Goal: Communication & Community: Participate in discussion

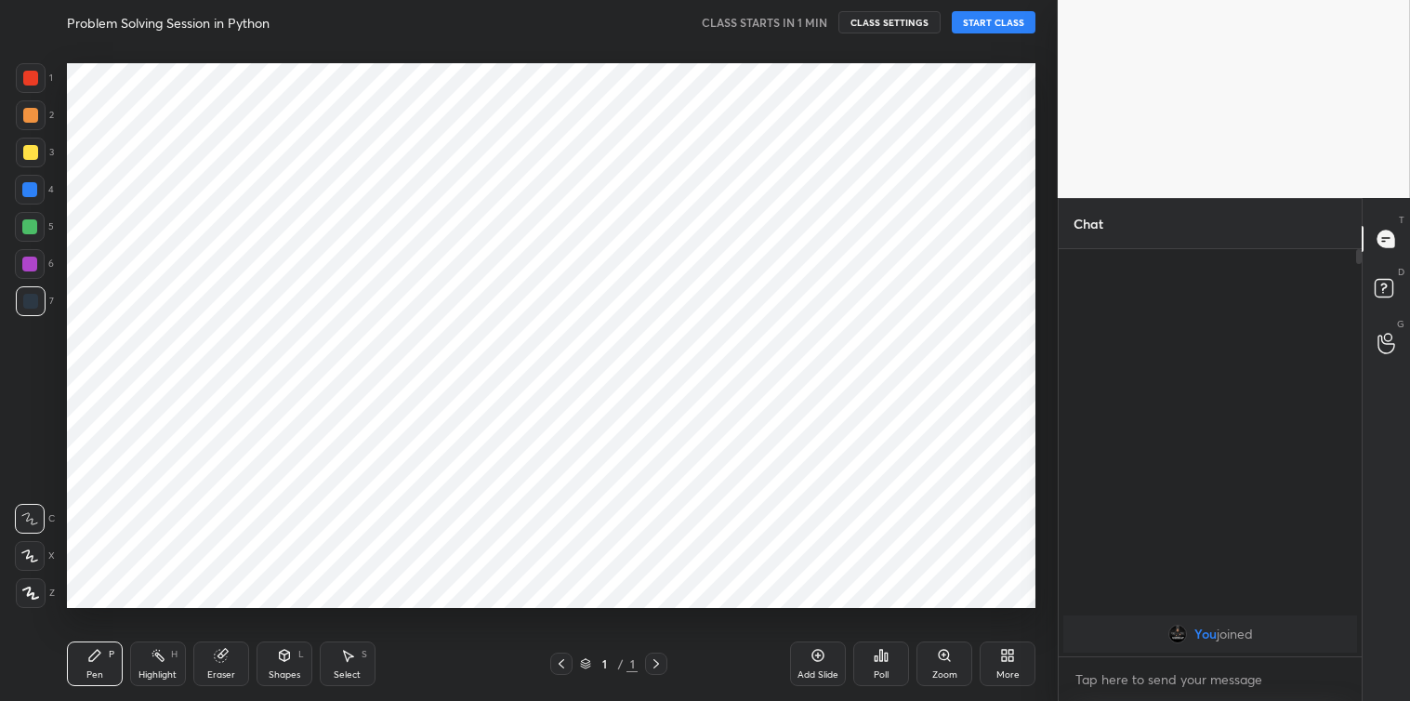
scroll to position [92351, 91949]
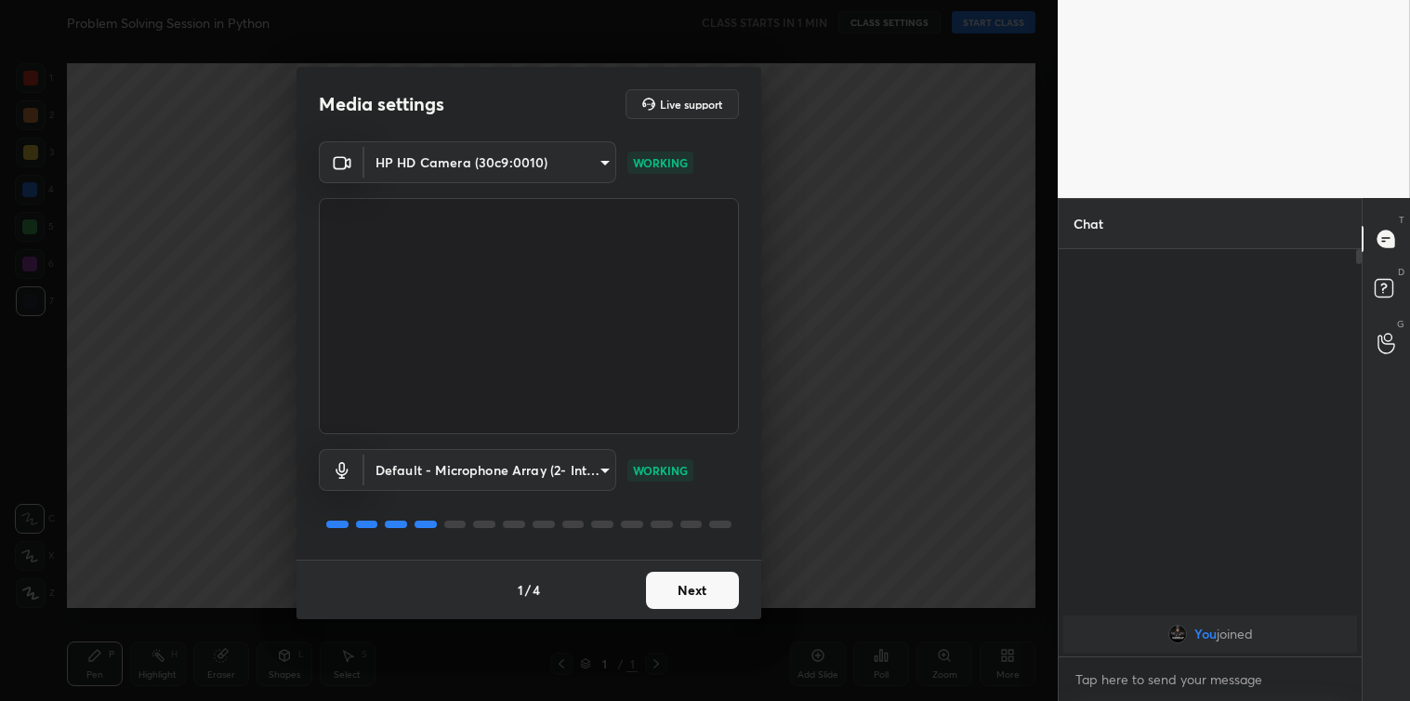
click at [686, 584] on button "Next" at bounding box center [692, 590] width 93 height 37
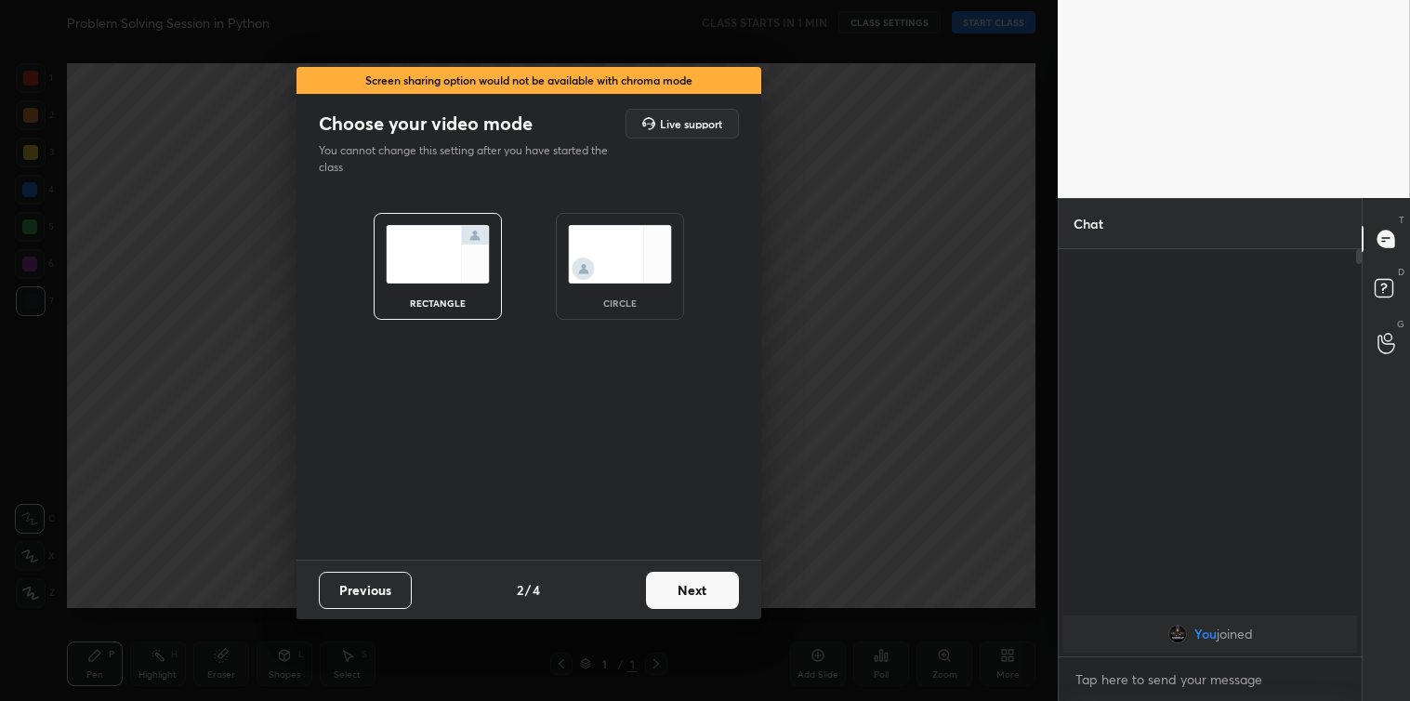
click at [686, 584] on button "Next" at bounding box center [692, 590] width 93 height 37
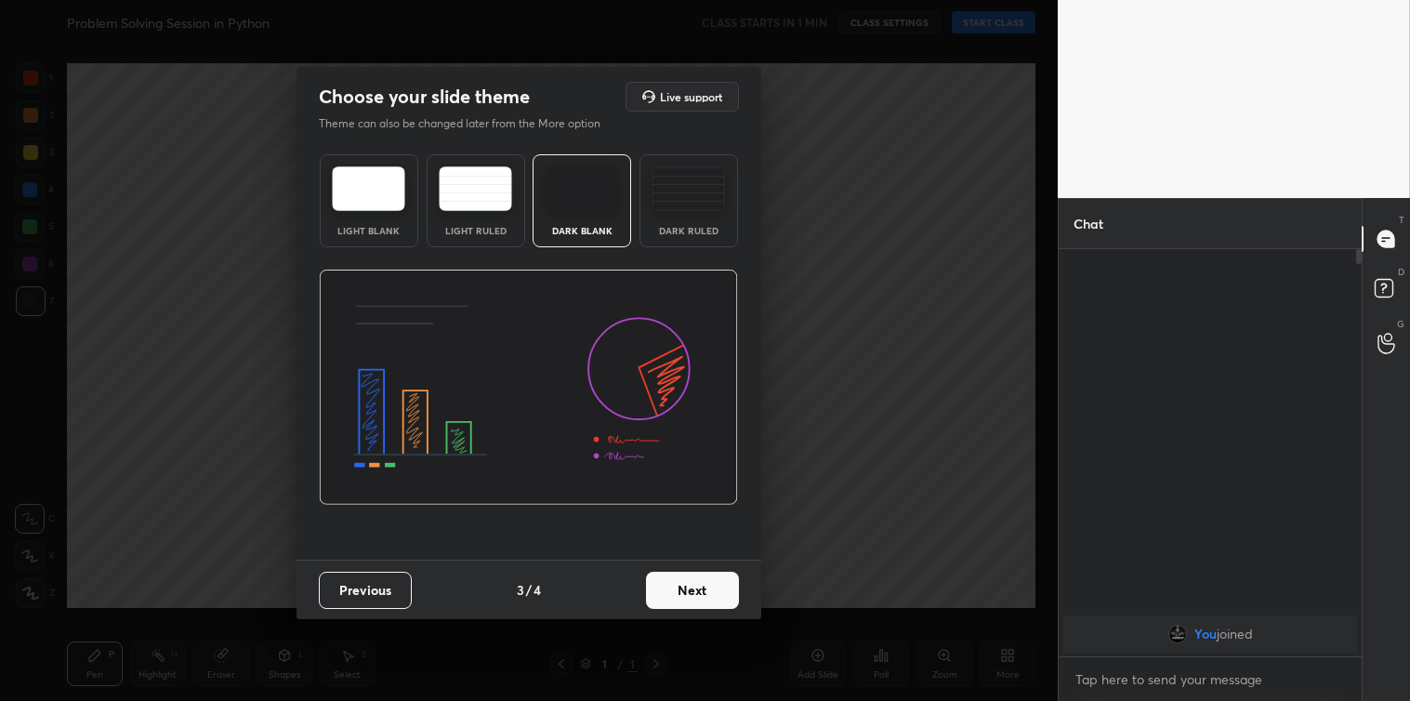
click at [686, 584] on button "Next" at bounding box center [692, 590] width 93 height 37
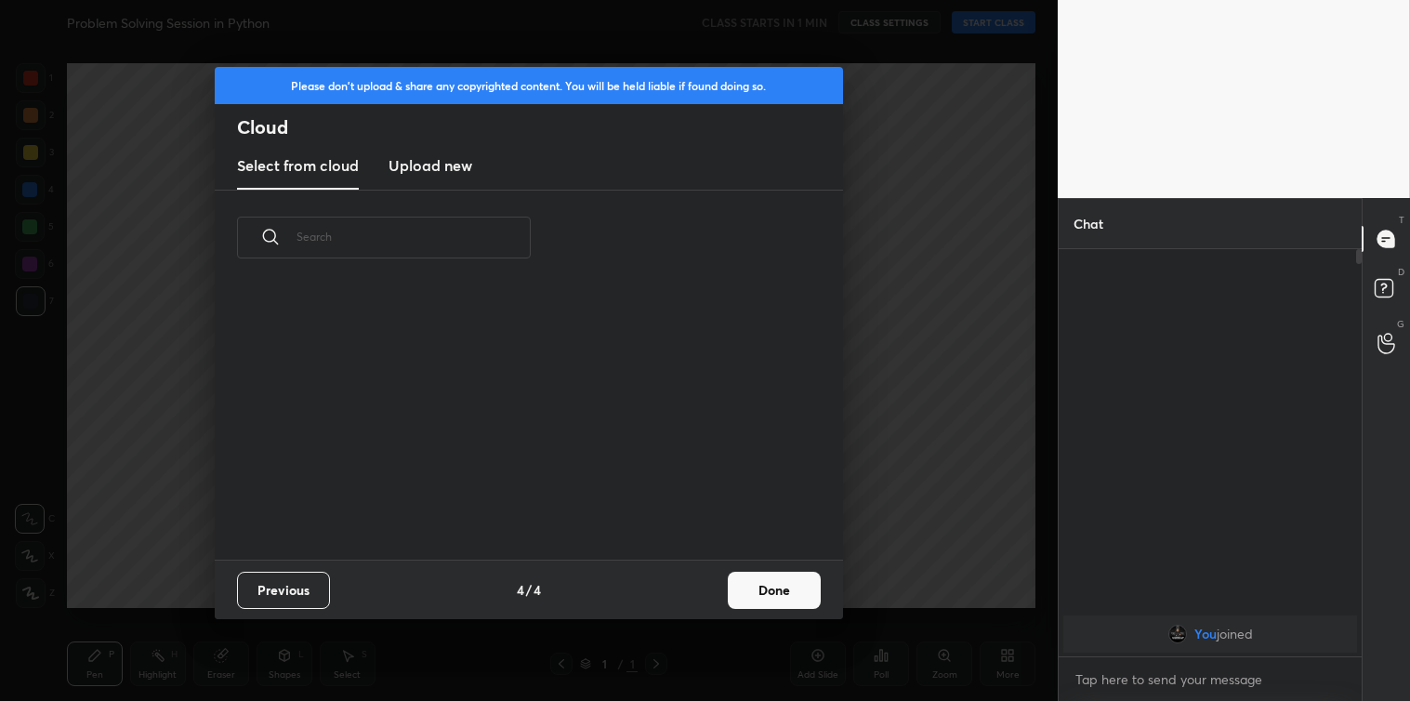
scroll to position [275, 597]
click at [453, 164] on h3 "Upload new" at bounding box center [430, 165] width 84 height 22
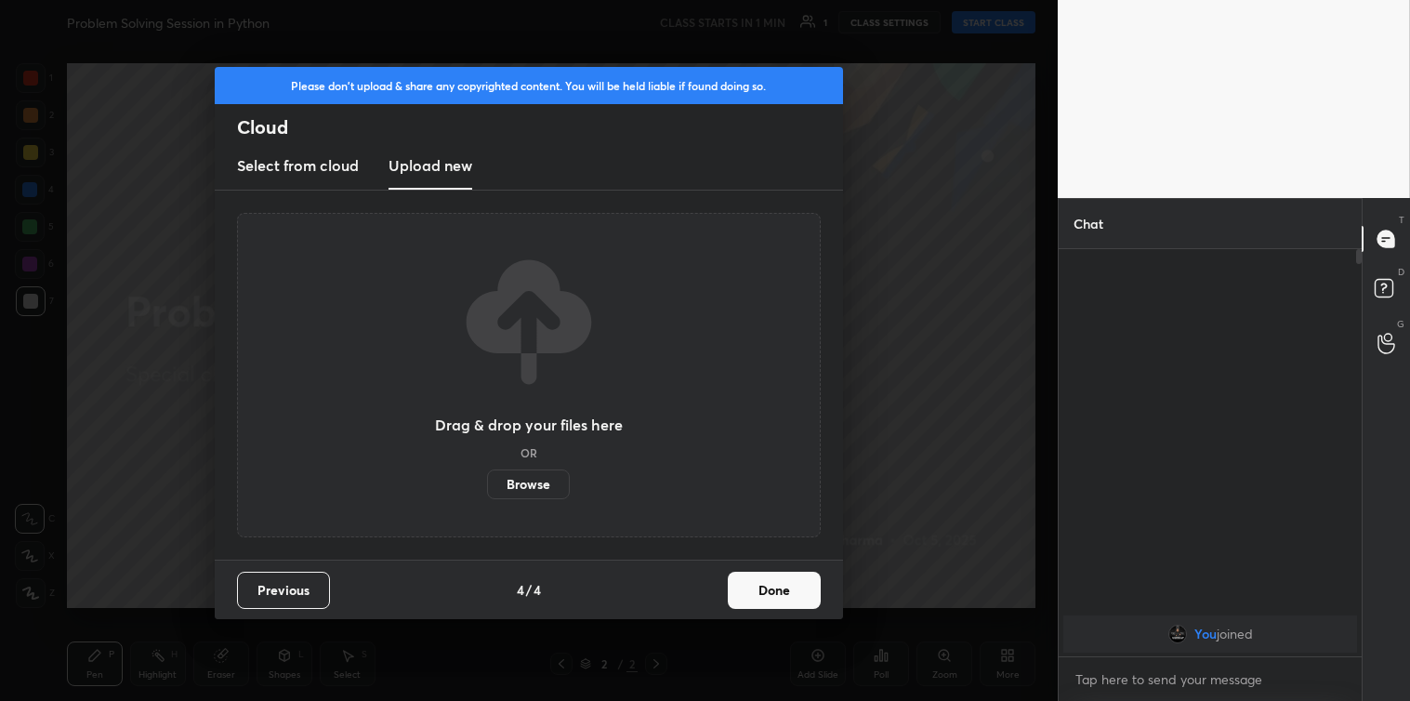
click at [531, 479] on label "Browse" at bounding box center [528, 484] width 83 height 30
click at [487, 479] on input "Browse" at bounding box center [487, 484] width 0 height 30
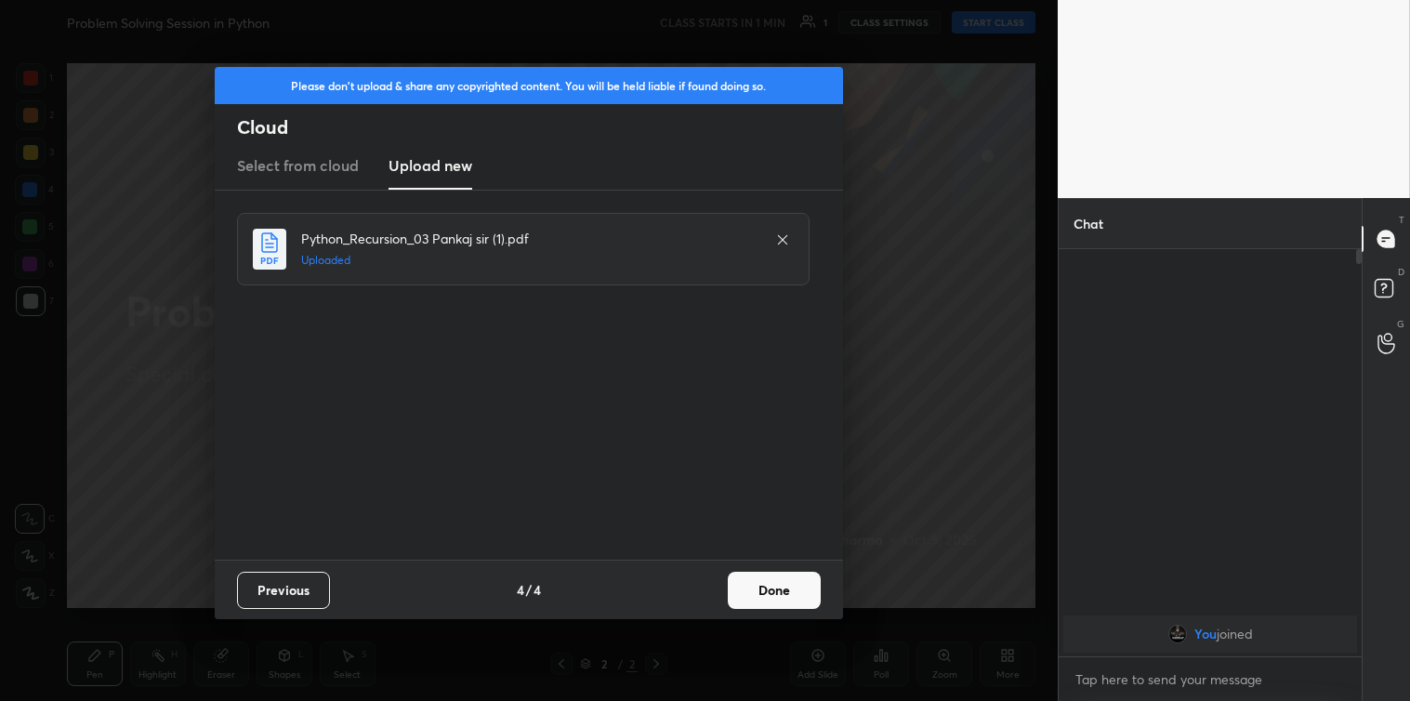
click at [758, 592] on button "Done" at bounding box center [774, 590] width 93 height 37
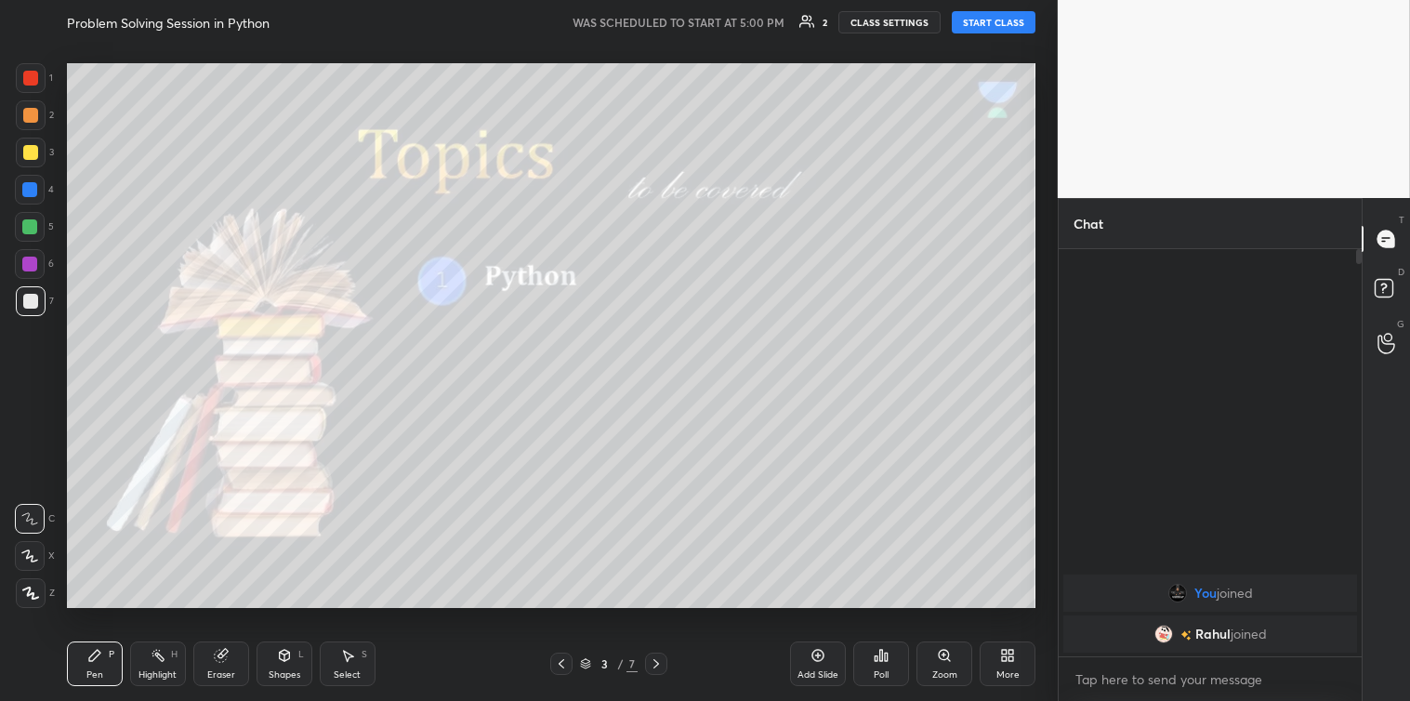
click at [1159, 638] on img "grid" at bounding box center [1162, 634] width 19 height 19
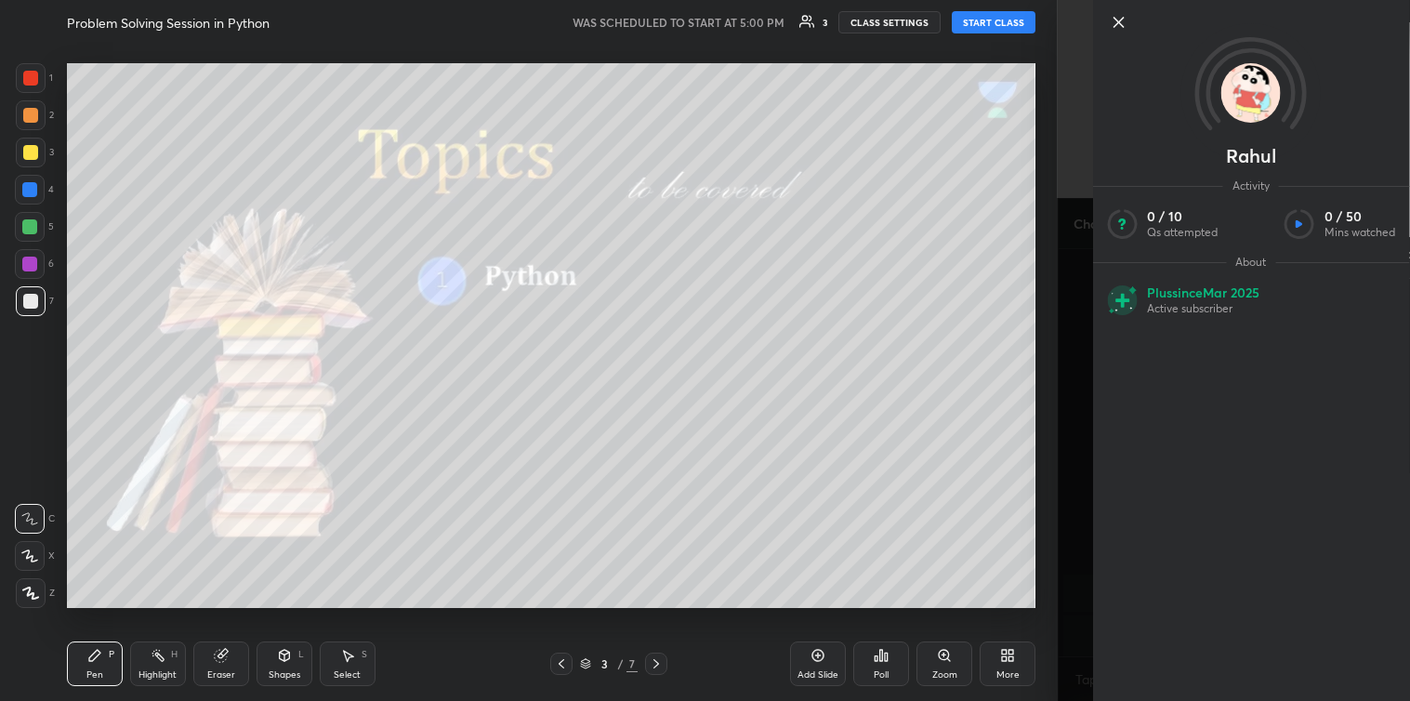
click at [1119, 13] on icon at bounding box center [1118, 22] width 22 height 22
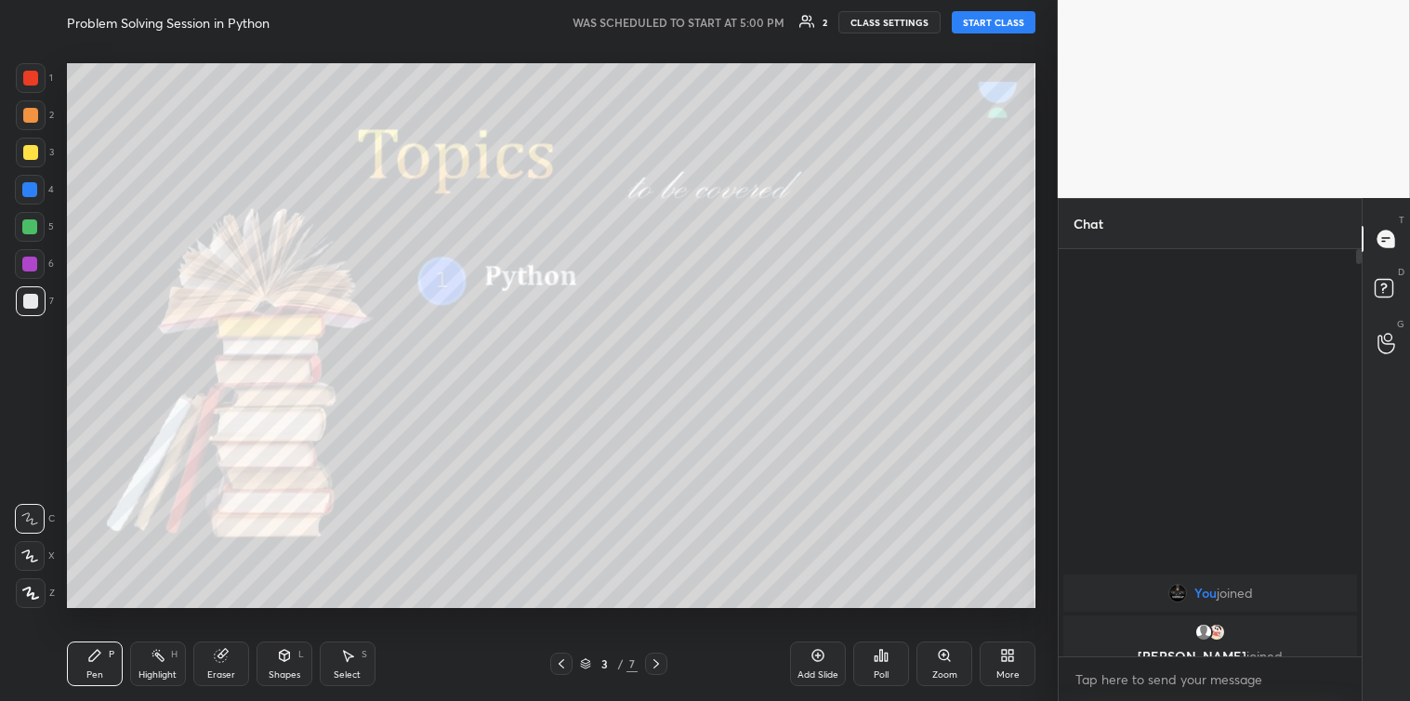
click at [989, 24] on button "START CLASS" at bounding box center [994, 22] width 84 height 22
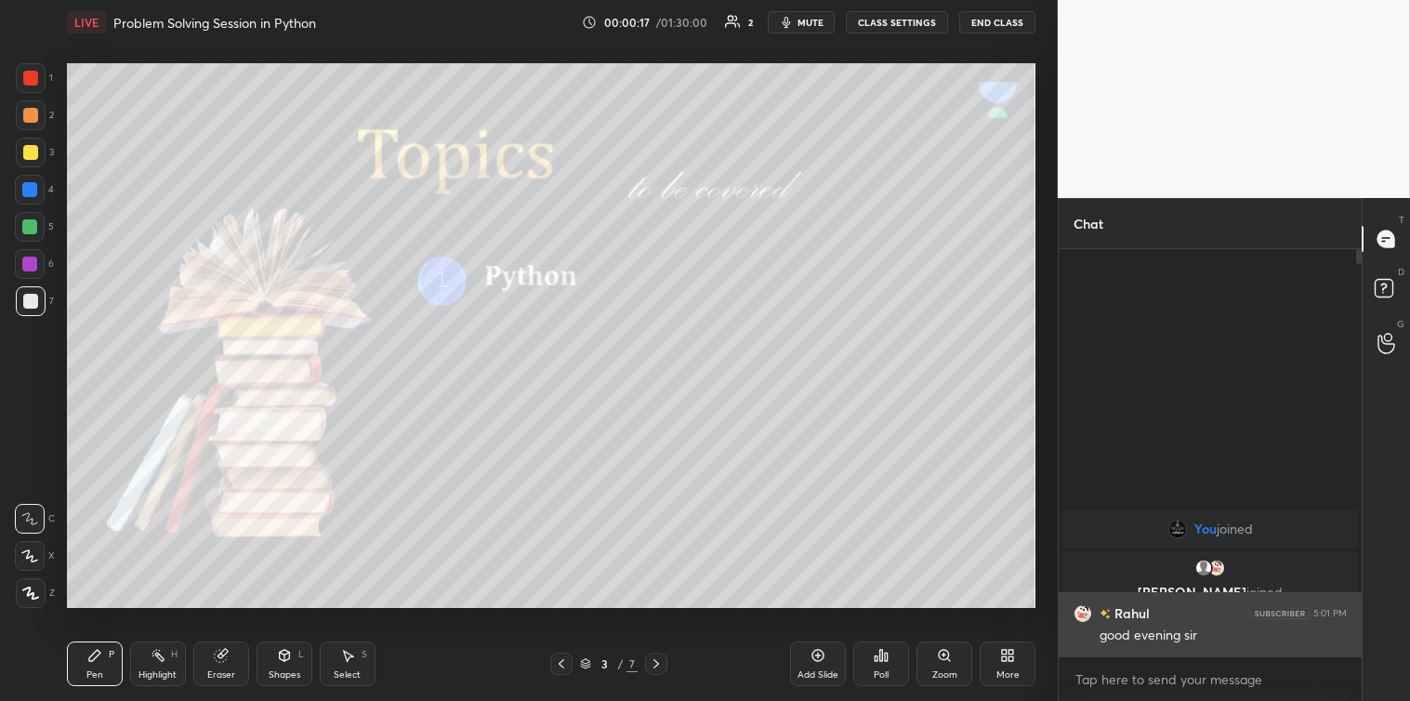
click at [1134, 629] on div "good evening sir" at bounding box center [1222, 635] width 247 height 19
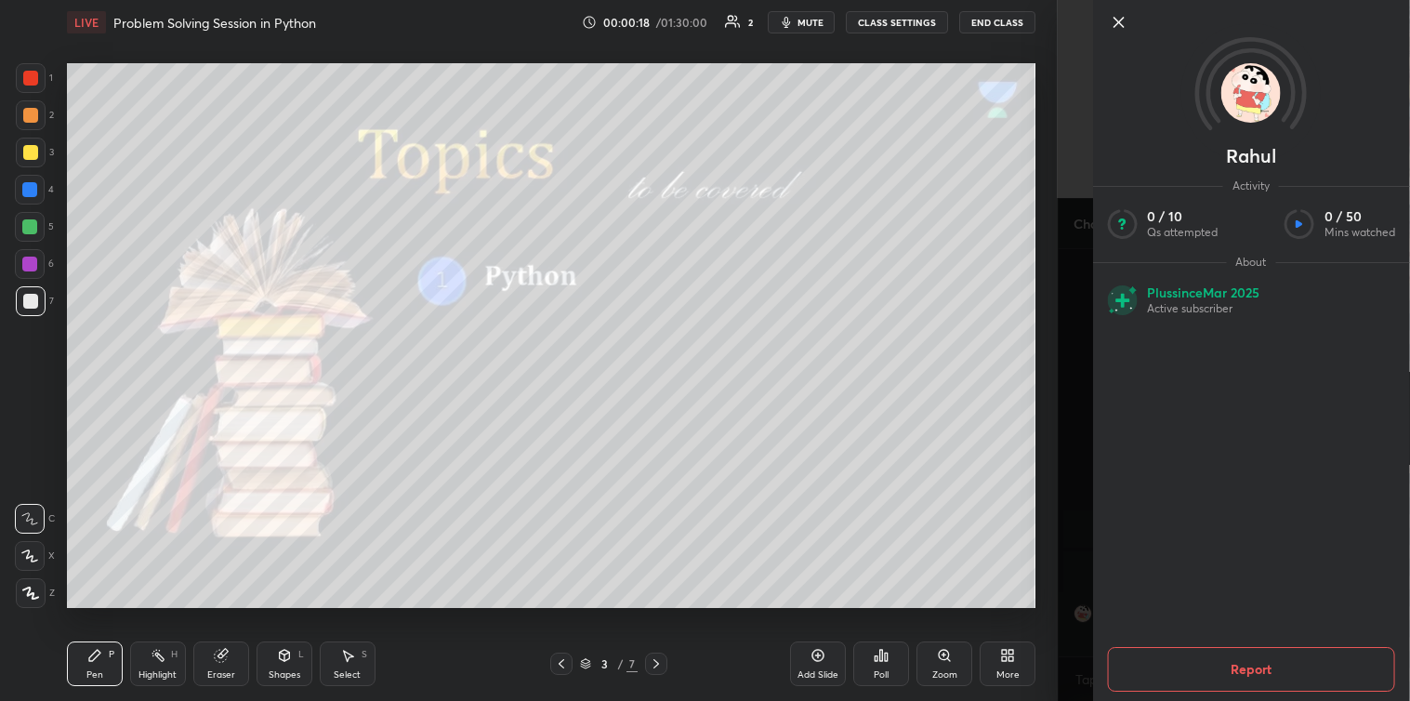
click at [1121, 30] on icon at bounding box center [1118, 22] width 22 height 22
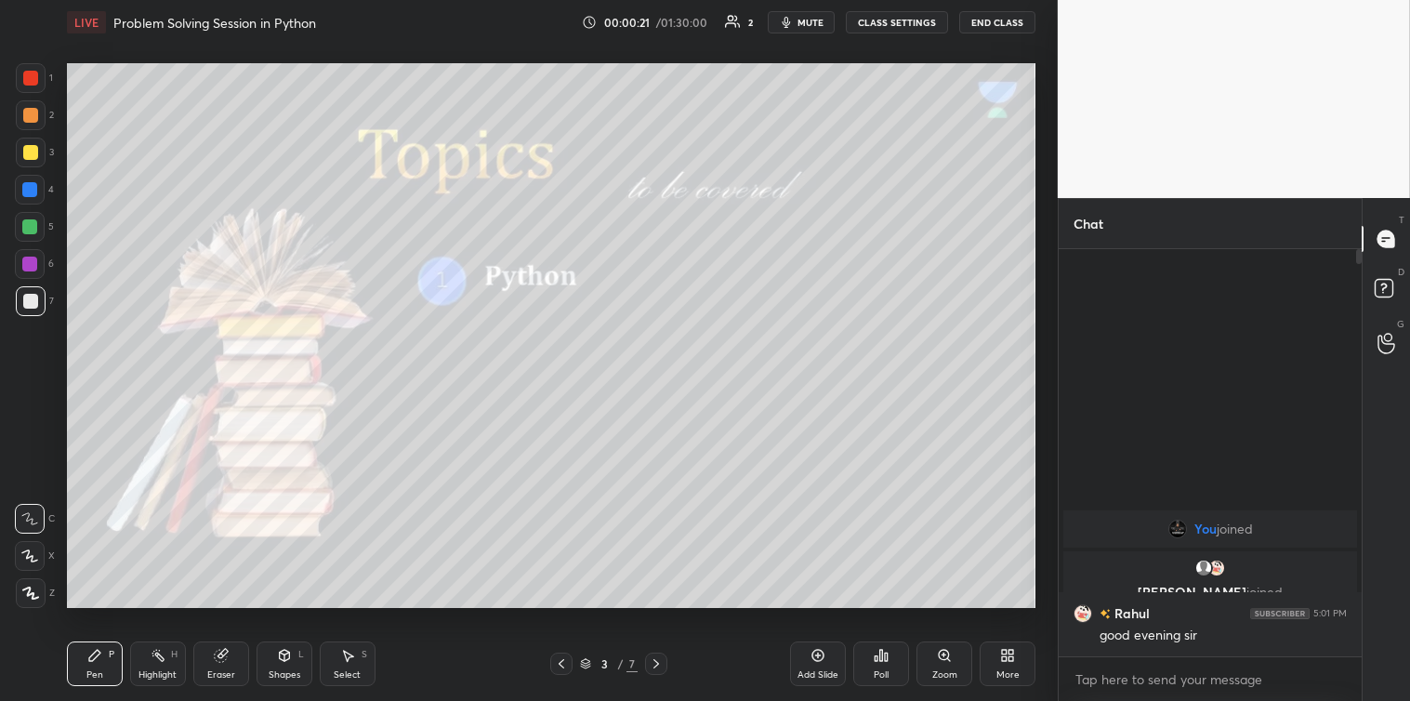
click at [1071, 675] on div "x" at bounding box center [1210, 679] width 303 height 44
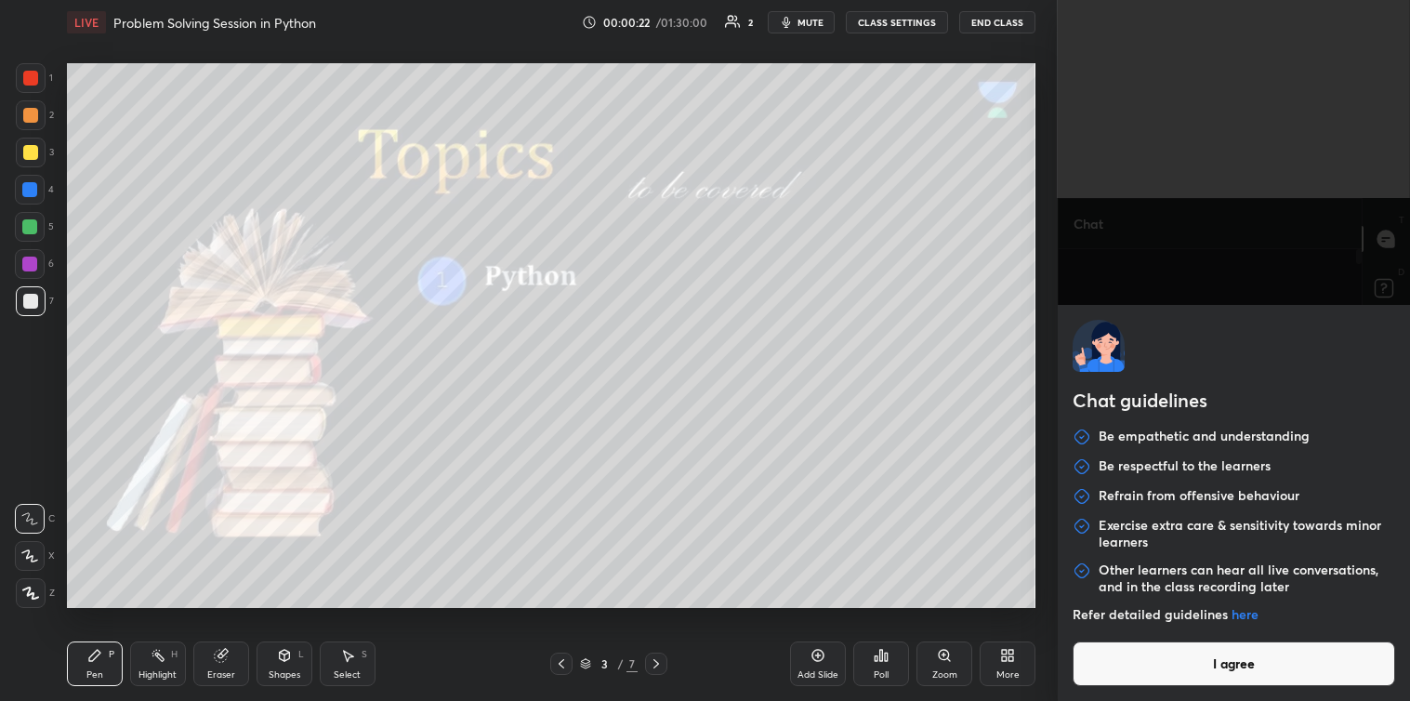
click at [1098, 665] on button "I agree" at bounding box center [1233, 663] width 322 height 45
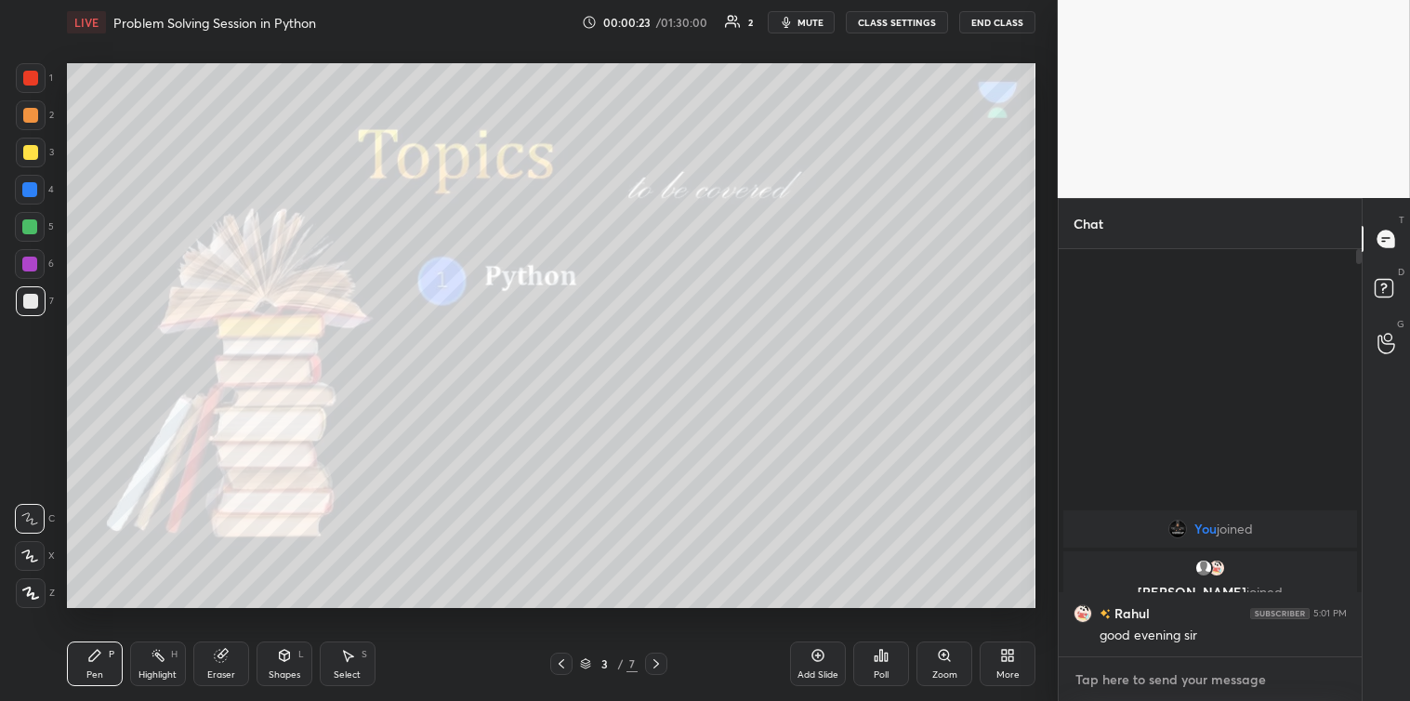
click at [1089, 681] on textarea at bounding box center [1209, 679] width 273 height 30
click at [1111, 679] on textarea at bounding box center [1209, 679] width 273 height 30
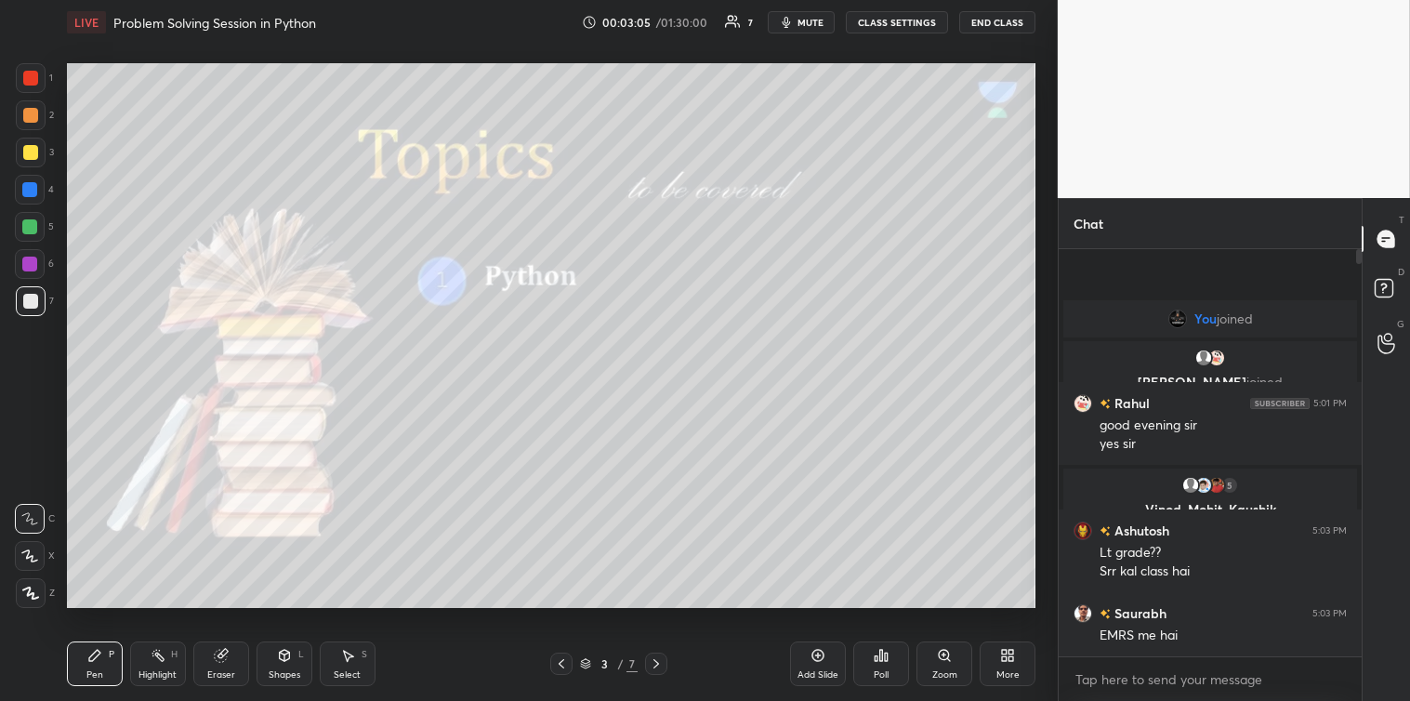
click at [658, 661] on icon at bounding box center [656, 663] width 15 height 15
type textarea "x"
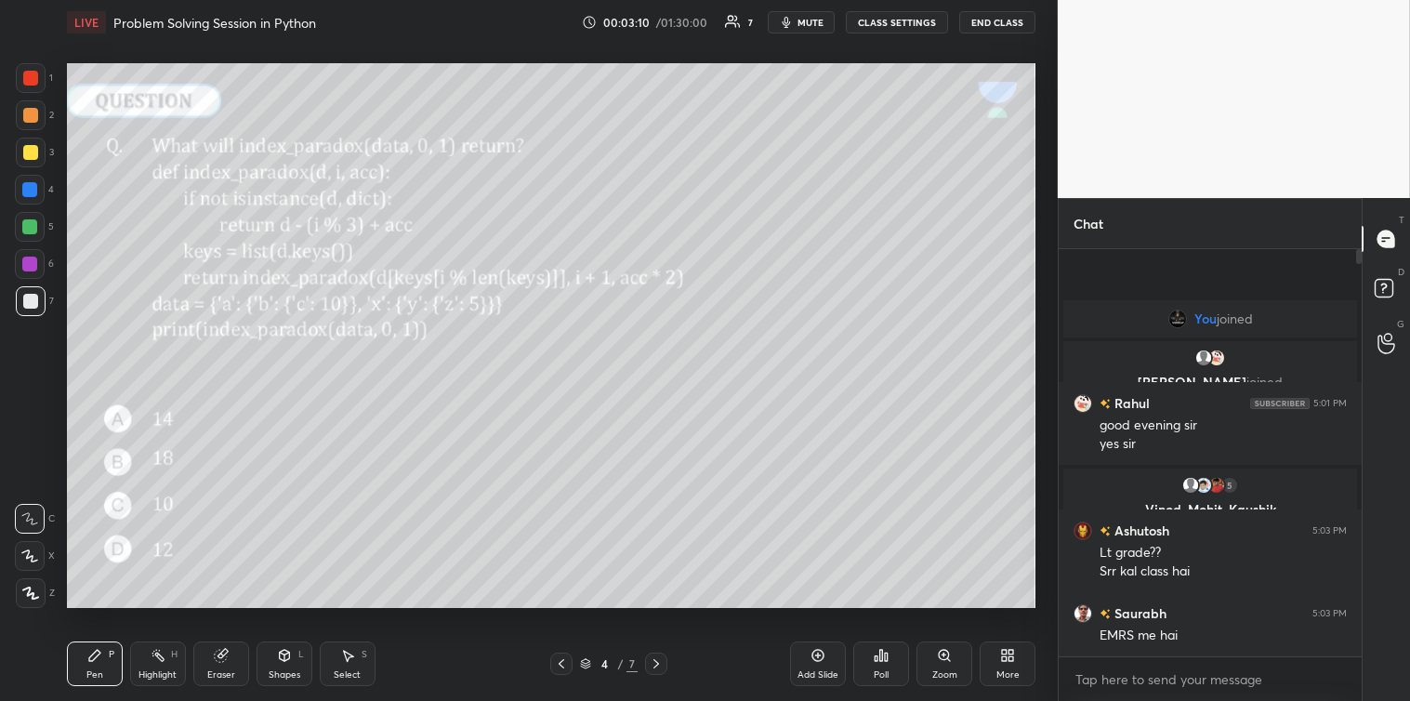
click at [876, 657] on icon at bounding box center [876, 658] width 3 height 5
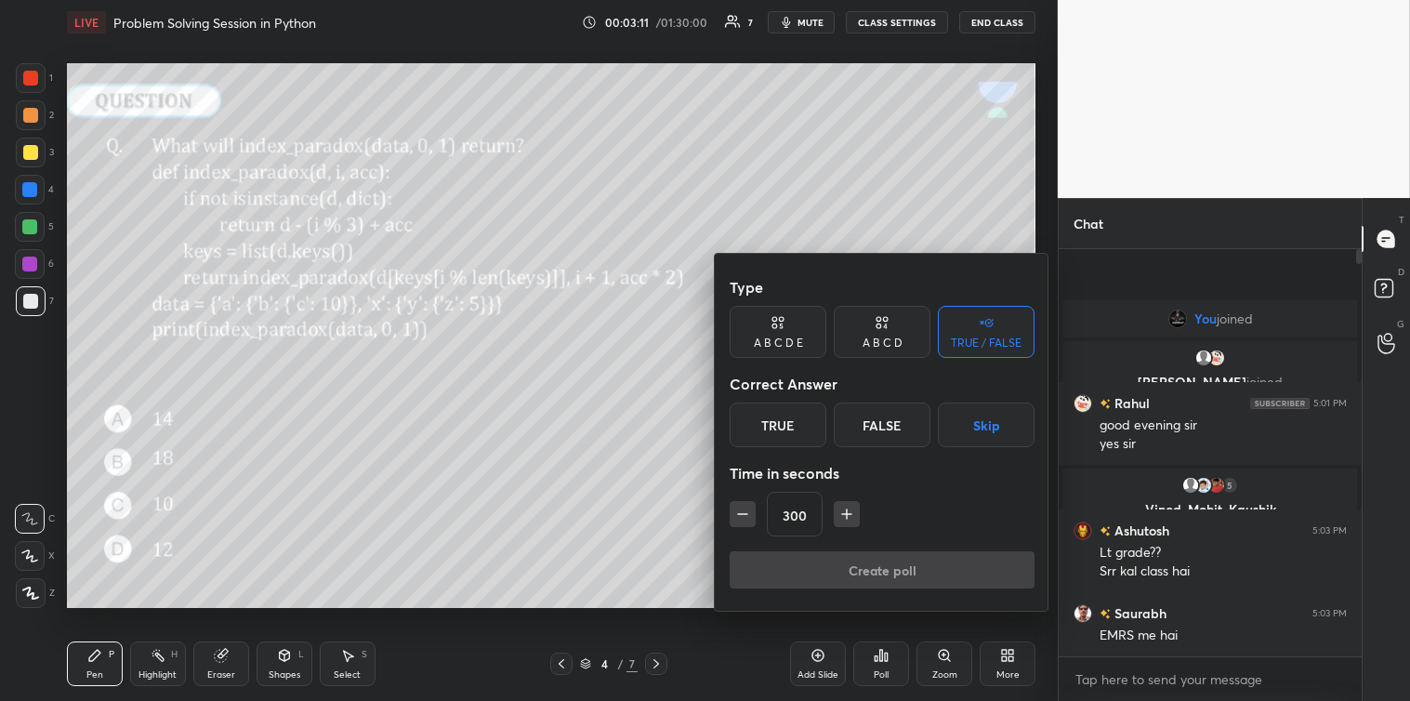
click at [842, 521] on icon "button" at bounding box center [846, 514] width 19 height 19
click at [843, 519] on icon "button" at bounding box center [846, 514] width 19 height 19
click at [847, 518] on icon "button" at bounding box center [847, 513] width 0 height 9
click at [847, 522] on icon "button" at bounding box center [846, 514] width 19 height 19
click at [848, 519] on icon "button" at bounding box center [846, 514] width 19 height 19
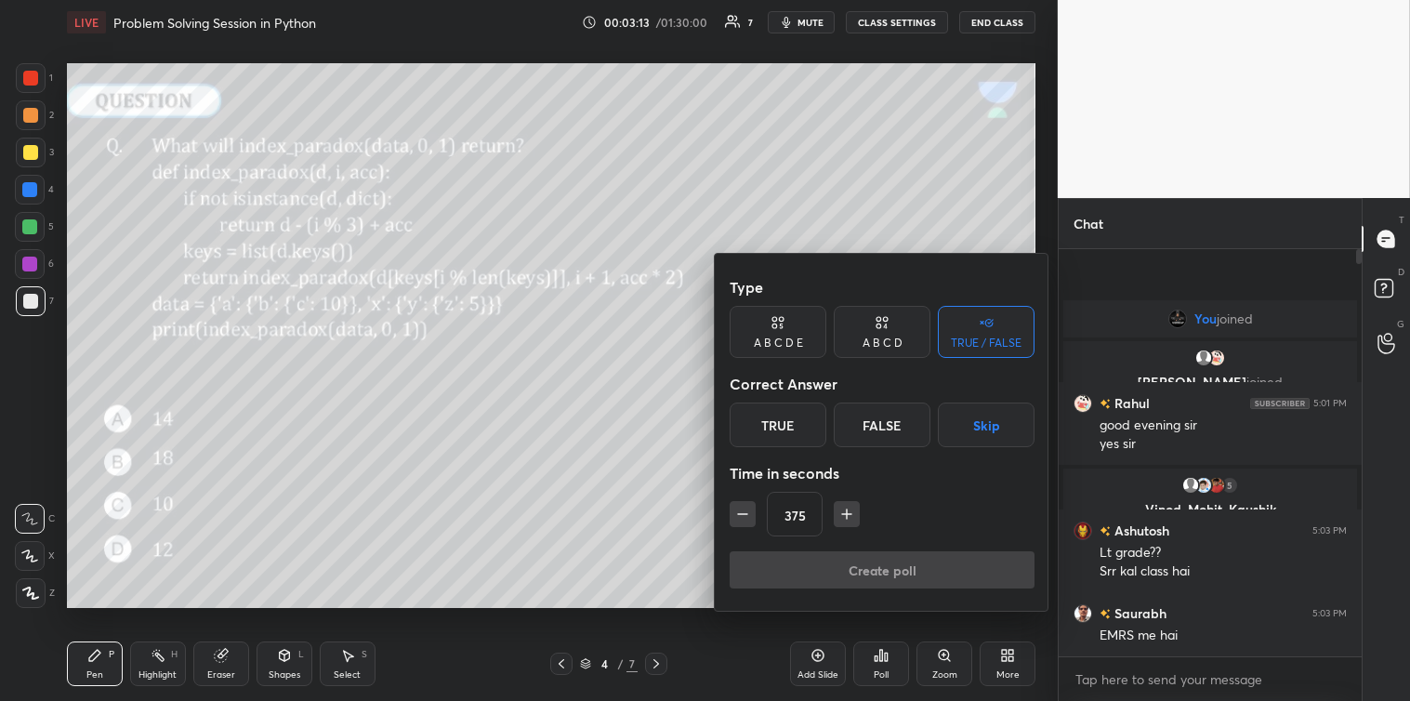
click at [846, 525] on button "button" at bounding box center [847, 514] width 26 height 26
click at [846, 522] on icon "button" at bounding box center [846, 514] width 19 height 19
click at [847, 521] on icon "button" at bounding box center [846, 514] width 19 height 19
type input "420"
click at [884, 325] on icon at bounding box center [882, 322] width 15 height 19
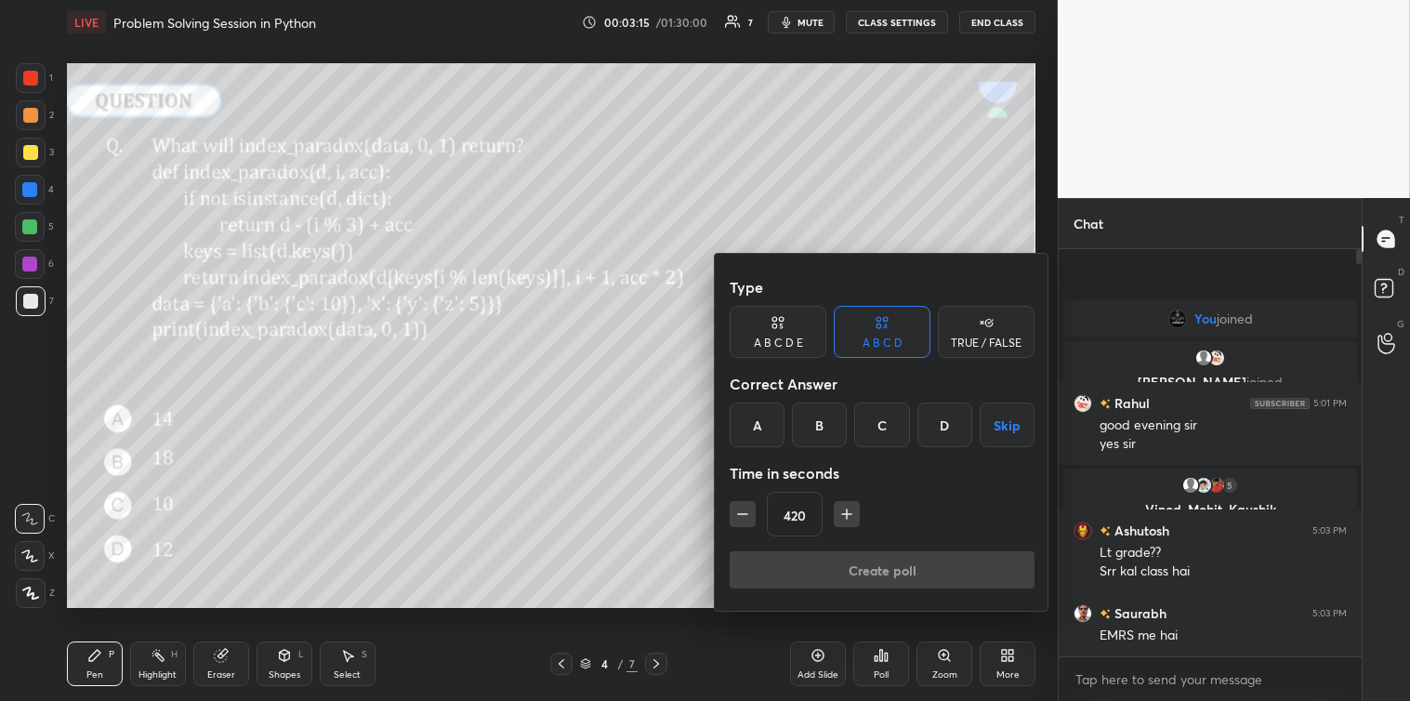
click at [814, 419] on div "B" at bounding box center [819, 424] width 55 height 45
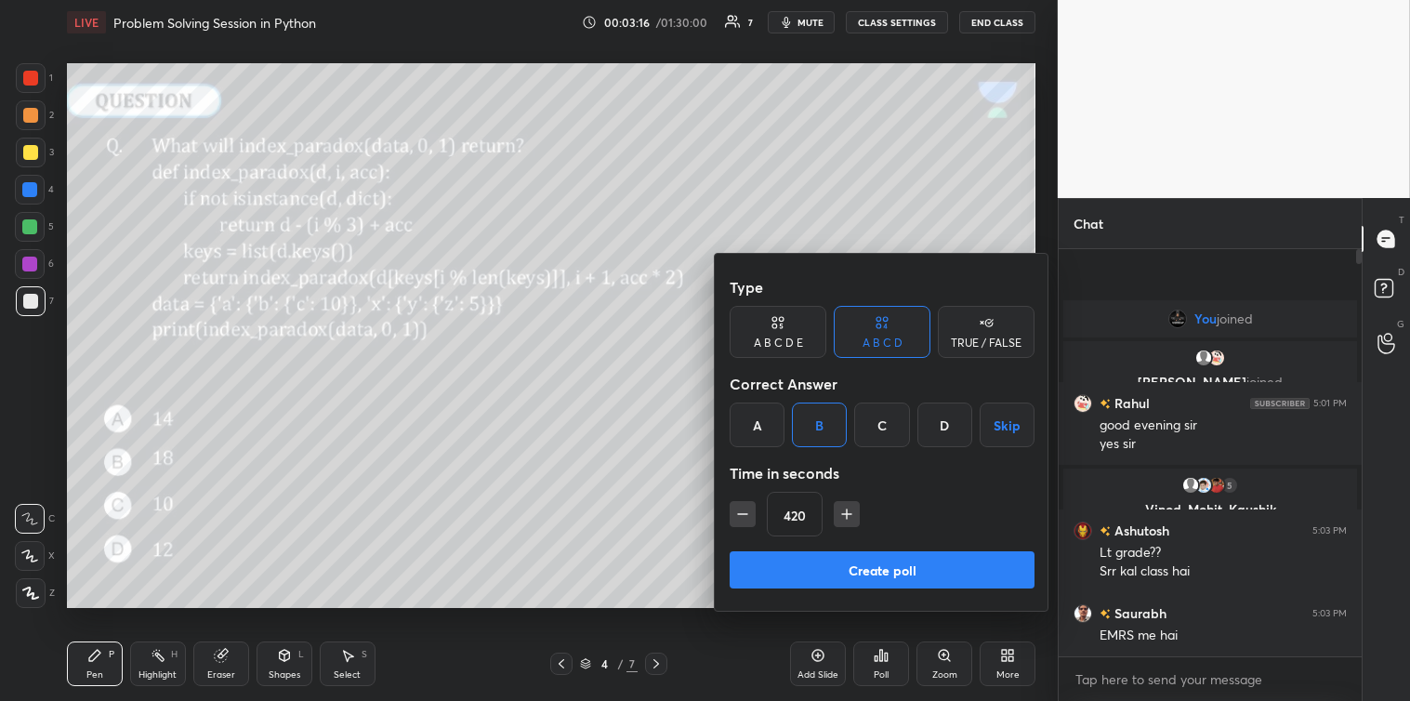
click at [861, 571] on button "Create poll" at bounding box center [882, 569] width 305 height 37
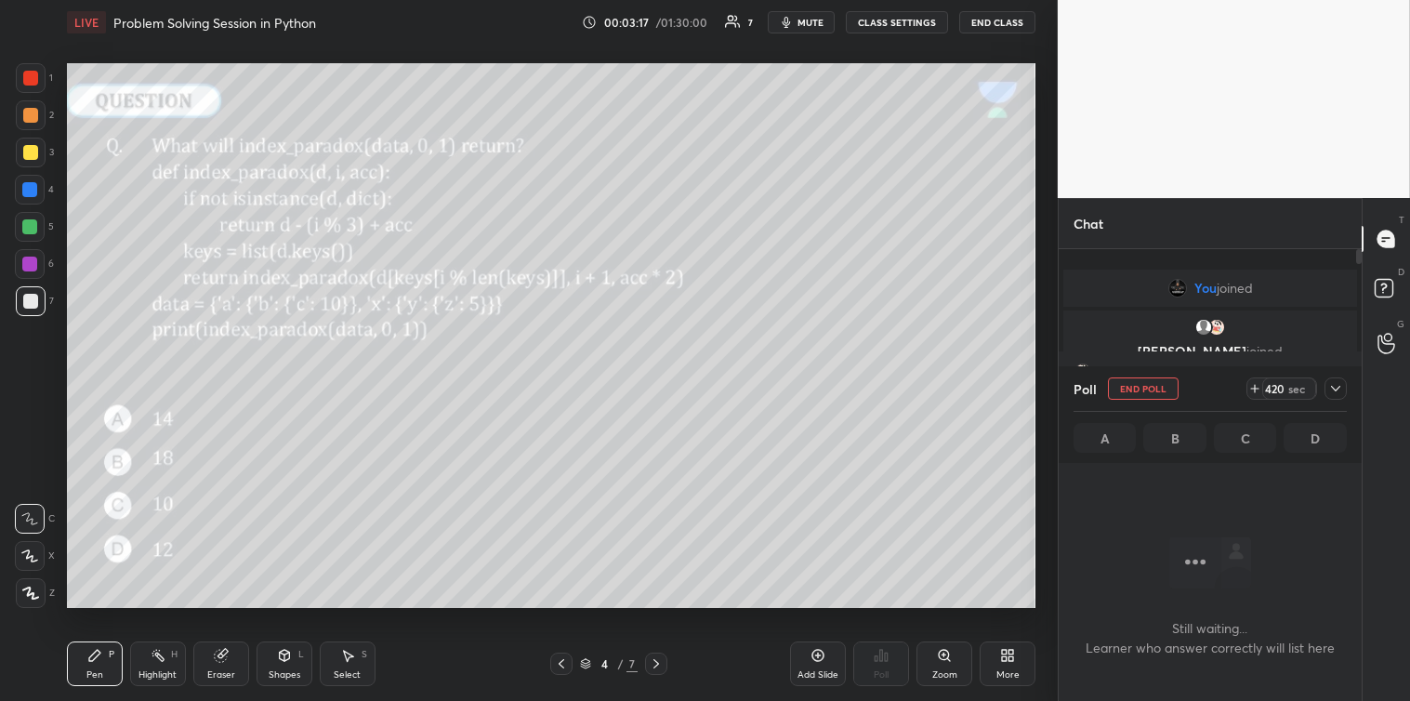
scroll to position [0, 0]
click at [1334, 388] on icon at bounding box center [1335, 388] width 15 height 15
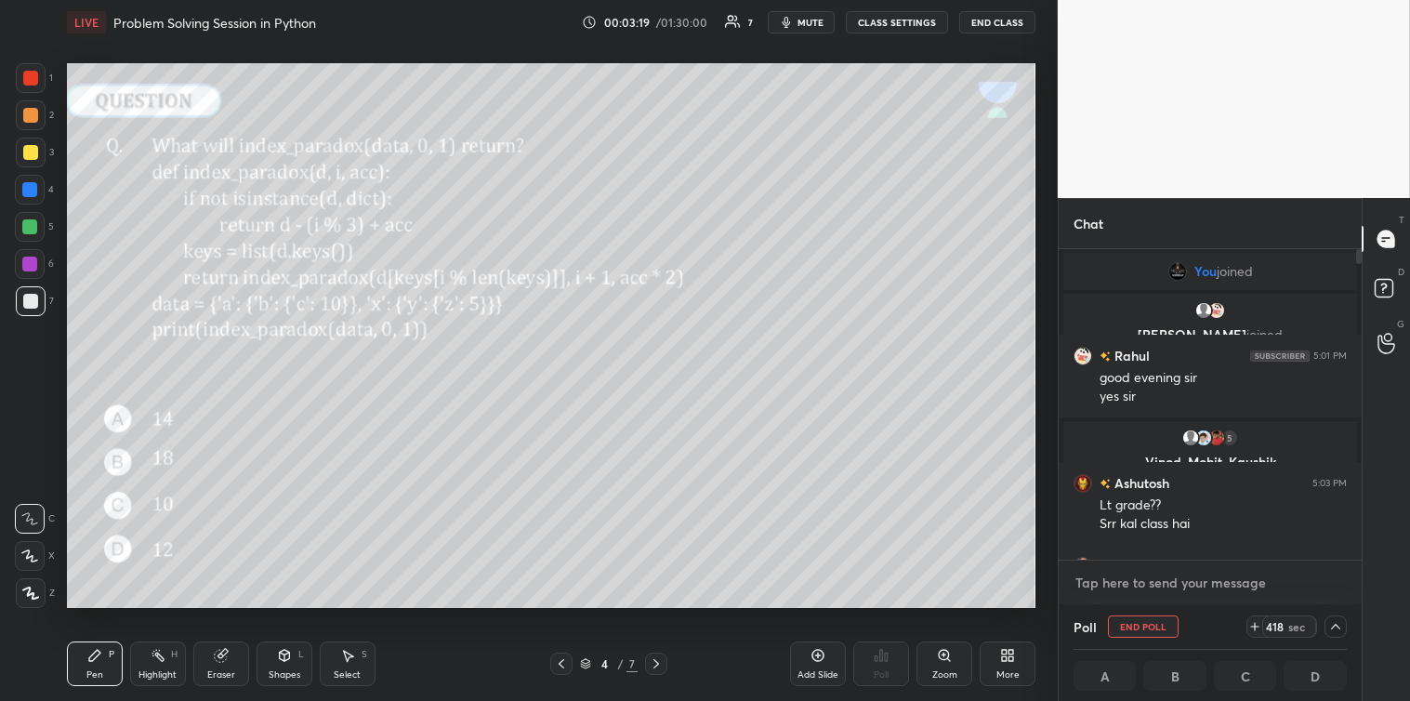
click at [1165, 583] on textarea at bounding box center [1209, 583] width 273 height 30
click at [1137, 584] on textarea at bounding box center [1209, 583] width 273 height 30
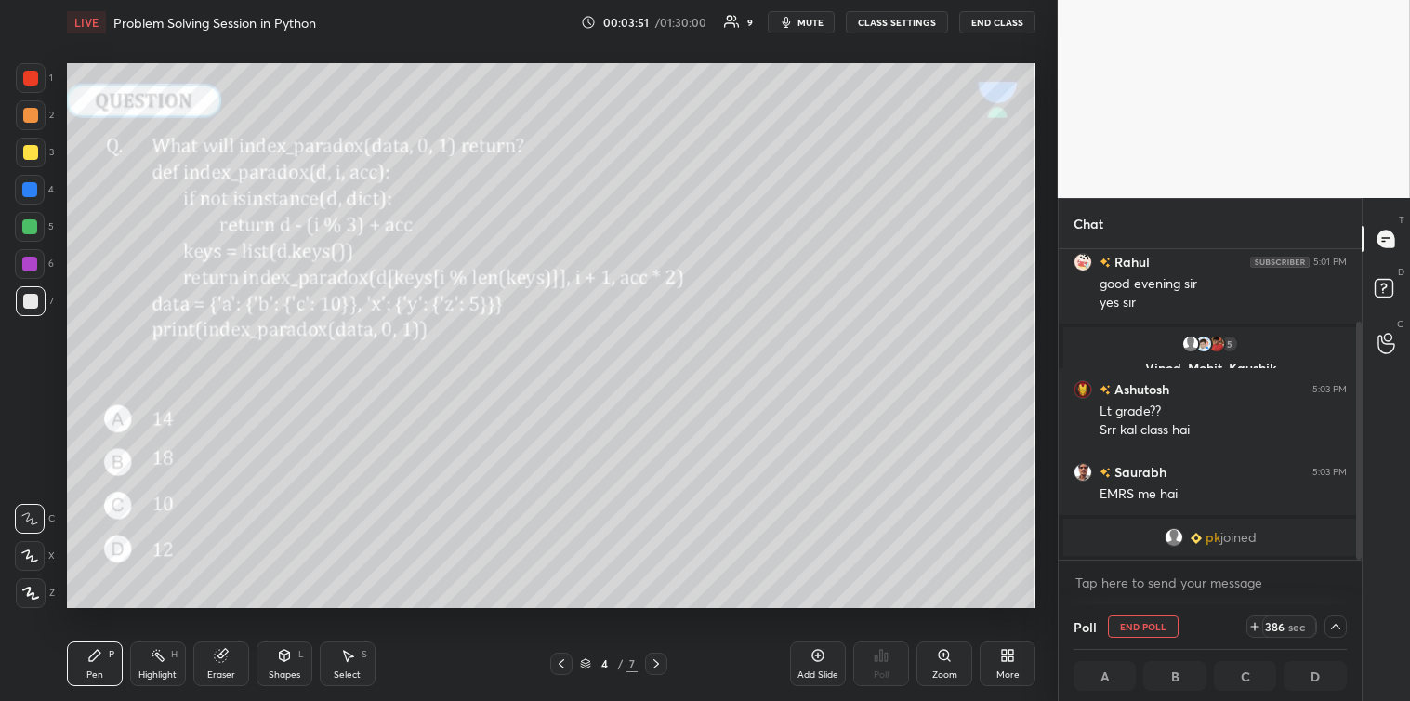
scroll to position [1, 6]
drag, startPoint x: 1360, startPoint y: 455, endPoint x: 1355, endPoint y: 546, distance: 91.2
click at [1356, 546] on div at bounding box center [1359, 441] width 6 height 238
click at [1268, 580] on textarea at bounding box center [1209, 583] width 273 height 30
click at [1335, 625] on icon at bounding box center [1335, 626] width 15 height 15
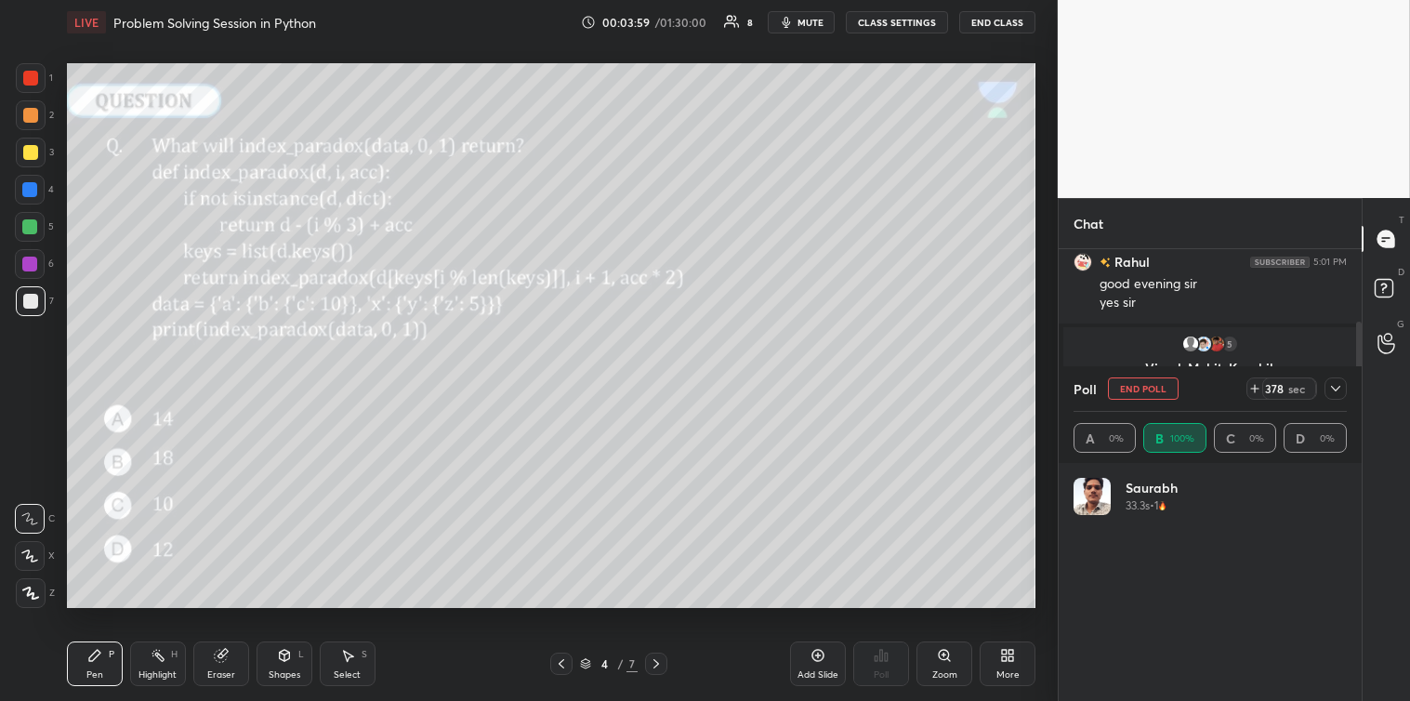
scroll to position [217, 268]
click at [1340, 398] on div at bounding box center [1335, 388] width 22 height 22
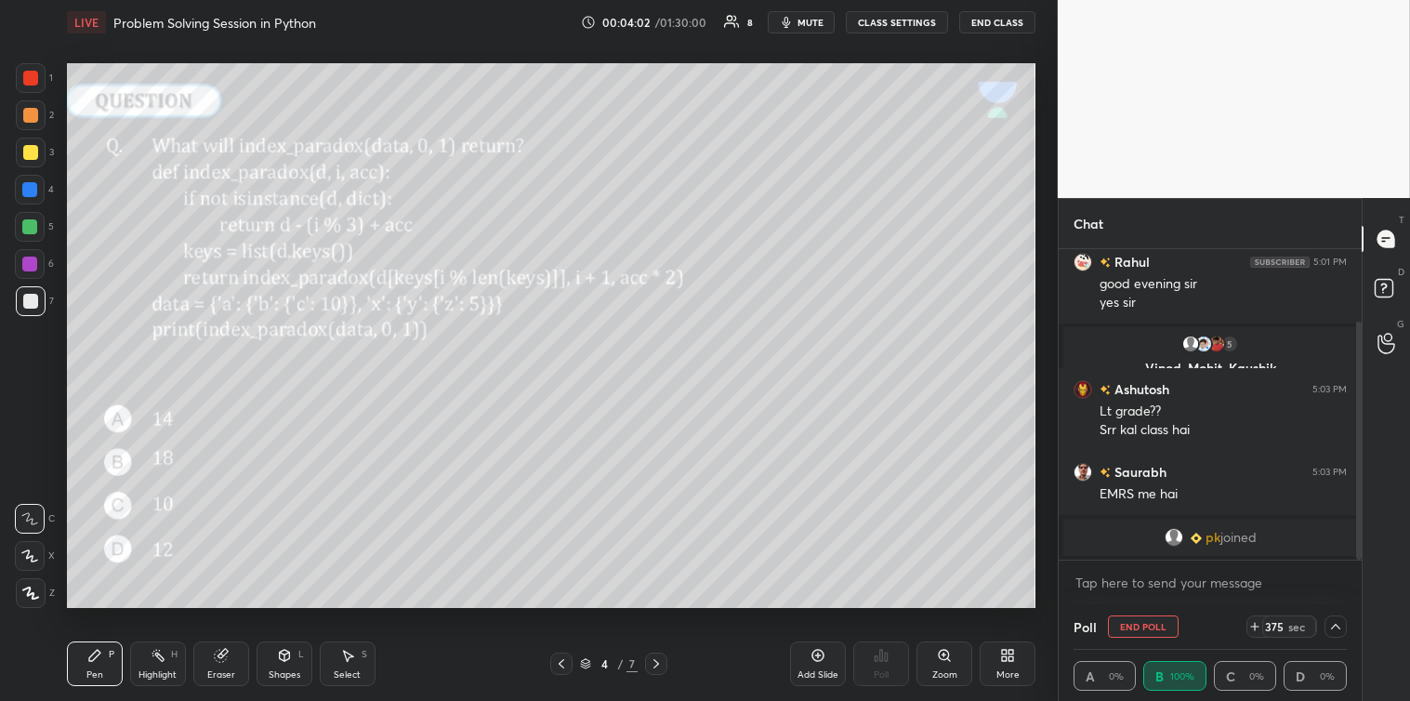
scroll to position [1, 6]
click at [1208, 576] on textarea at bounding box center [1209, 583] width 273 height 30
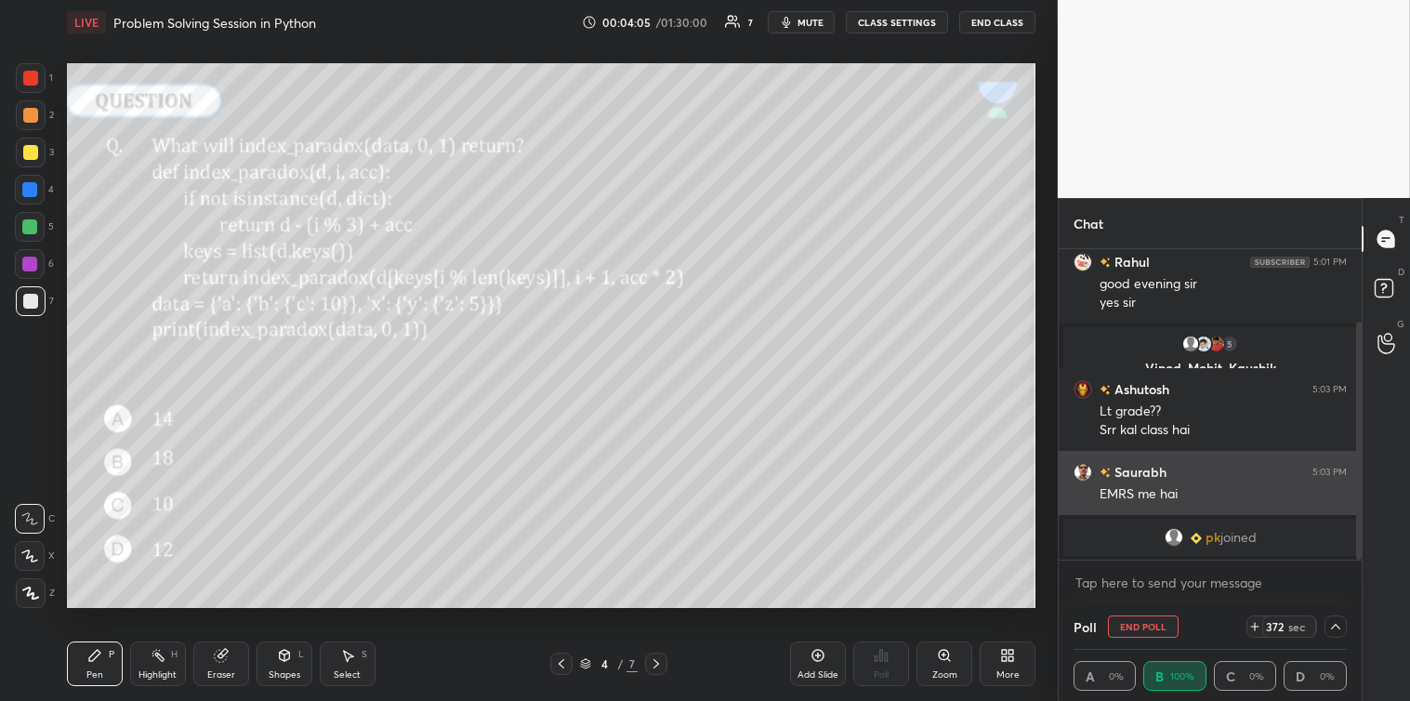
click at [1083, 480] on div "grid" at bounding box center [1082, 472] width 19 height 19
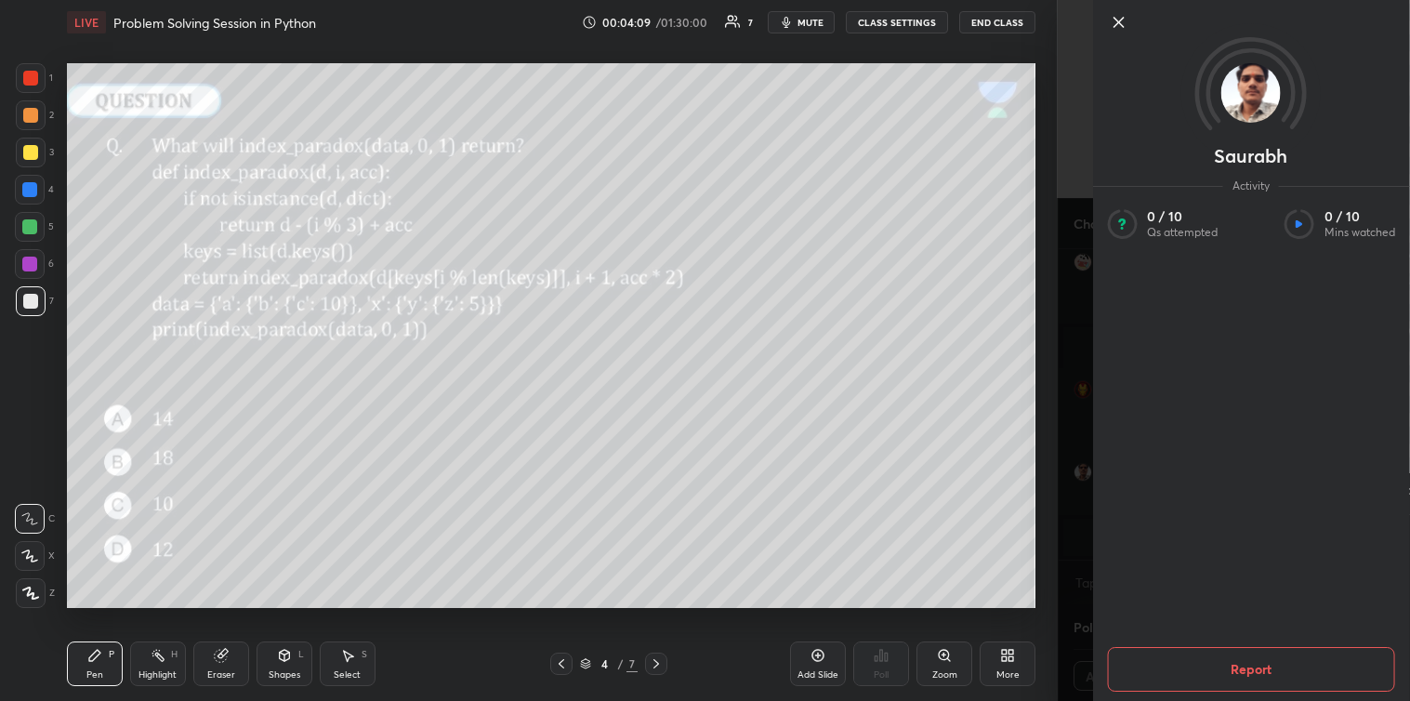
click at [1122, 29] on icon at bounding box center [1118, 22] width 22 height 22
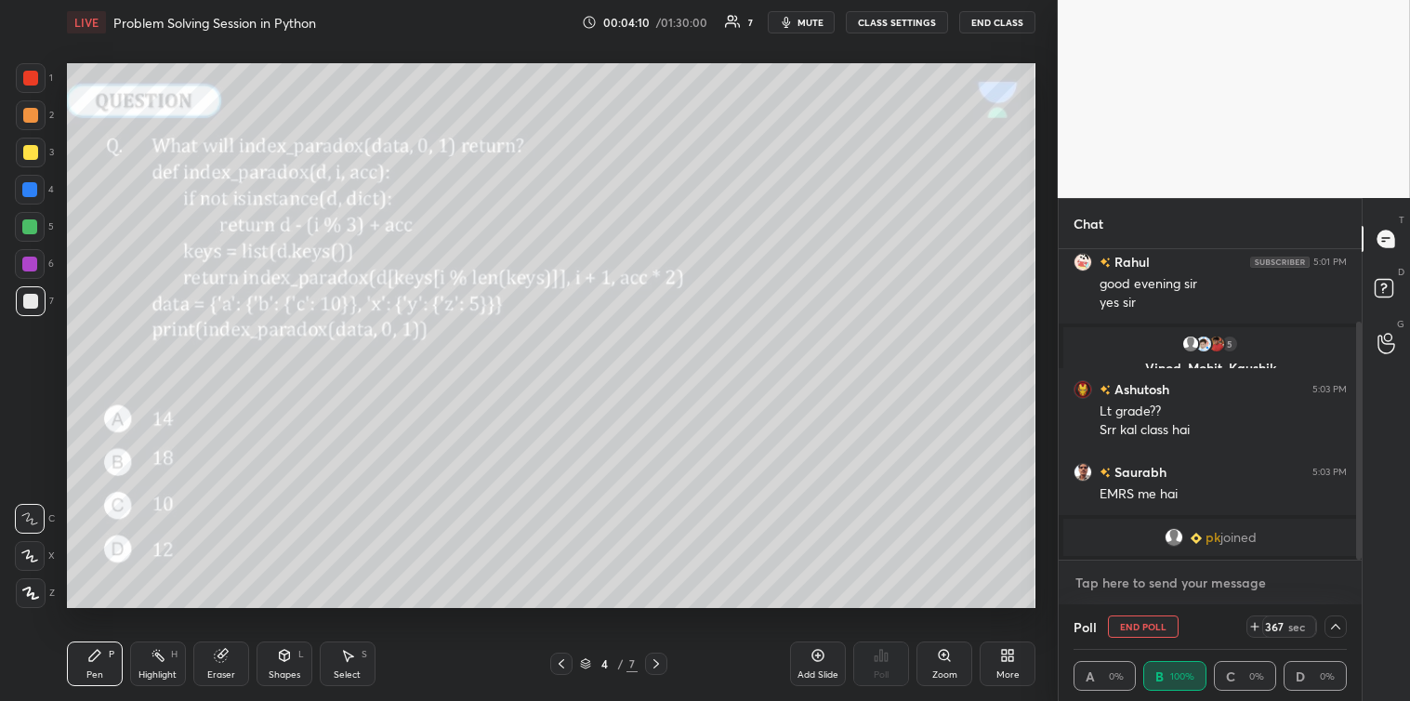
click at [1093, 589] on textarea at bounding box center [1209, 583] width 273 height 30
click at [1276, 586] on textarea at bounding box center [1209, 583] width 273 height 30
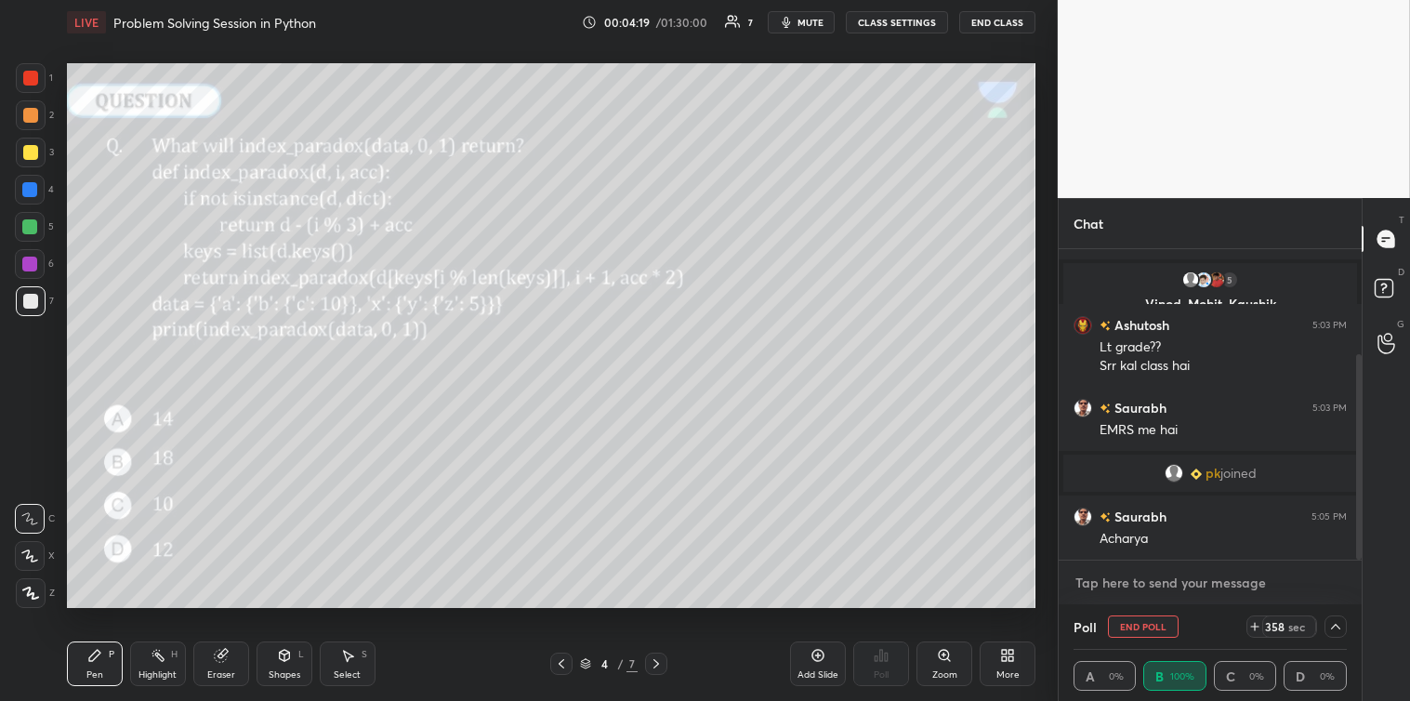
click at [1201, 586] on textarea at bounding box center [1209, 583] width 273 height 30
click at [1100, 584] on textarea at bounding box center [1209, 583] width 273 height 30
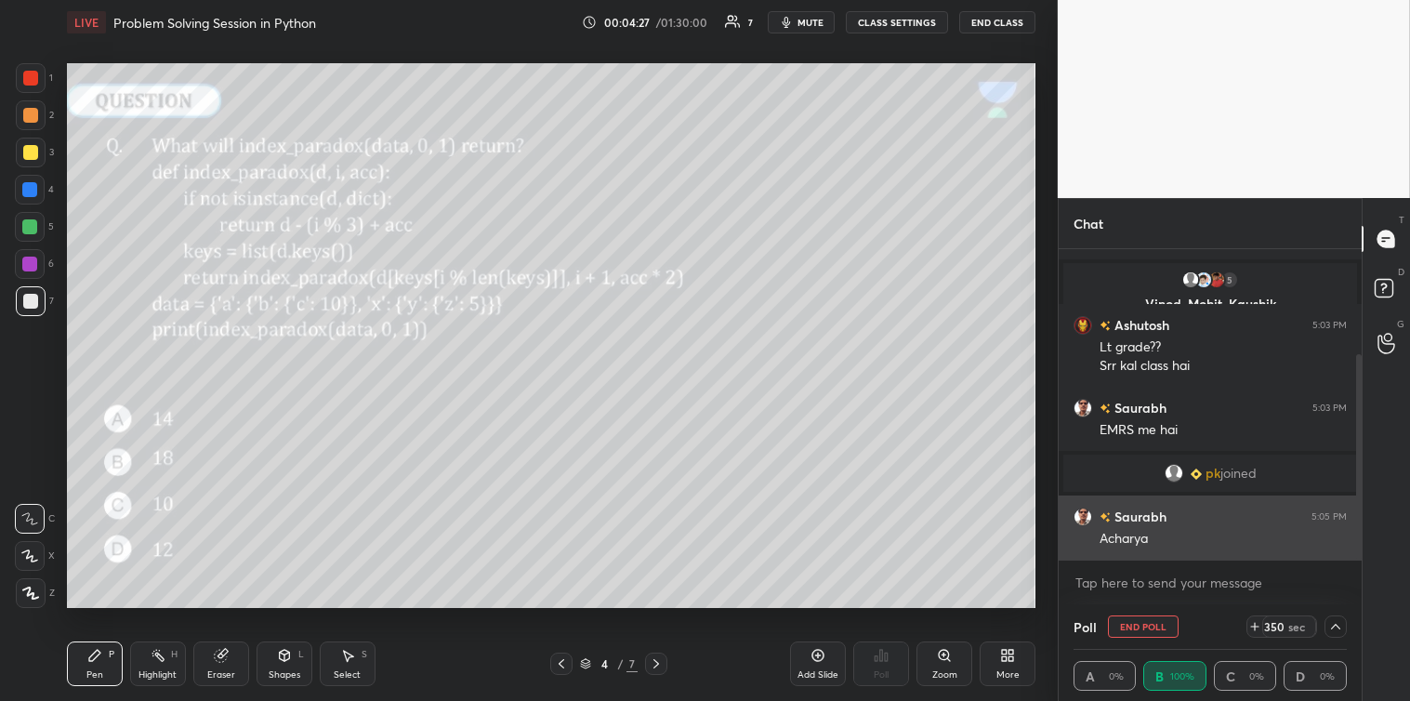
click at [1101, 528] on div "Acharya" at bounding box center [1222, 537] width 247 height 22
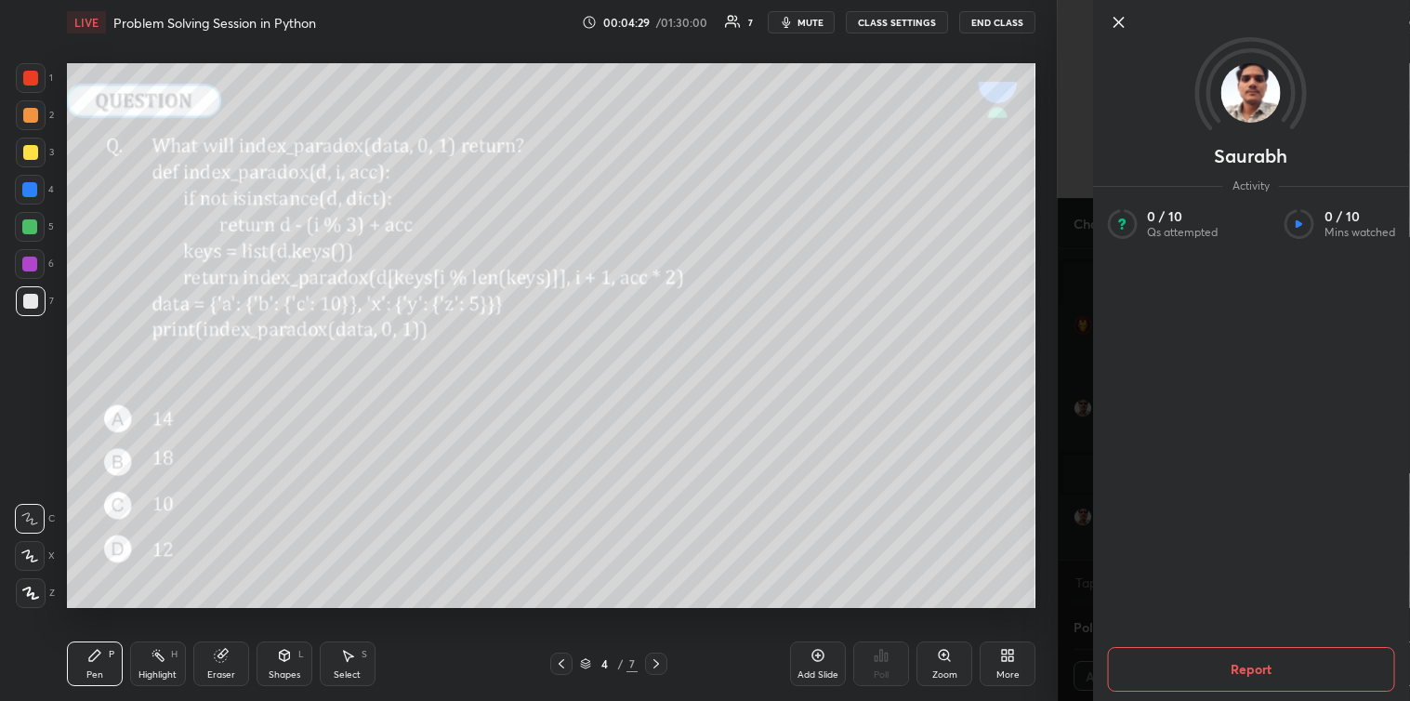
click at [1115, 20] on icon at bounding box center [1118, 22] width 22 height 22
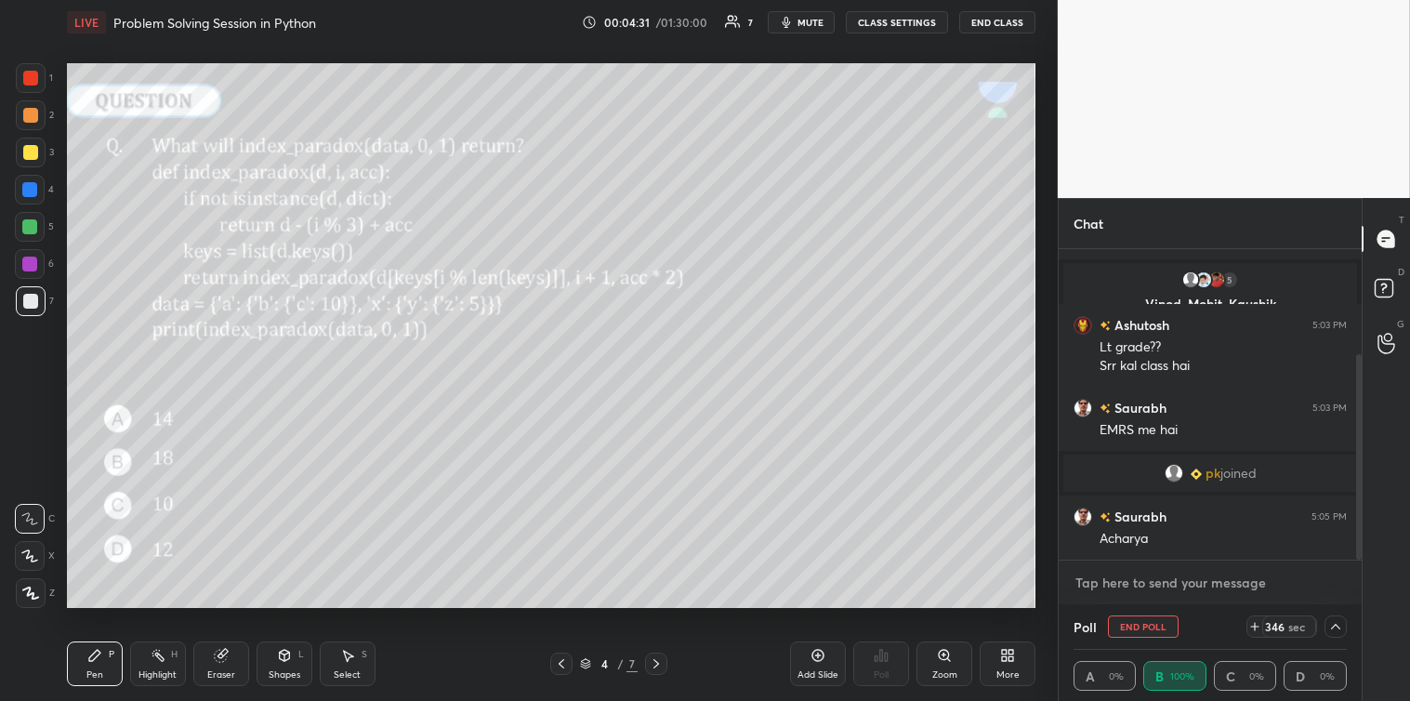
click at [1101, 581] on textarea at bounding box center [1209, 583] width 273 height 30
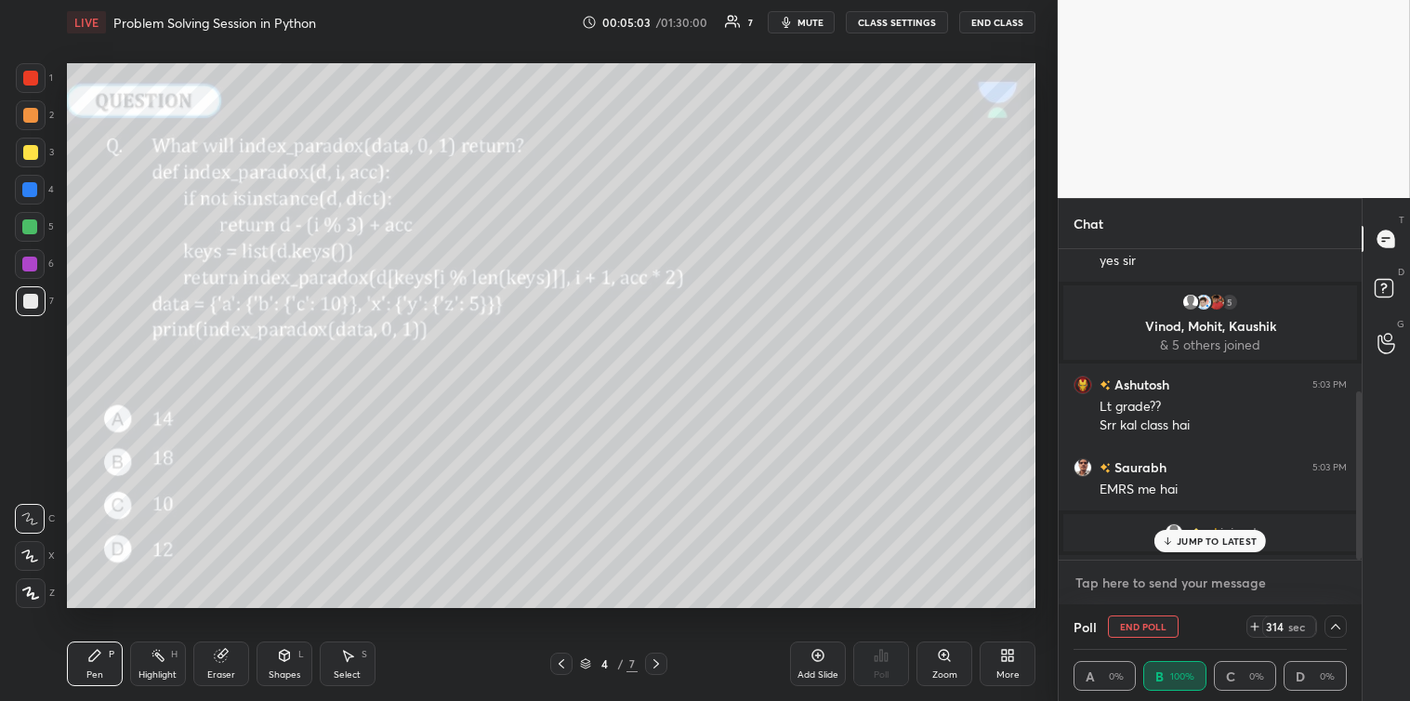
scroll to position [261, 0]
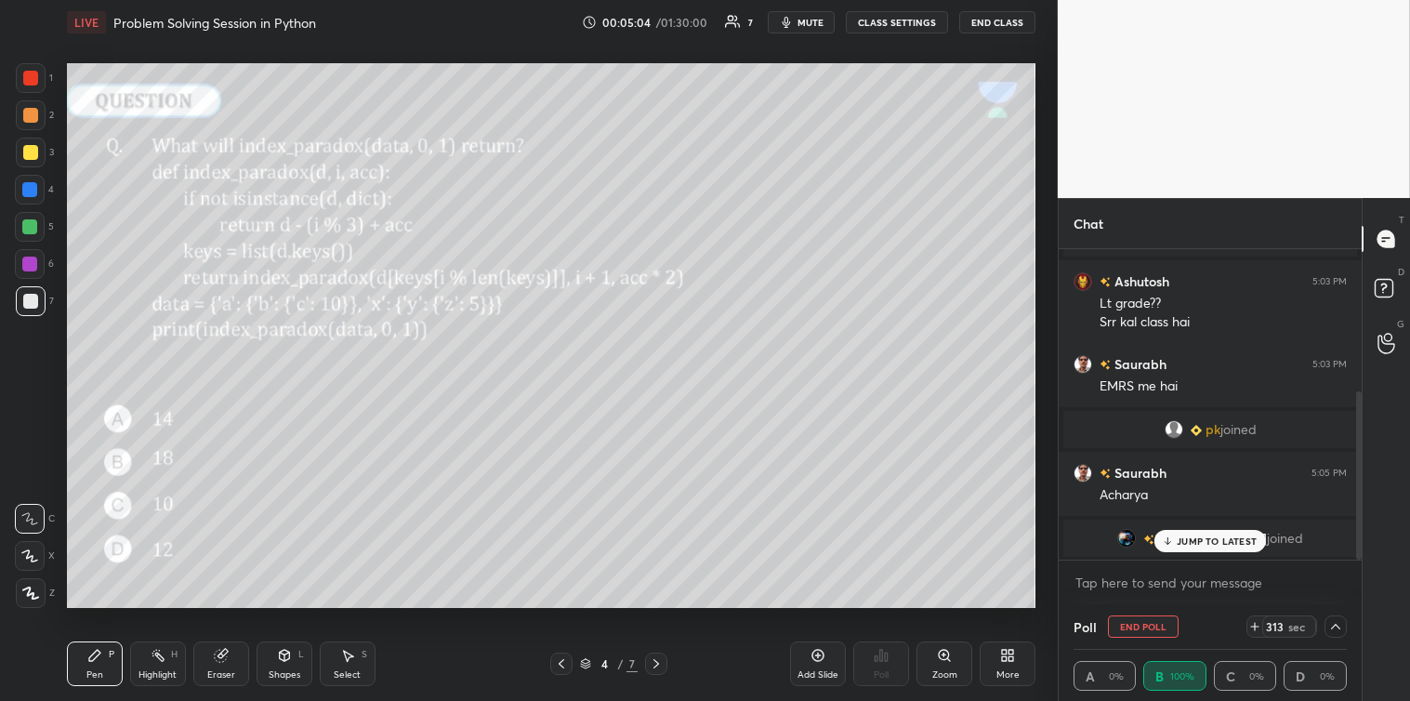
click at [1182, 540] on p "JUMP TO LATEST" at bounding box center [1217, 540] width 80 height 11
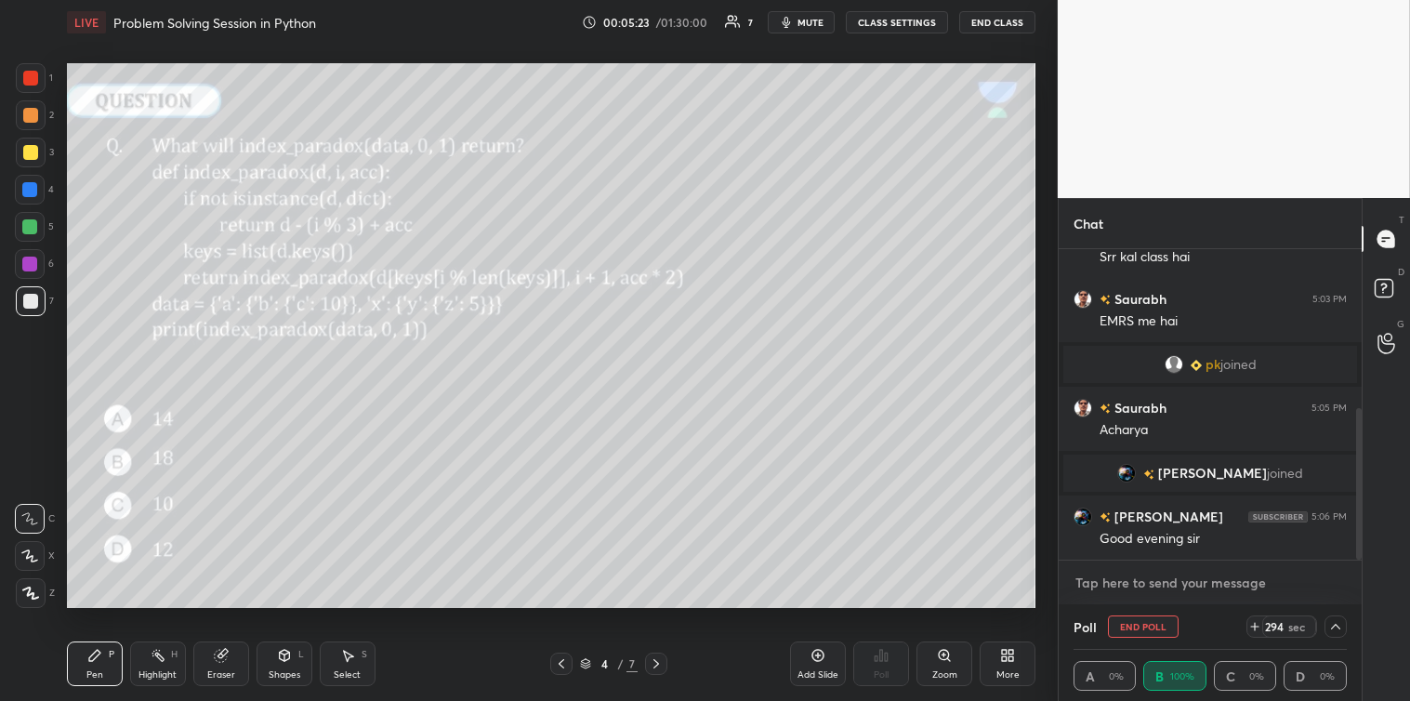
click at [1091, 574] on textarea at bounding box center [1209, 583] width 273 height 30
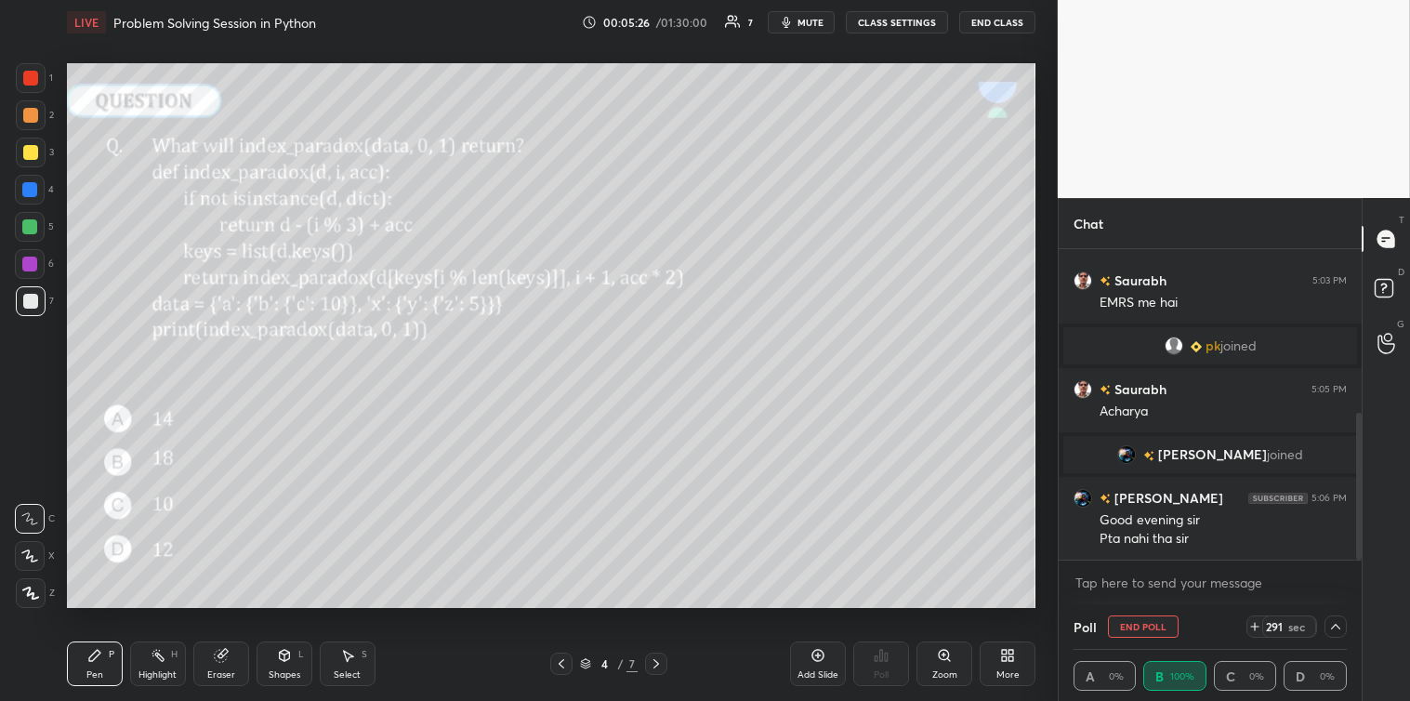
click at [1327, 625] on div at bounding box center [1335, 626] width 22 height 22
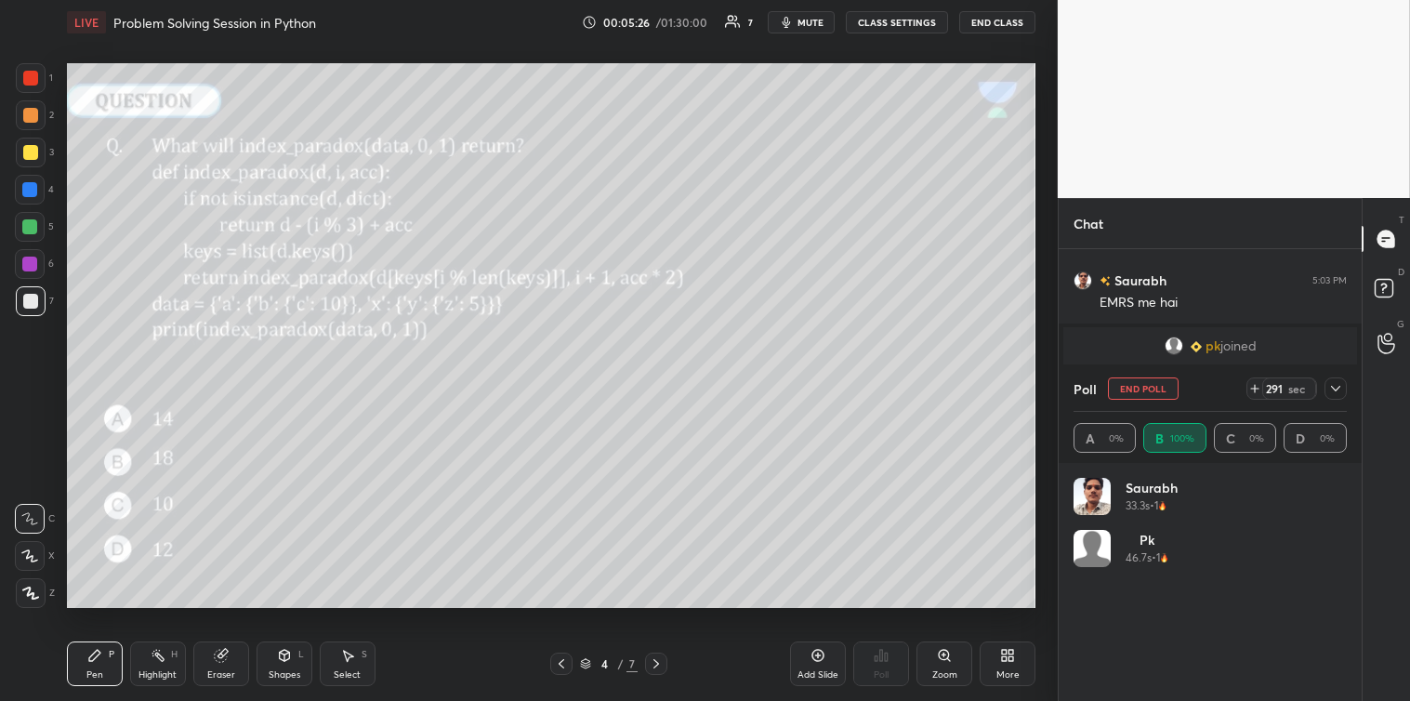
scroll to position [217, 268]
click at [1335, 397] on div at bounding box center [1335, 388] width 22 height 22
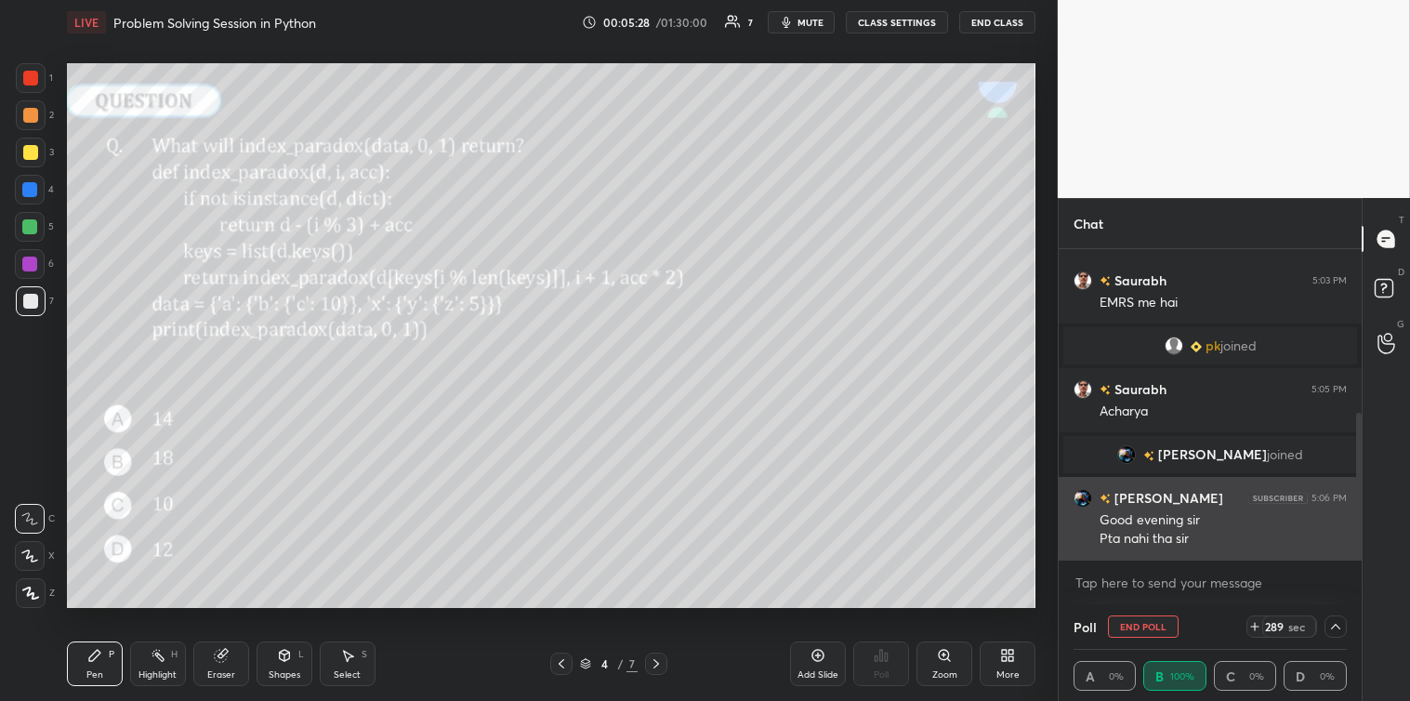
scroll to position [1, 6]
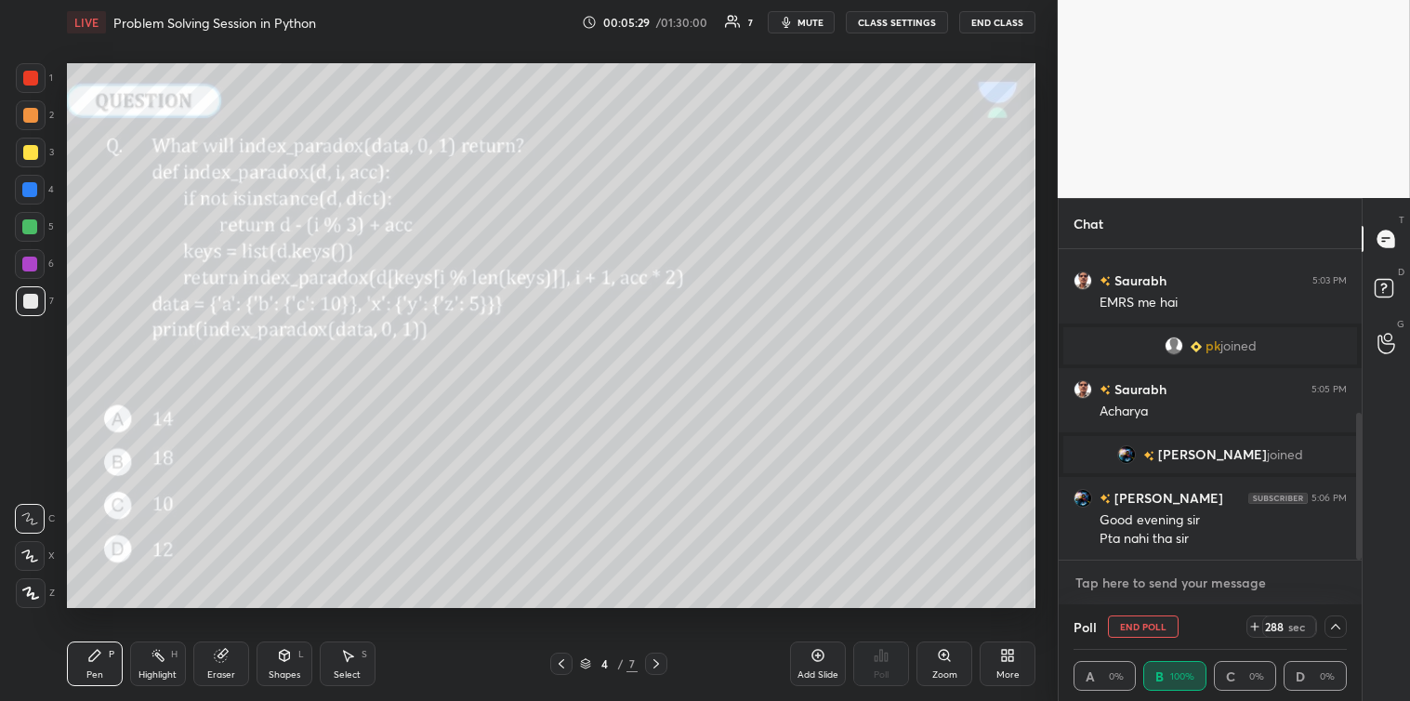
click at [1192, 579] on textarea at bounding box center [1209, 583] width 273 height 30
click at [1138, 580] on textarea at bounding box center [1209, 583] width 273 height 30
click at [1137, 580] on textarea at bounding box center [1209, 583] width 273 height 30
click at [1085, 574] on textarea at bounding box center [1209, 583] width 273 height 30
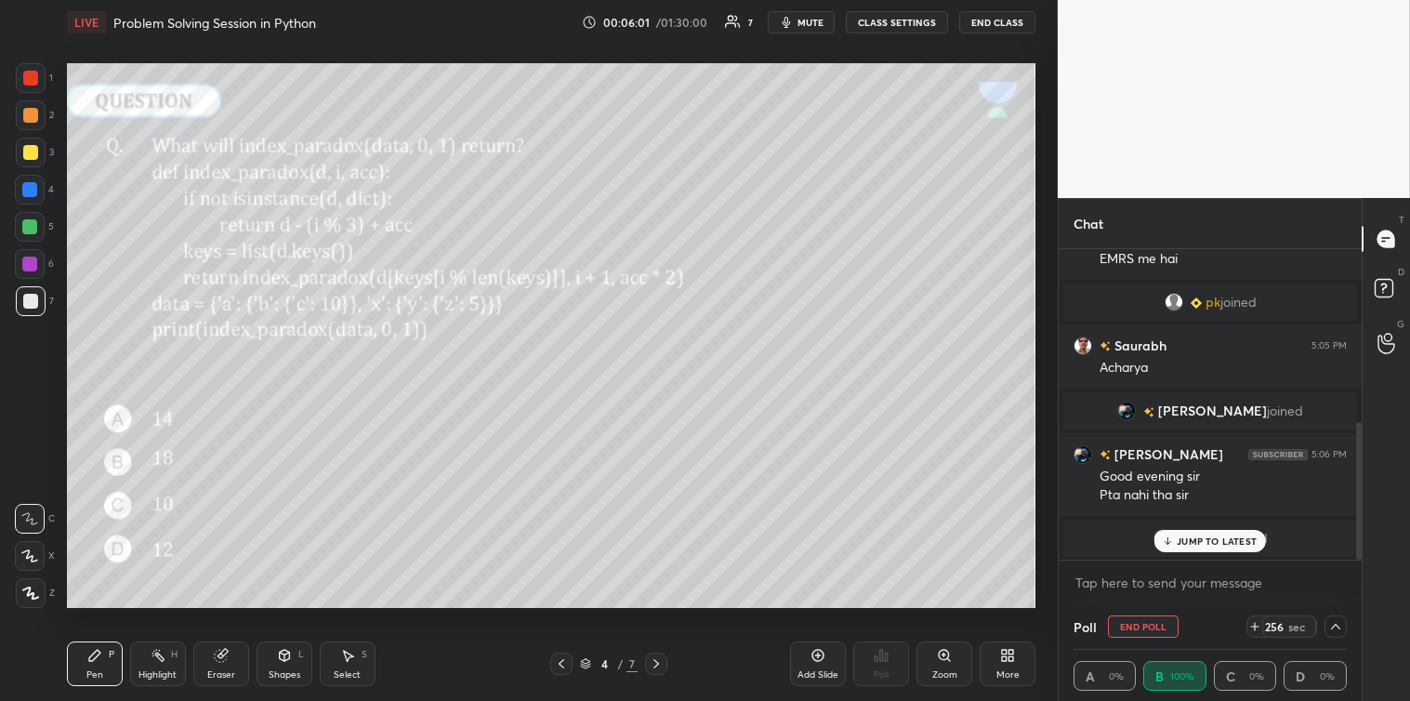
click at [1197, 541] on p "JUMP TO LATEST" at bounding box center [1217, 540] width 80 height 11
click at [1094, 582] on textarea at bounding box center [1209, 583] width 273 height 30
click at [1138, 581] on textarea at bounding box center [1209, 583] width 273 height 30
click at [1333, 625] on icon at bounding box center [1335, 626] width 15 height 15
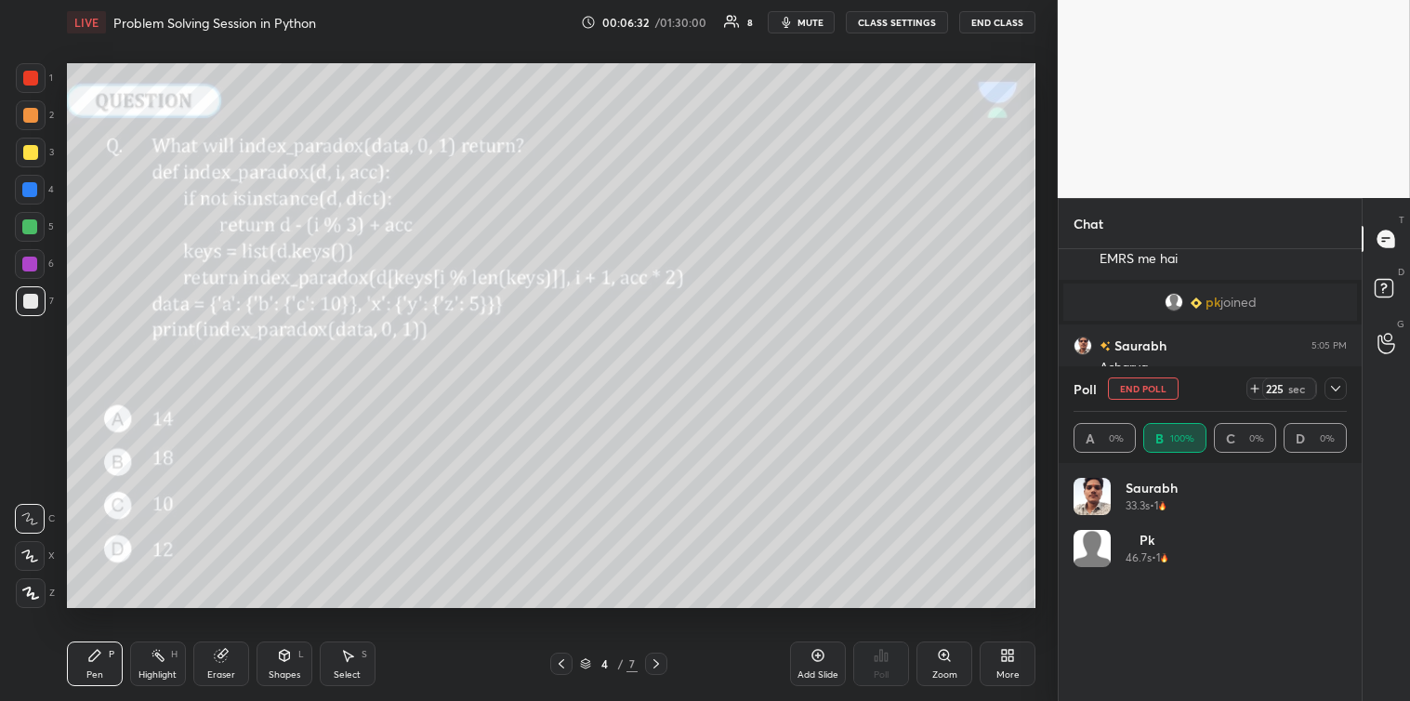
scroll to position [217, 268]
click at [1336, 392] on icon at bounding box center [1335, 388] width 15 height 15
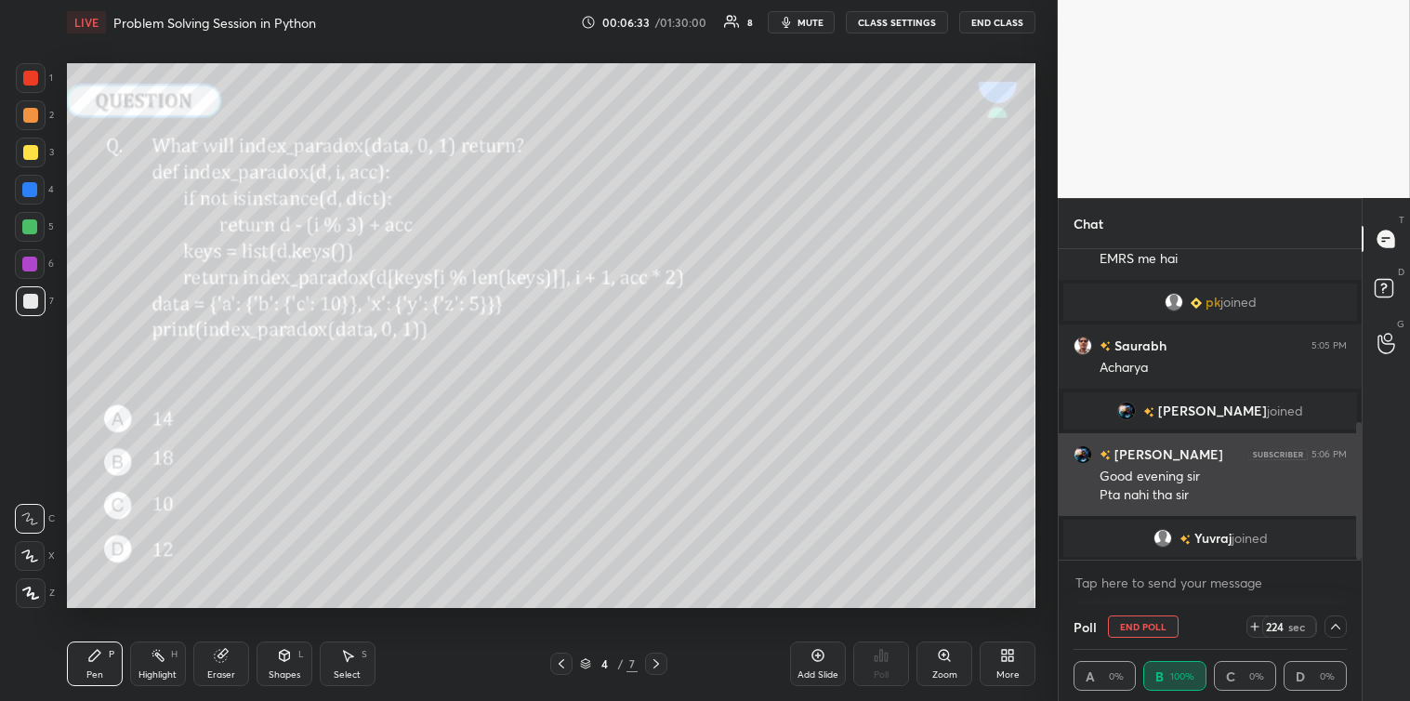
scroll to position [1, 6]
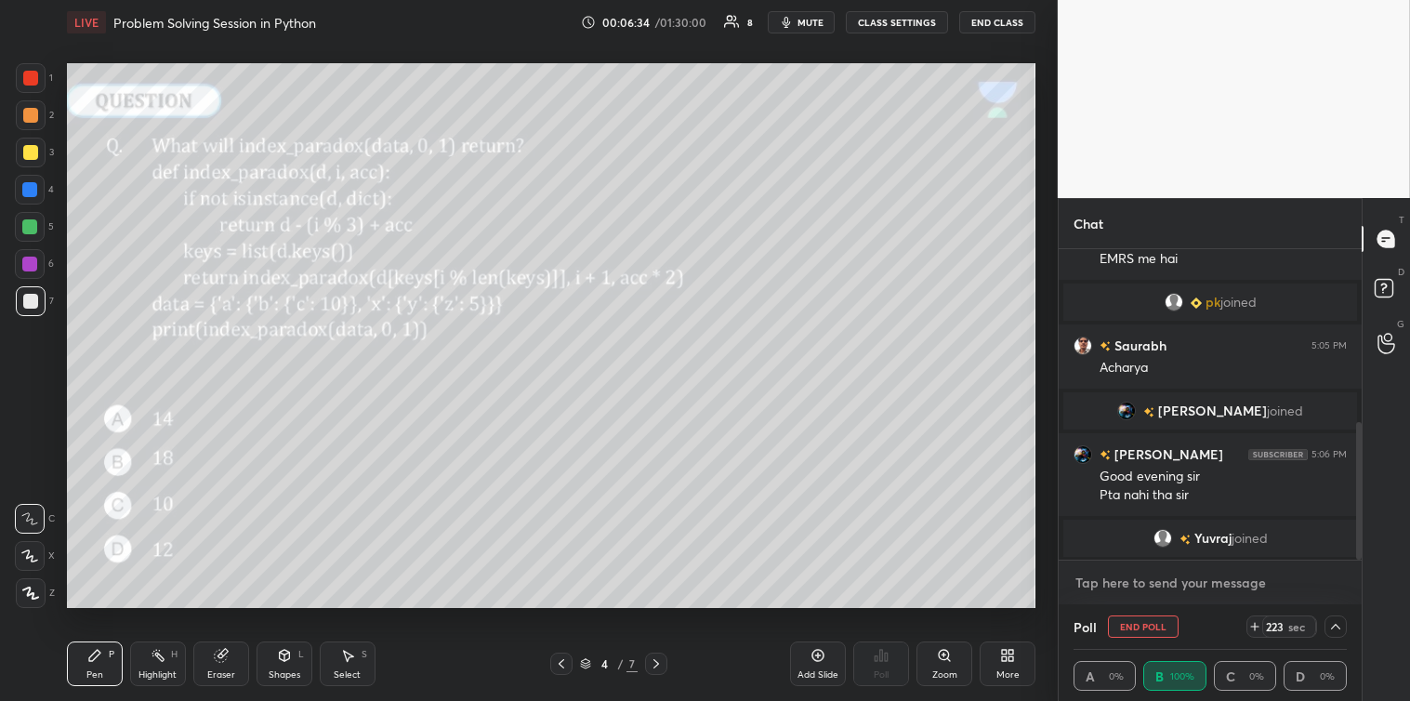
click at [1160, 572] on textarea at bounding box center [1209, 583] width 273 height 30
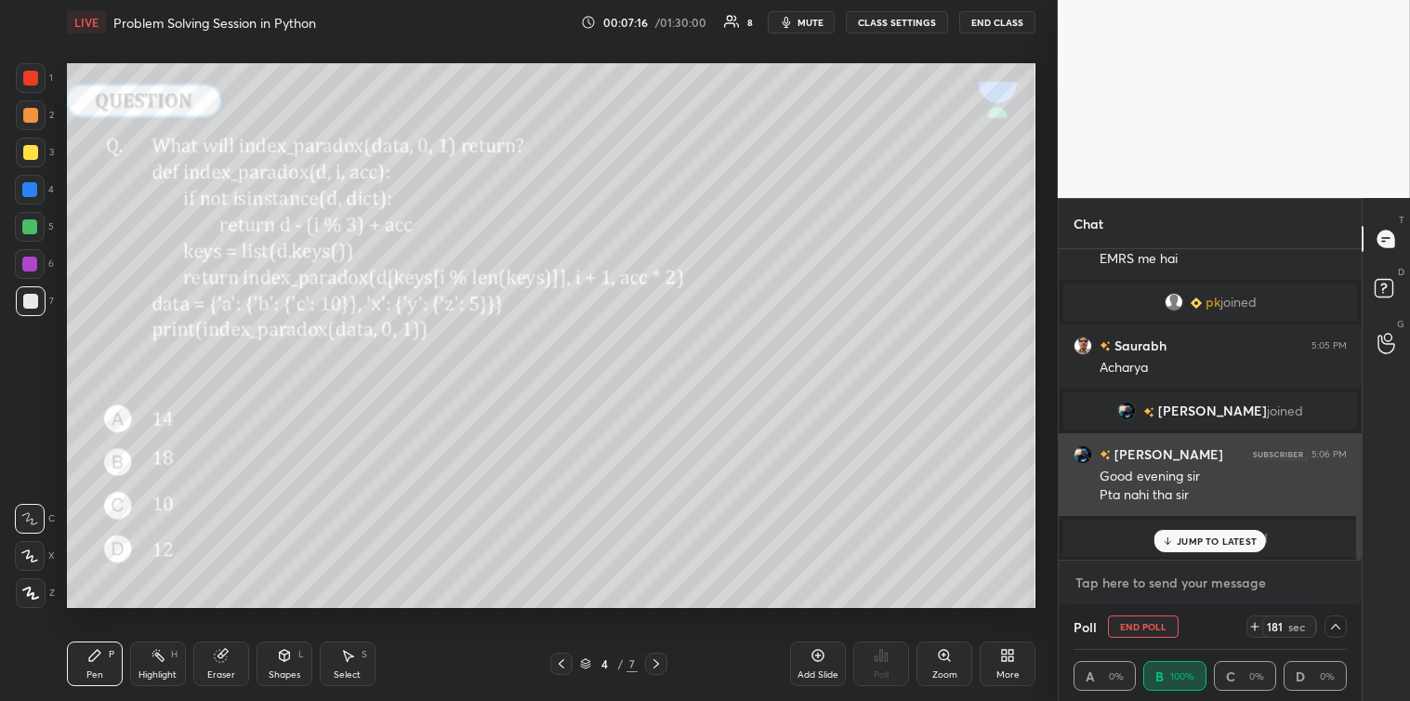
scroll to position [453, 0]
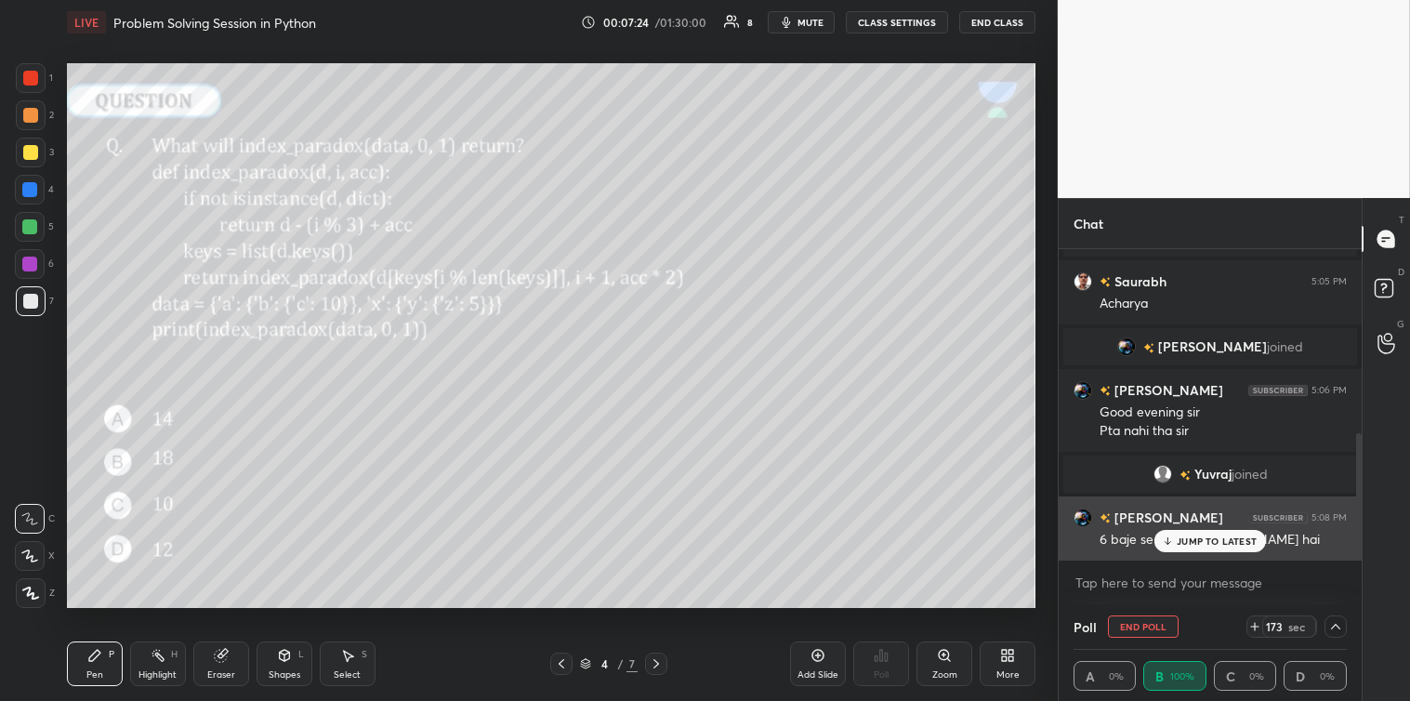
click at [1206, 535] on p "JUMP TO LATEST" at bounding box center [1217, 540] width 80 height 11
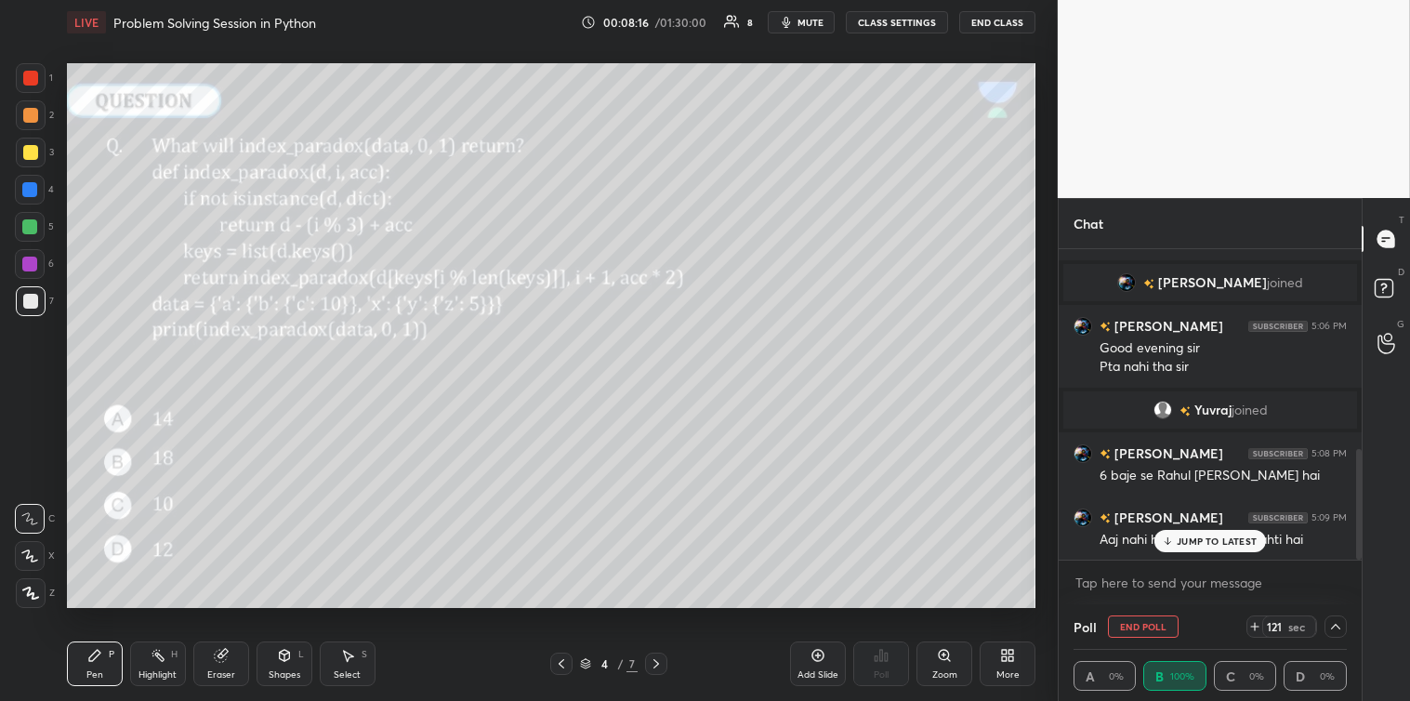
scroll to position [561, 0]
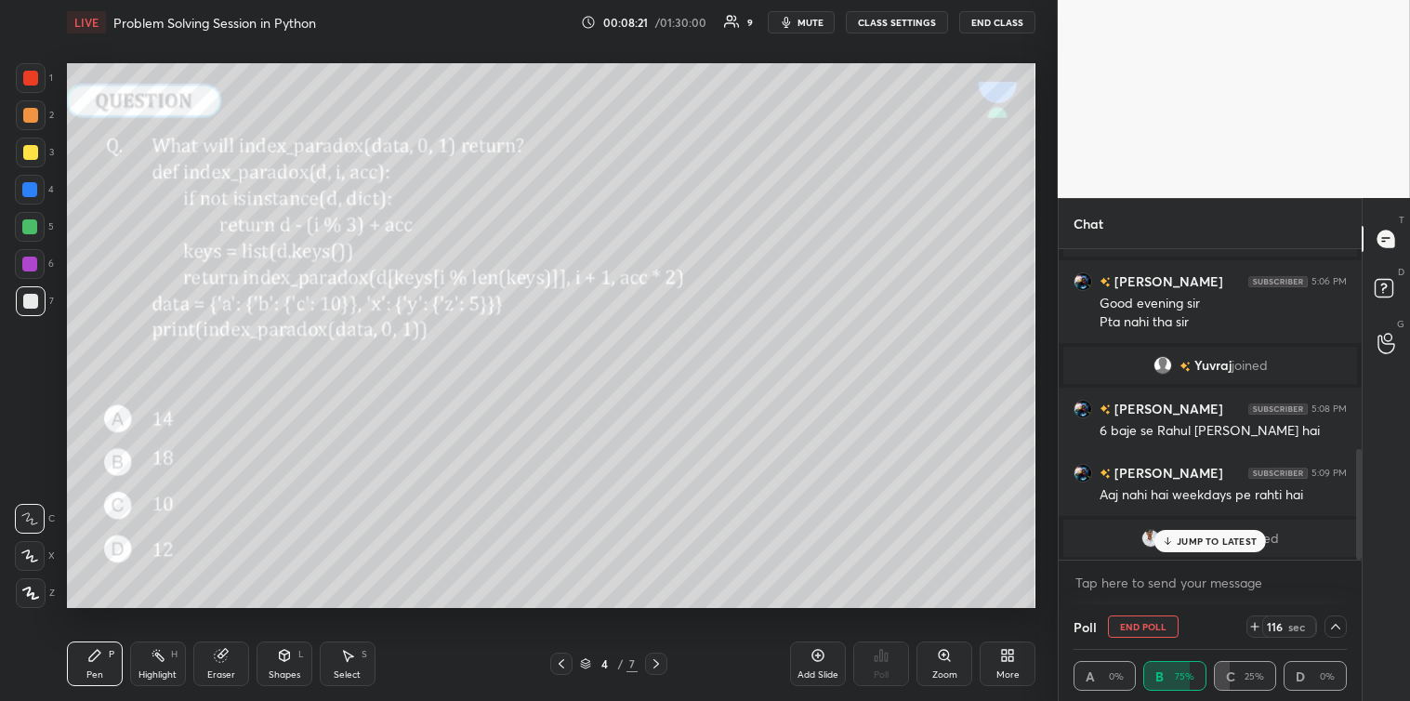
click at [1212, 540] on p "JUMP TO LATEST" at bounding box center [1217, 540] width 80 height 11
click at [1087, 582] on textarea at bounding box center [1209, 583] width 273 height 30
click at [1080, 569] on textarea at bounding box center [1209, 583] width 273 height 30
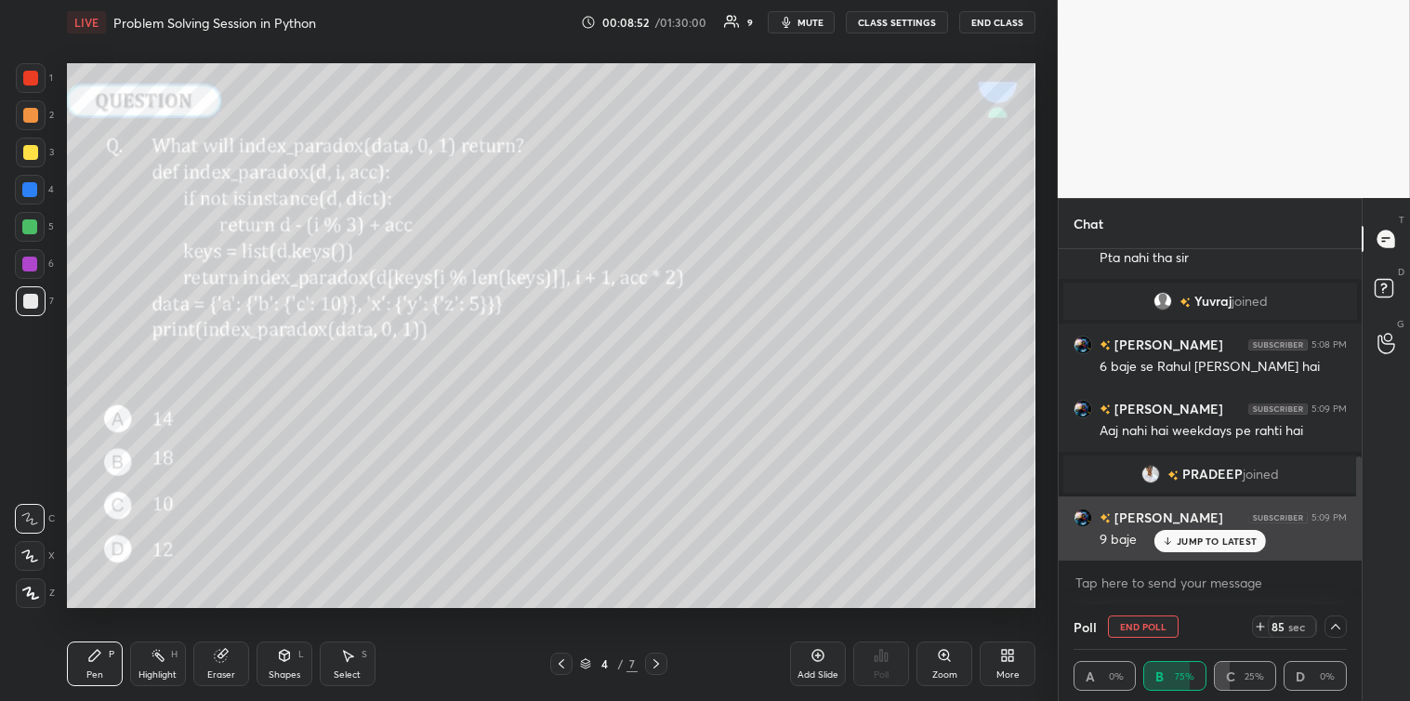
click at [1199, 545] on p "JUMP TO LATEST" at bounding box center [1217, 540] width 80 height 11
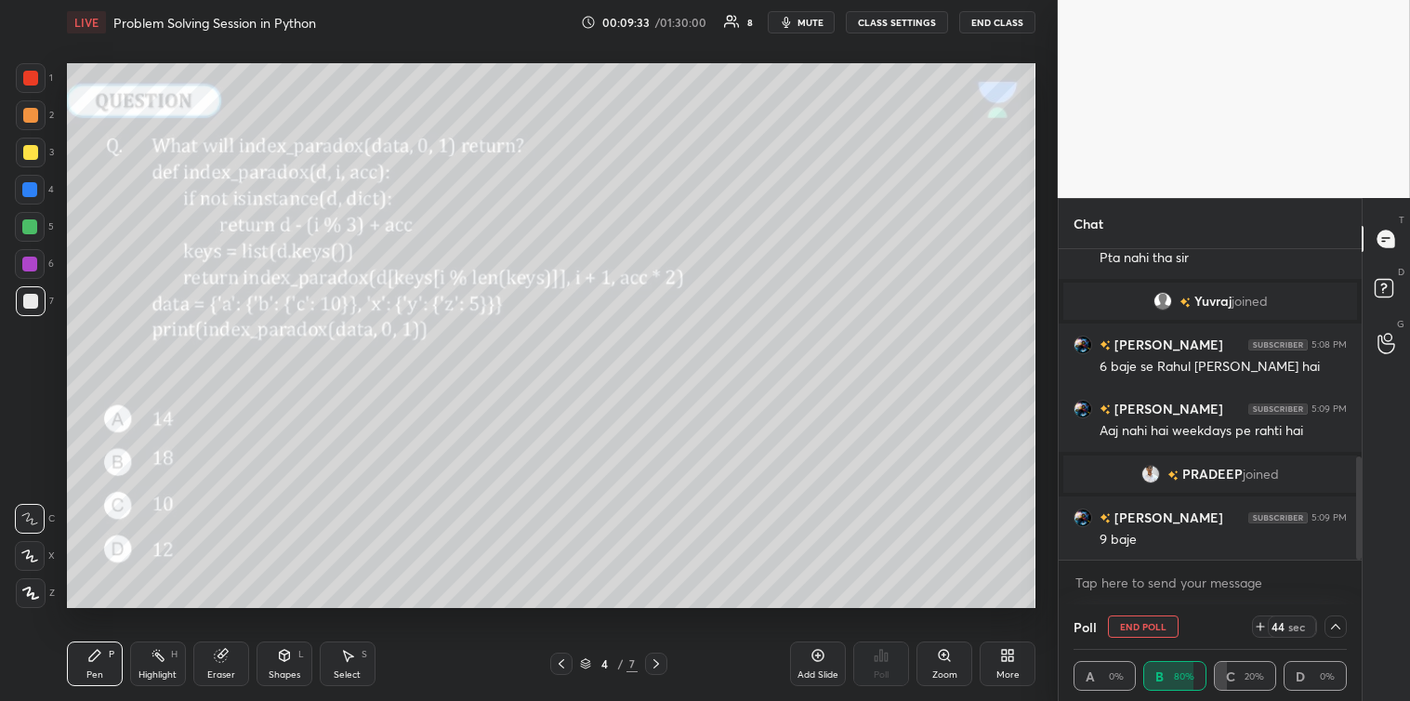
click at [1333, 635] on div at bounding box center [1335, 626] width 22 height 22
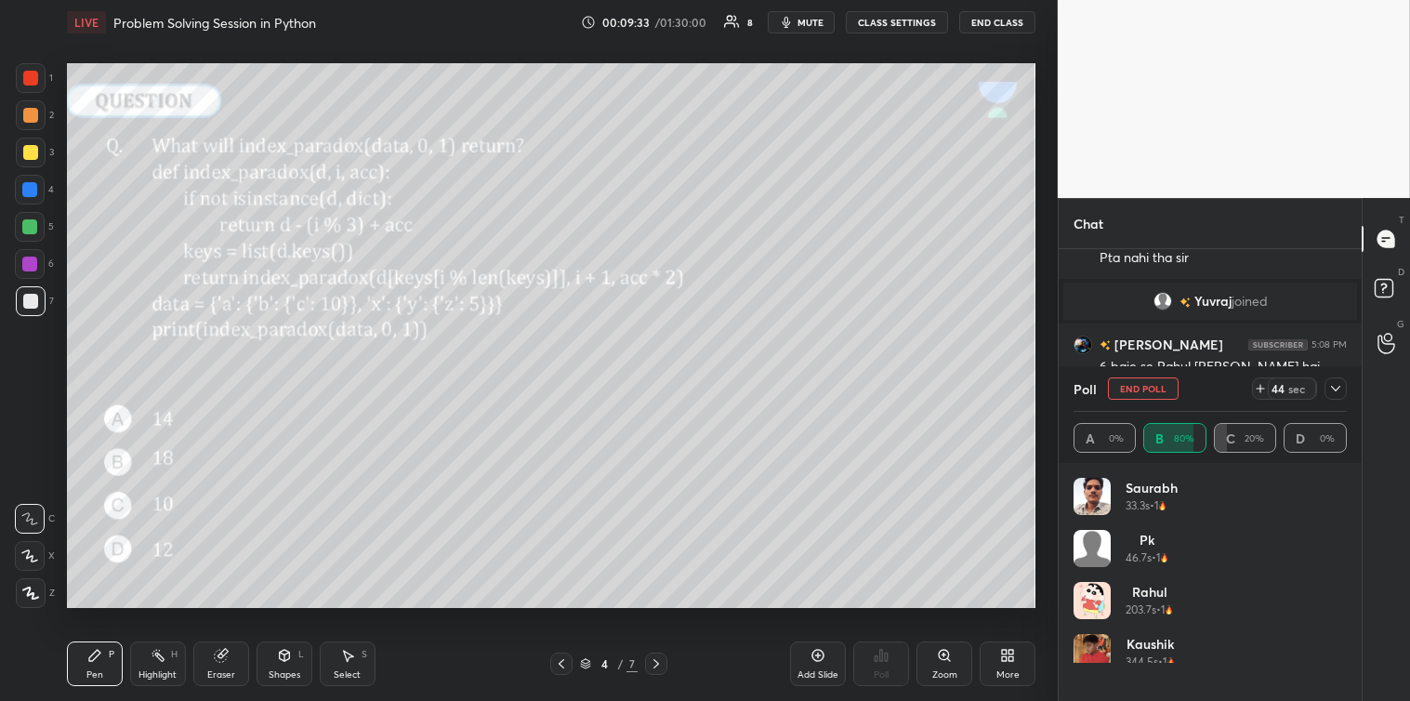
scroll to position [217, 268]
click at [1336, 387] on icon at bounding box center [1335, 388] width 15 height 15
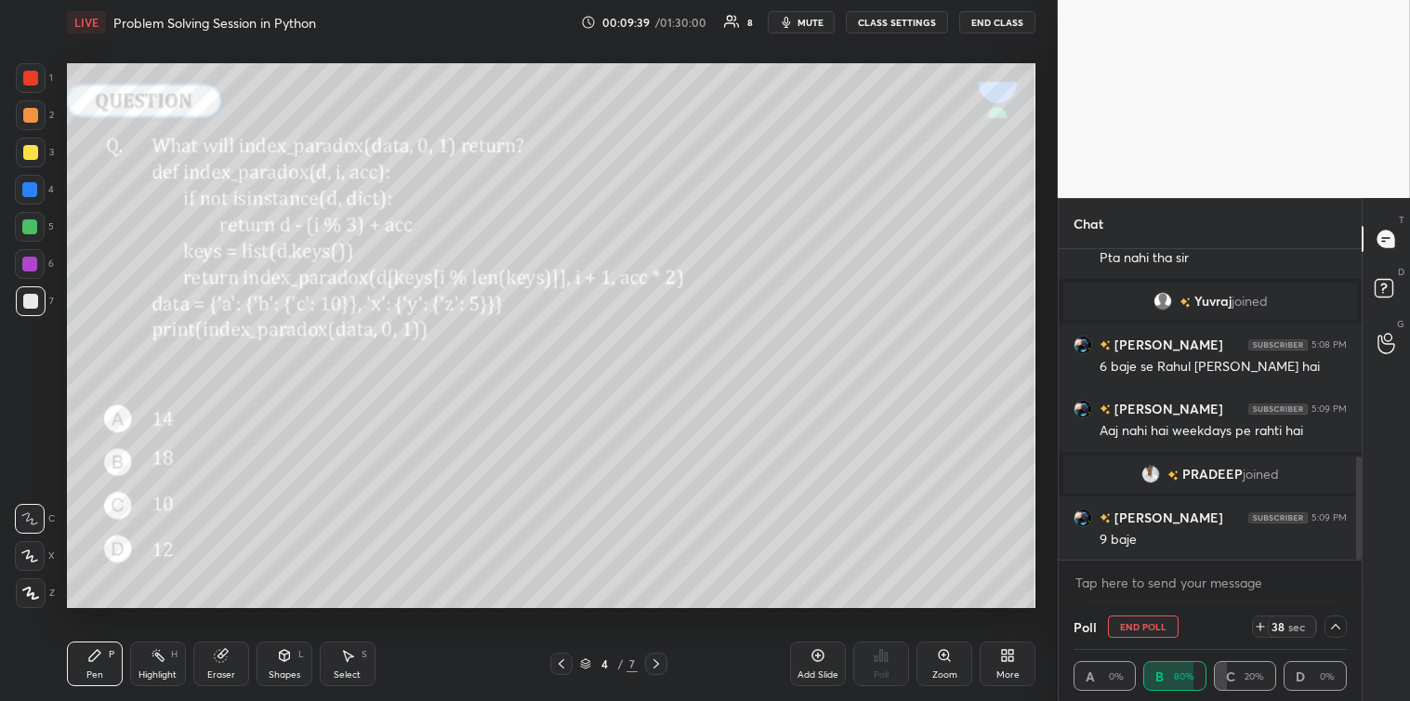
scroll to position [1, 6]
click at [1164, 586] on textarea at bounding box center [1209, 583] width 273 height 30
click at [1072, 577] on div "x" at bounding box center [1210, 582] width 303 height 44
click at [1085, 583] on textarea at bounding box center [1209, 583] width 273 height 30
click at [1080, 584] on textarea at bounding box center [1209, 583] width 273 height 30
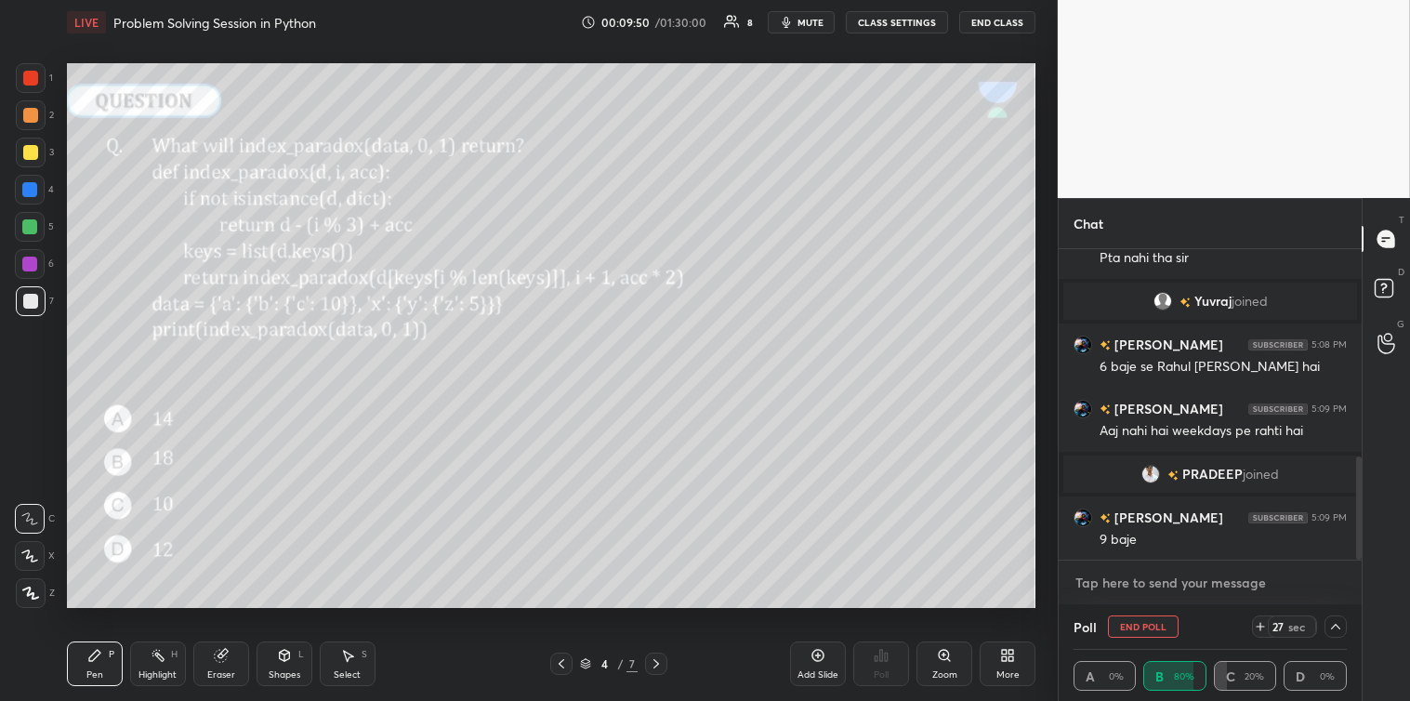
click at [1092, 583] on textarea at bounding box center [1209, 583] width 273 height 30
click at [1081, 582] on textarea at bounding box center [1209, 583] width 273 height 30
click at [1078, 581] on textarea at bounding box center [1209, 583] width 273 height 30
click at [1083, 580] on textarea at bounding box center [1209, 583] width 273 height 30
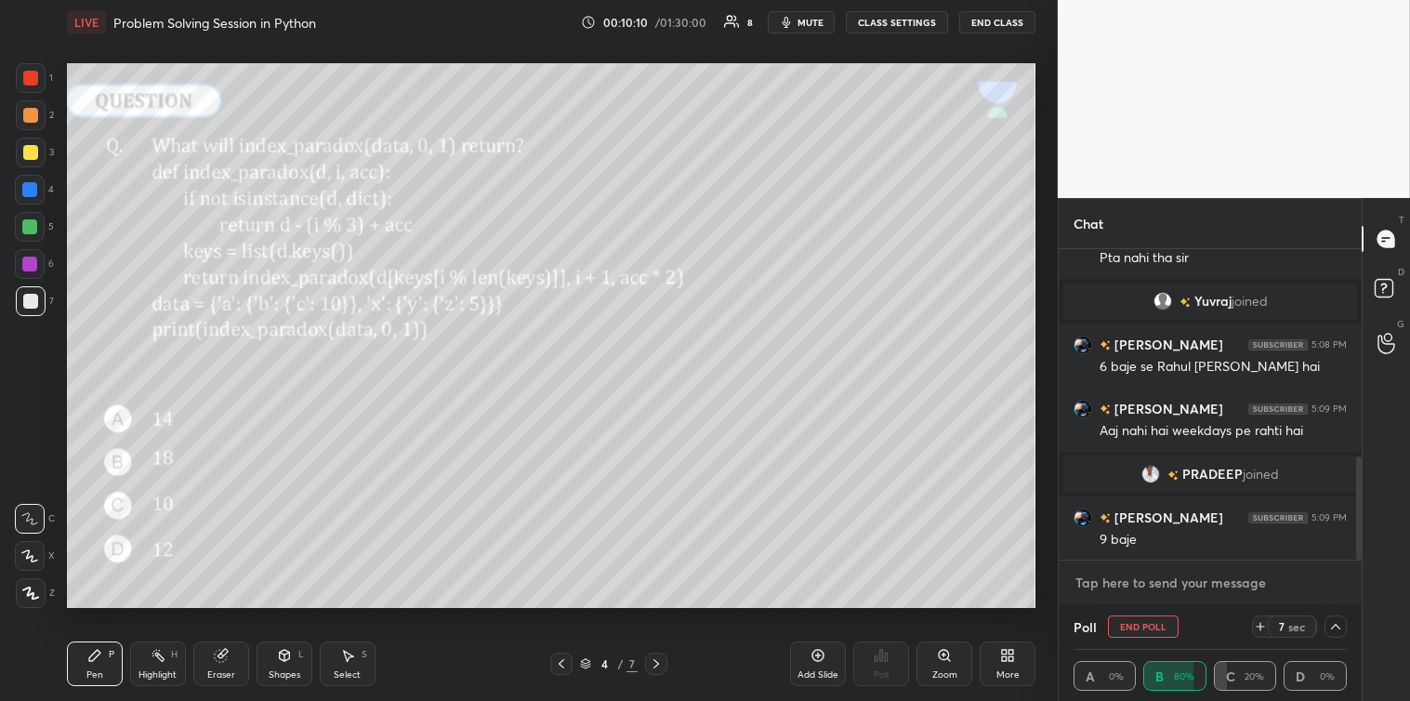
click at [1081, 582] on textarea at bounding box center [1209, 583] width 273 height 30
click at [1329, 629] on icon at bounding box center [1335, 626] width 15 height 15
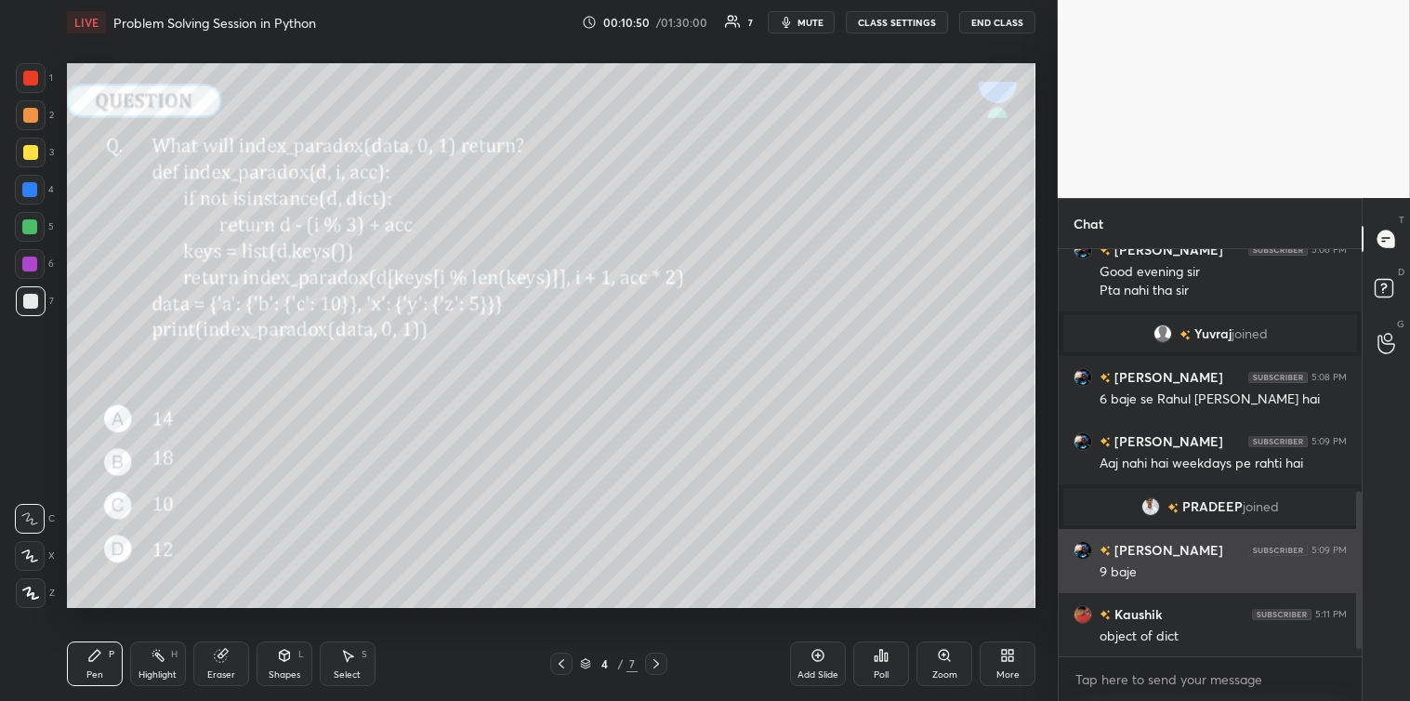
scroll to position [638, 0]
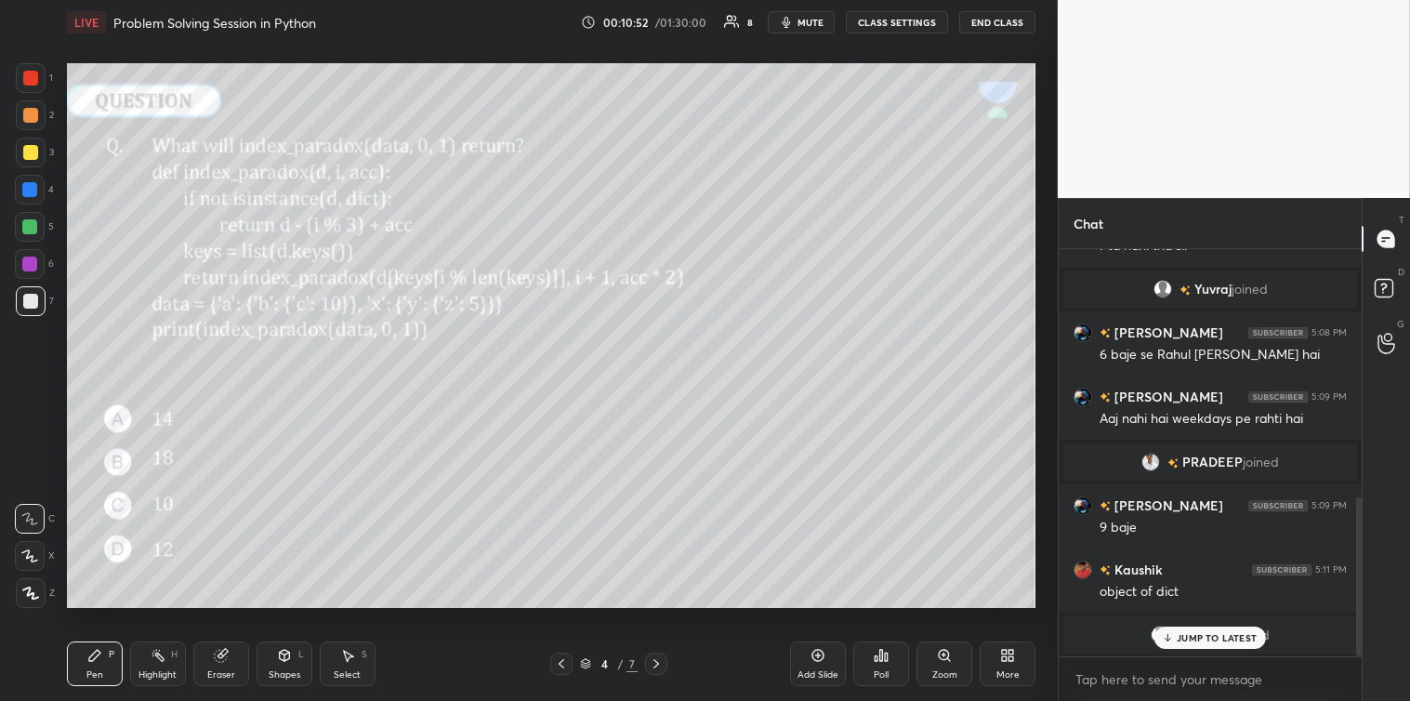
click at [1184, 635] on p "JUMP TO LATEST" at bounding box center [1217, 637] width 80 height 11
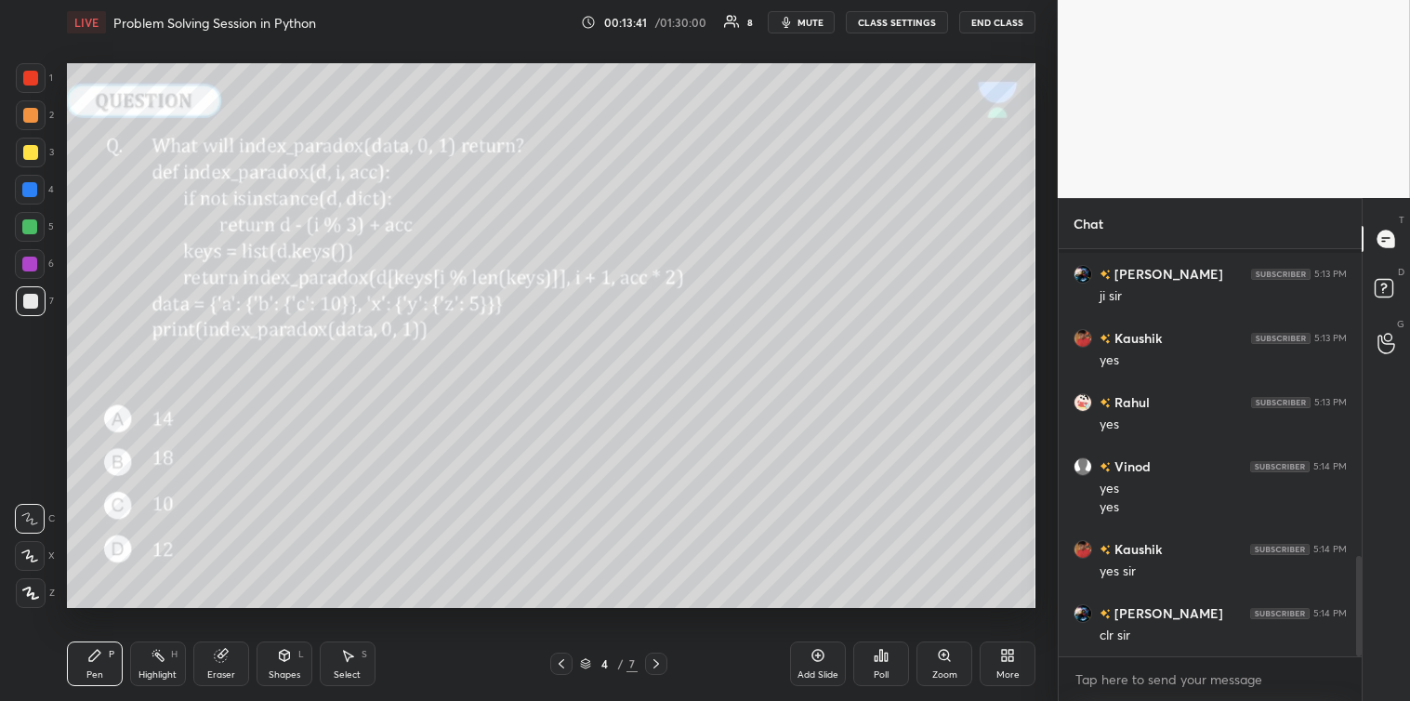
scroll to position [1301, 0]
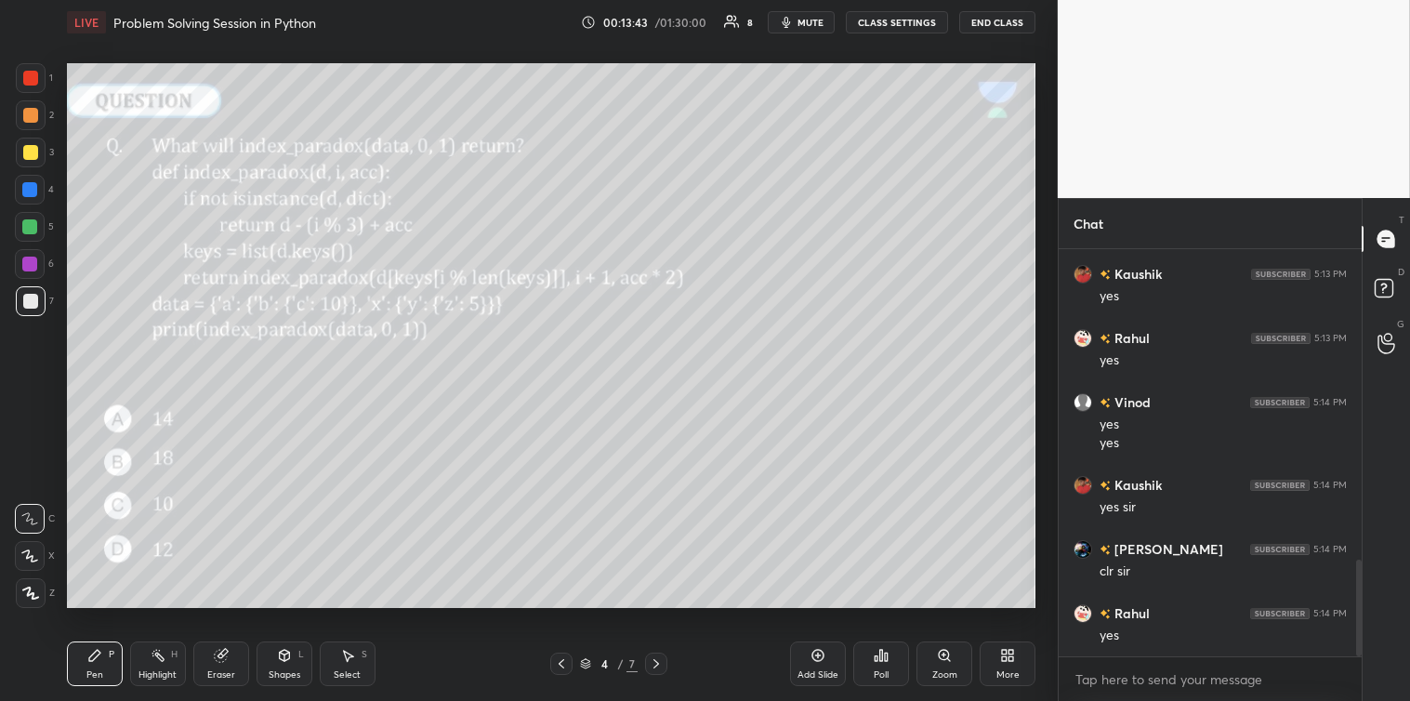
click at [26, 151] on div at bounding box center [30, 152] width 15 height 15
click at [32, 235] on div at bounding box center [30, 227] width 30 height 30
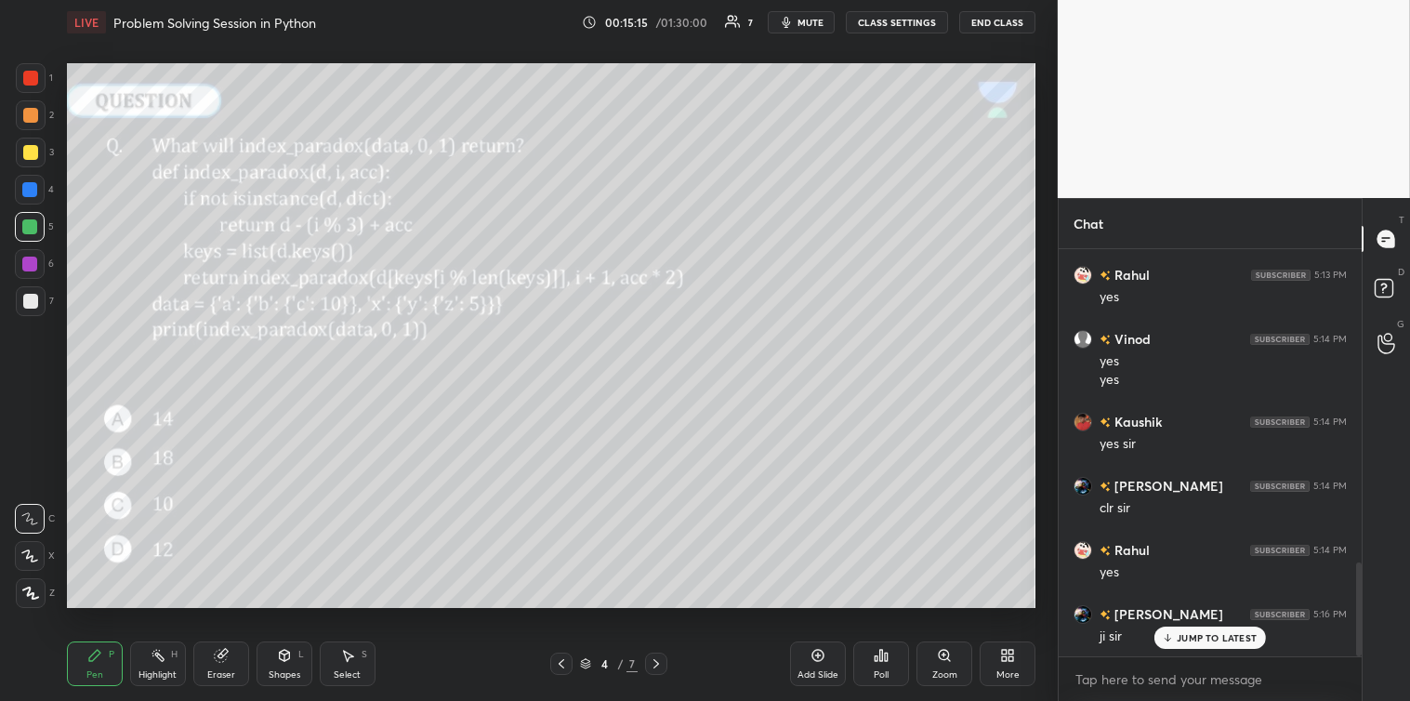
click at [348, 657] on icon at bounding box center [348, 656] width 10 height 11
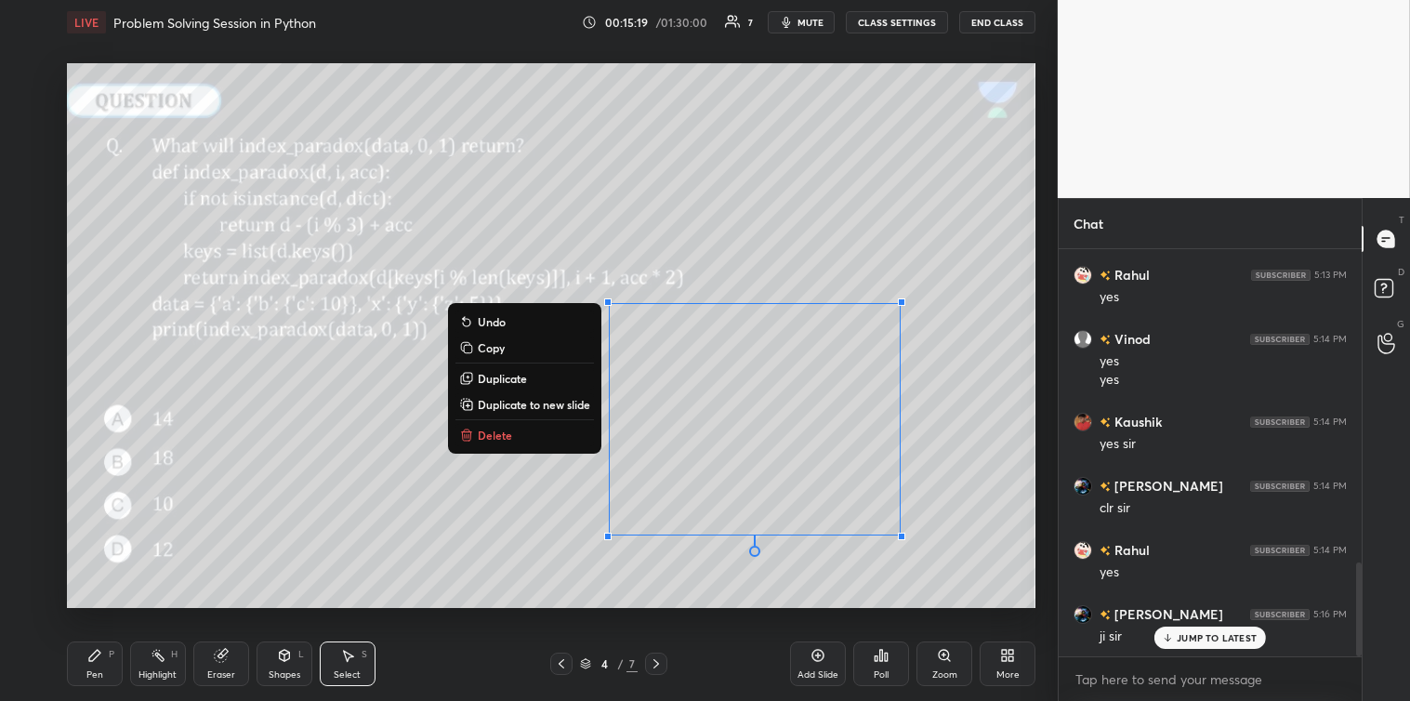
click at [905, 537] on div at bounding box center [901, 536] width 7 height 7
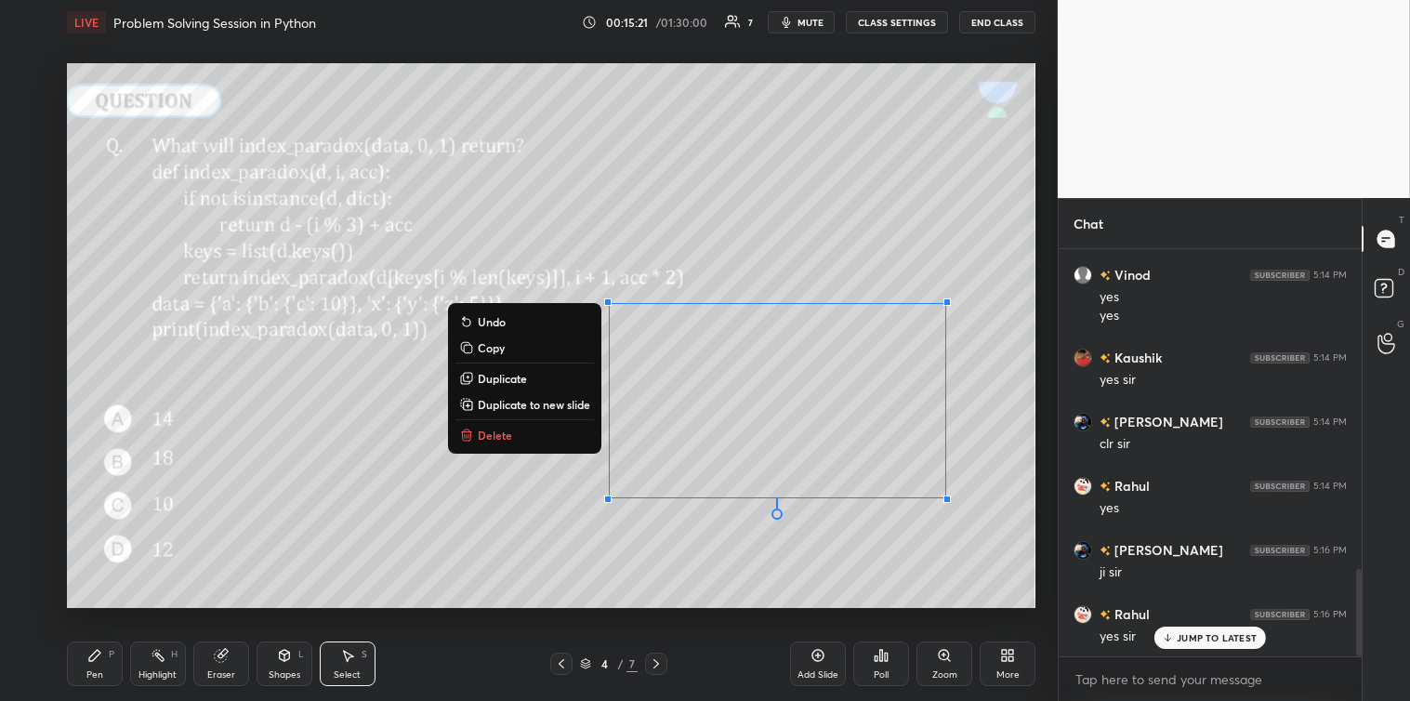
scroll to position [1493, 0]
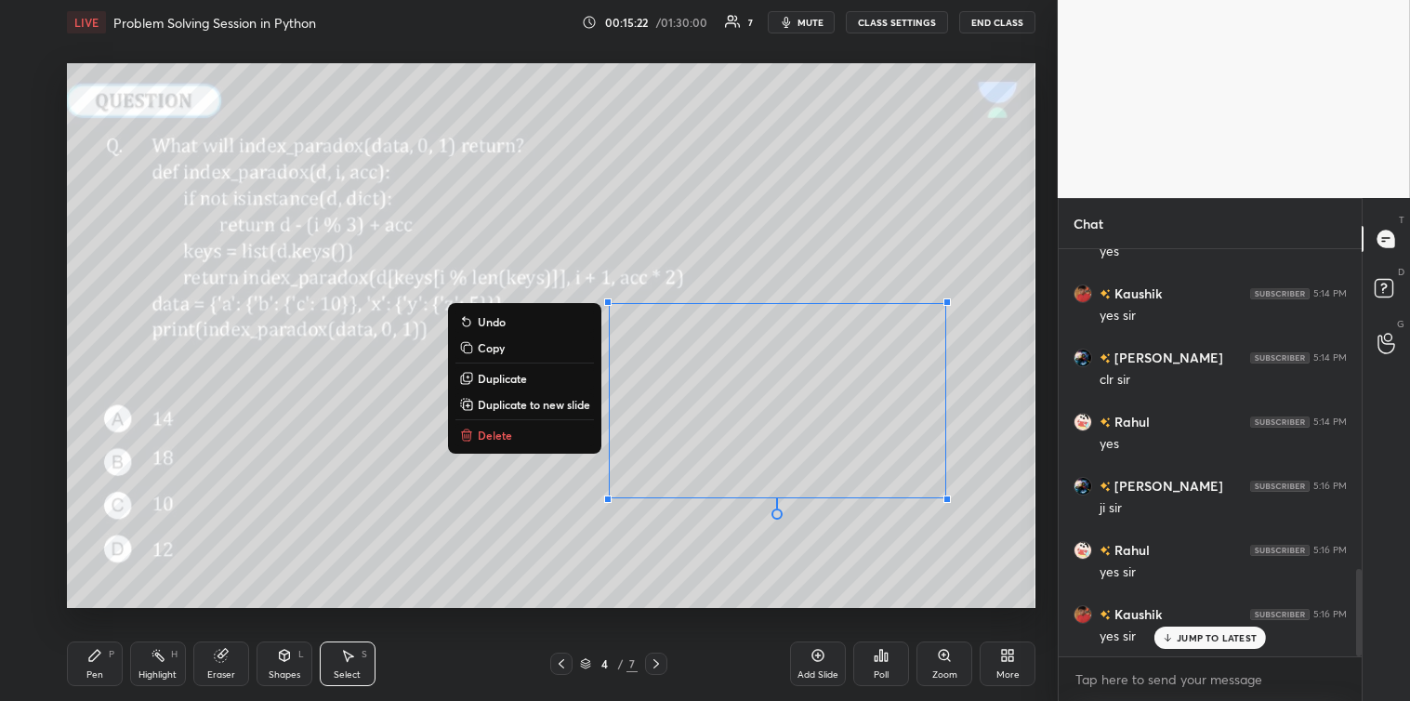
click at [102, 665] on div "Pen P" at bounding box center [95, 663] width 56 height 45
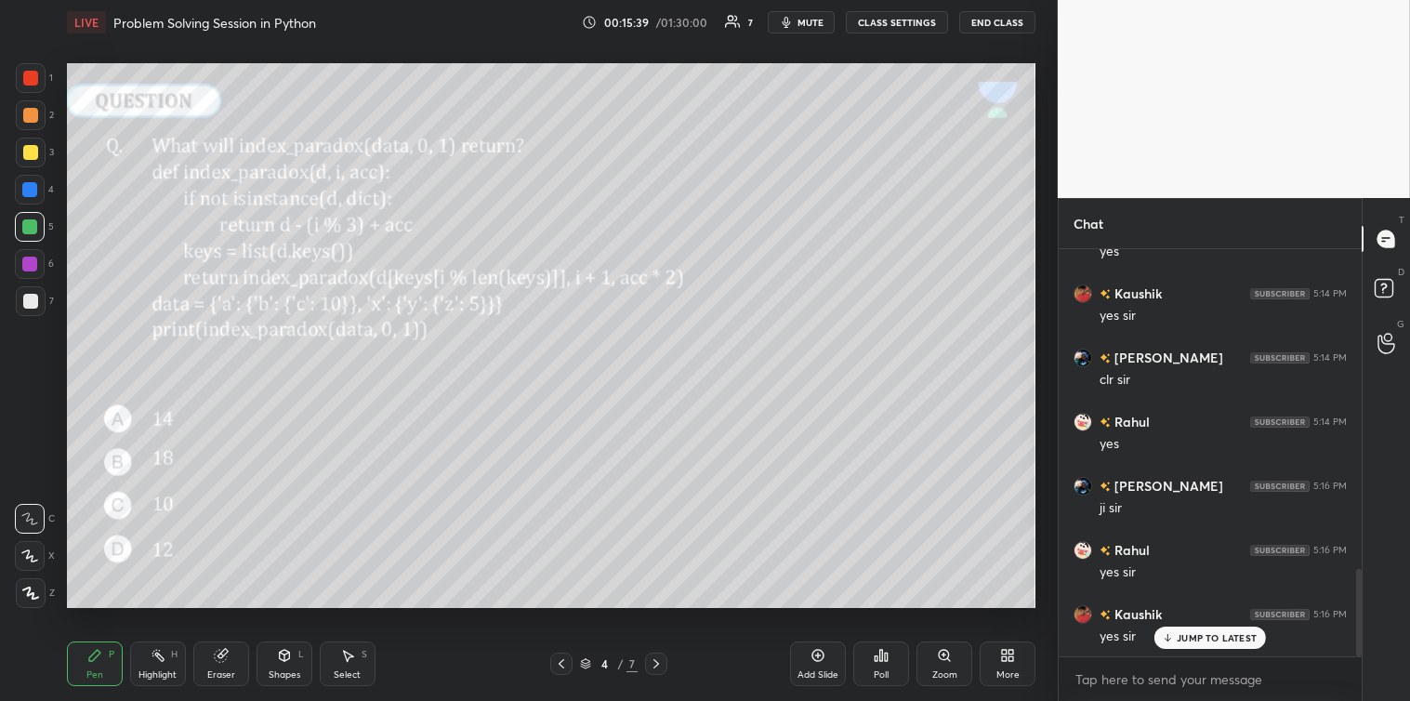
click at [37, 192] on div at bounding box center [30, 190] width 30 height 30
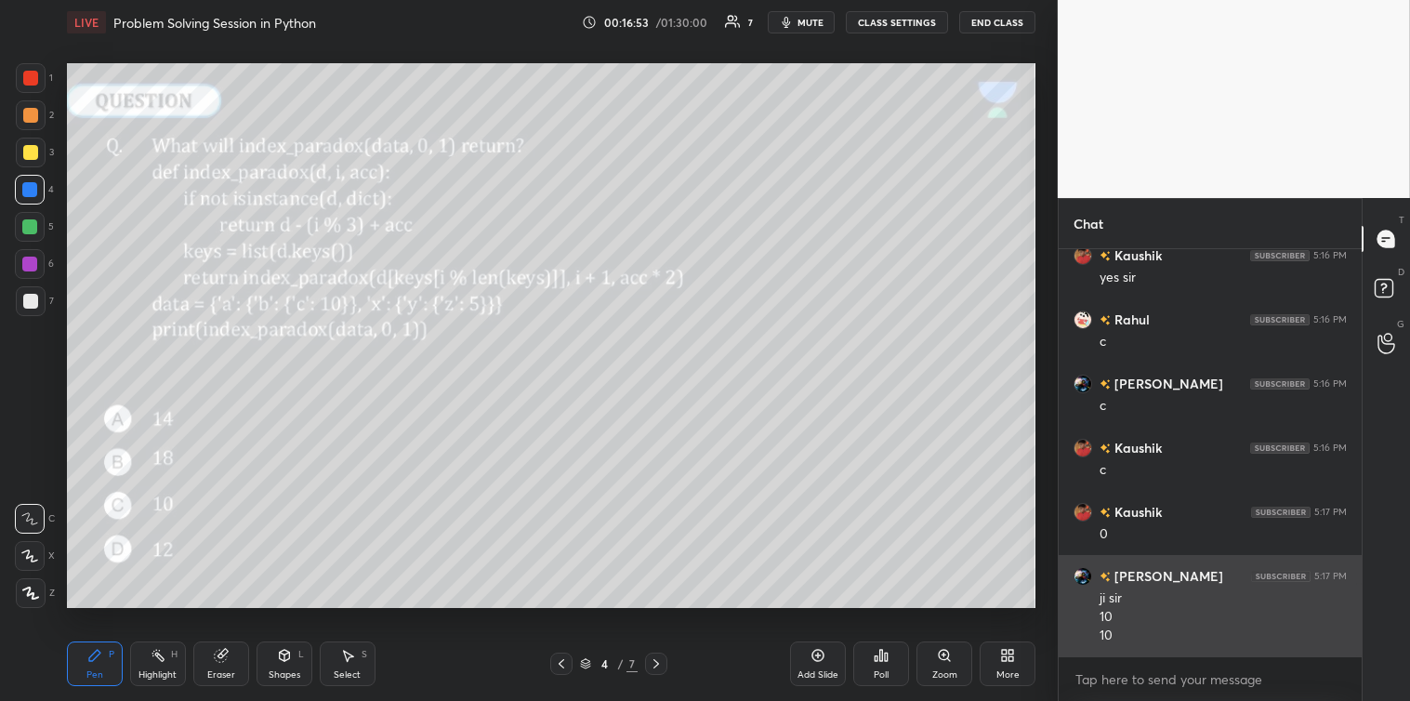
scroll to position [1870, 0]
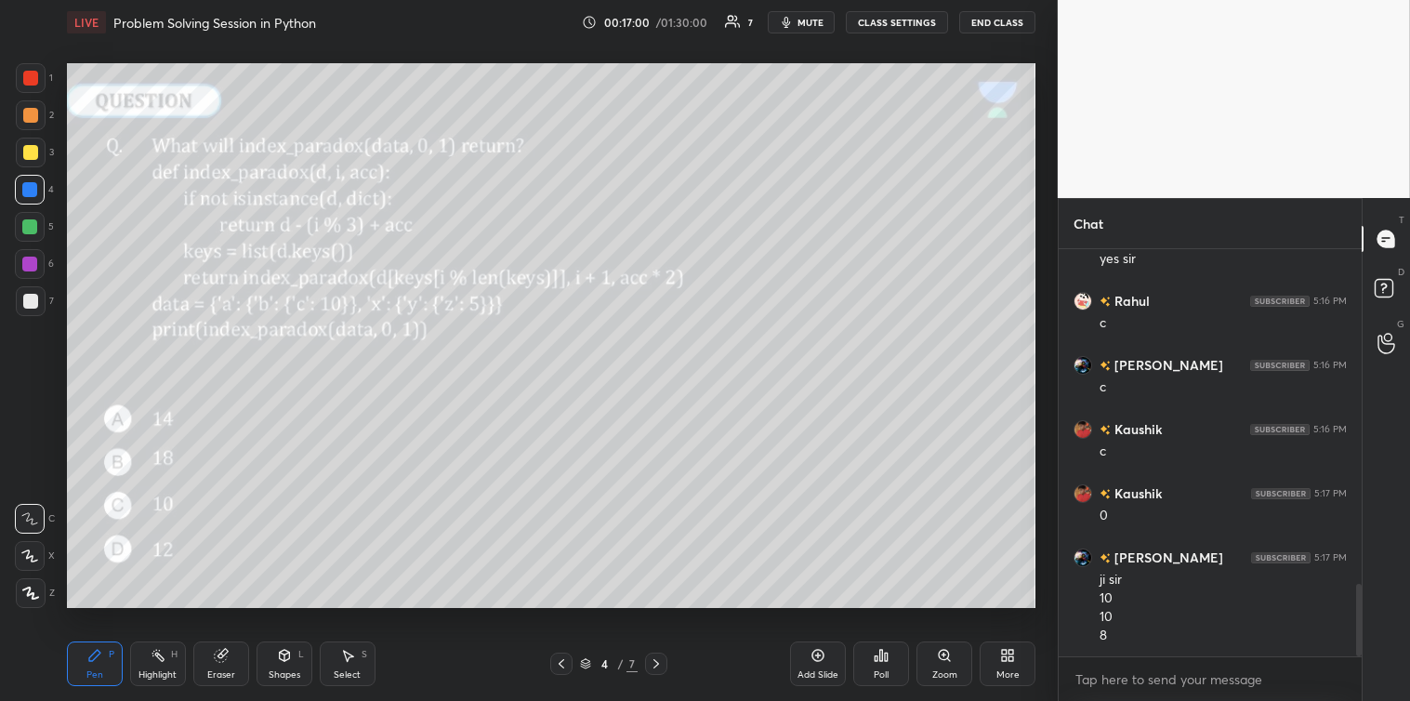
click at [33, 301] on div at bounding box center [30, 301] width 15 height 15
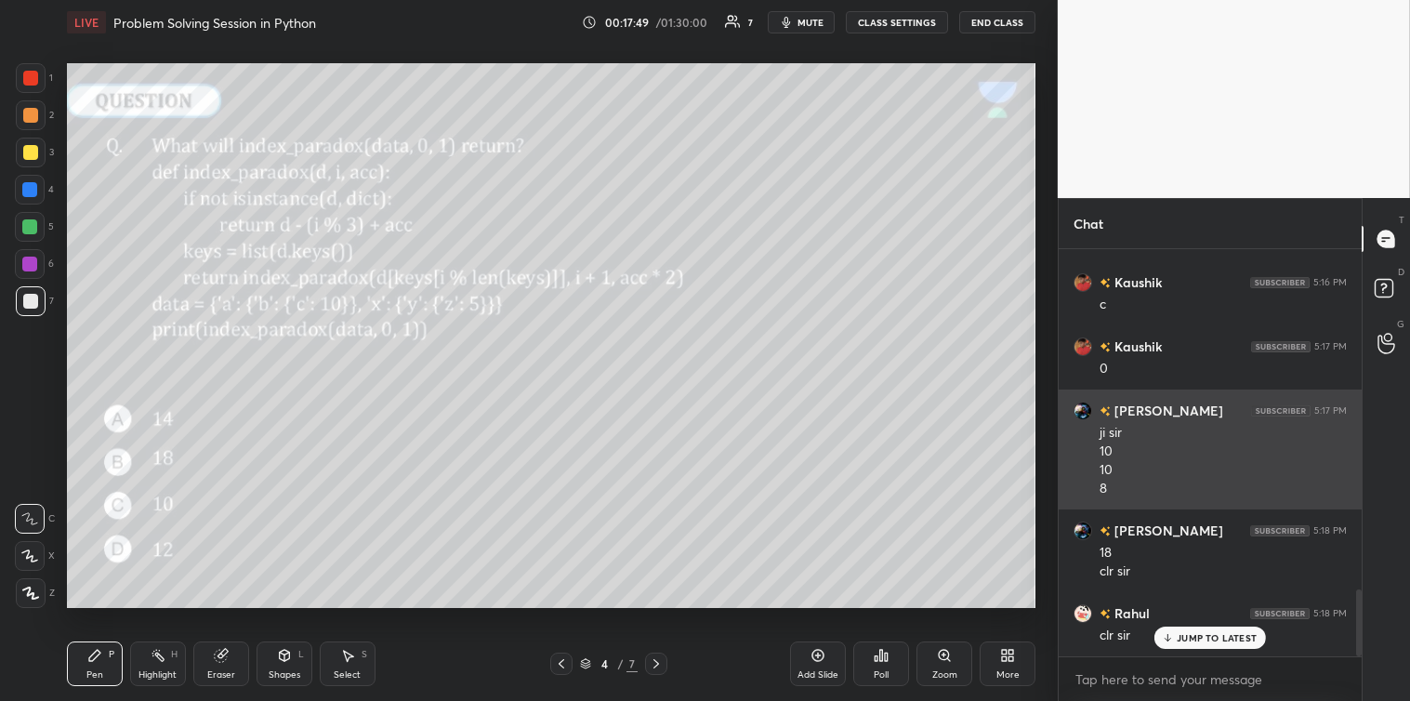
scroll to position [2080, 0]
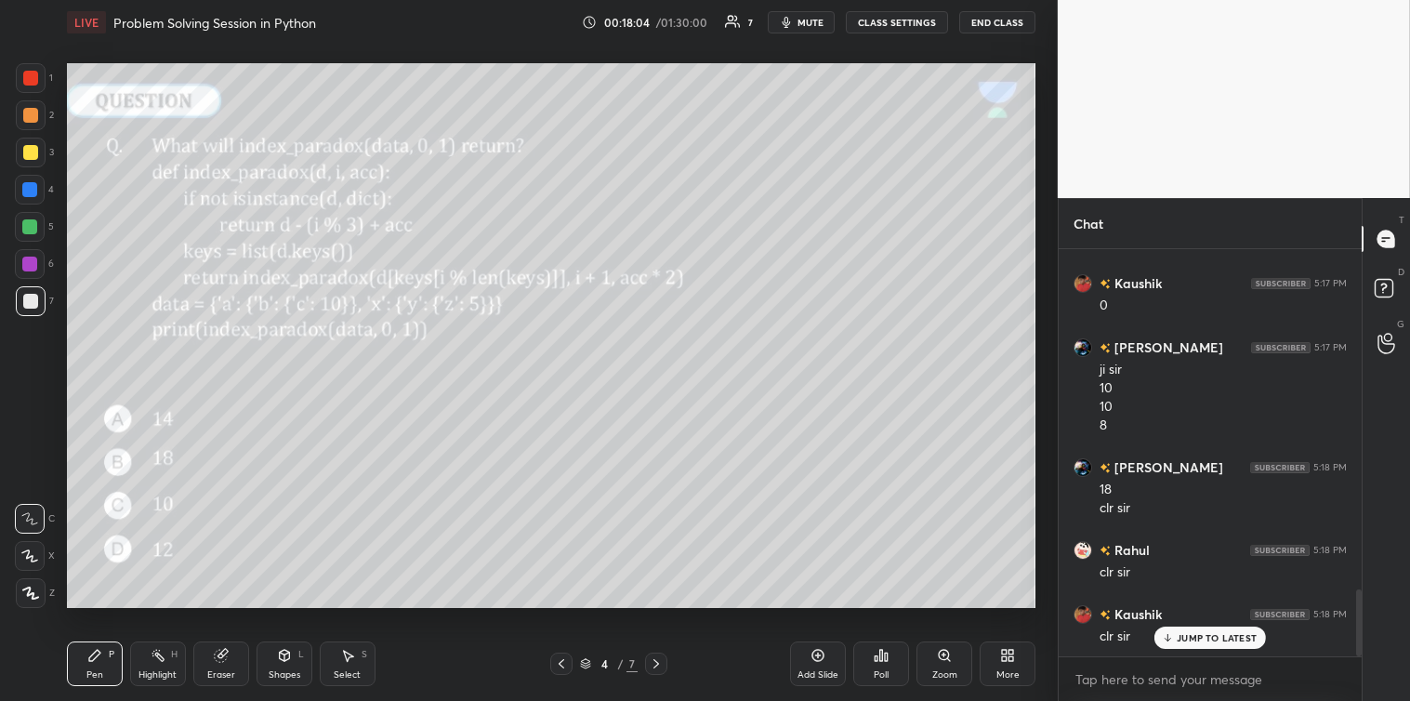
click at [655, 658] on icon at bounding box center [656, 663] width 15 height 15
click at [875, 664] on div "Poll" at bounding box center [881, 663] width 56 height 45
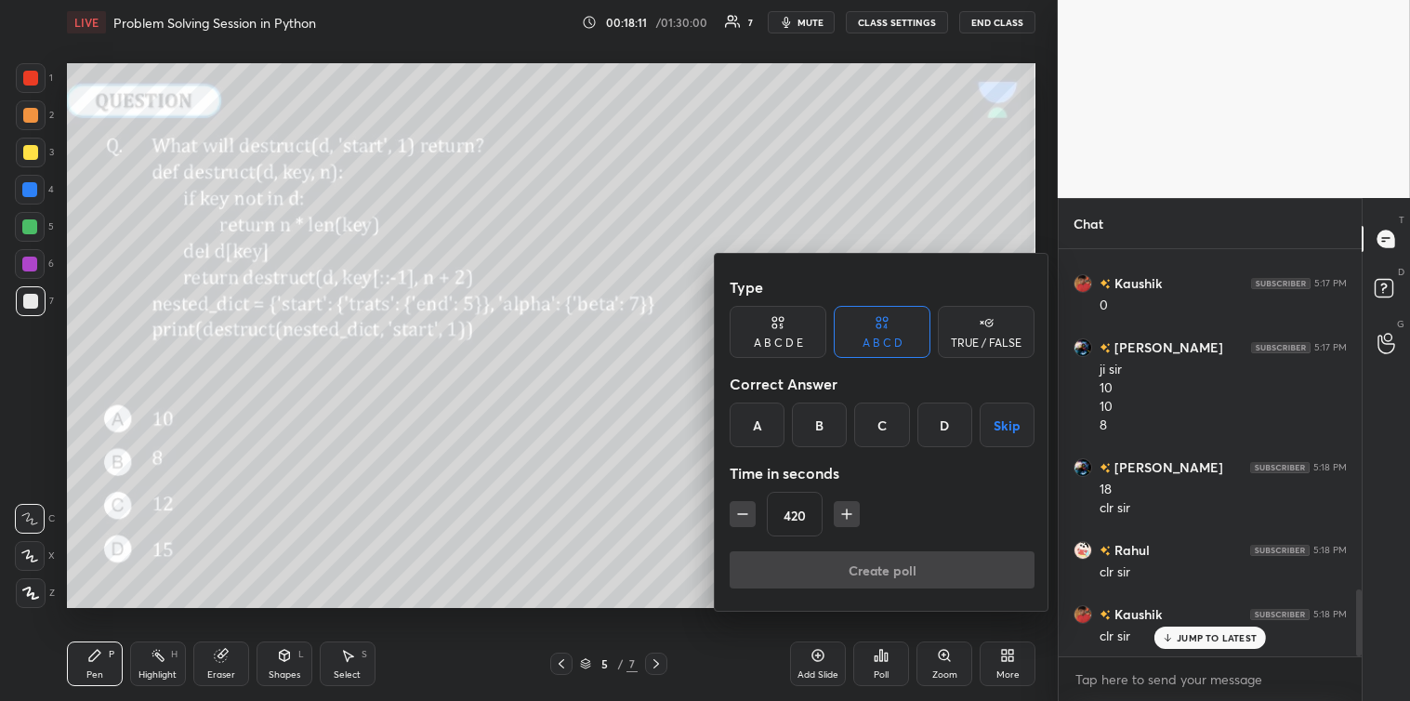
click at [943, 420] on div "D" at bounding box center [944, 424] width 55 height 45
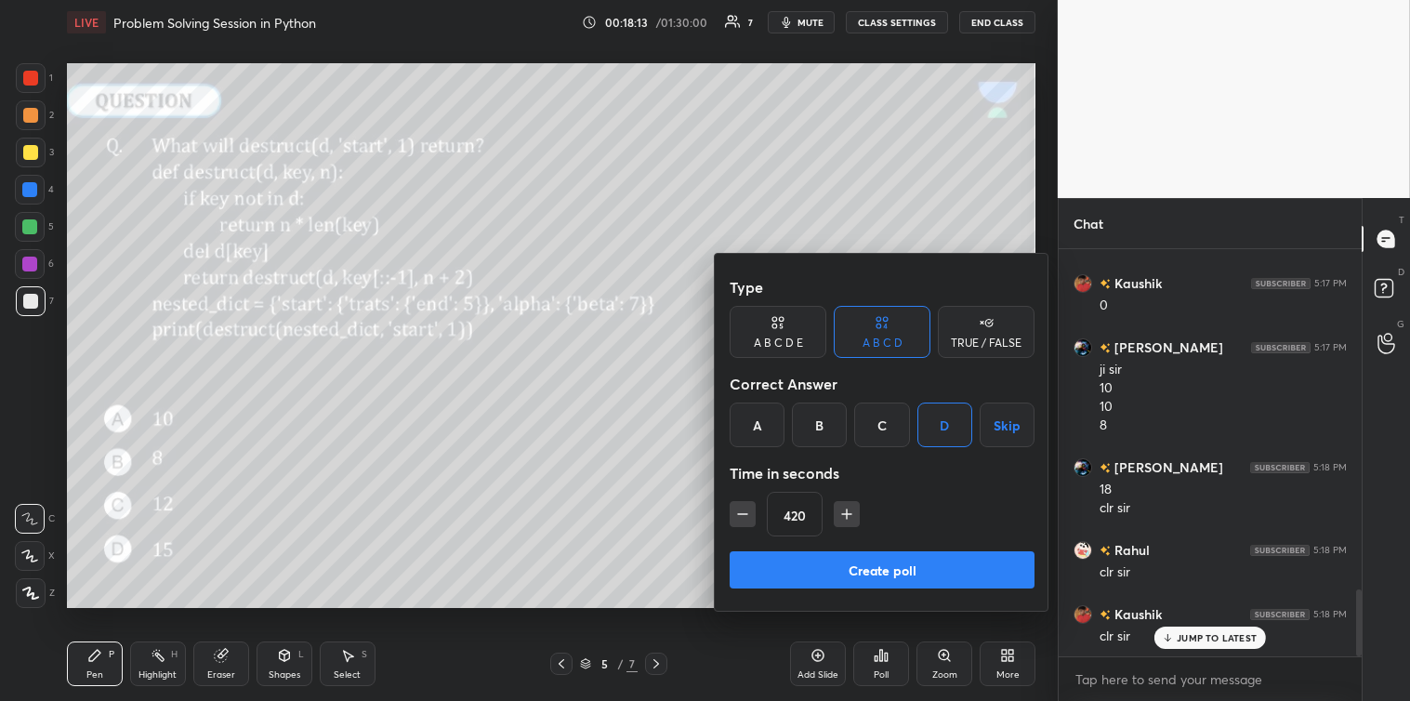
click at [881, 565] on button "Create poll" at bounding box center [882, 569] width 305 height 37
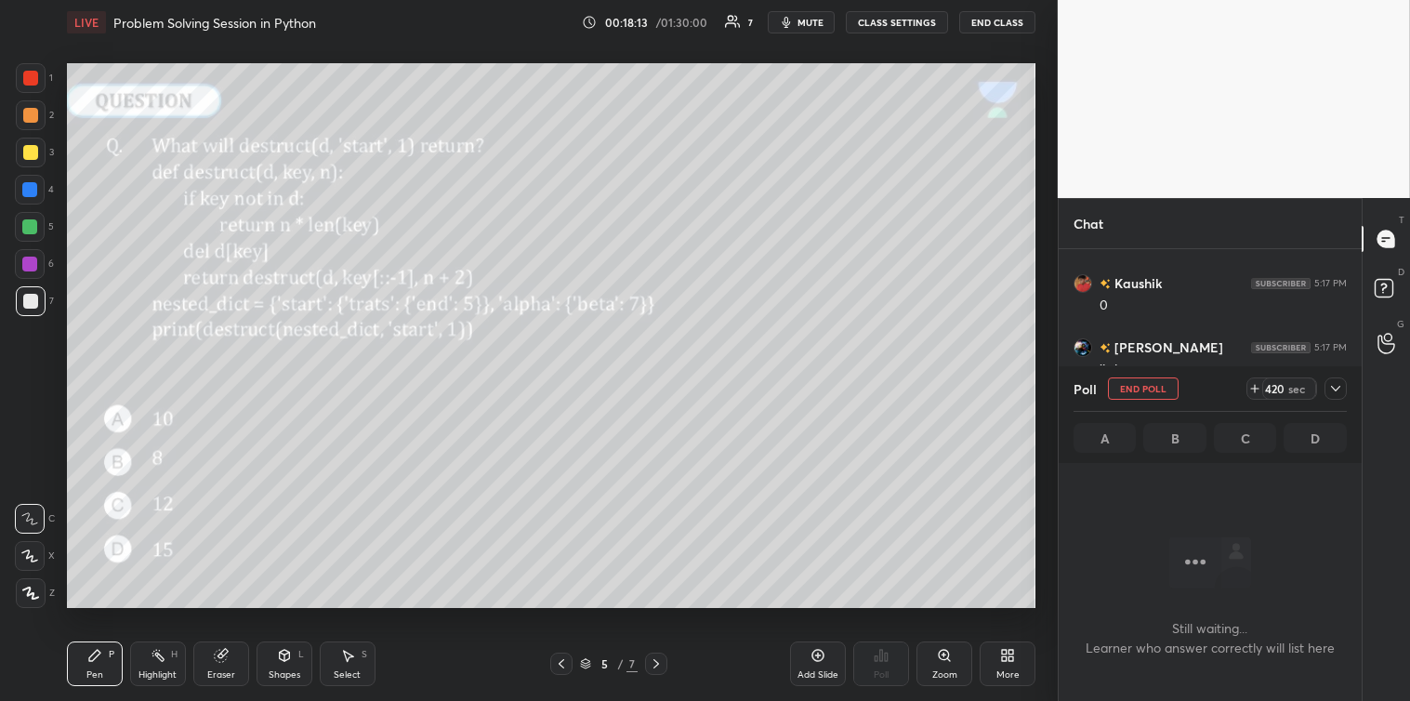
scroll to position [6, 5]
click at [1335, 391] on icon at bounding box center [1335, 388] width 15 height 15
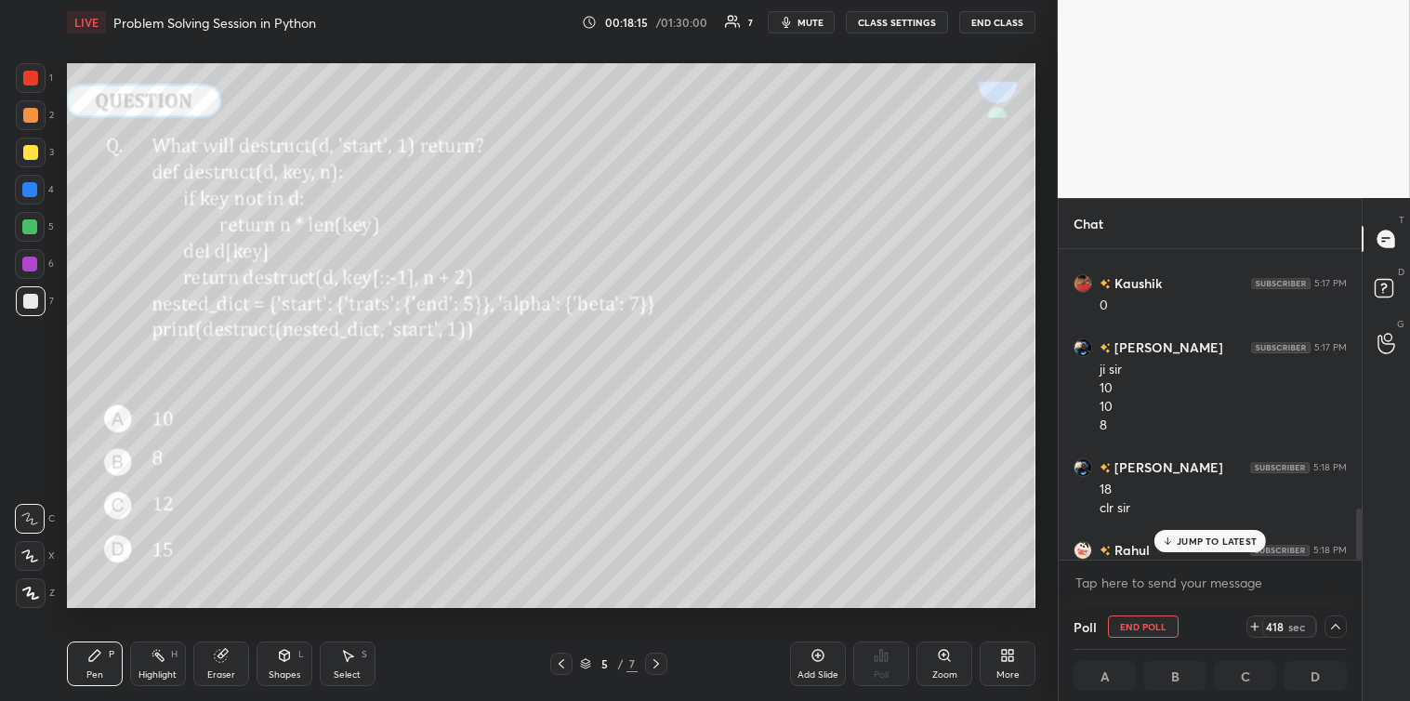
click at [1181, 536] on p "JUMP TO LATEST" at bounding box center [1217, 540] width 80 height 11
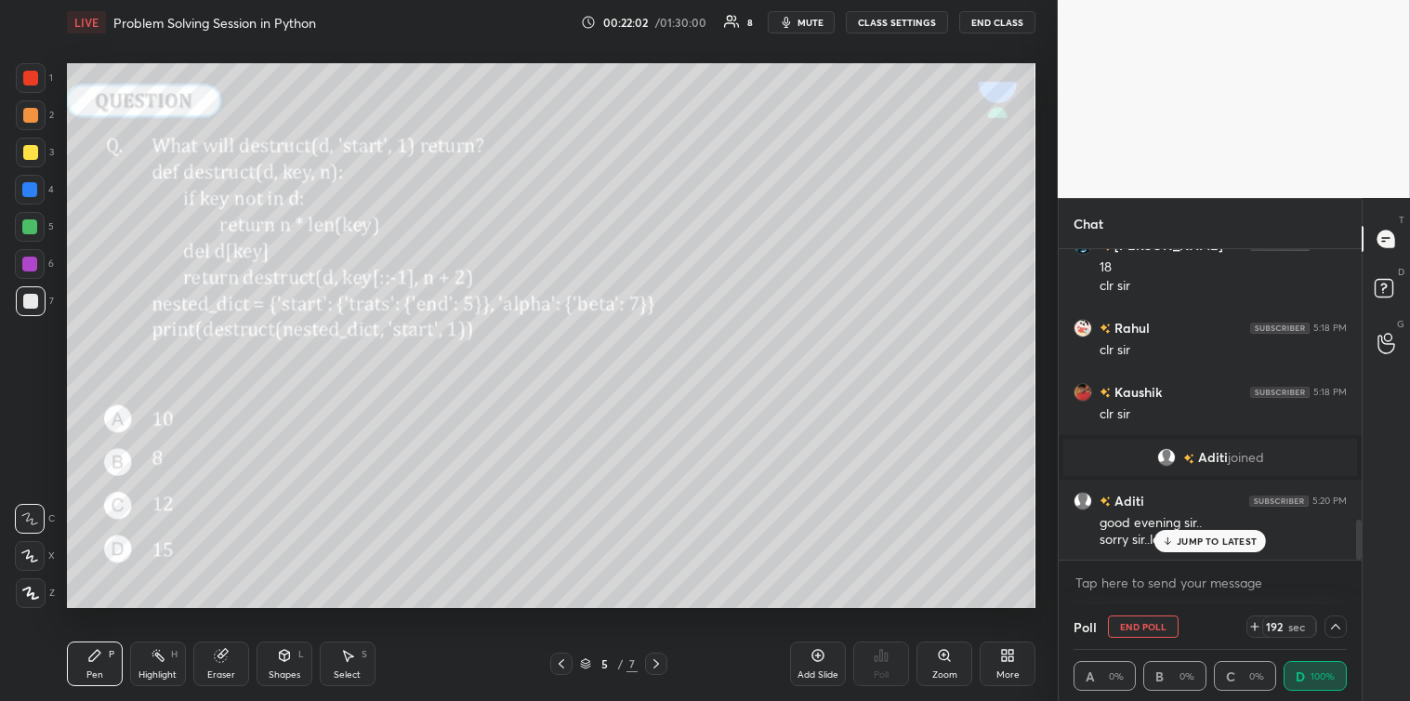
scroll to position [2075, 0]
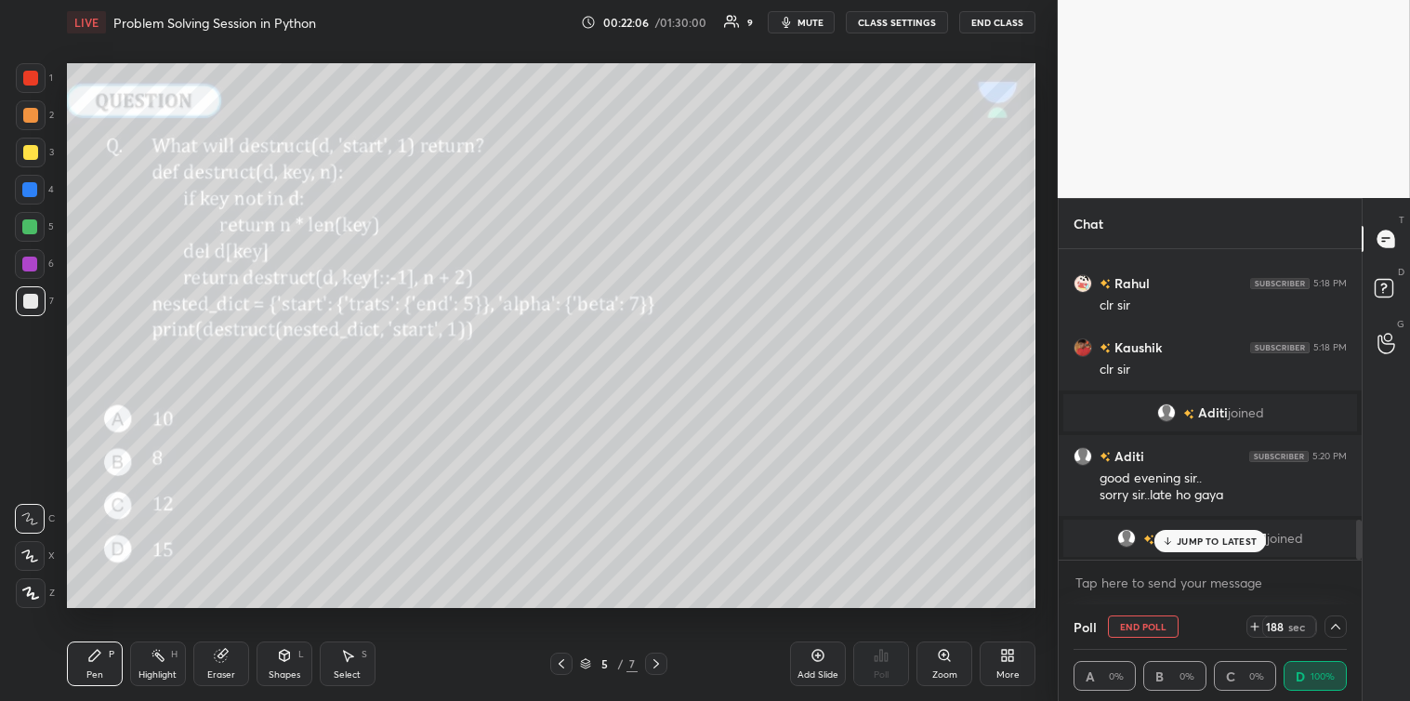
click at [1196, 543] on p "JUMP TO LATEST" at bounding box center [1217, 540] width 80 height 11
click at [1333, 624] on icon at bounding box center [1335, 626] width 15 height 15
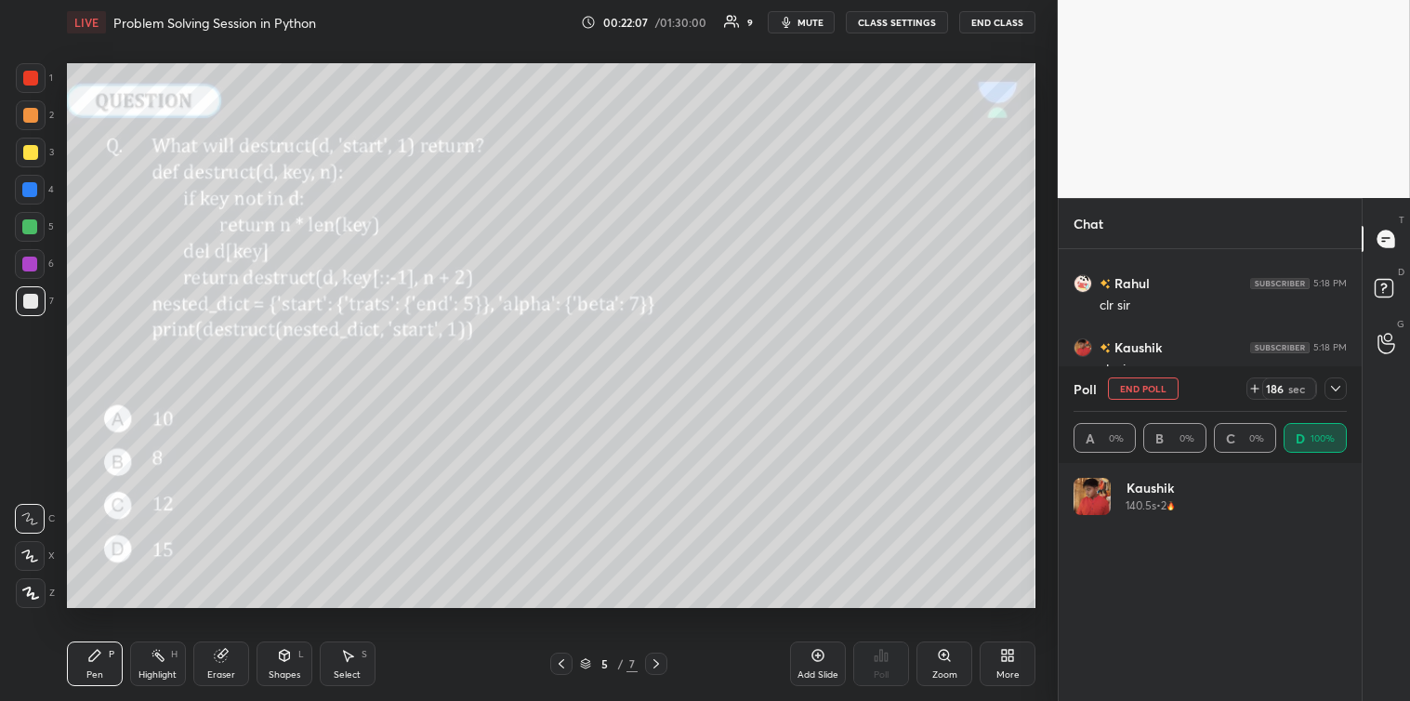
scroll to position [217, 268]
click at [1342, 384] on icon at bounding box center [1335, 388] width 15 height 15
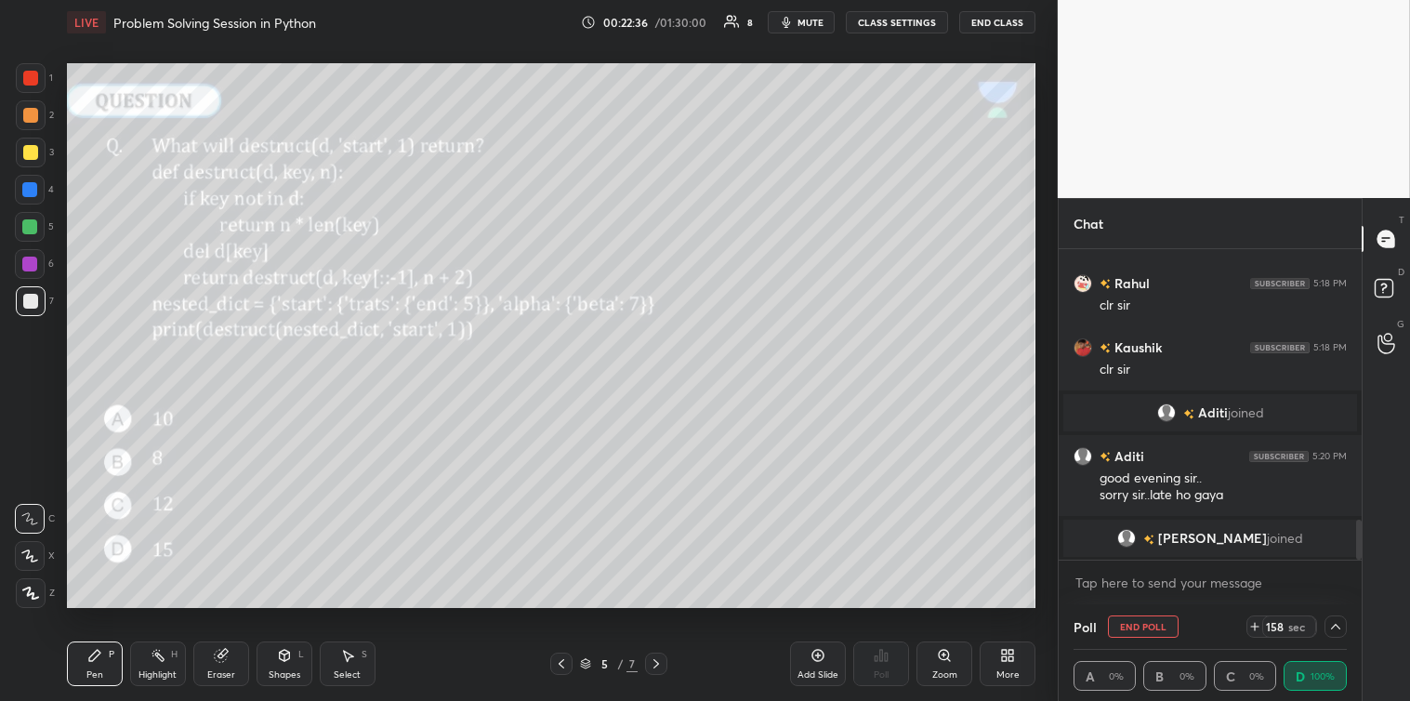
scroll to position [2098, 0]
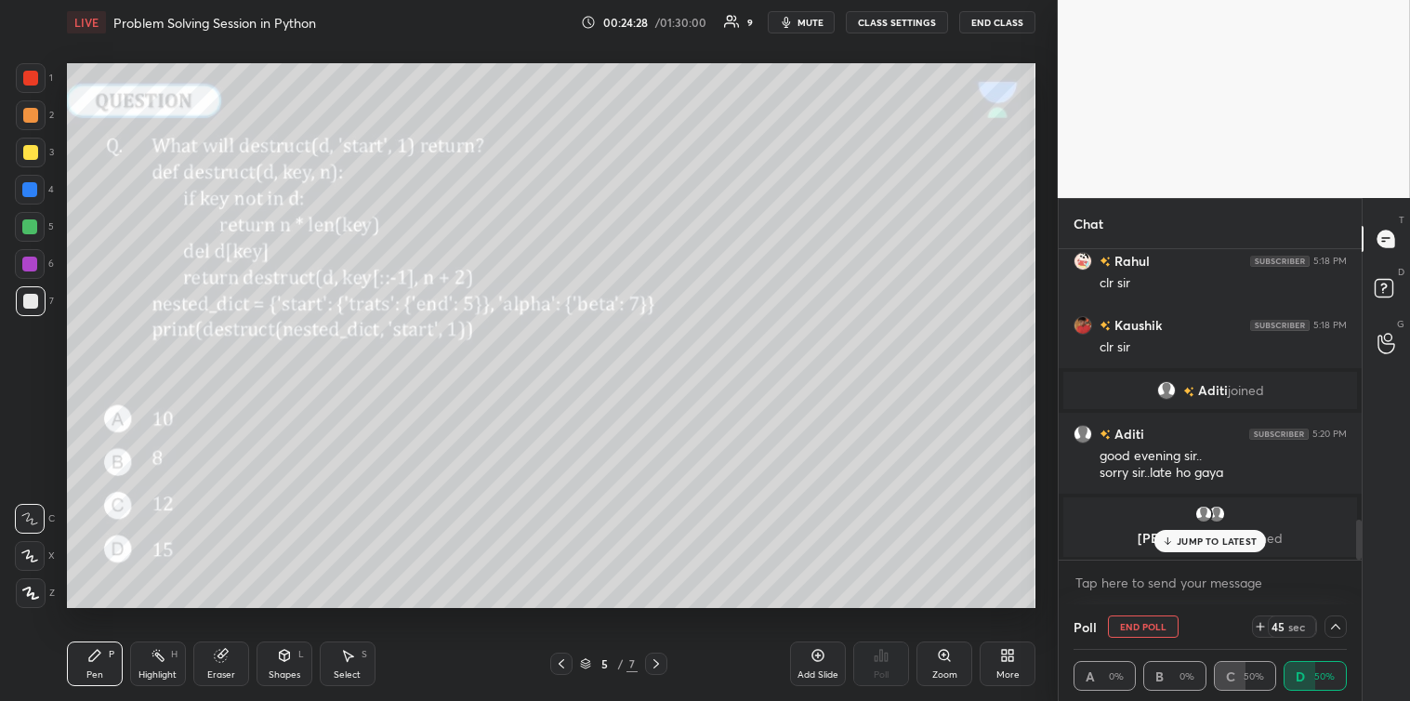
click at [1194, 543] on p "JUMP TO LATEST" at bounding box center [1217, 540] width 80 height 11
click at [1334, 629] on icon at bounding box center [1335, 626] width 15 height 15
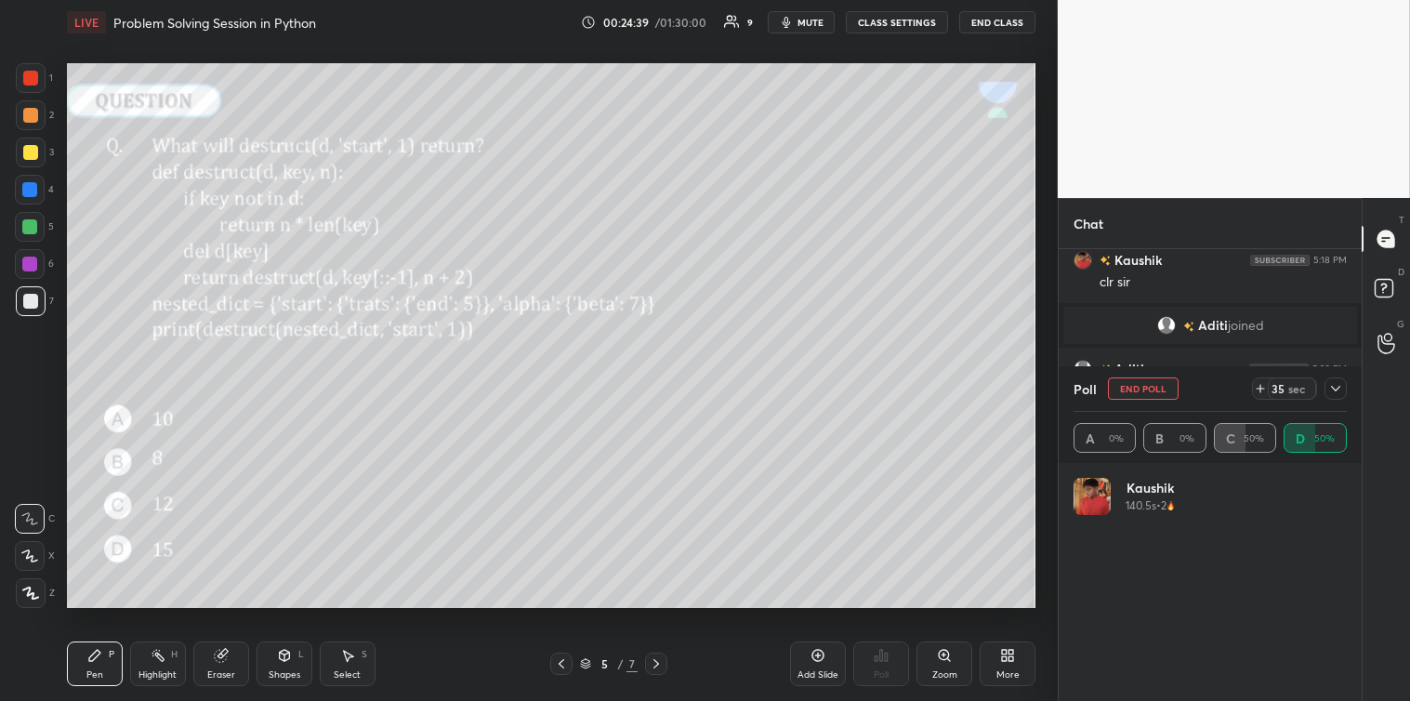
scroll to position [2091, 0]
click at [1331, 385] on icon at bounding box center [1335, 388] width 15 height 15
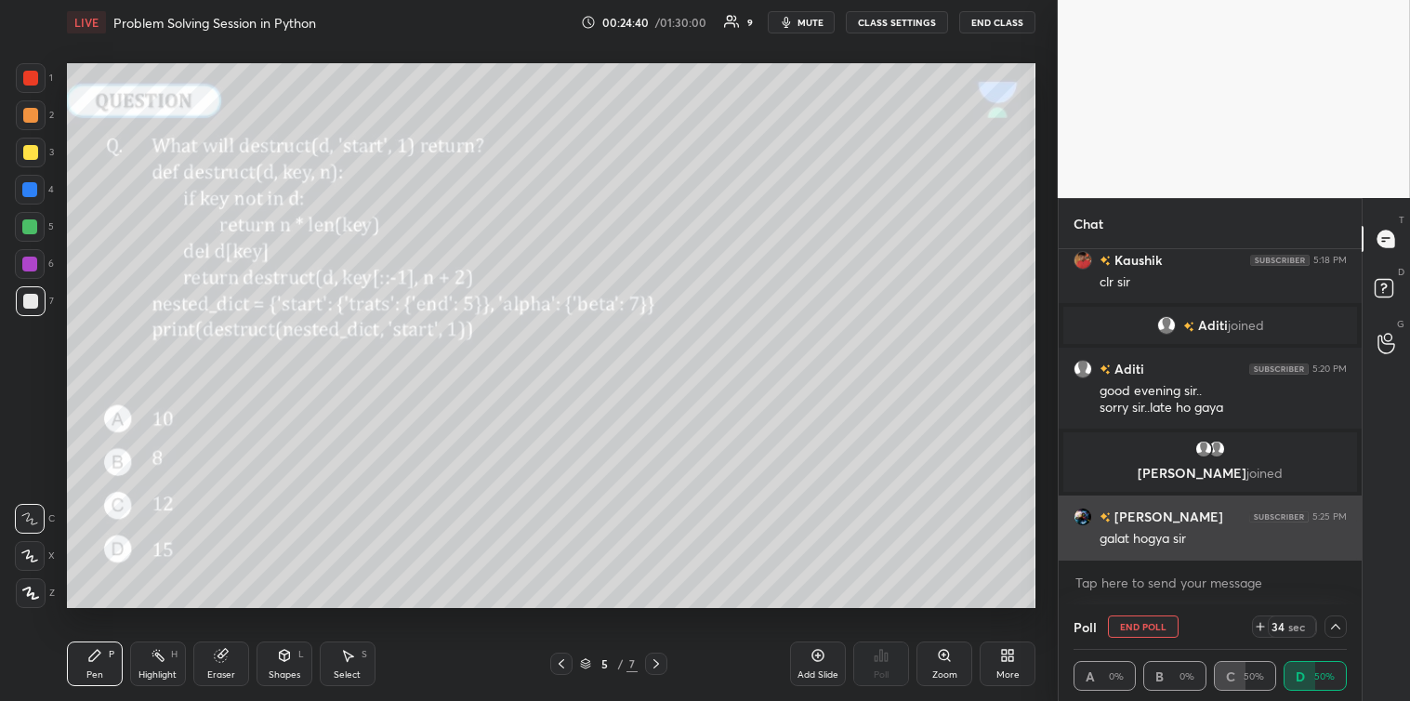
scroll to position [1, 6]
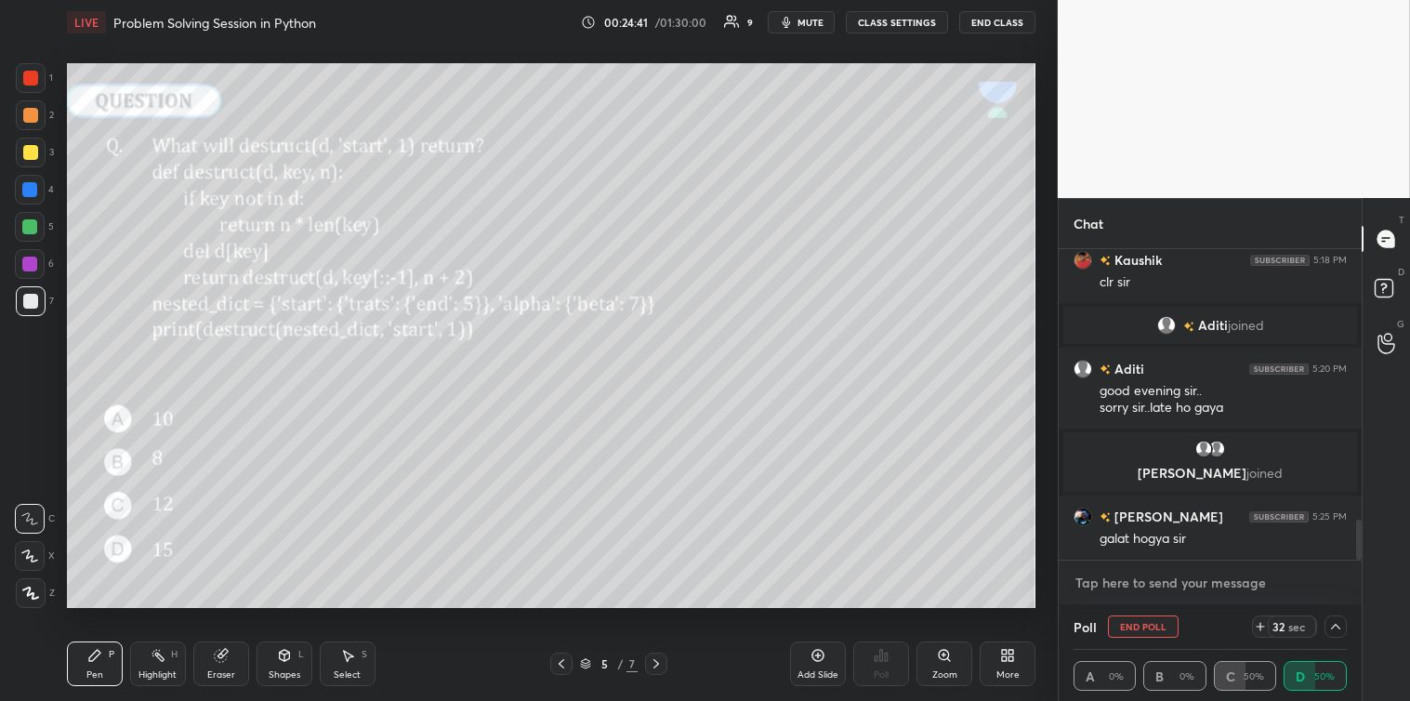
click at [1153, 578] on textarea at bounding box center [1209, 583] width 273 height 30
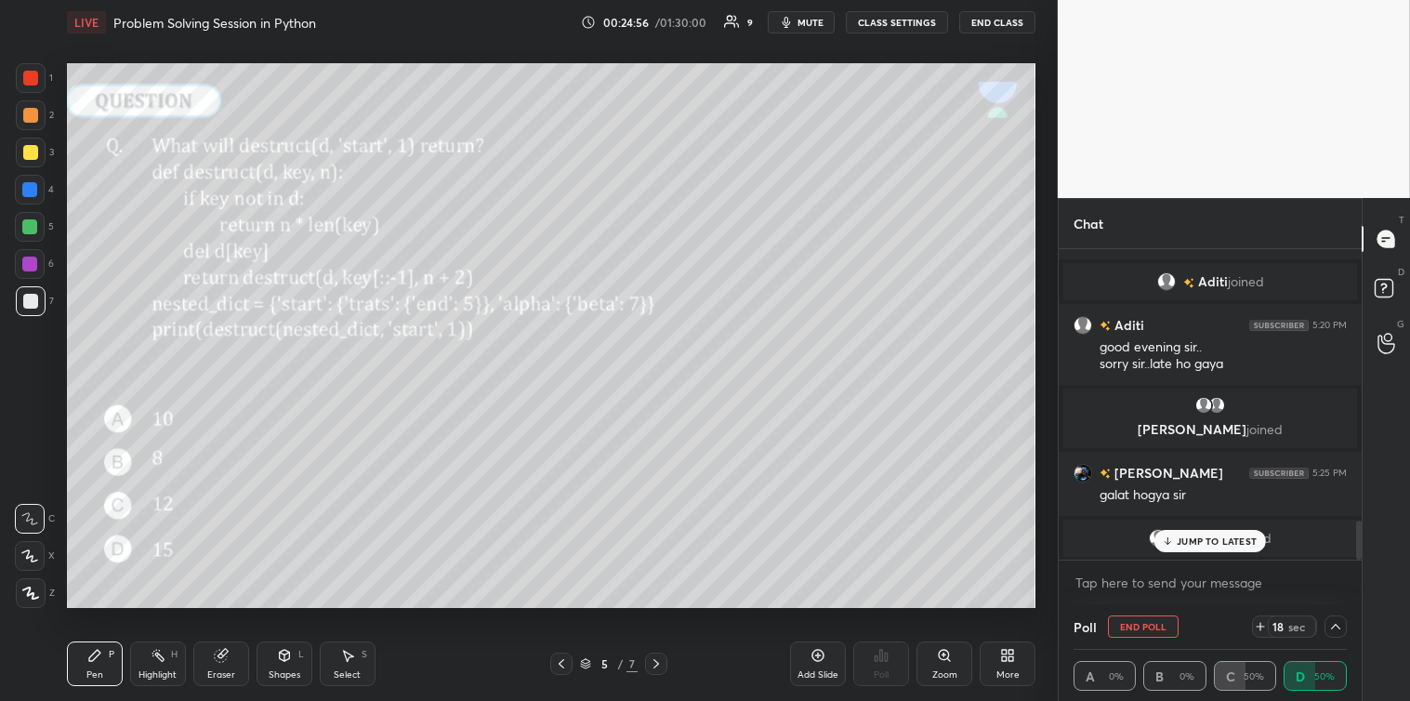
click at [1199, 546] on div "JUMP TO LATEST" at bounding box center [1210, 541] width 112 height 22
click at [1153, 584] on textarea at bounding box center [1209, 583] width 273 height 30
click at [1102, 587] on textarea at bounding box center [1209, 583] width 273 height 30
click at [1106, 579] on textarea at bounding box center [1209, 583] width 273 height 30
click at [1356, 551] on div at bounding box center [1359, 539] width 6 height 39
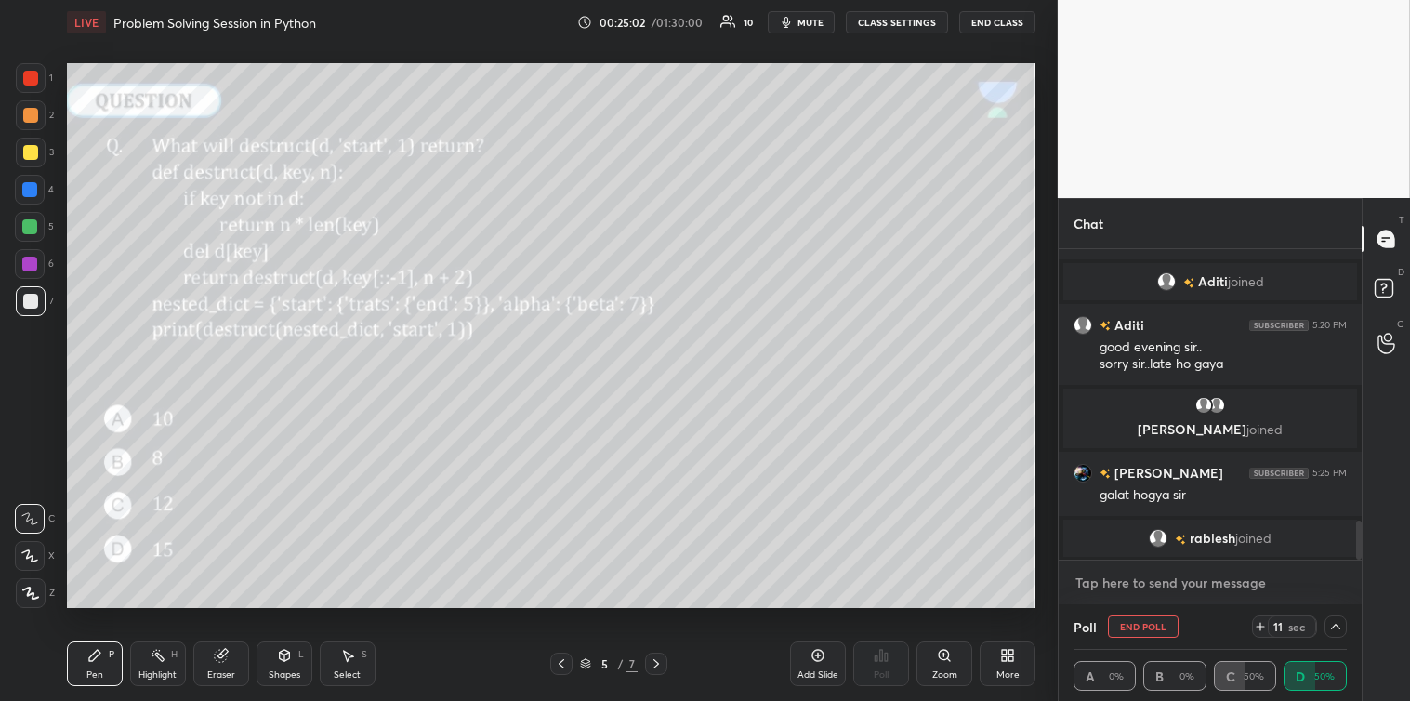
click at [1187, 573] on textarea at bounding box center [1209, 583] width 273 height 30
click at [1341, 632] on icon at bounding box center [1335, 626] width 15 height 15
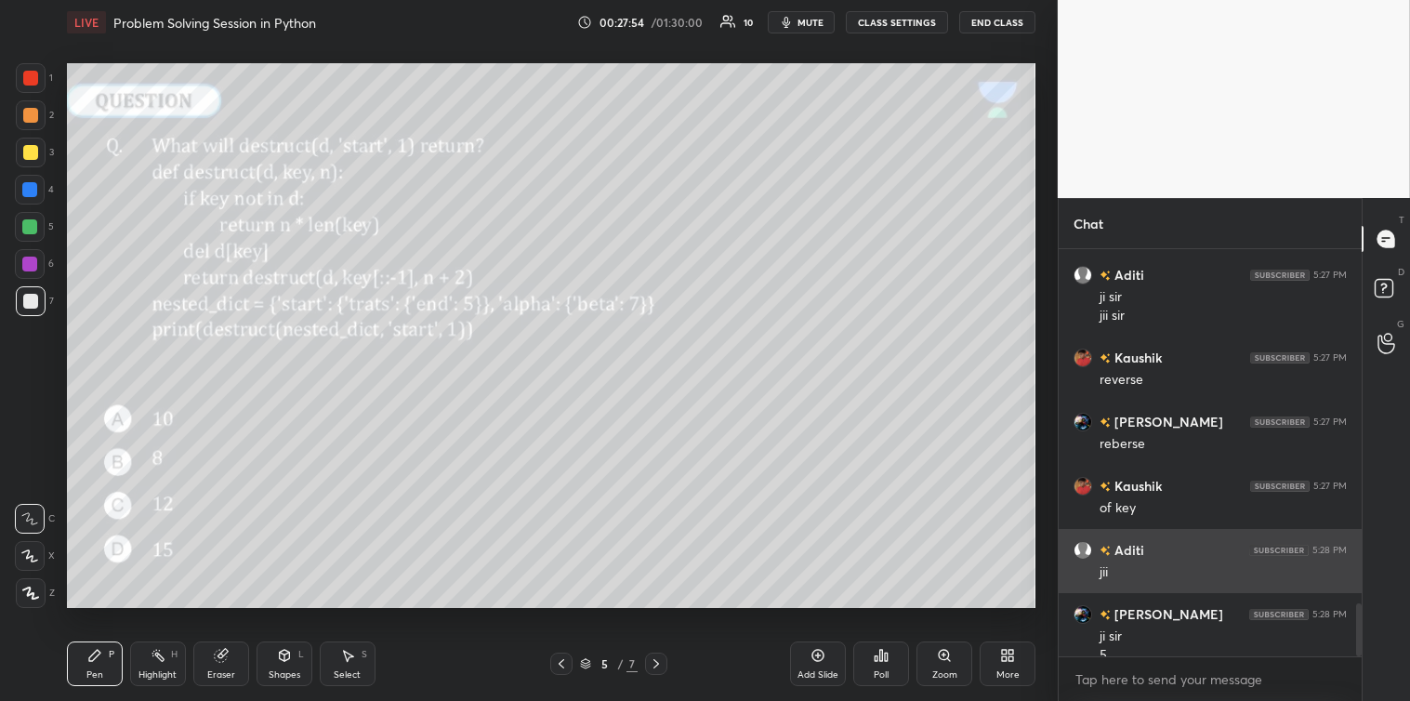
scroll to position [2739, 0]
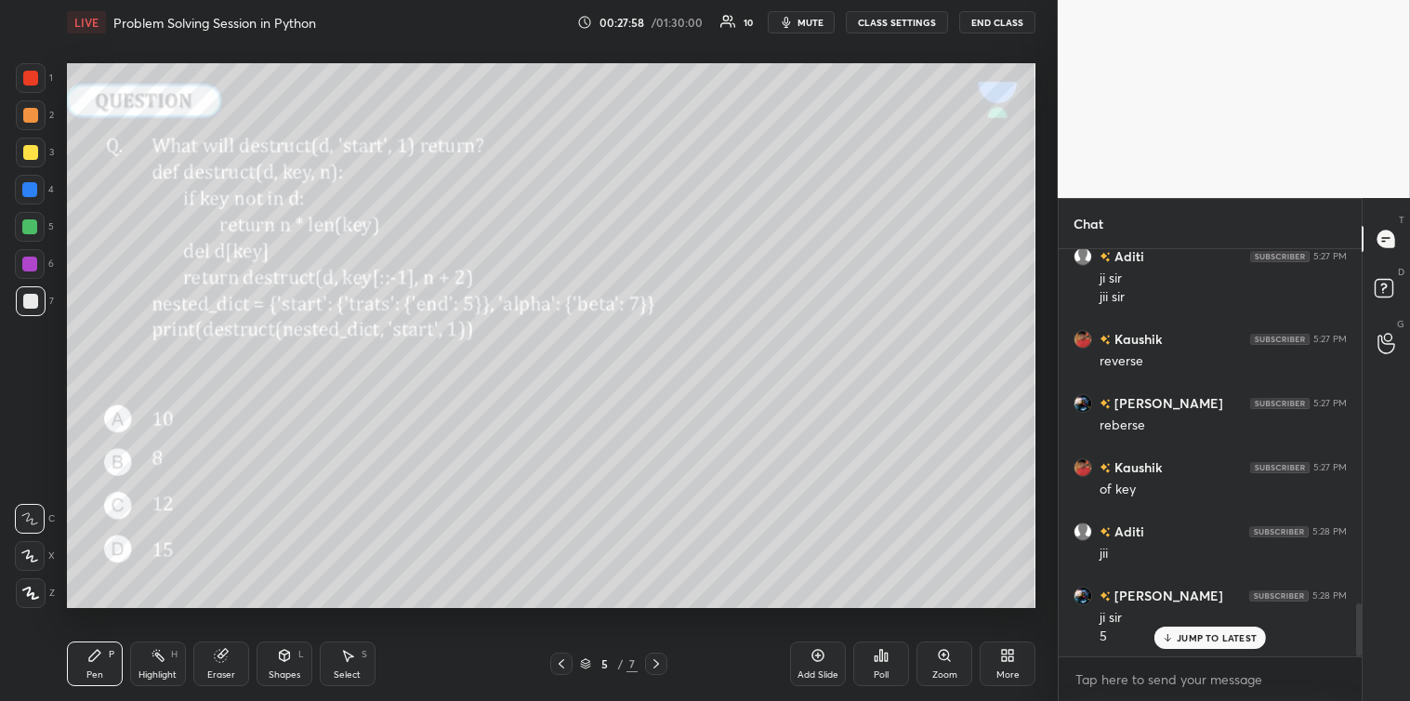
click at [29, 160] on div at bounding box center [31, 153] width 30 height 30
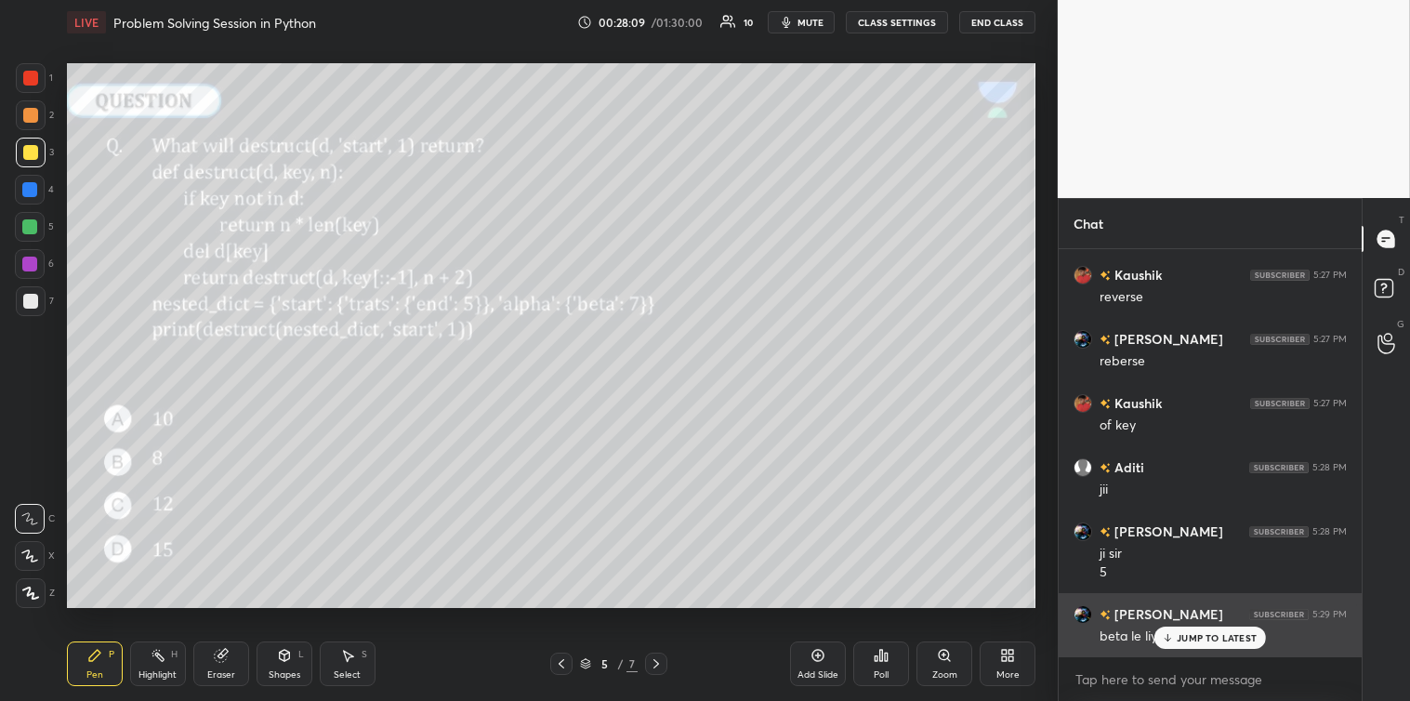
click at [1187, 643] on p "JUMP TO LATEST" at bounding box center [1217, 637] width 80 height 11
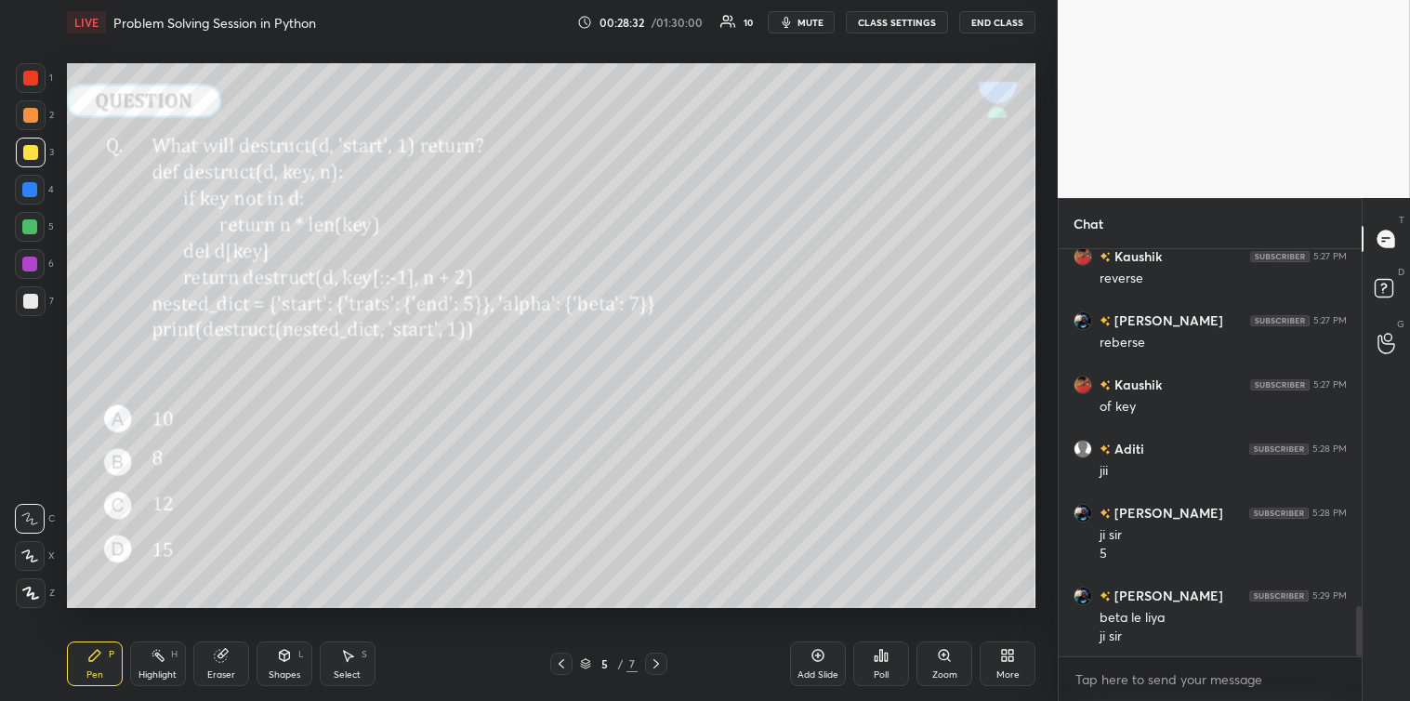
scroll to position [2867, 0]
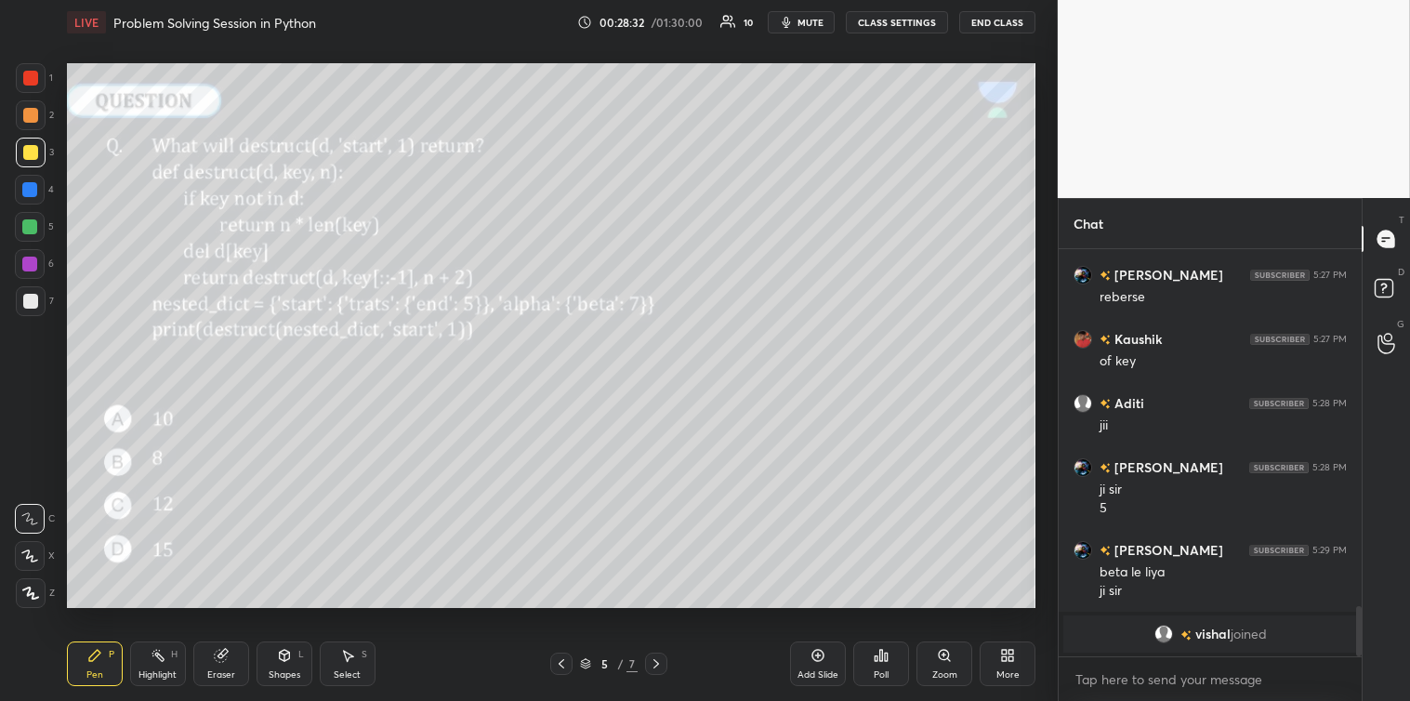
click at [658, 665] on icon at bounding box center [656, 663] width 15 height 15
click at [875, 657] on icon at bounding box center [876, 658] width 3 height 5
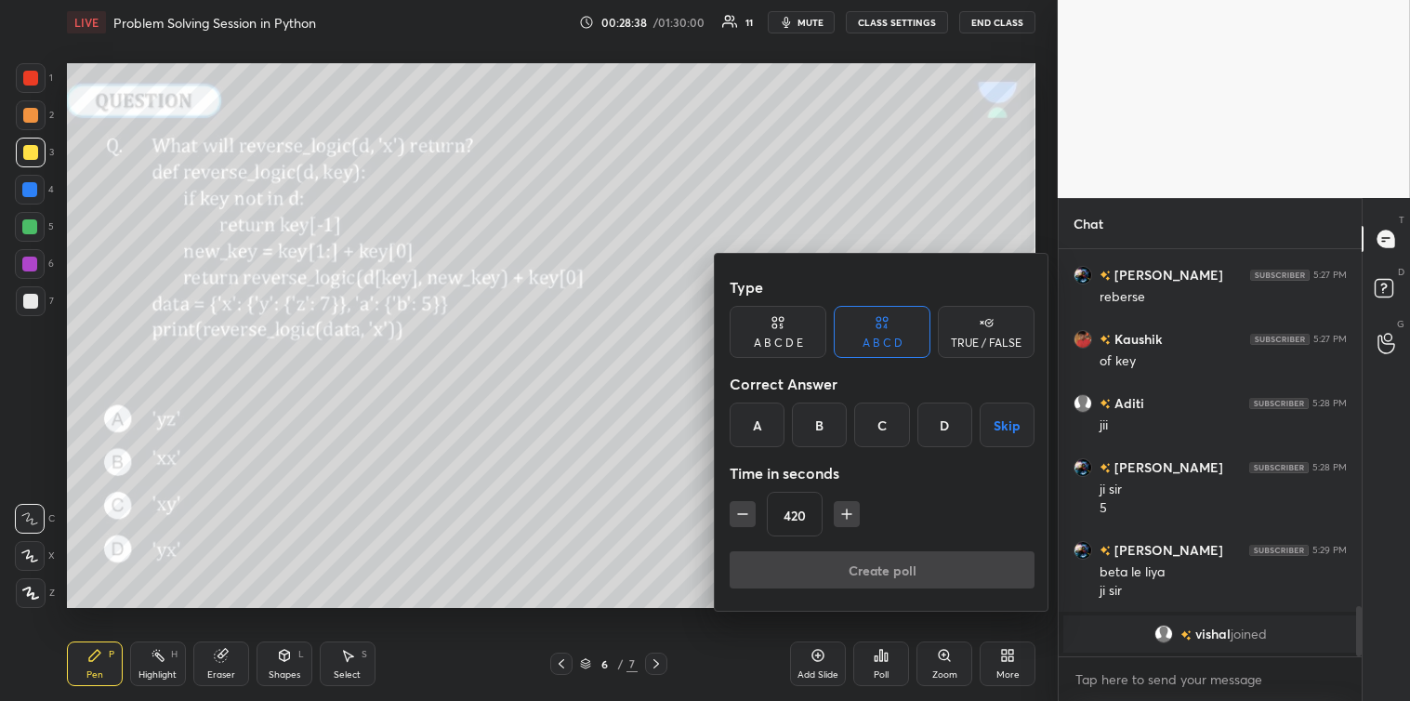
click at [813, 425] on div "B" at bounding box center [819, 424] width 55 height 45
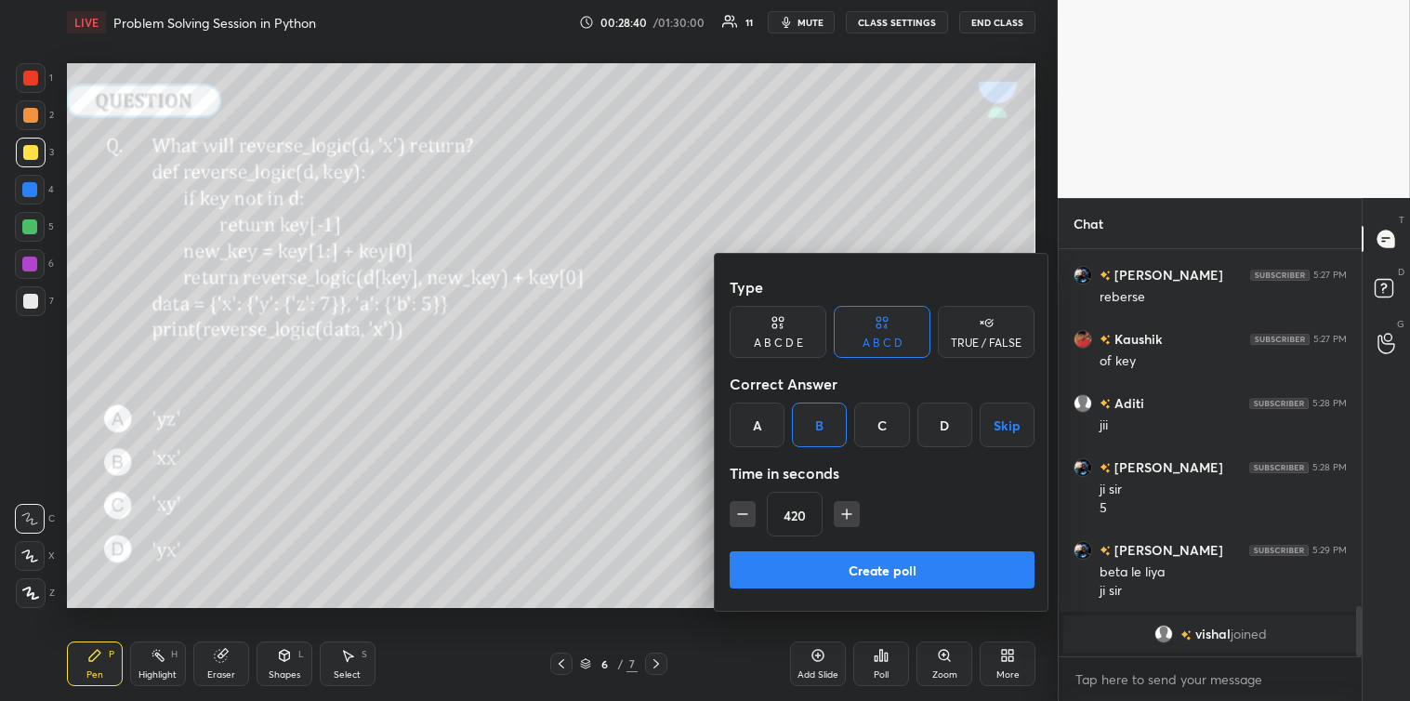
click at [858, 565] on button "Create poll" at bounding box center [882, 569] width 305 height 37
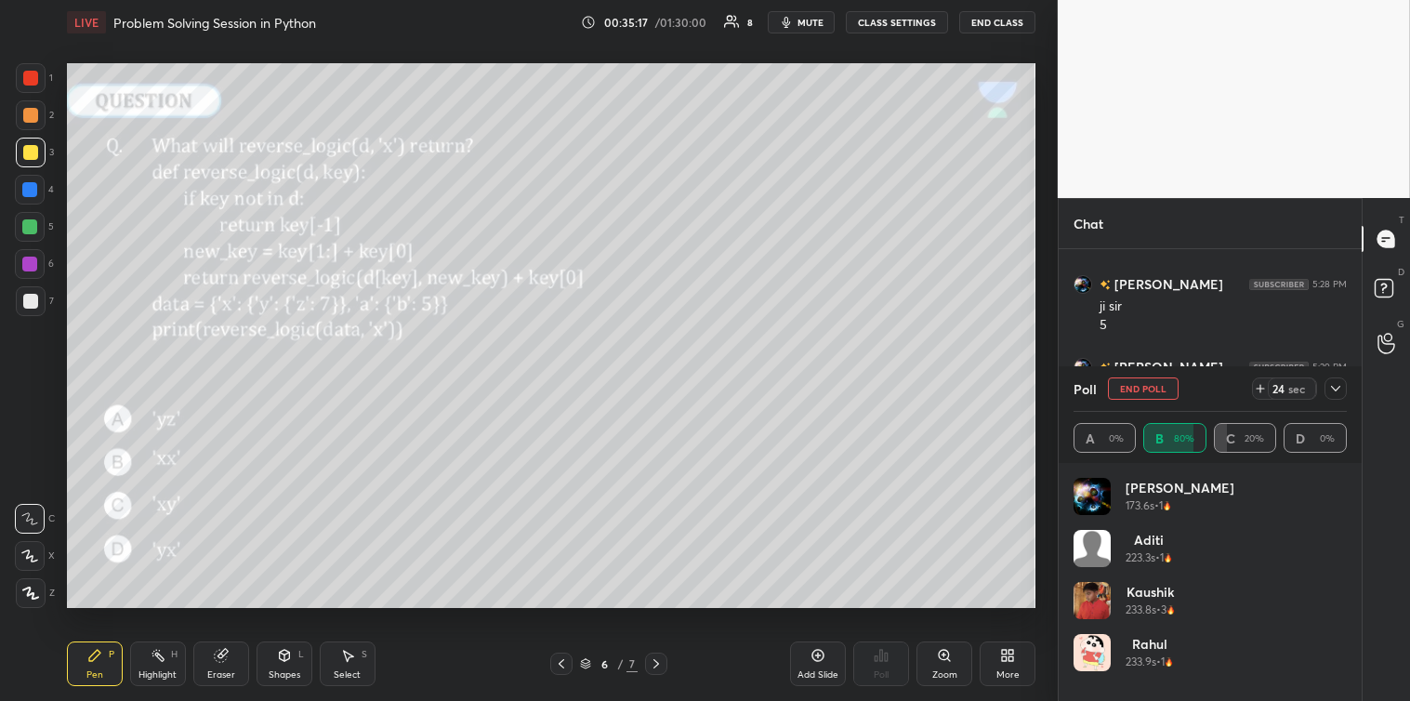
scroll to position [2730, 0]
click at [1331, 388] on icon at bounding box center [1335, 388] width 15 height 15
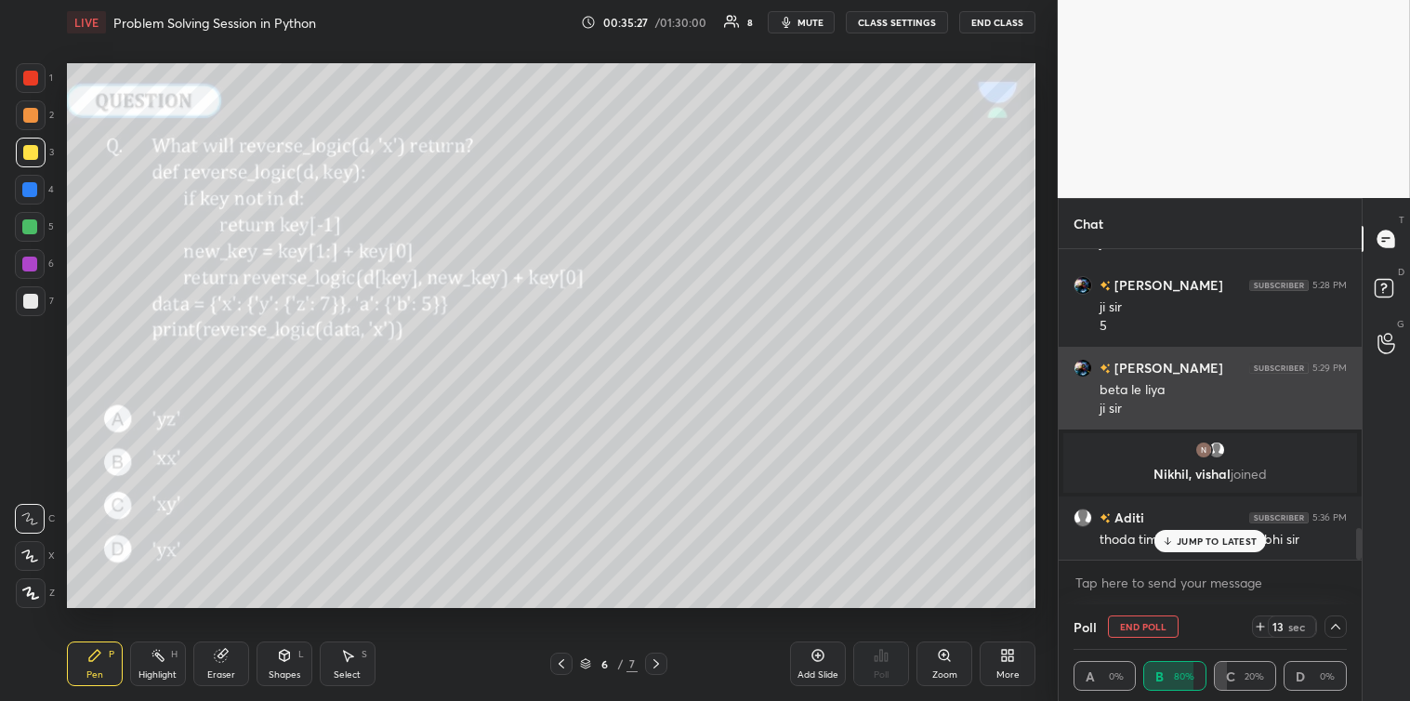
scroll to position [1, 6]
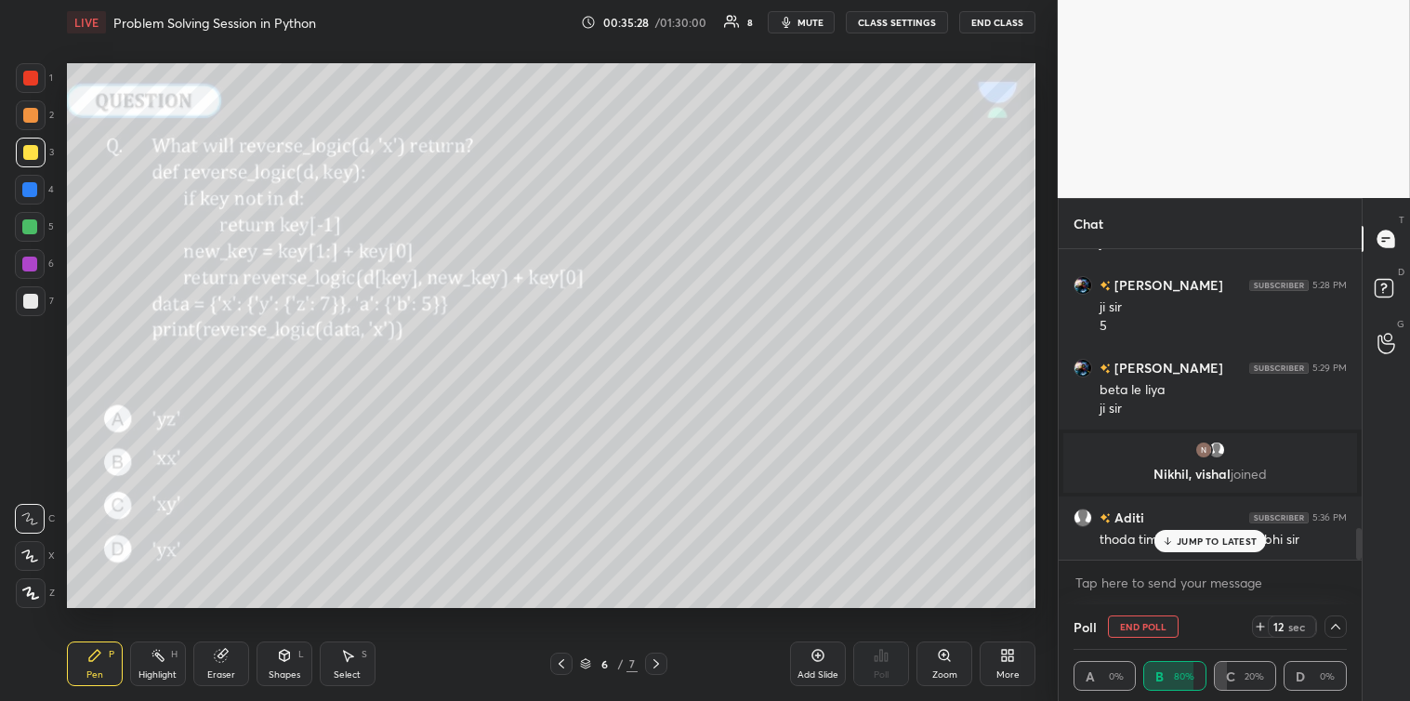
click at [1183, 535] on p "JUMP TO LATEST" at bounding box center [1217, 540] width 80 height 11
click at [1136, 584] on textarea at bounding box center [1209, 583] width 273 height 30
click at [1172, 579] on textarea at bounding box center [1209, 583] width 273 height 30
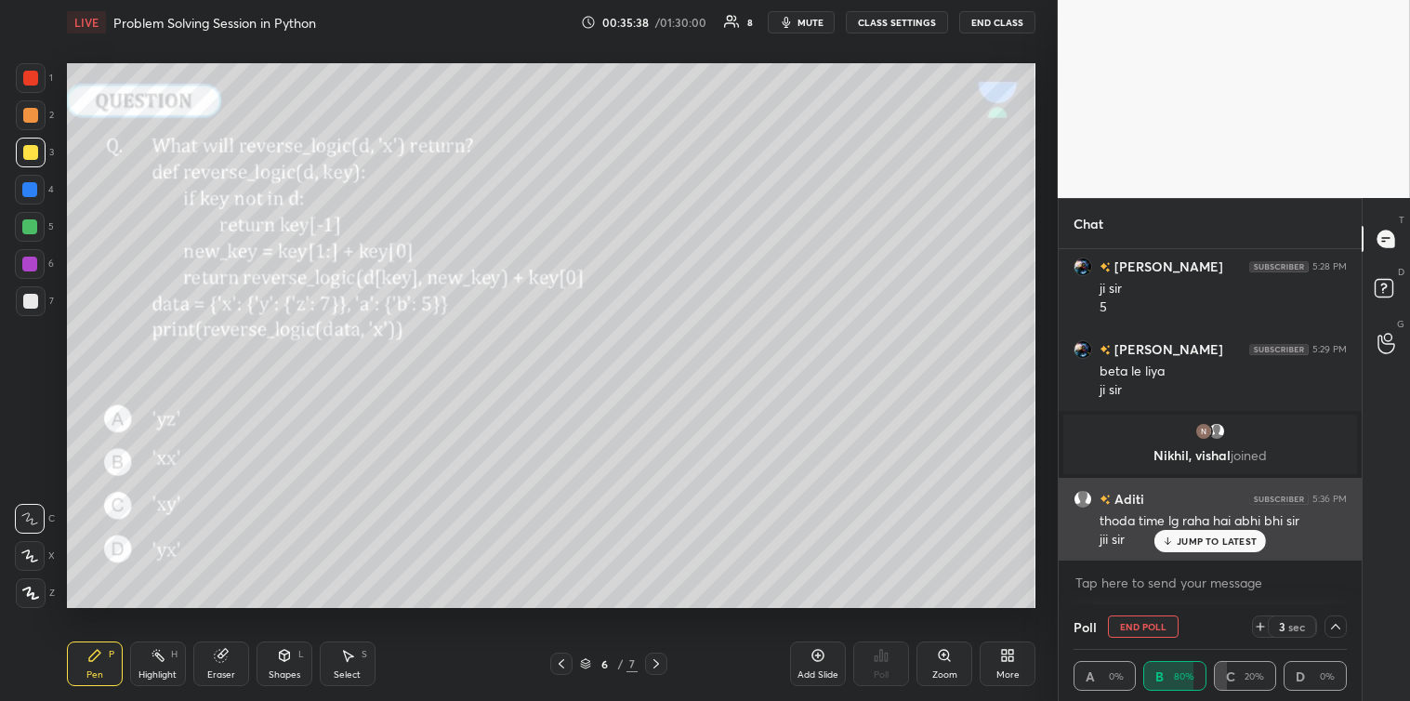
click at [1200, 541] on p "JUMP TO LATEST" at bounding box center [1217, 540] width 80 height 11
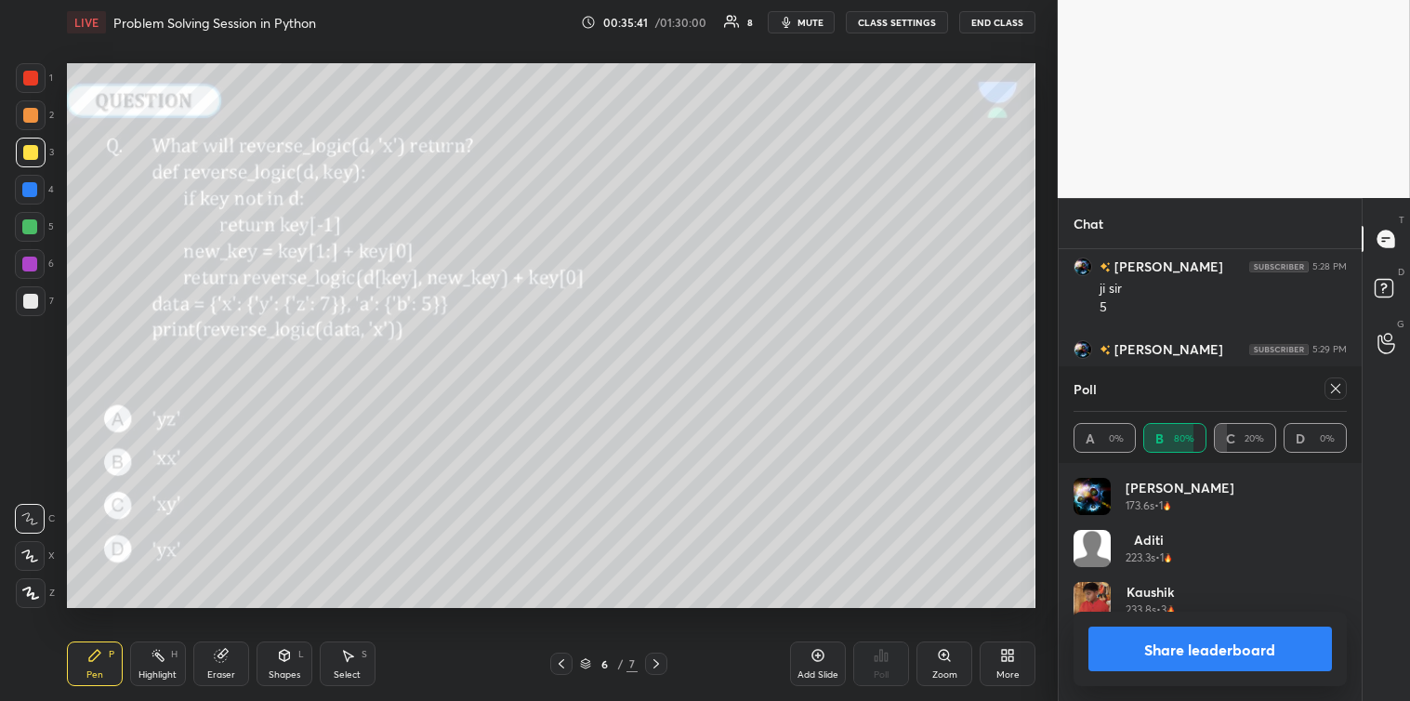
scroll to position [217, 268]
click at [1195, 647] on button "Share leaderboard" at bounding box center [1209, 648] width 243 height 45
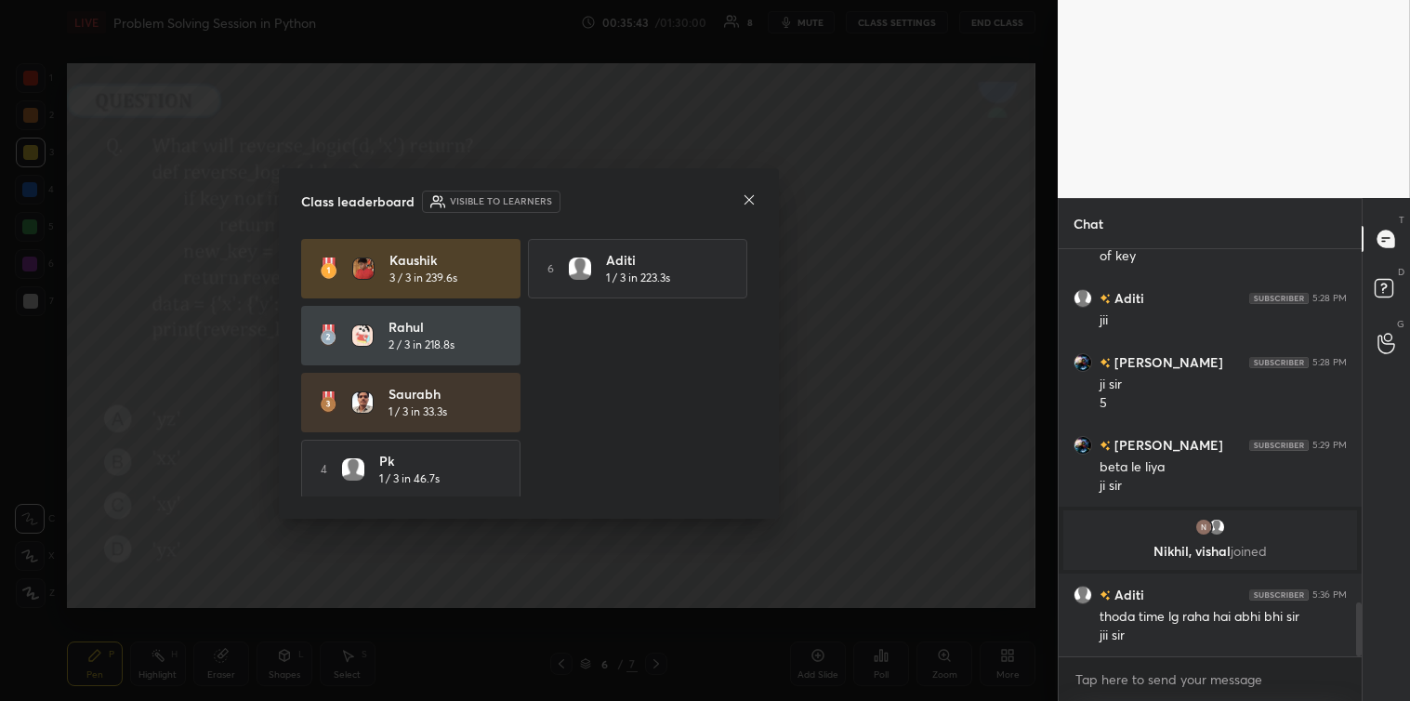
scroll to position [401, 297]
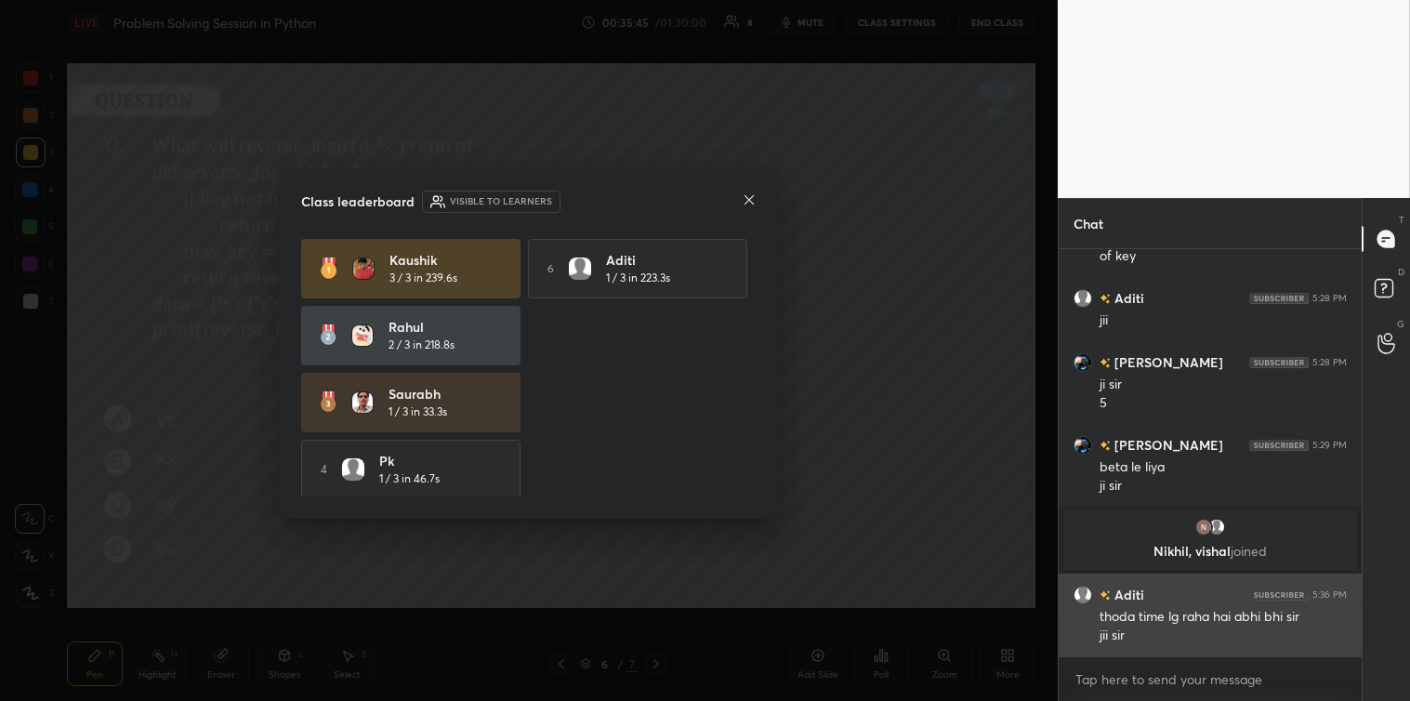
click at [751, 202] on icon at bounding box center [748, 199] width 9 height 9
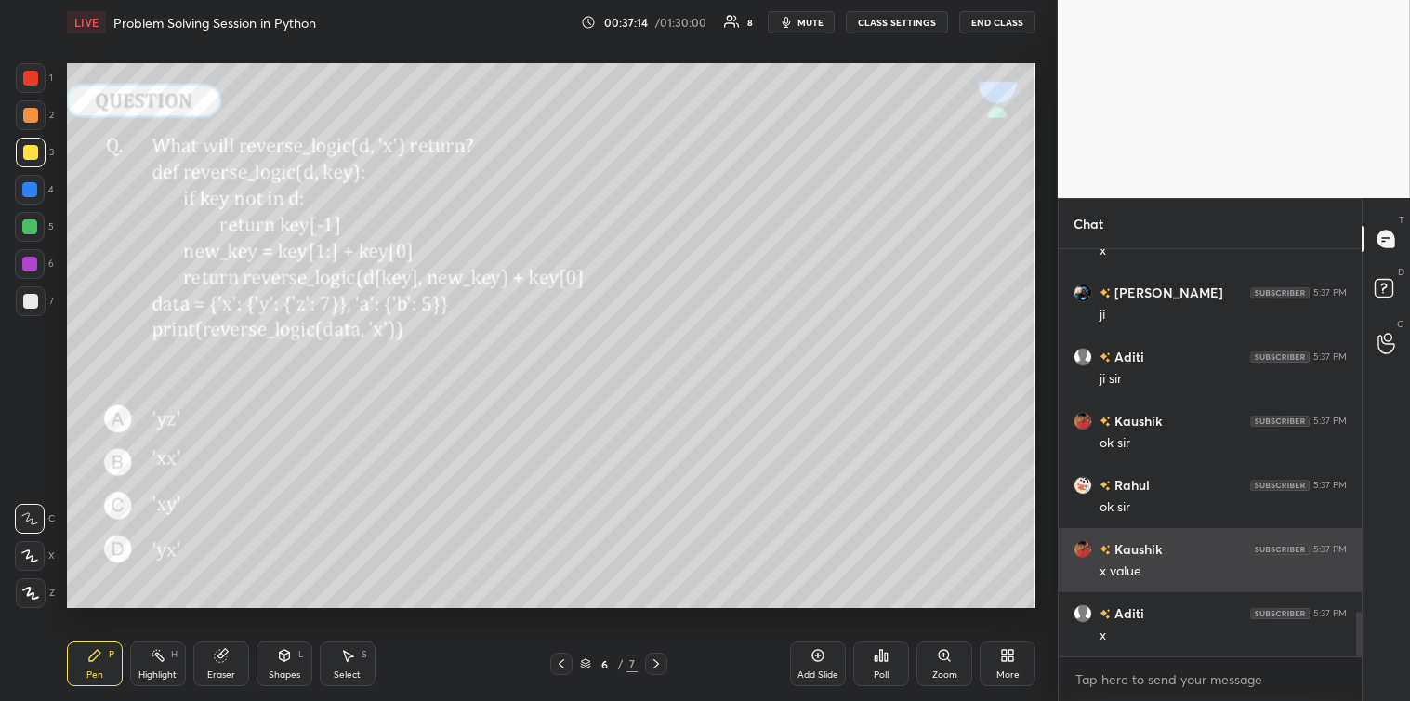
scroll to position [3294, 0]
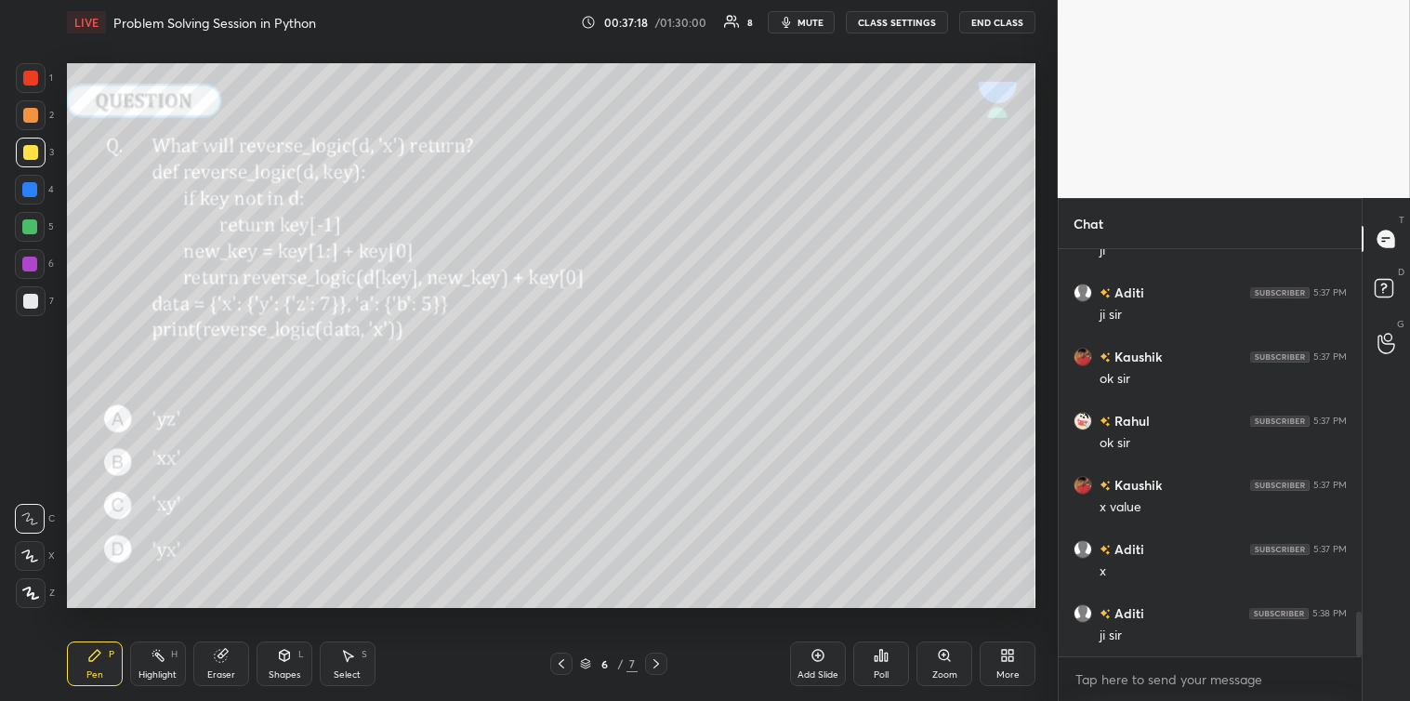
click at [33, 203] on div at bounding box center [30, 190] width 30 height 30
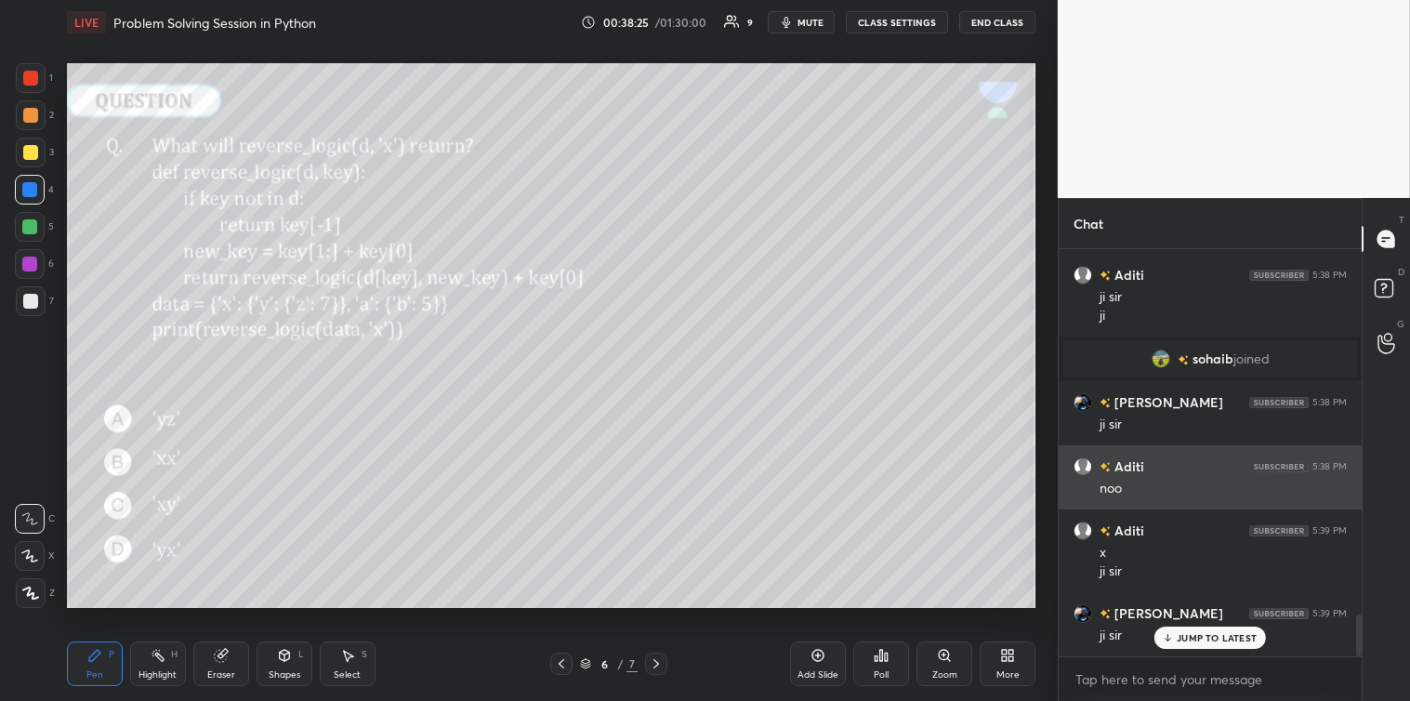
scroll to position [3530, 0]
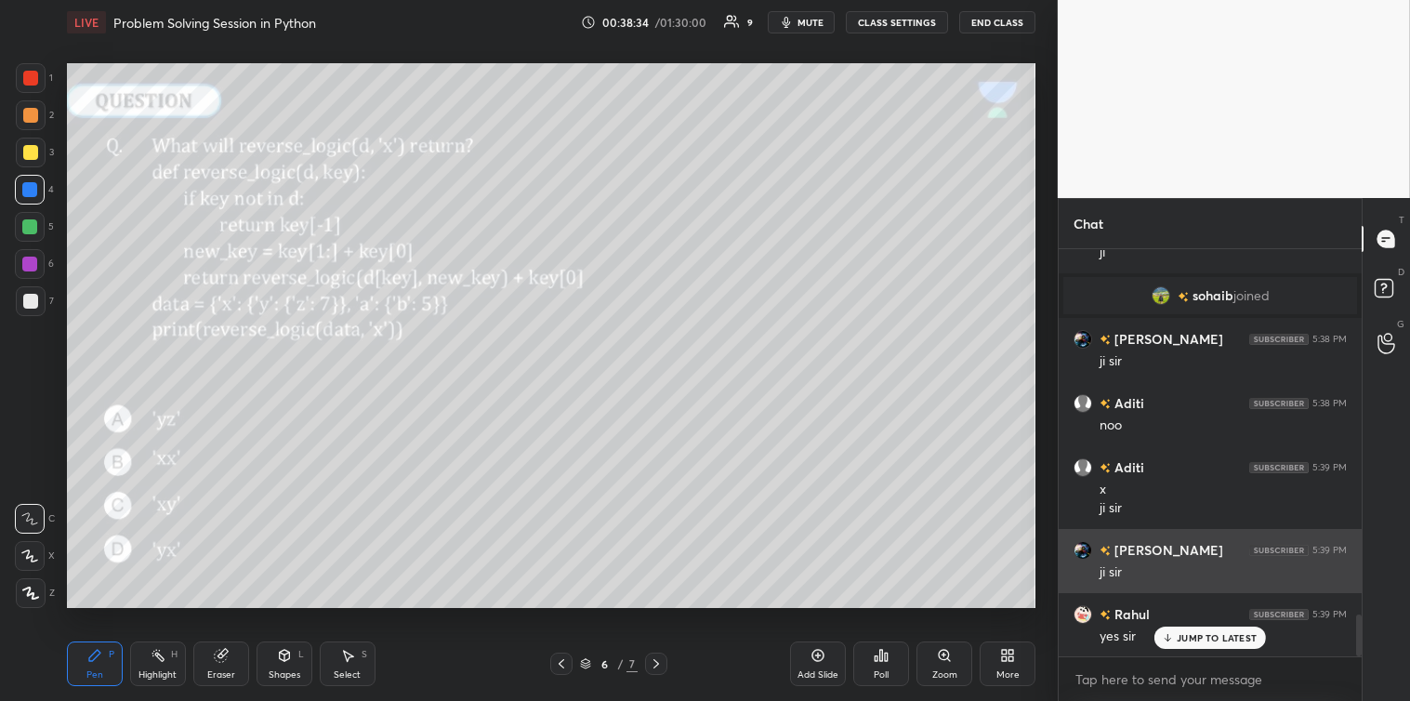
click at [1175, 637] on div "JUMP TO LATEST" at bounding box center [1210, 637] width 112 height 22
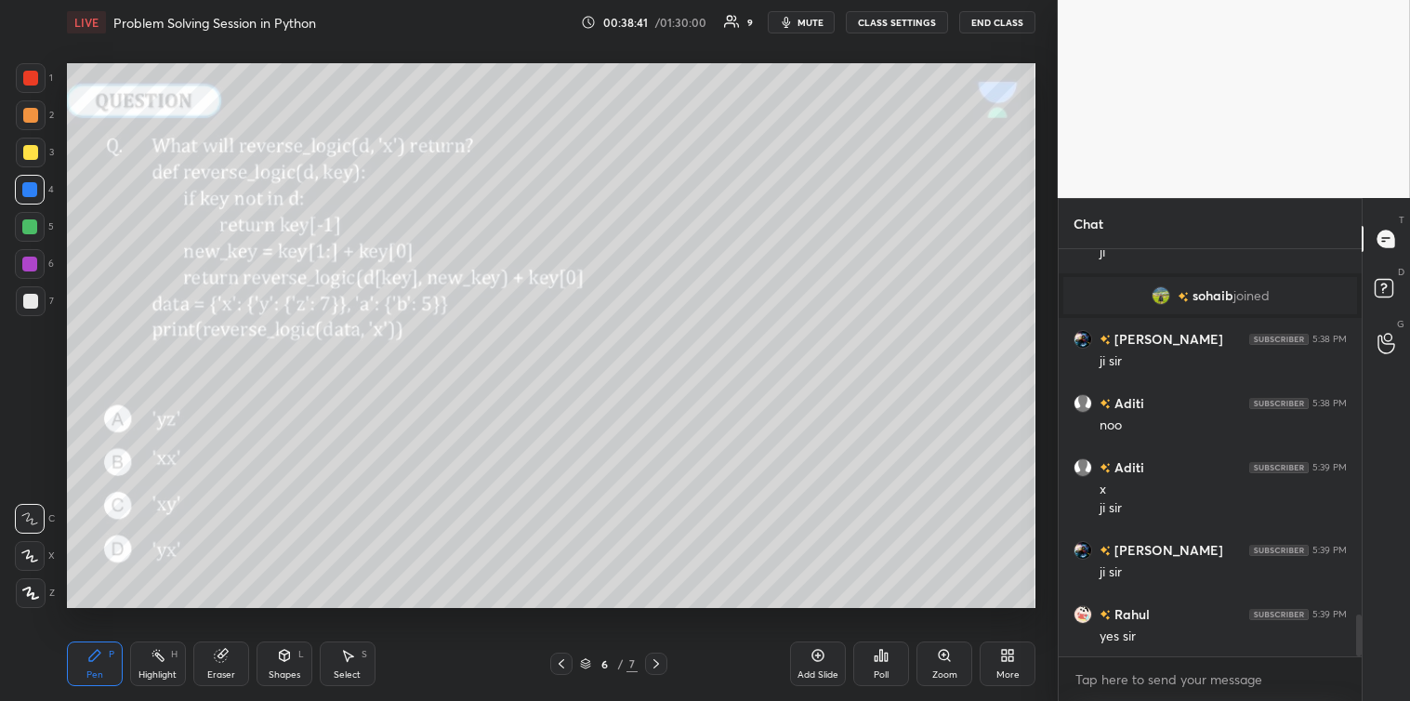
click at [28, 301] on div at bounding box center [30, 301] width 15 height 15
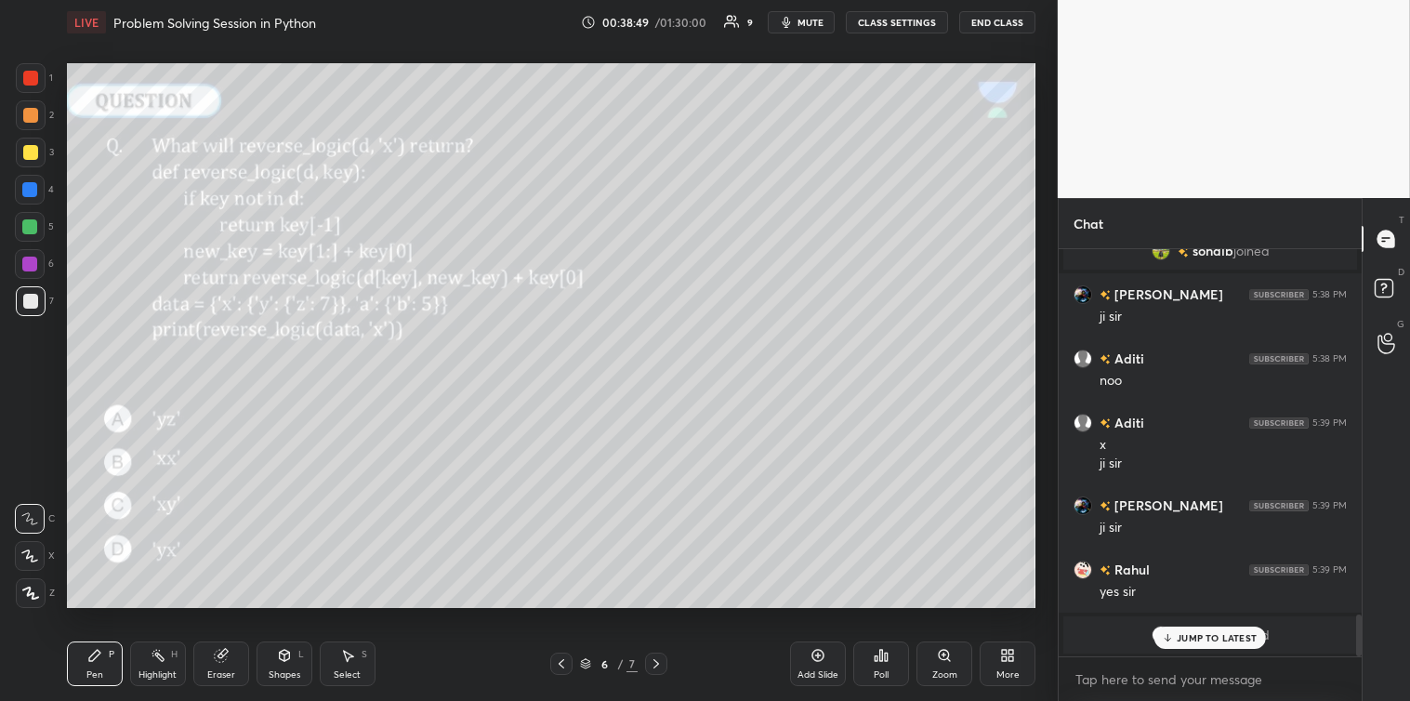
click at [1190, 635] on p "JUMP TO LATEST" at bounding box center [1217, 637] width 80 height 11
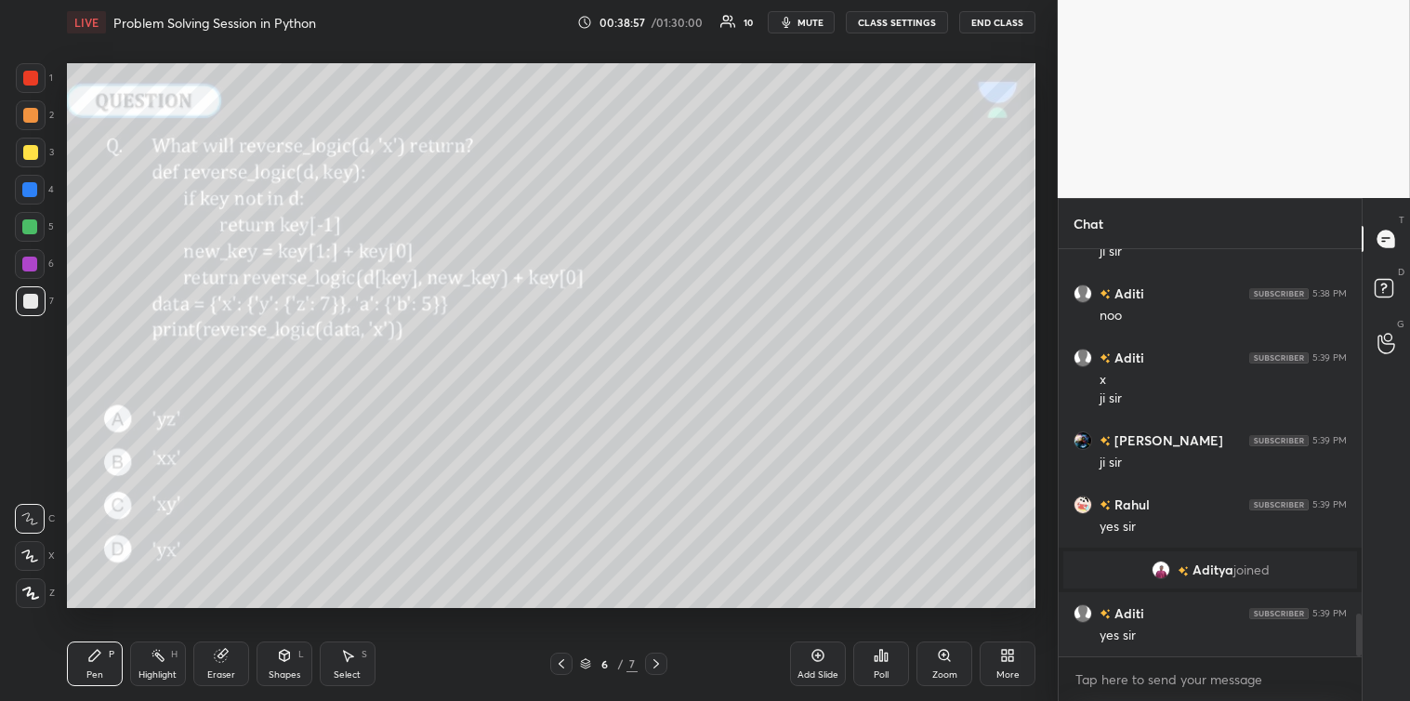
click at [660, 662] on icon at bounding box center [656, 663] width 15 height 15
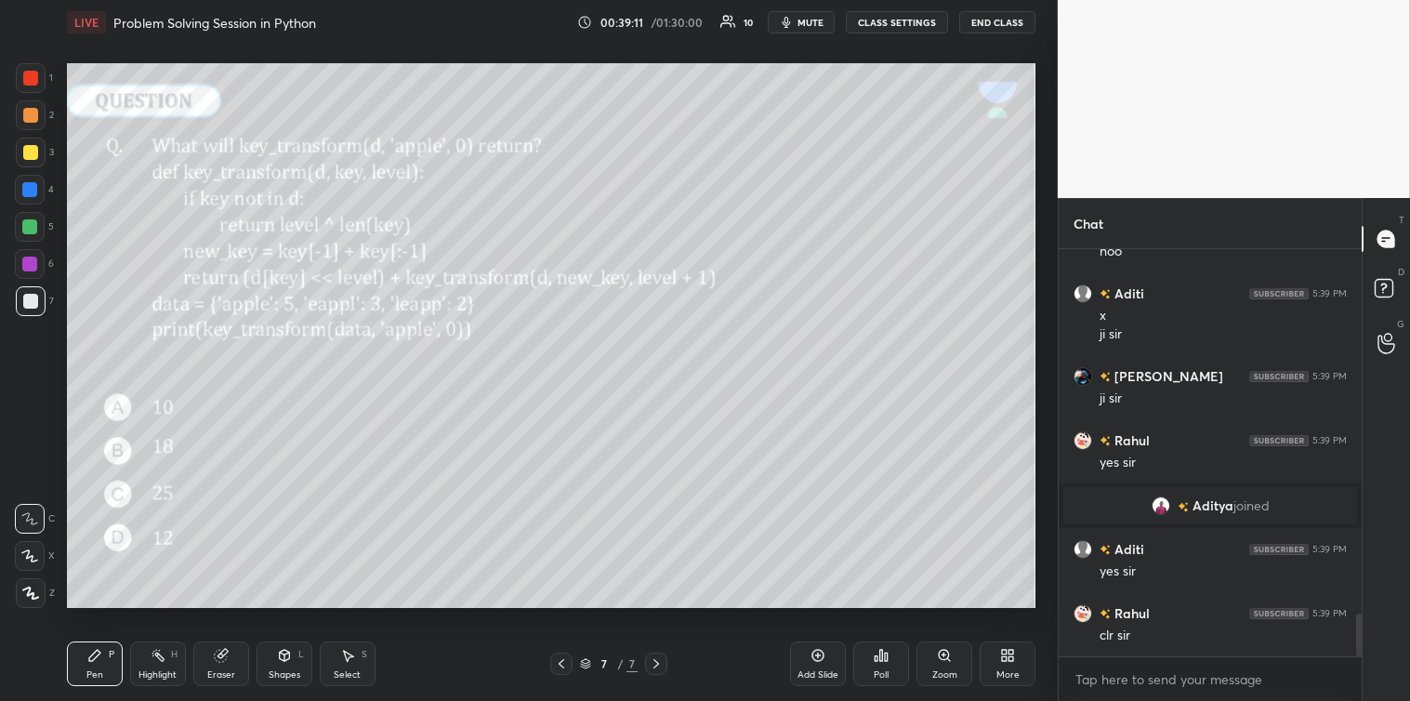
click at [880, 654] on icon at bounding box center [881, 655] width 3 height 11
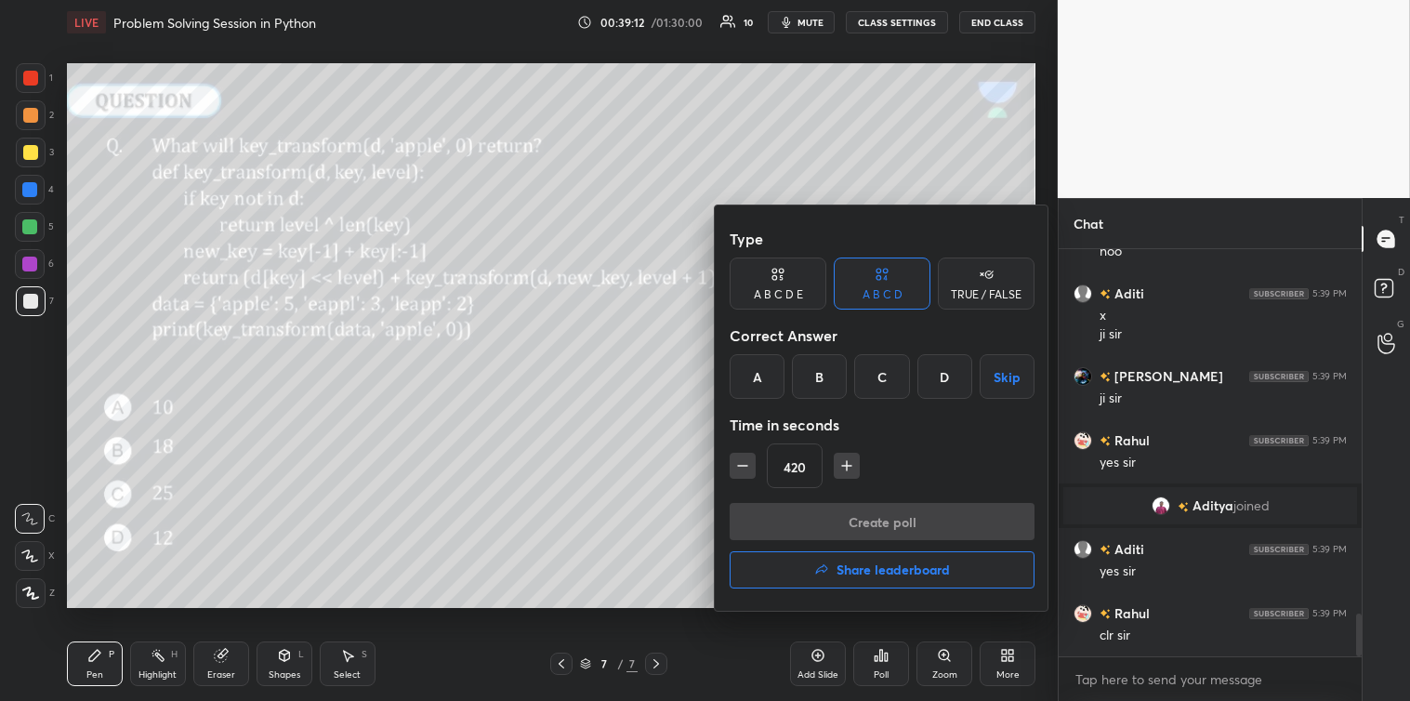
click at [879, 386] on div "C" at bounding box center [881, 376] width 55 height 45
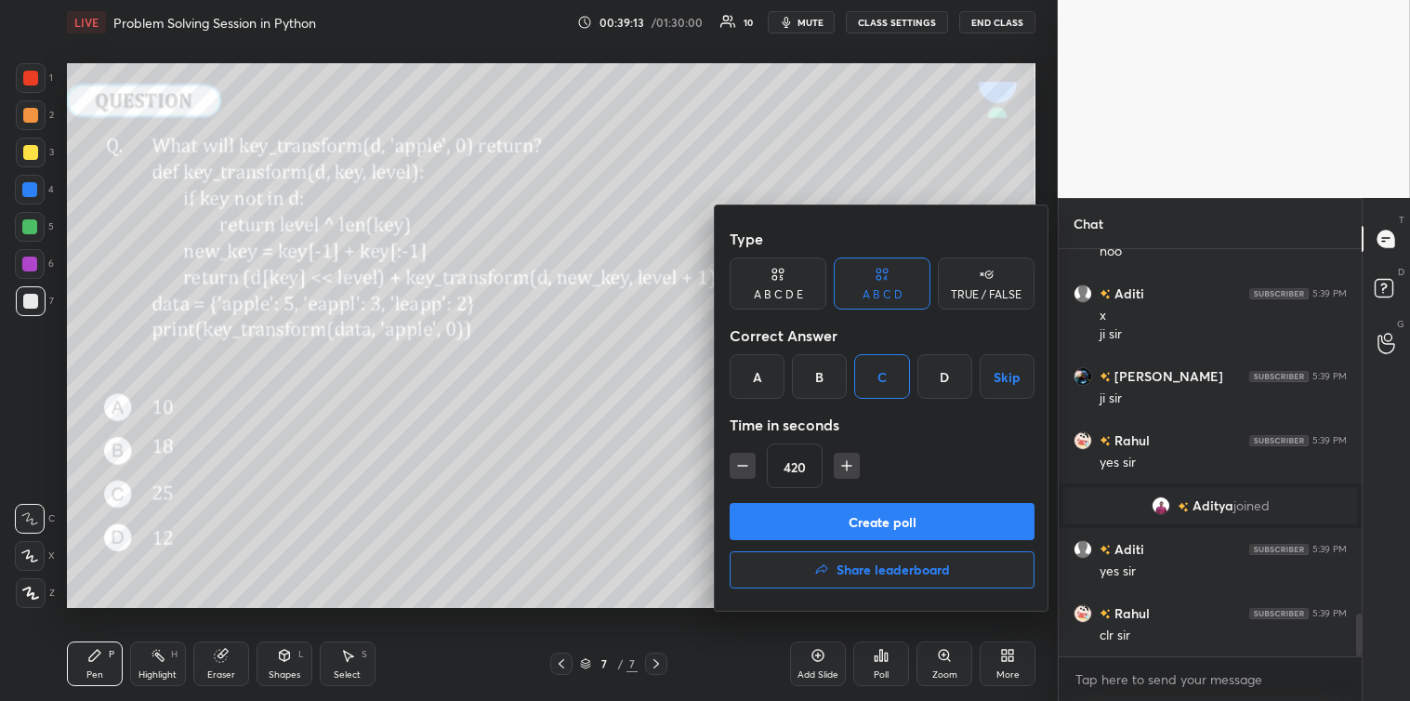
click at [847, 518] on button "Create poll" at bounding box center [882, 521] width 305 height 37
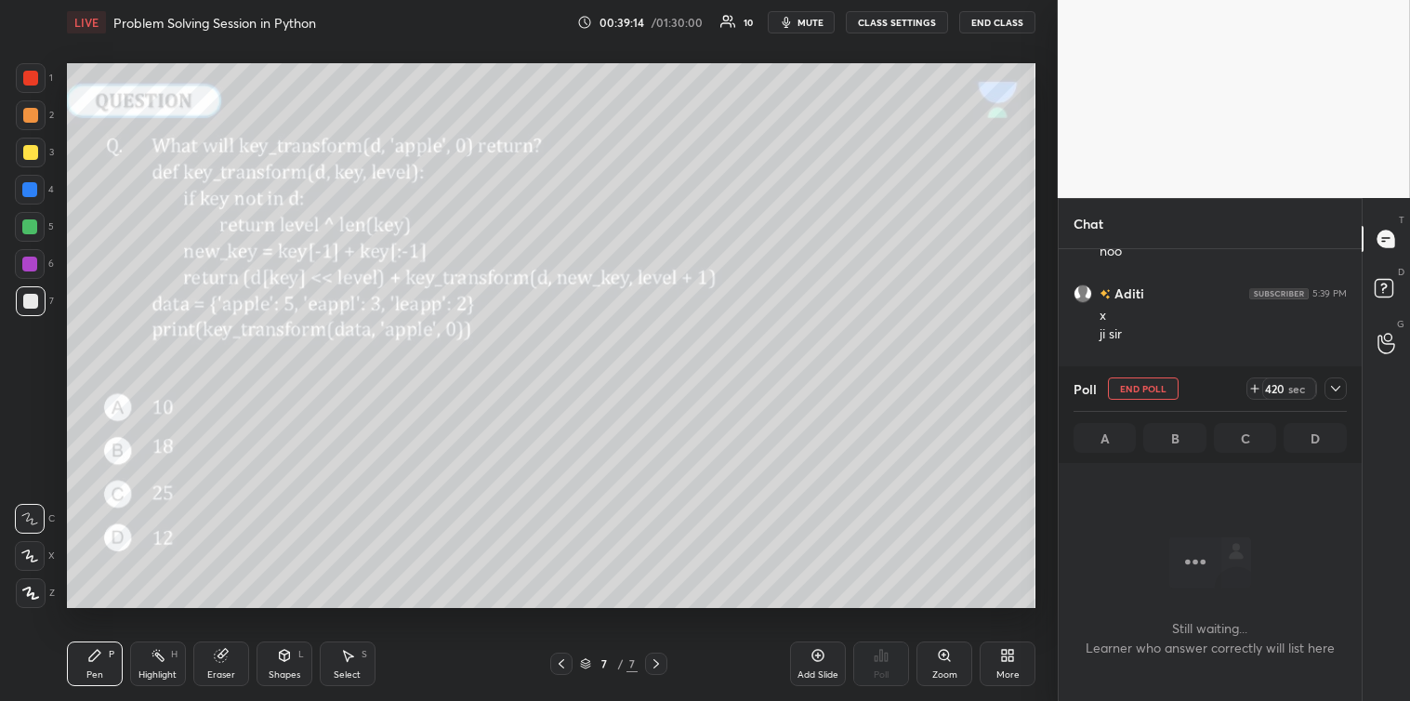
scroll to position [6, 5]
click at [1256, 390] on icon at bounding box center [1254, 388] width 15 height 15
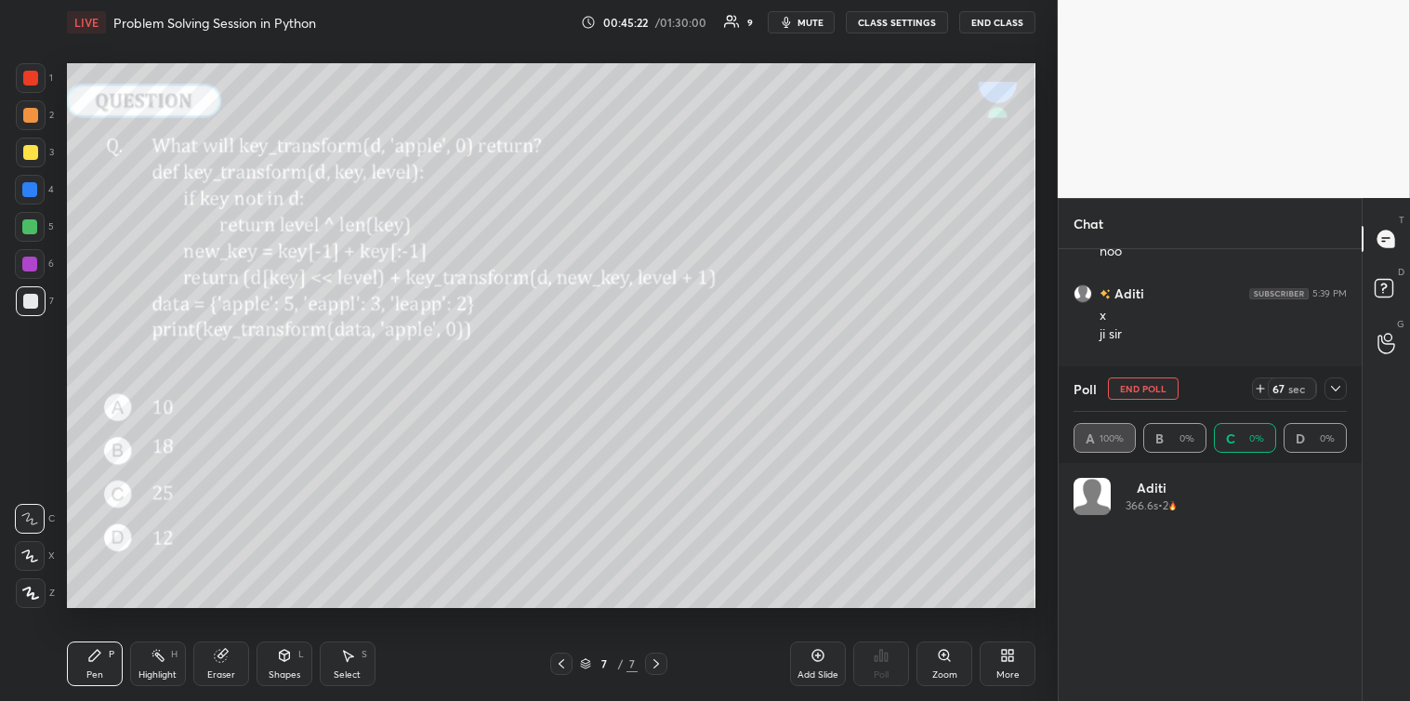
scroll to position [217, 268]
click at [1258, 393] on icon at bounding box center [1260, 388] width 15 height 15
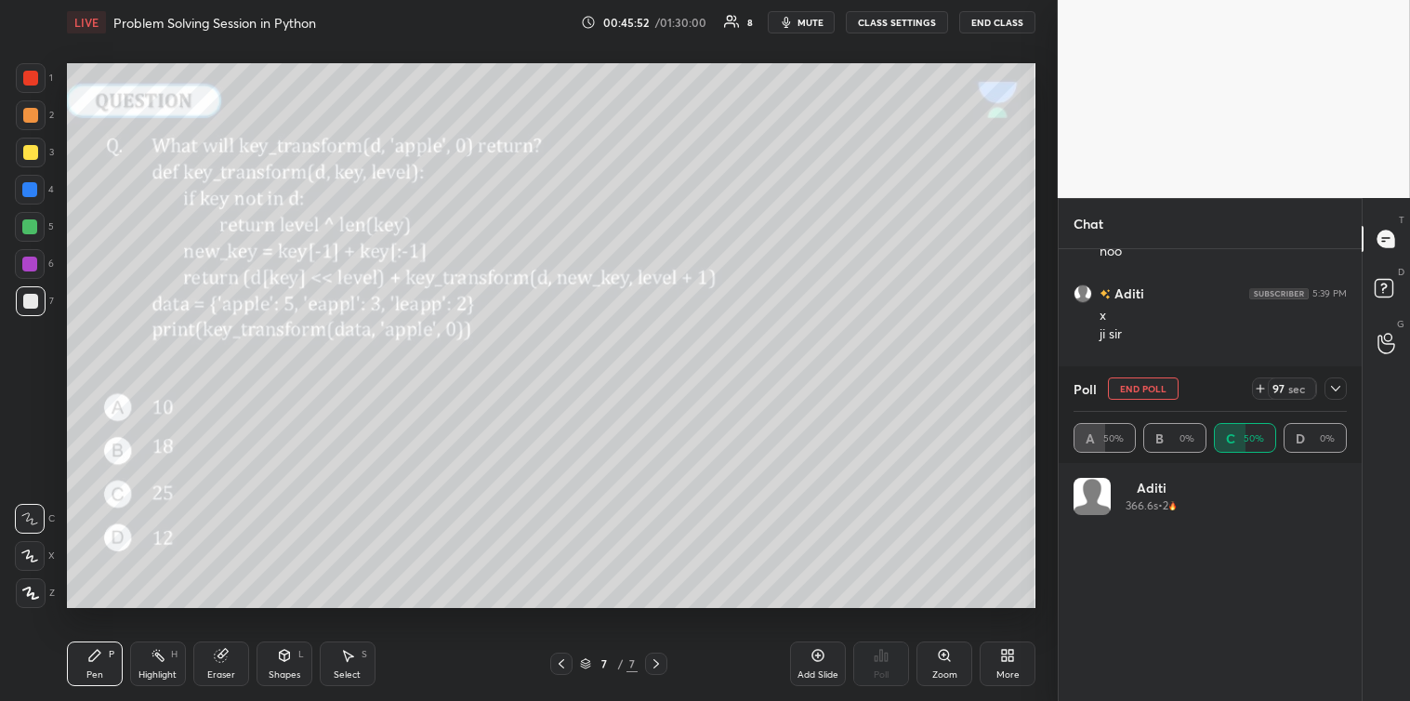
click at [1258, 393] on icon at bounding box center [1260, 388] width 15 height 15
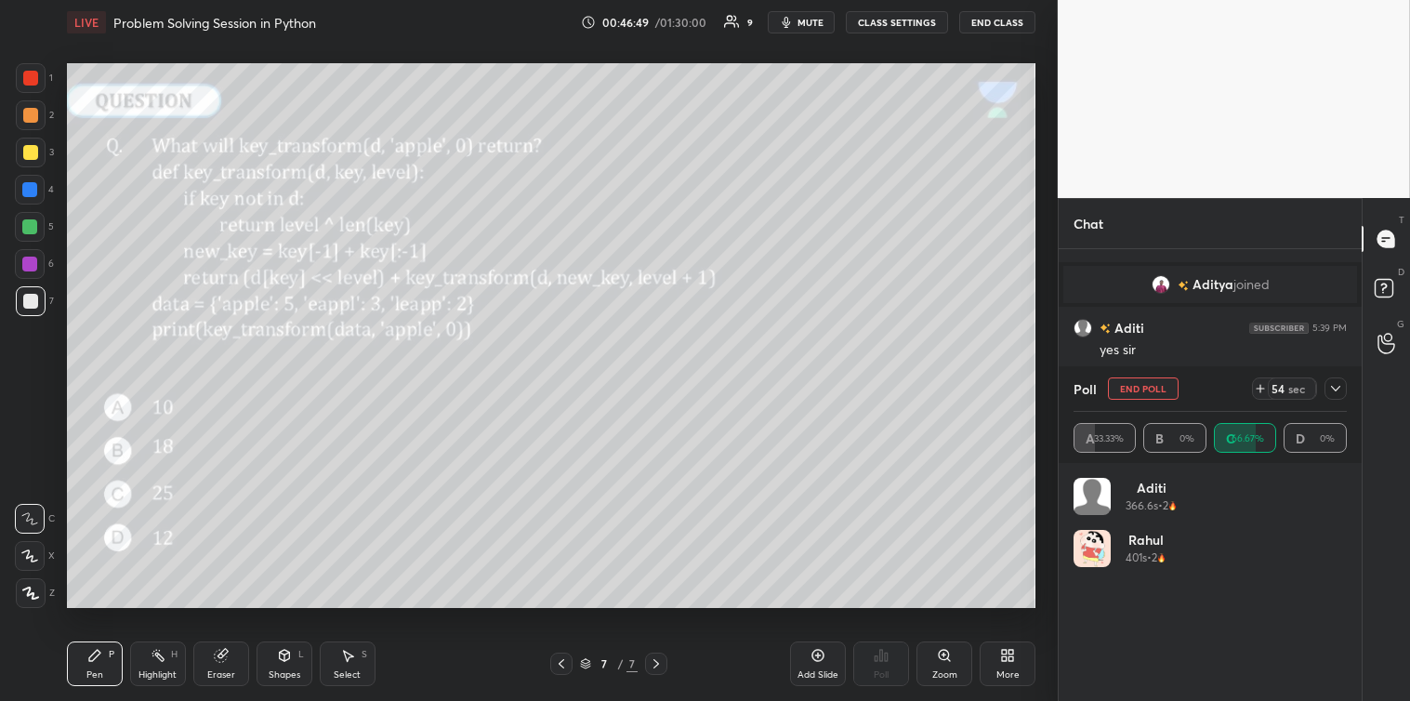
click at [1336, 379] on div at bounding box center [1335, 388] width 22 height 22
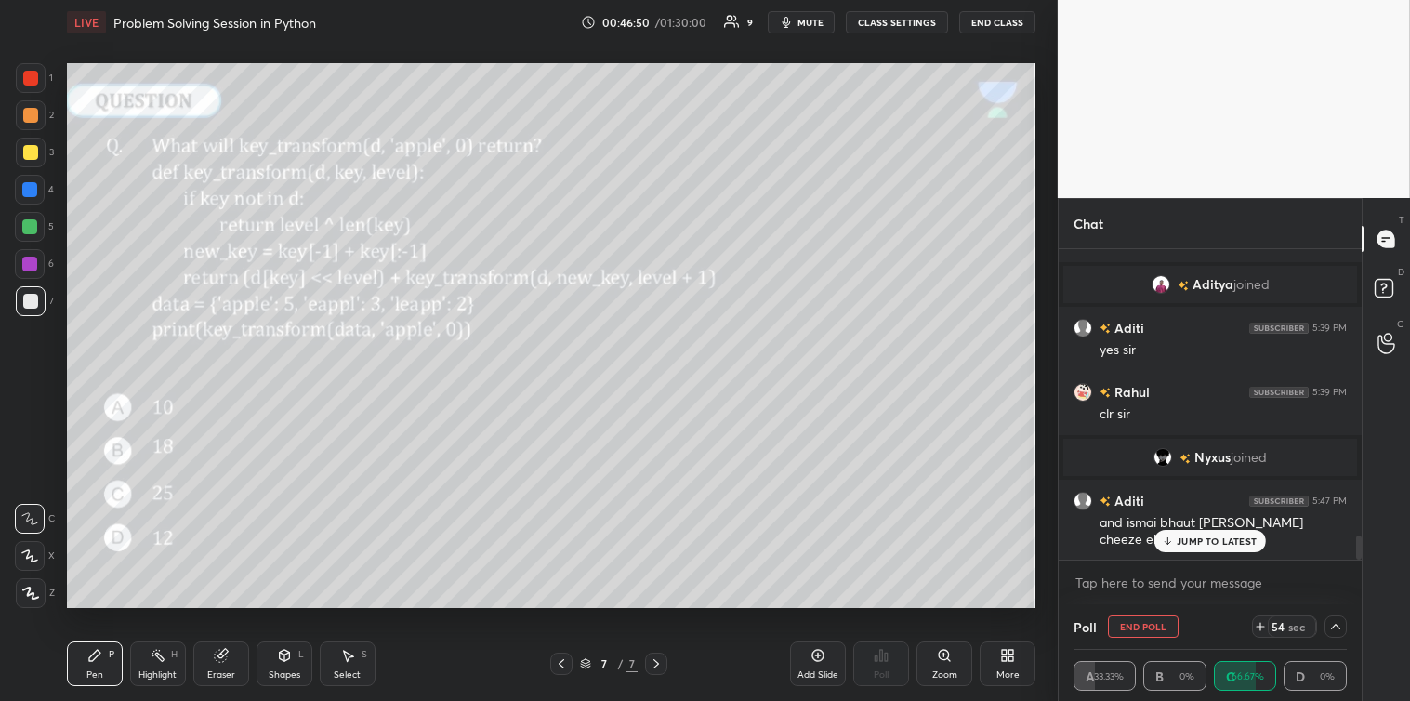
scroll to position [1, 6]
click at [1206, 541] on p "JUMP TO LATEST" at bounding box center [1217, 540] width 80 height 11
click at [1147, 585] on textarea at bounding box center [1209, 583] width 273 height 30
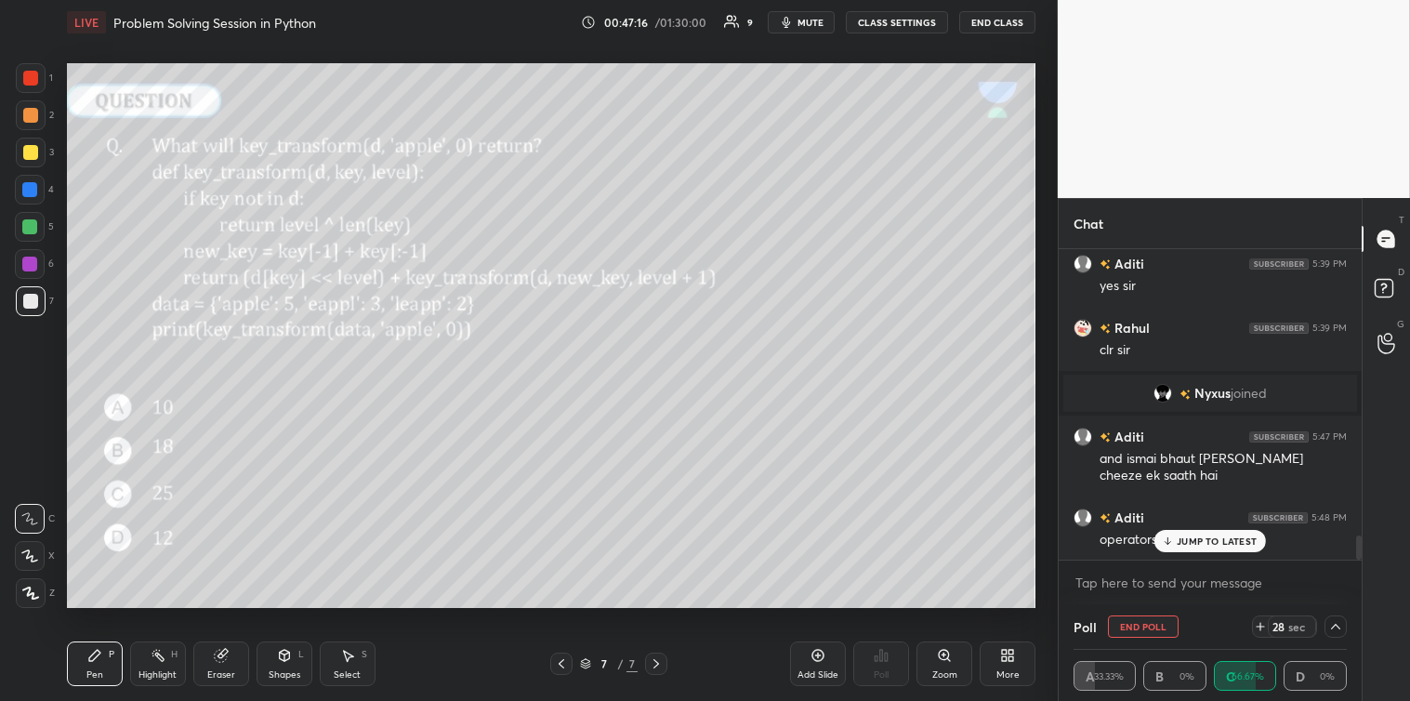
click at [1205, 533] on div "JUMP TO LATEST" at bounding box center [1210, 541] width 112 height 22
click at [1139, 581] on textarea at bounding box center [1209, 583] width 273 height 30
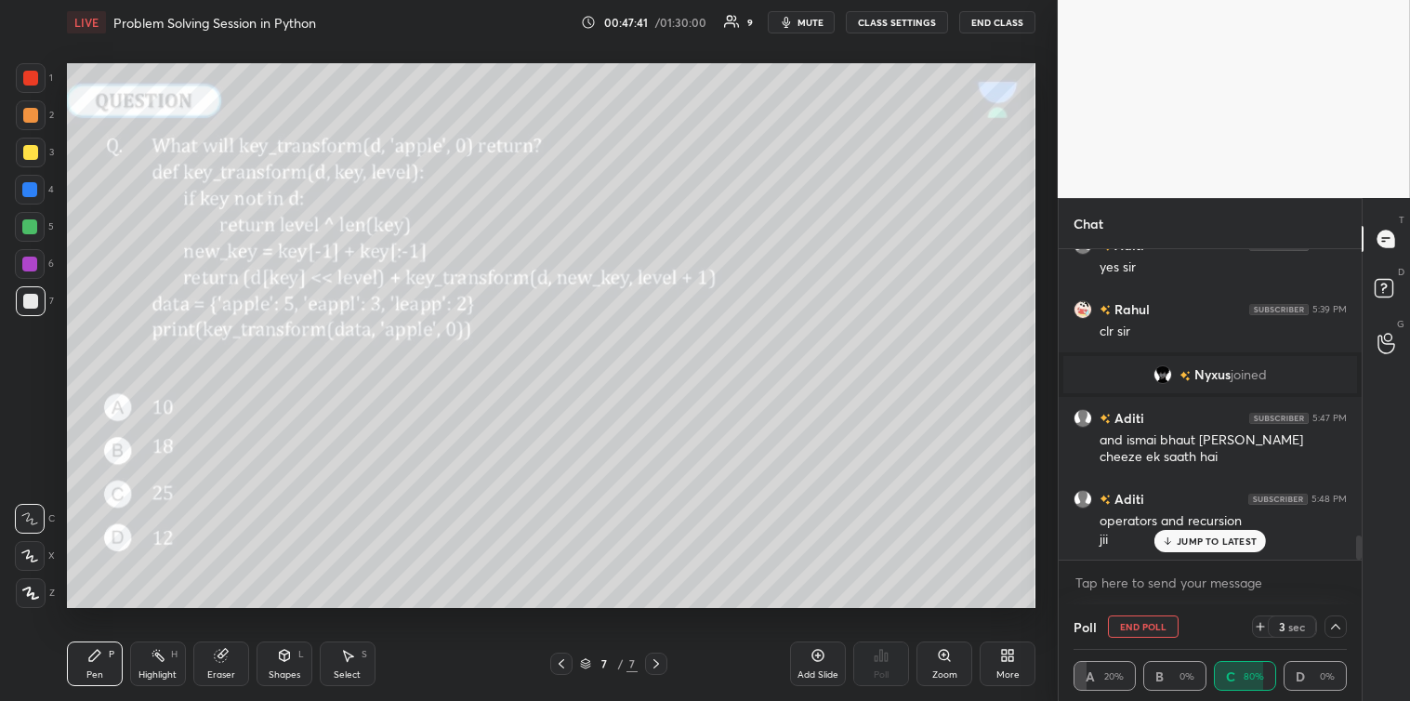
click at [1204, 535] on p "JUMP TO LATEST" at bounding box center [1217, 540] width 80 height 11
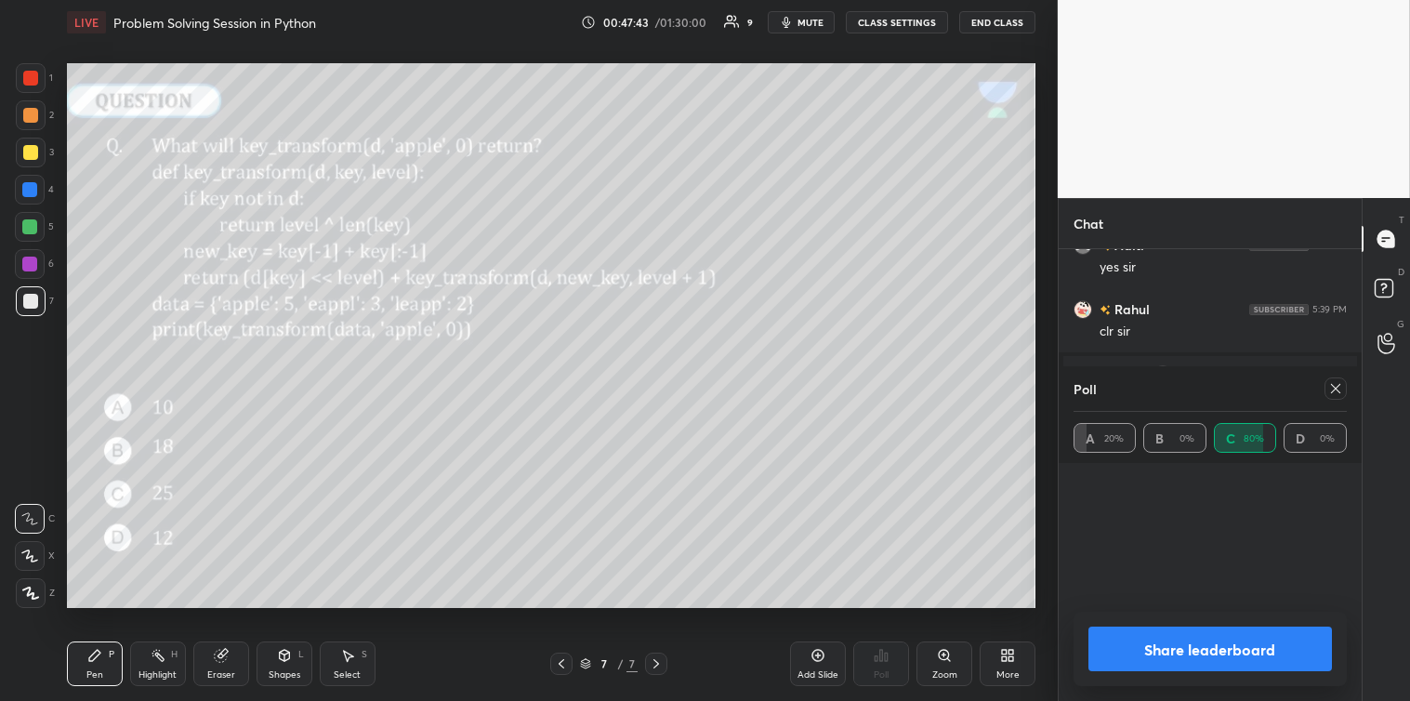
scroll to position [217, 268]
click at [1332, 394] on icon at bounding box center [1335, 388] width 15 height 15
type textarea "x"
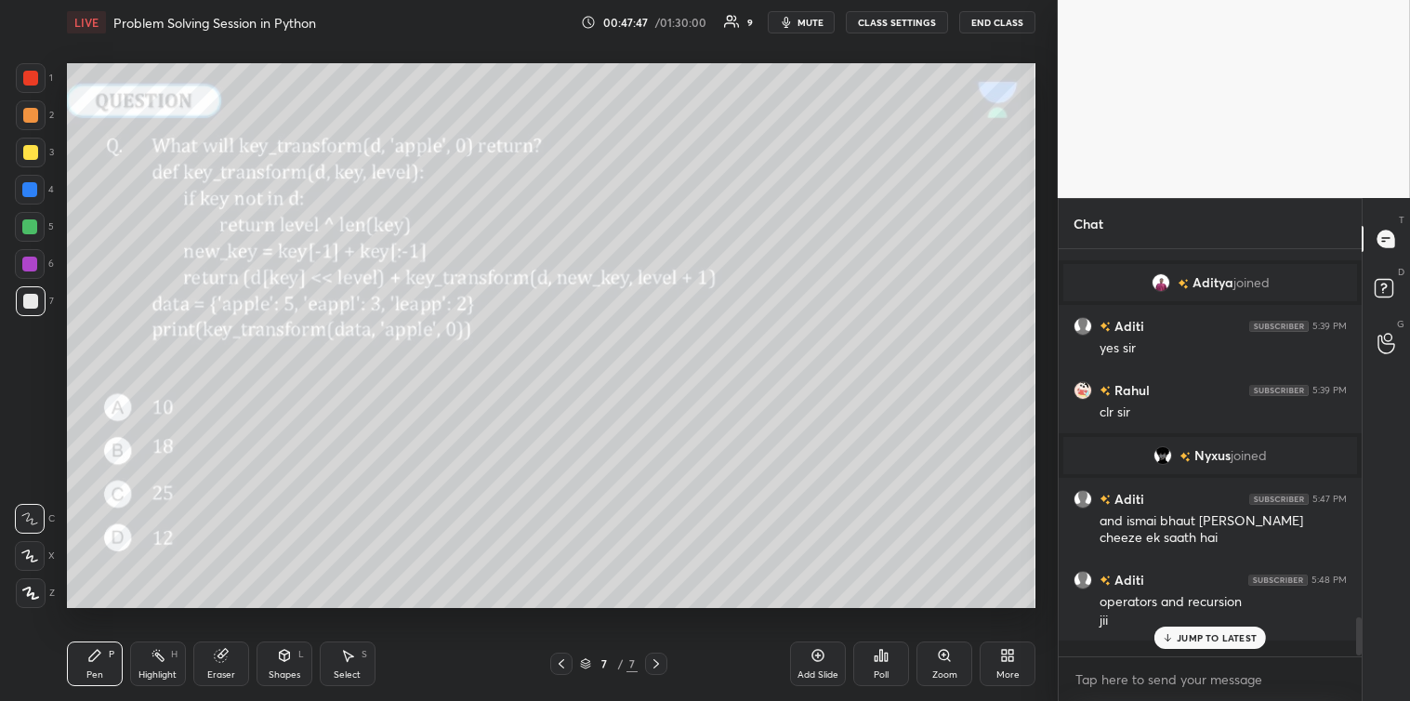
scroll to position [3641, 0]
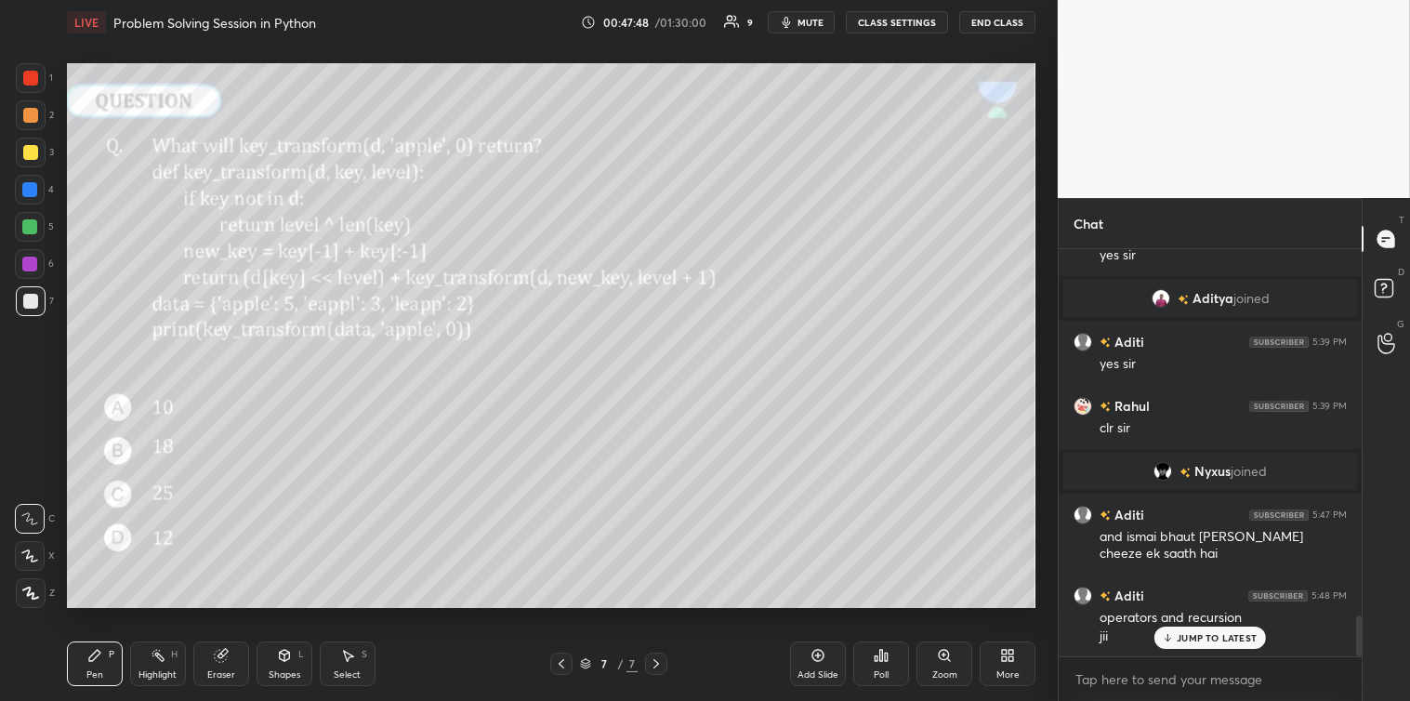
click at [1227, 632] on p "JUMP TO LATEST" at bounding box center [1217, 637] width 80 height 11
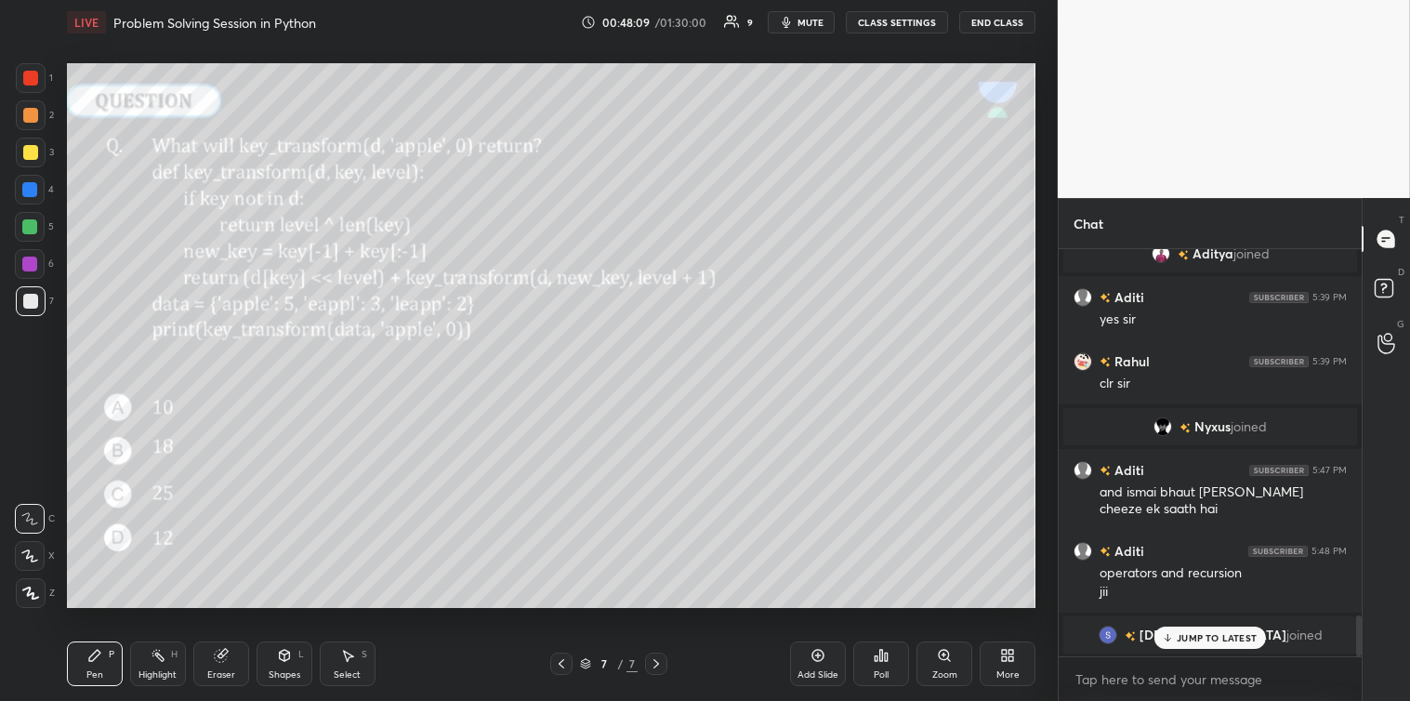
click at [1183, 641] on p "JUMP TO LATEST" at bounding box center [1217, 637] width 80 height 11
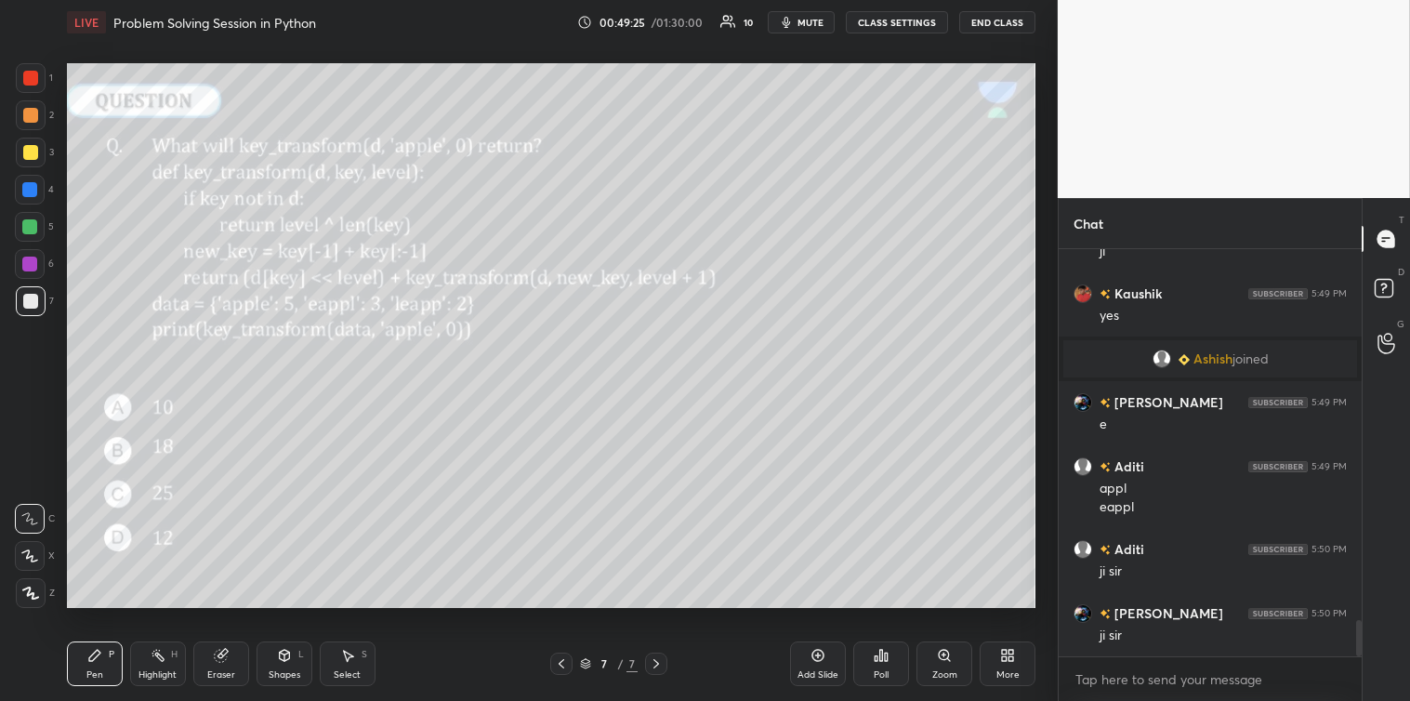
scroll to position [4163, 0]
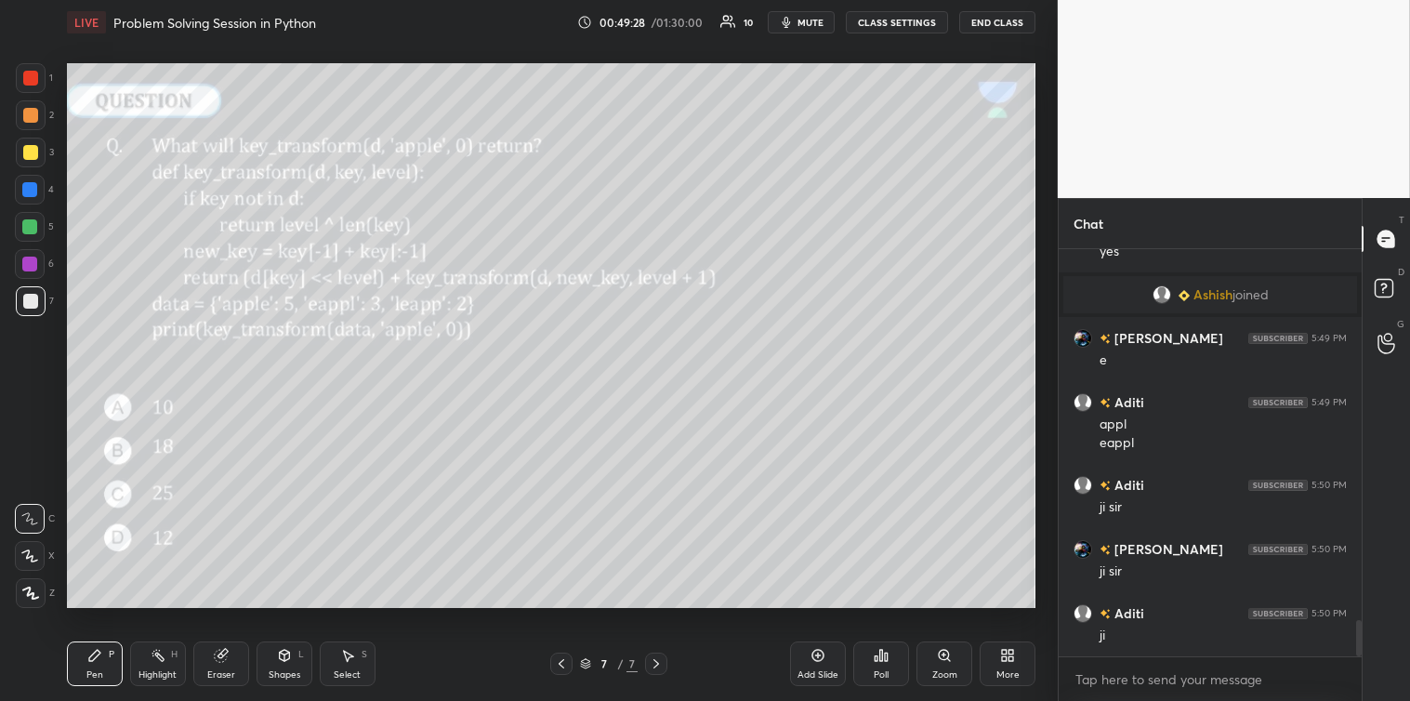
click at [28, 158] on div at bounding box center [30, 152] width 15 height 15
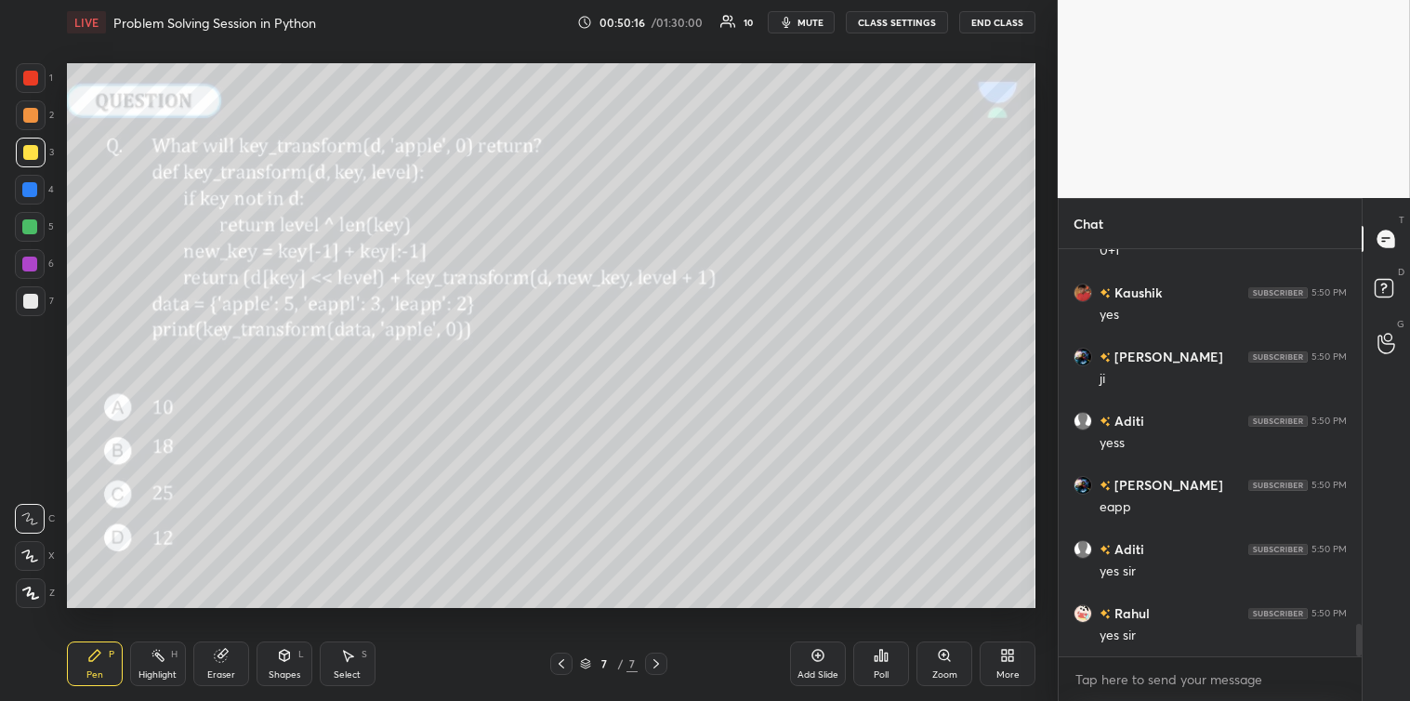
scroll to position [4631, 0]
click at [20, 303] on div at bounding box center [31, 301] width 30 height 30
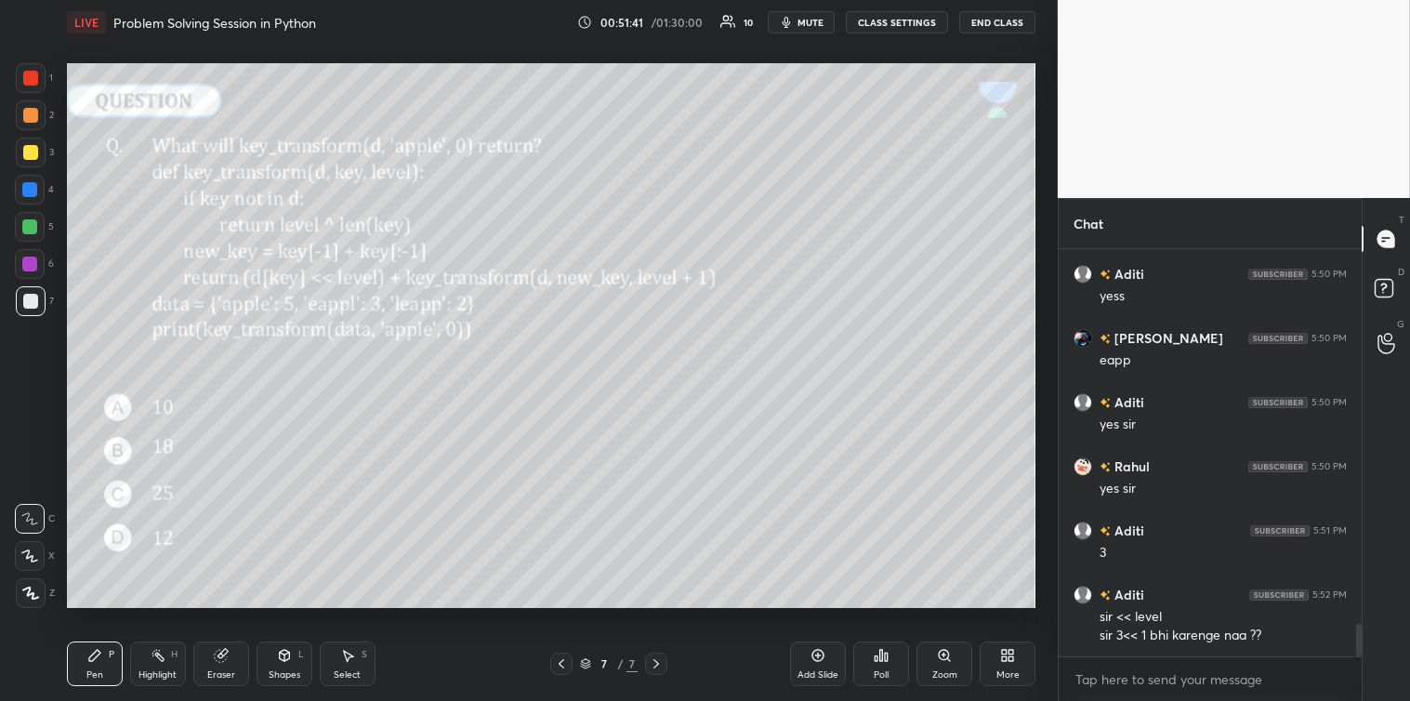
scroll to position [4778, 0]
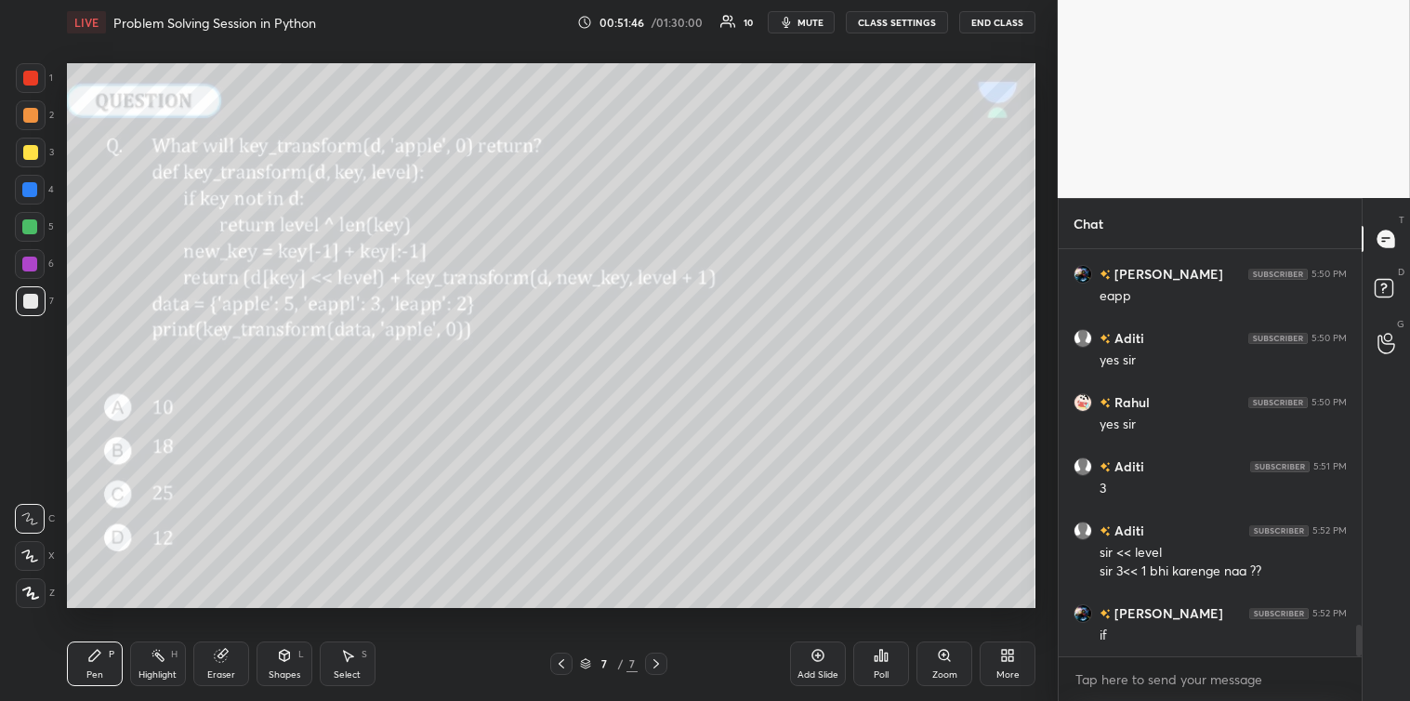
click at [342, 656] on icon at bounding box center [347, 655] width 15 height 15
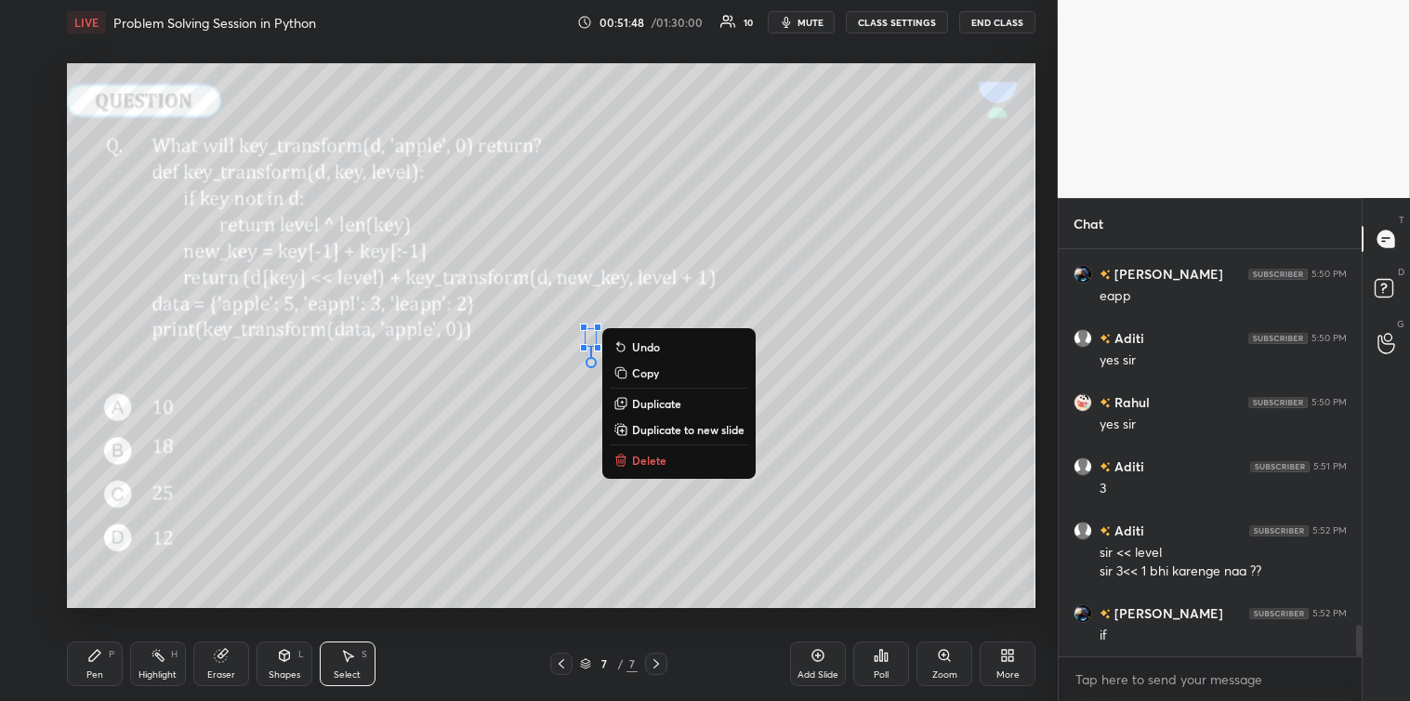
click at [630, 454] on button "Delete" at bounding box center [679, 460] width 138 height 22
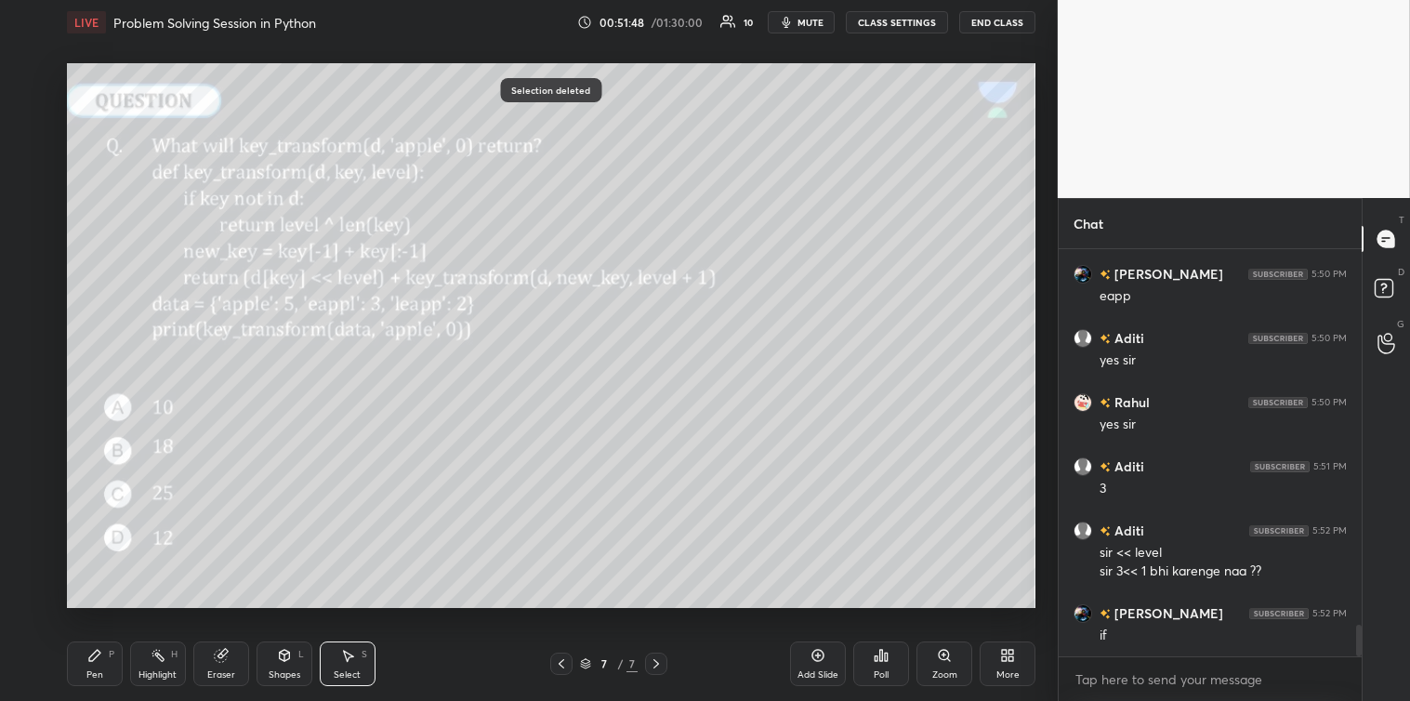
click at [84, 665] on div "Pen P" at bounding box center [95, 663] width 56 height 45
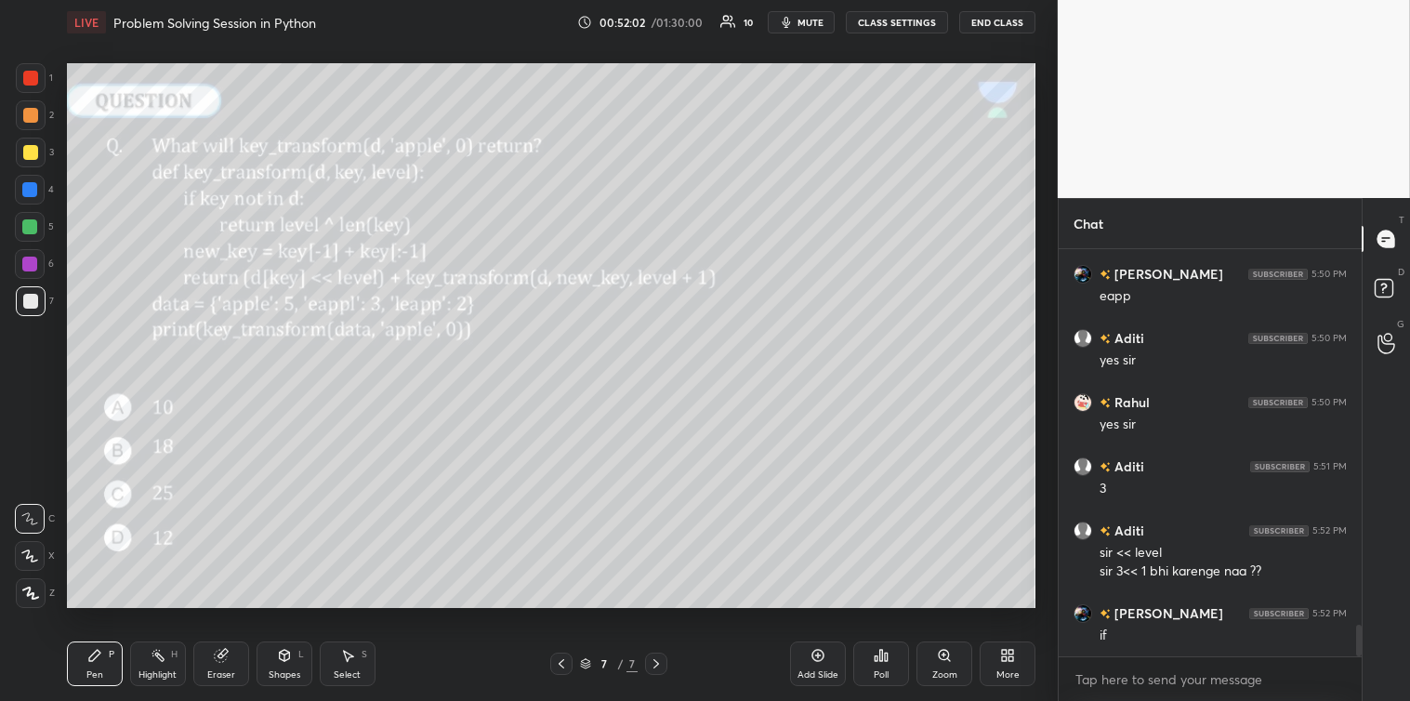
scroll to position [4842, 0]
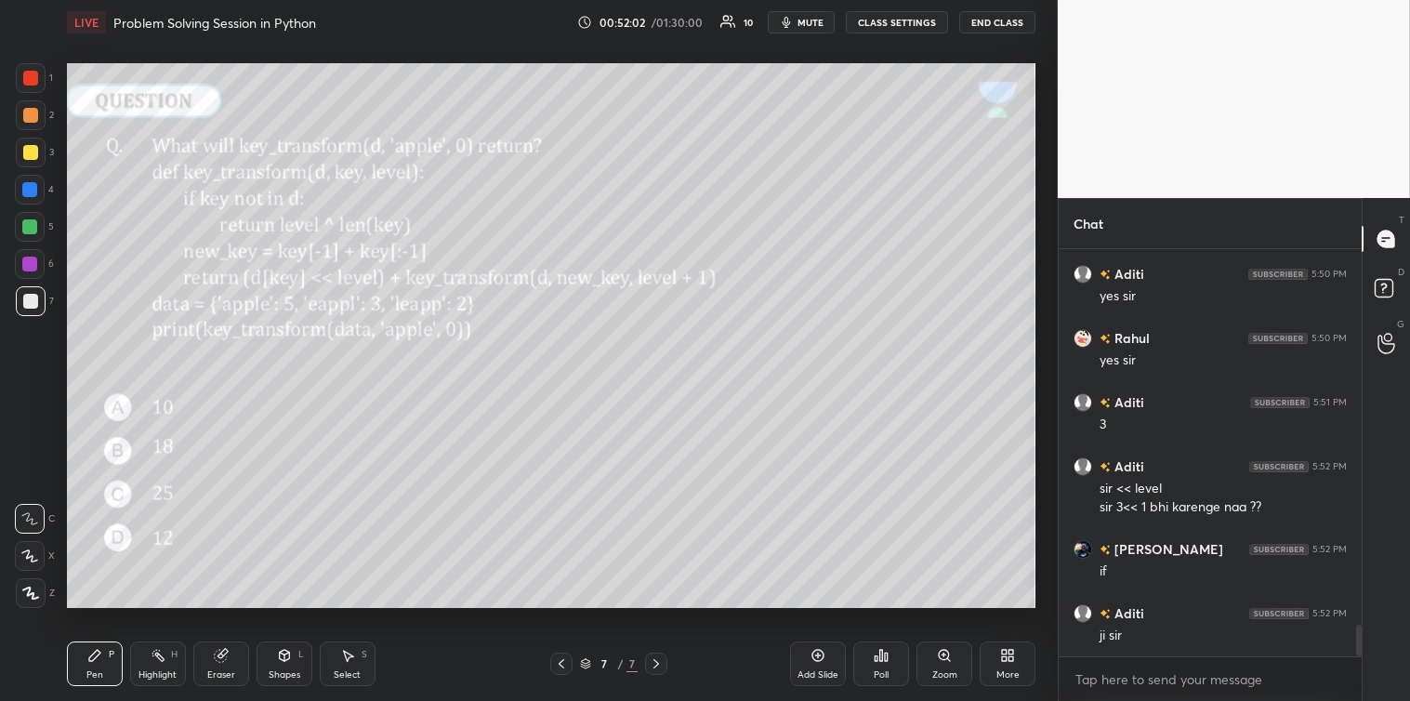
click at [349, 649] on icon at bounding box center [347, 655] width 15 height 15
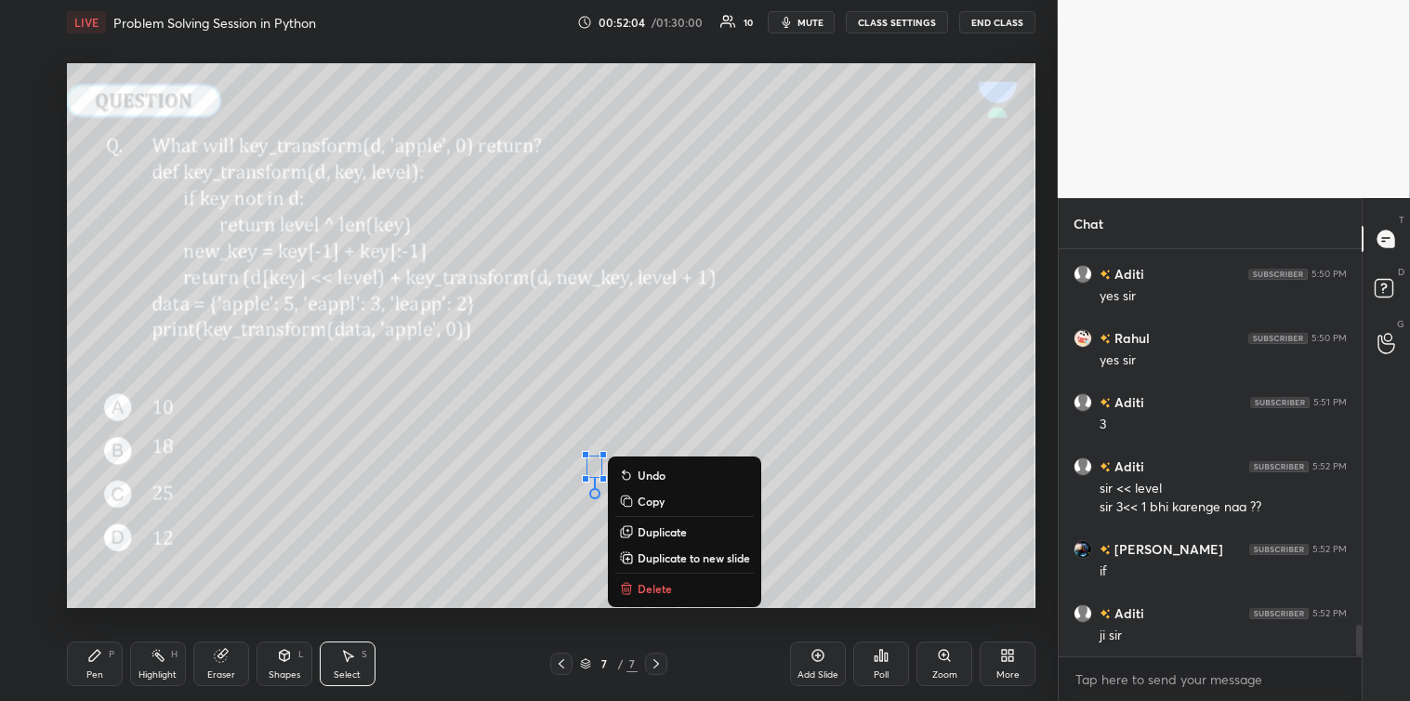
click at [625, 584] on icon at bounding box center [626, 584] width 7 height 3
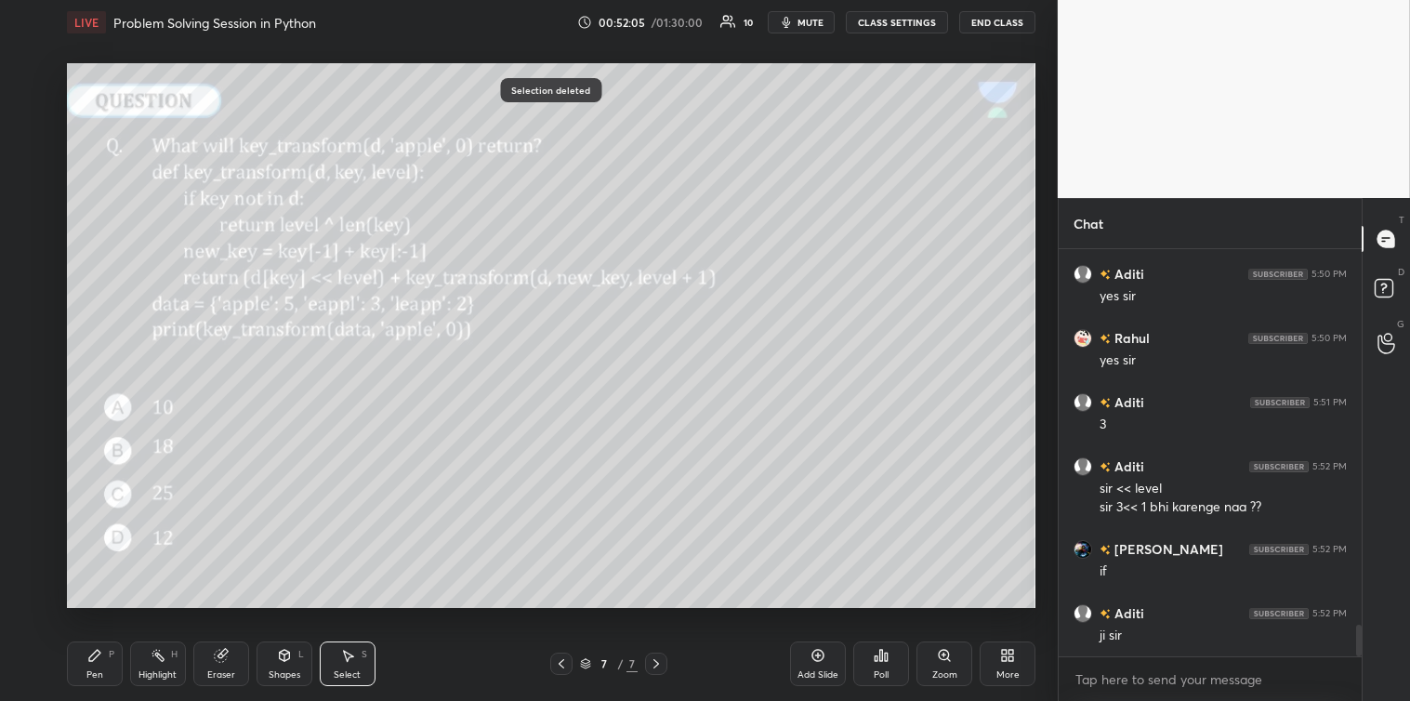
click at [99, 663] on icon at bounding box center [94, 655] width 15 height 15
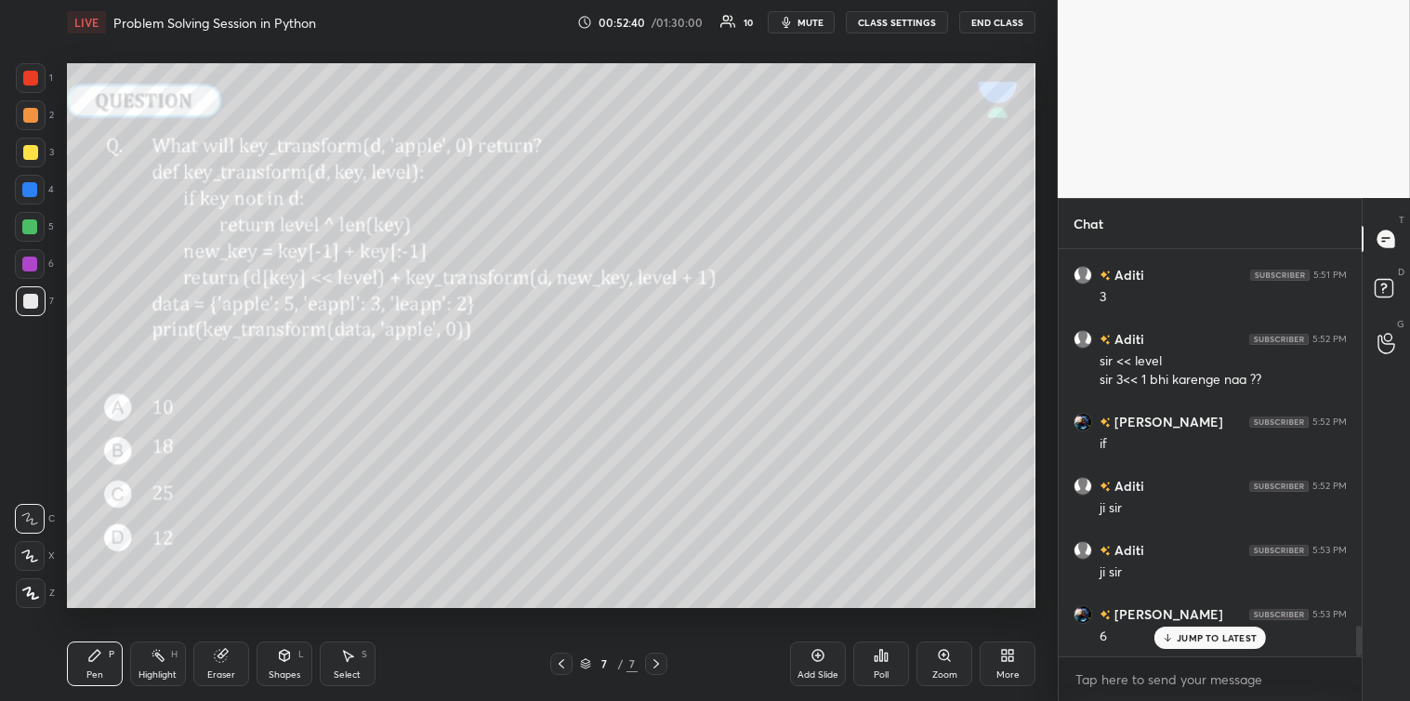
scroll to position [5033, 0]
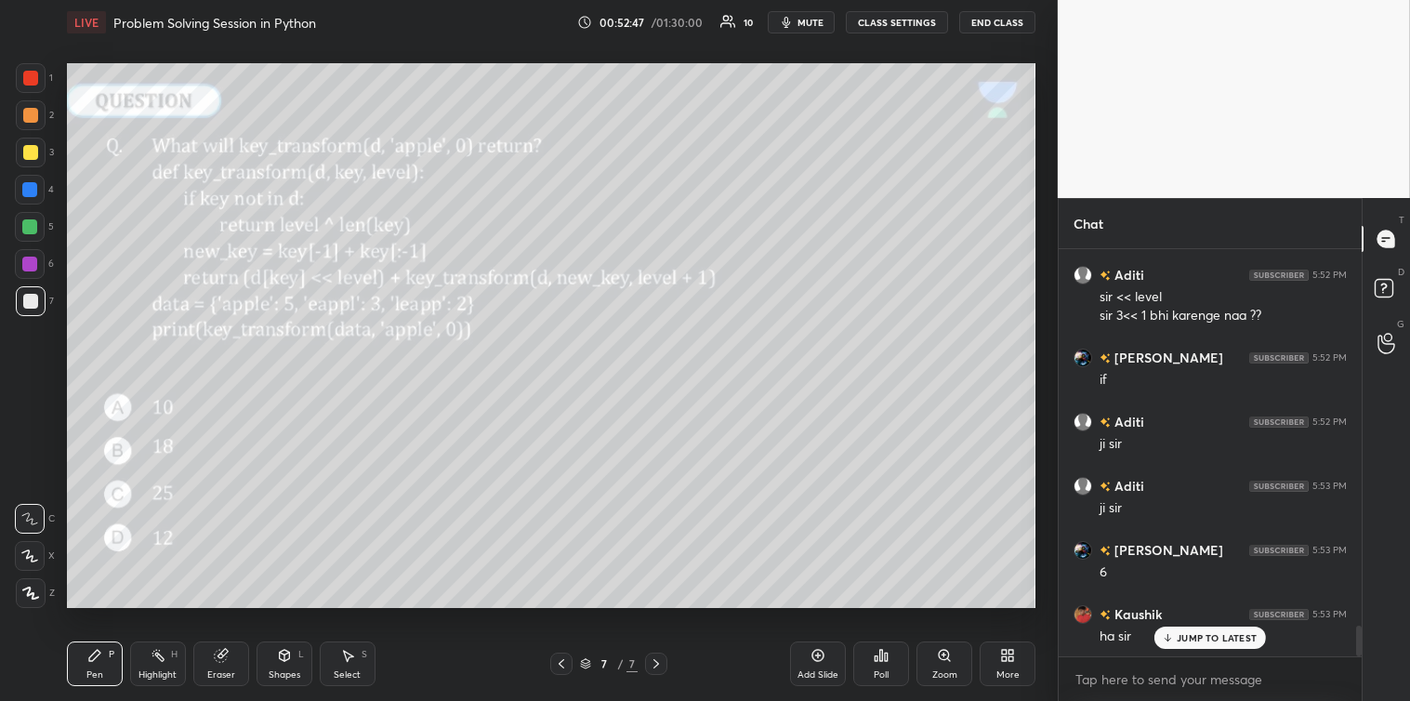
click at [29, 233] on div at bounding box center [29, 226] width 15 height 15
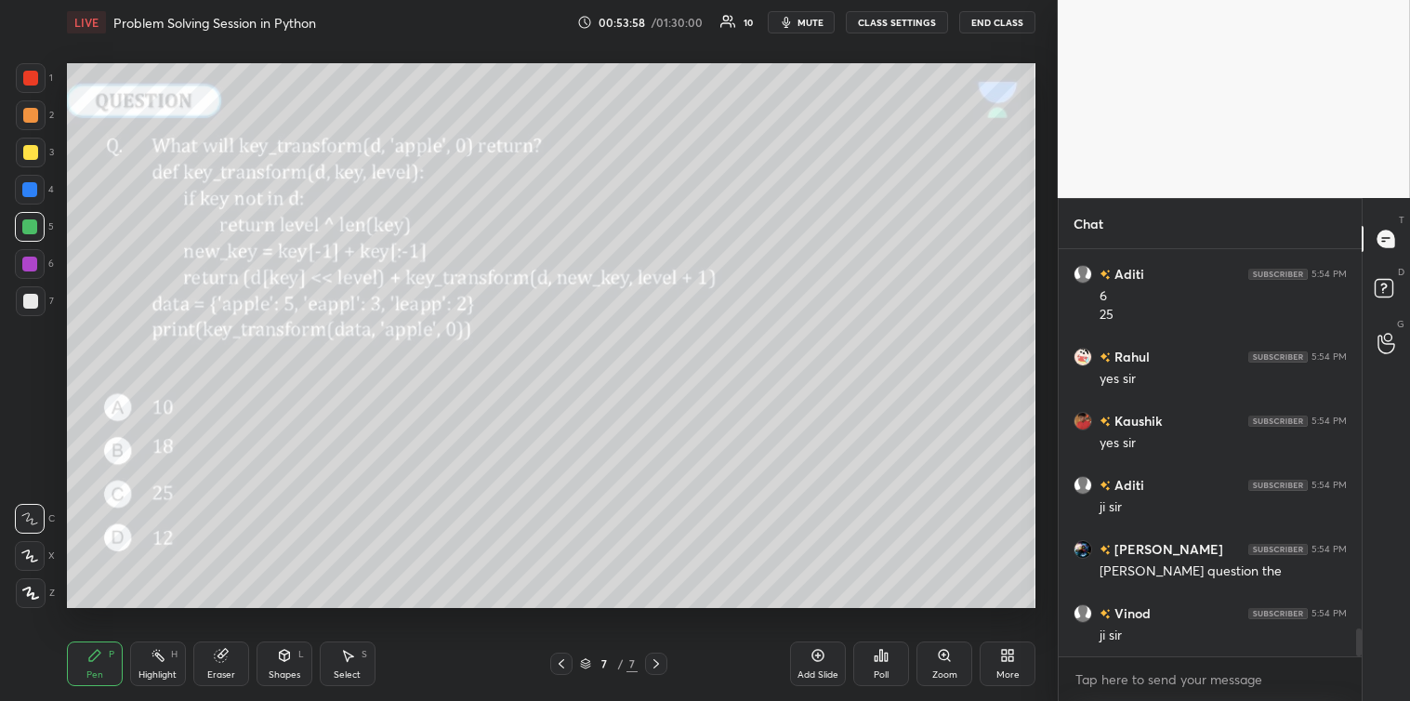
scroll to position [5583, 0]
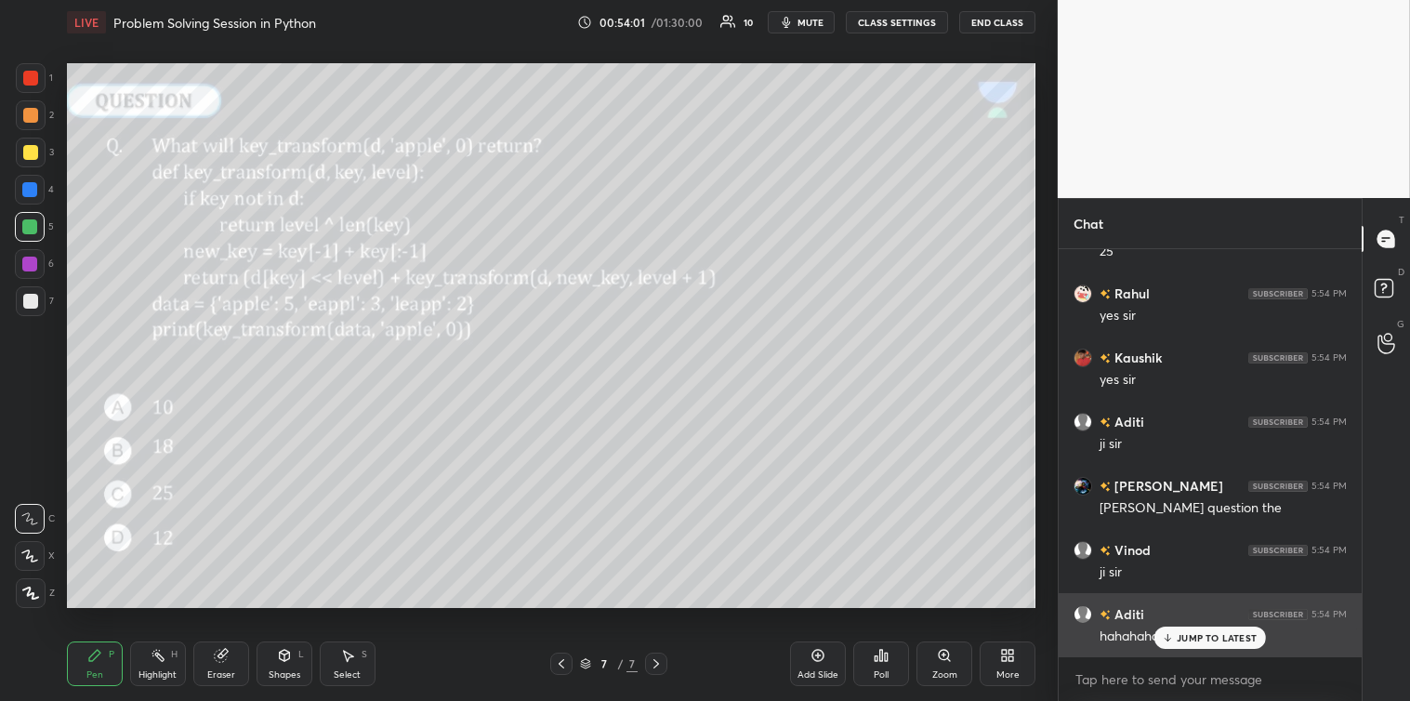
click at [1183, 632] on p "JUMP TO LATEST" at bounding box center [1217, 637] width 80 height 11
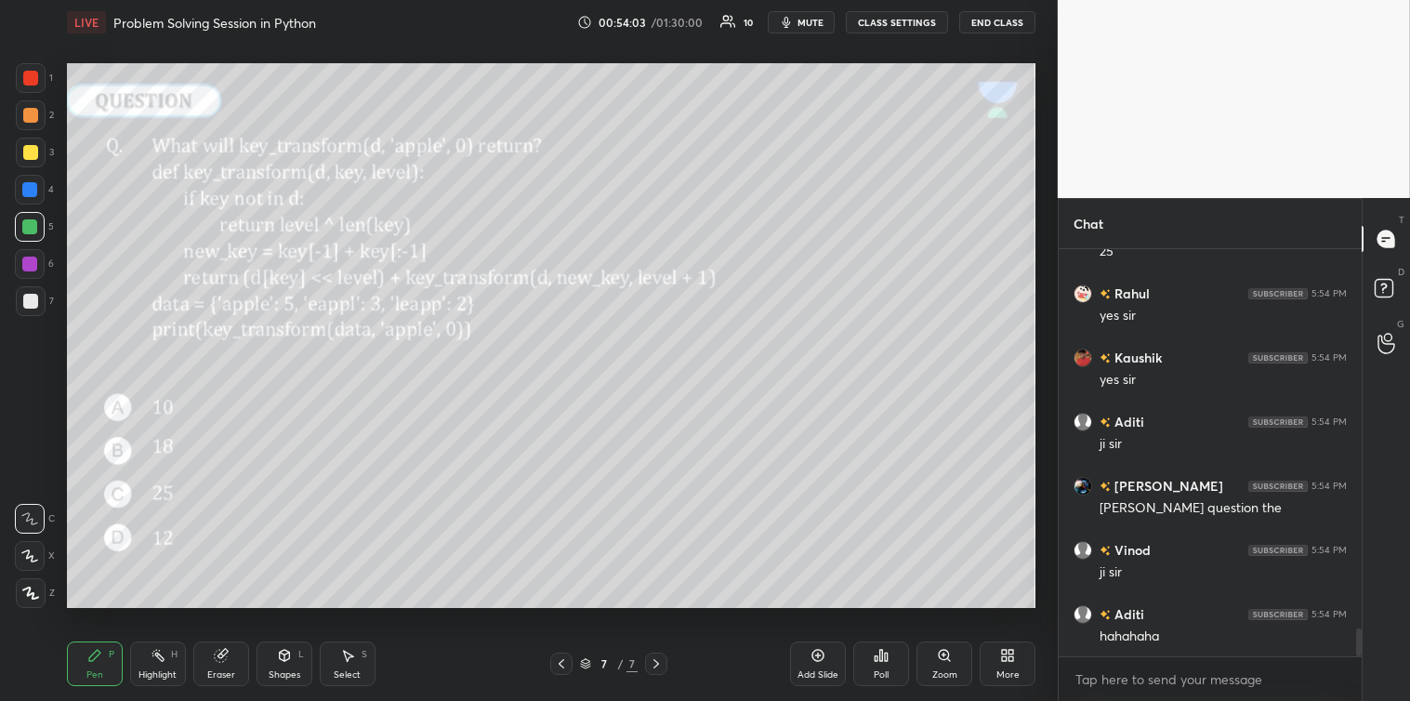
click at [37, 303] on div at bounding box center [30, 301] width 15 height 15
click at [809, 656] on div "Add Slide" at bounding box center [818, 663] width 56 height 45
click at [893, 663] on div "Poll" at bounding box center [881, 663] width 56 height 45
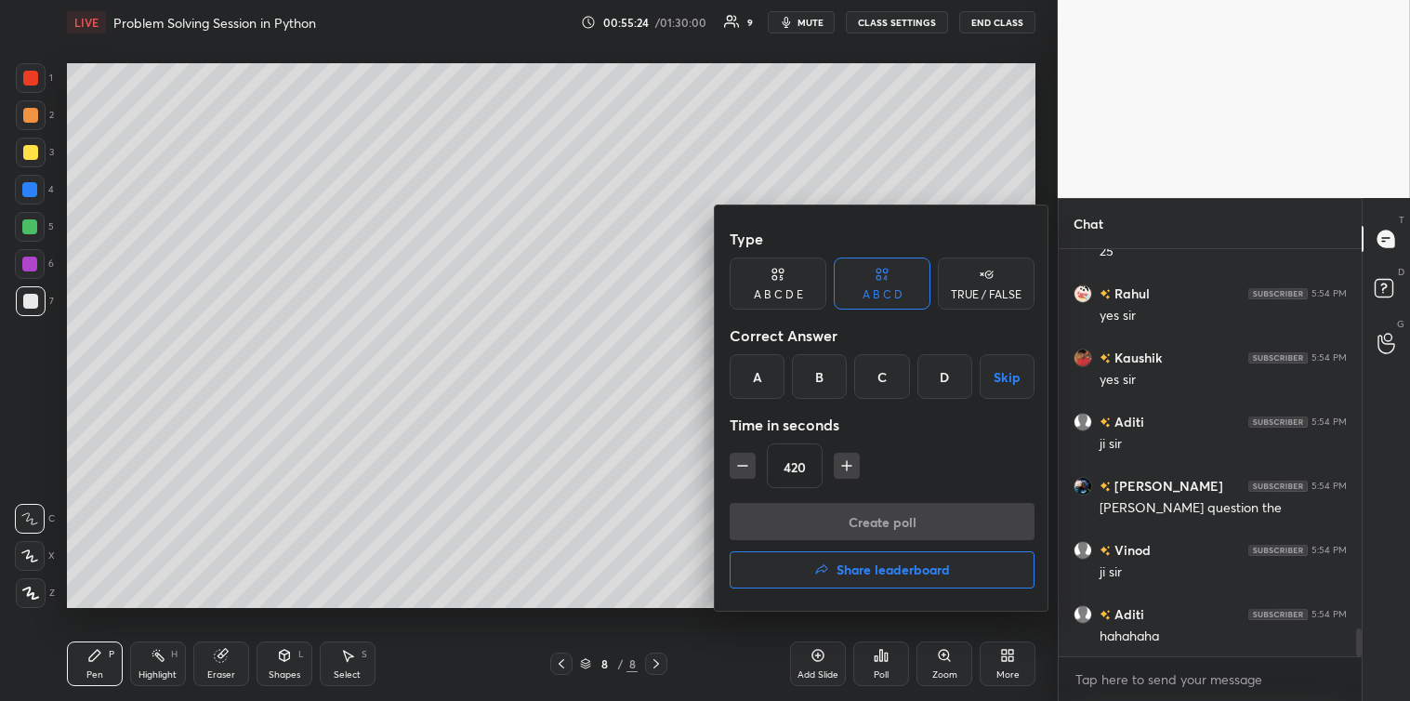
click at [745, 467] on icon "button" at bounding box center [742, 465] width 19 height 19
click at [742, 470] on icon "button" at bounding box center [742, 465] width 19 height 19
click at [743, 474] on icon "button" at bounding box center [742, 465] width 19 height 19
click at [739, 476] on button "button" at bounding box center [743, 466] width 26 height 26
click at [739, 477] on button "button" at bounding box center [743, 466] width 26 height 26
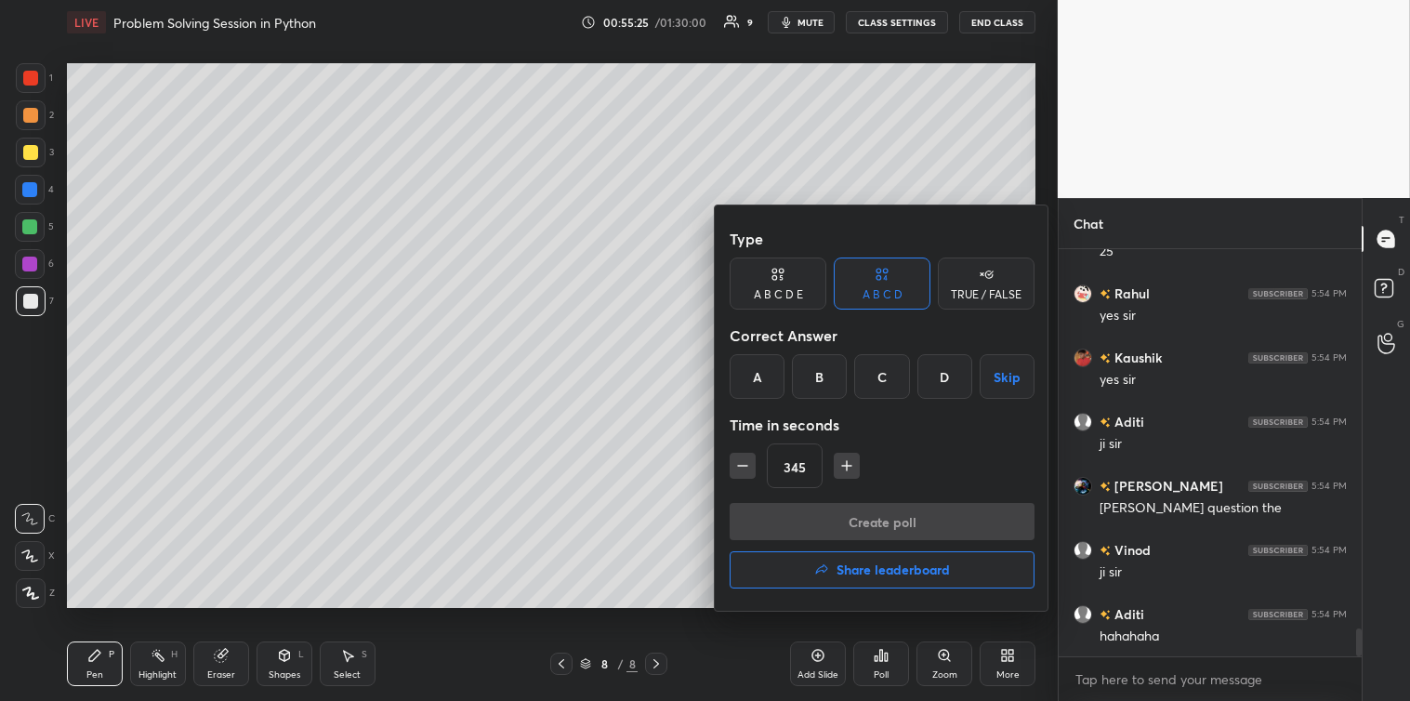
click at [738, 474] on icon "button" at bounding box center [742, 465] width 19 height 19
click at [739, 471] on icon "button" at bounding box center [742, 465] width 19 height 19
click at [741, 470] on icon "button" at bounding box center [742, 465] width 19 height 19
click at [741, 469] on icon "button" at bounding box center [742, 465] width 19 height 19
click at [743, 470] on icon "button" at bounding box center [742, 465] width 19 height 19
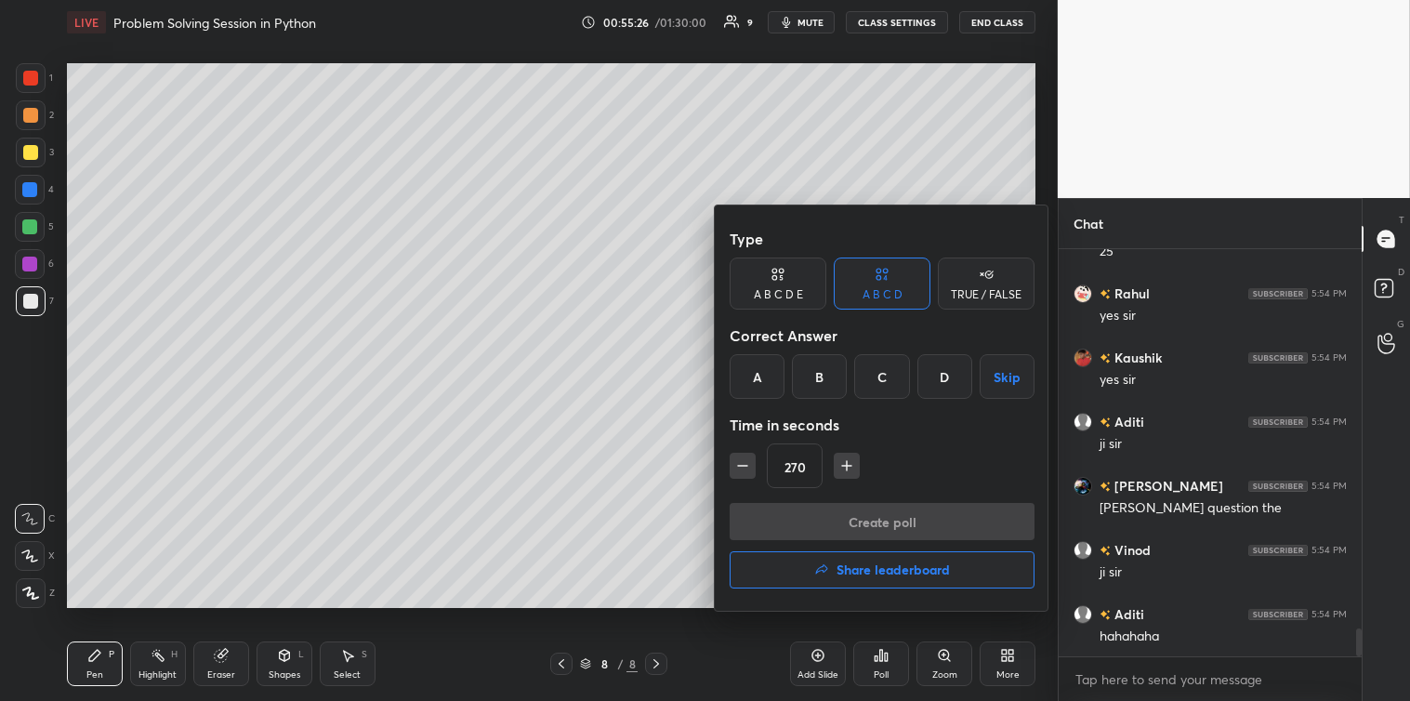
click at [744, 469] on icon "button" at bounding box center [742, 465] width 19 height 19
click at [742, 471] on icon "button" at bounding box center [742, 465] width 19 height 19
click at [746, 467] on icon "button" at bounding box center [742, 465] width 19 height 19
click at [746, 468] on icon "button" at bounding box center [742, 465] width 19 height 19
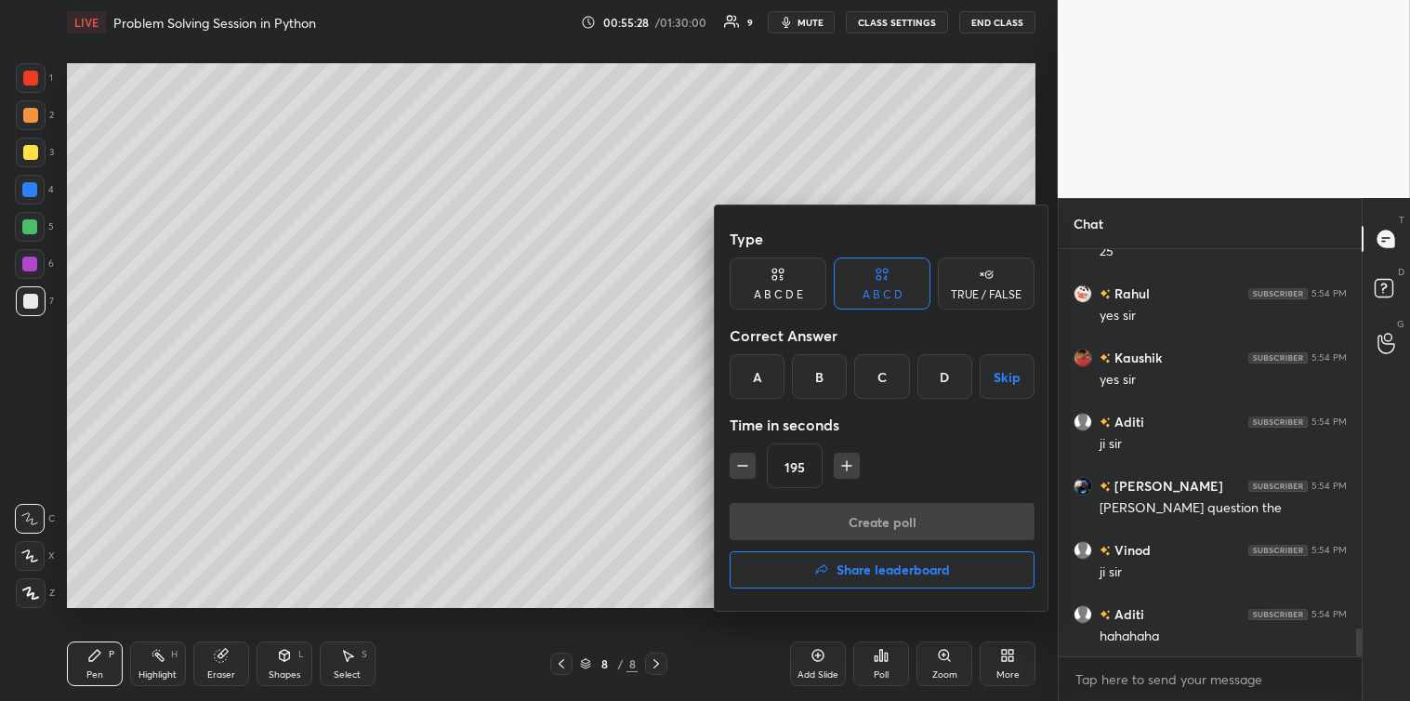
click at [746, 467] on icon "button" at bounding box center [742, 465] width 19 height 19
type input "180"
click at [995, 372] on button "Skip" at bounding box center [1007, 376] width 55 height 45
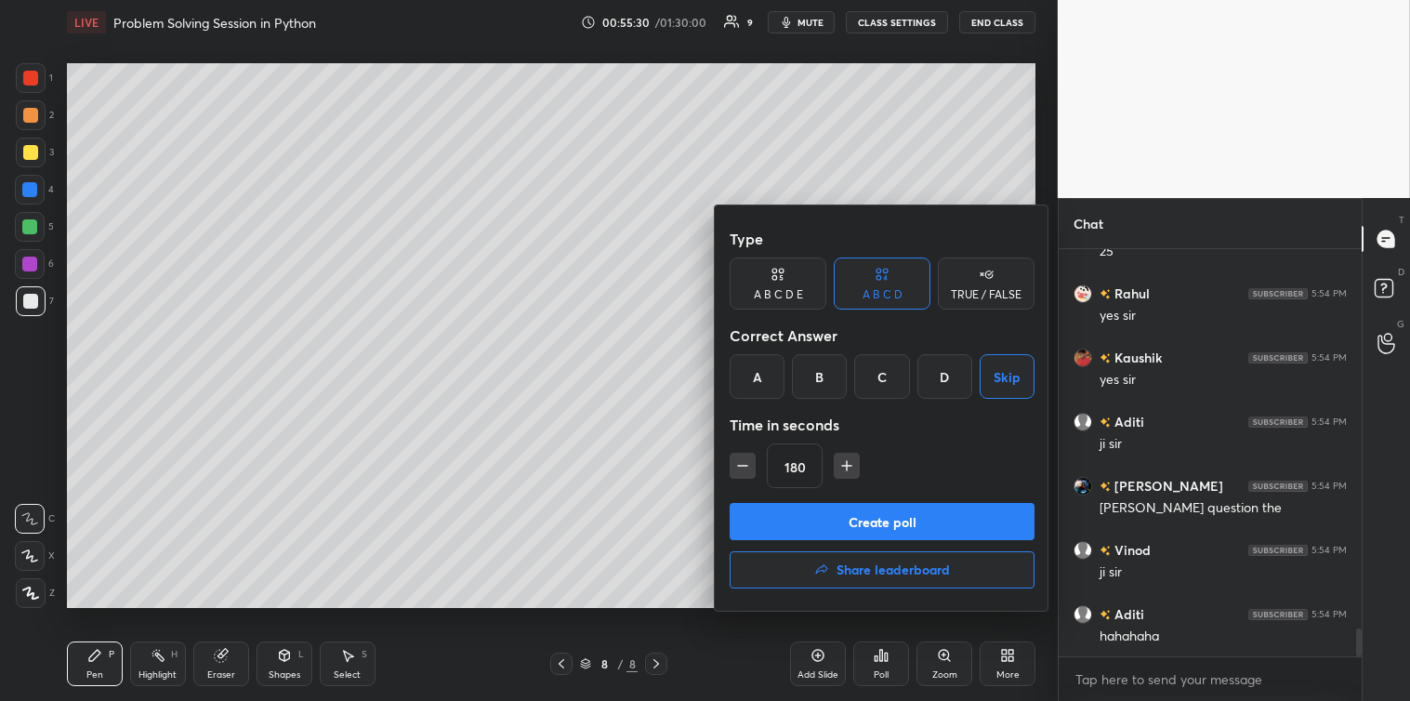
click at [895, 512] on button "Create poll" at bounding box center [882, 521] width 305 height 37
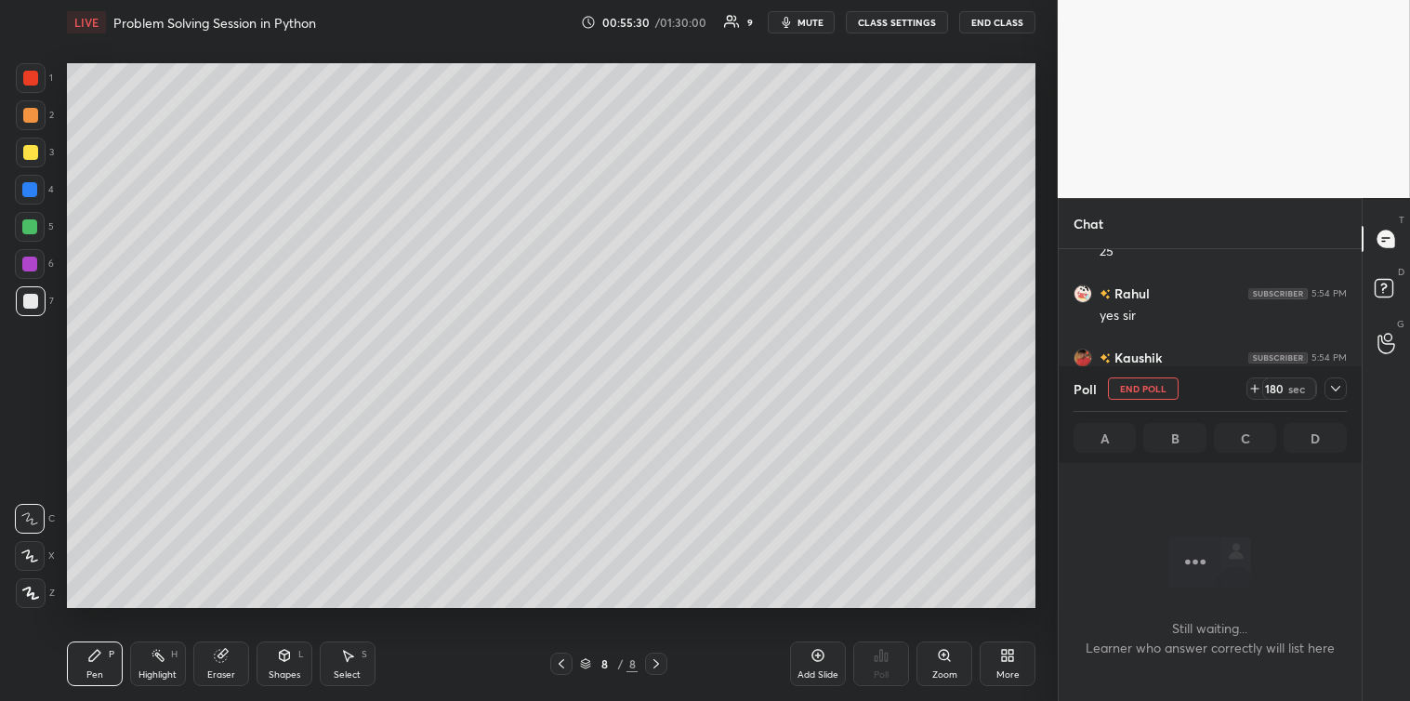
scroll to position [6, 5]
click at [1338, 386] on icon at bounding box center [1335, 388] width 15 height 15
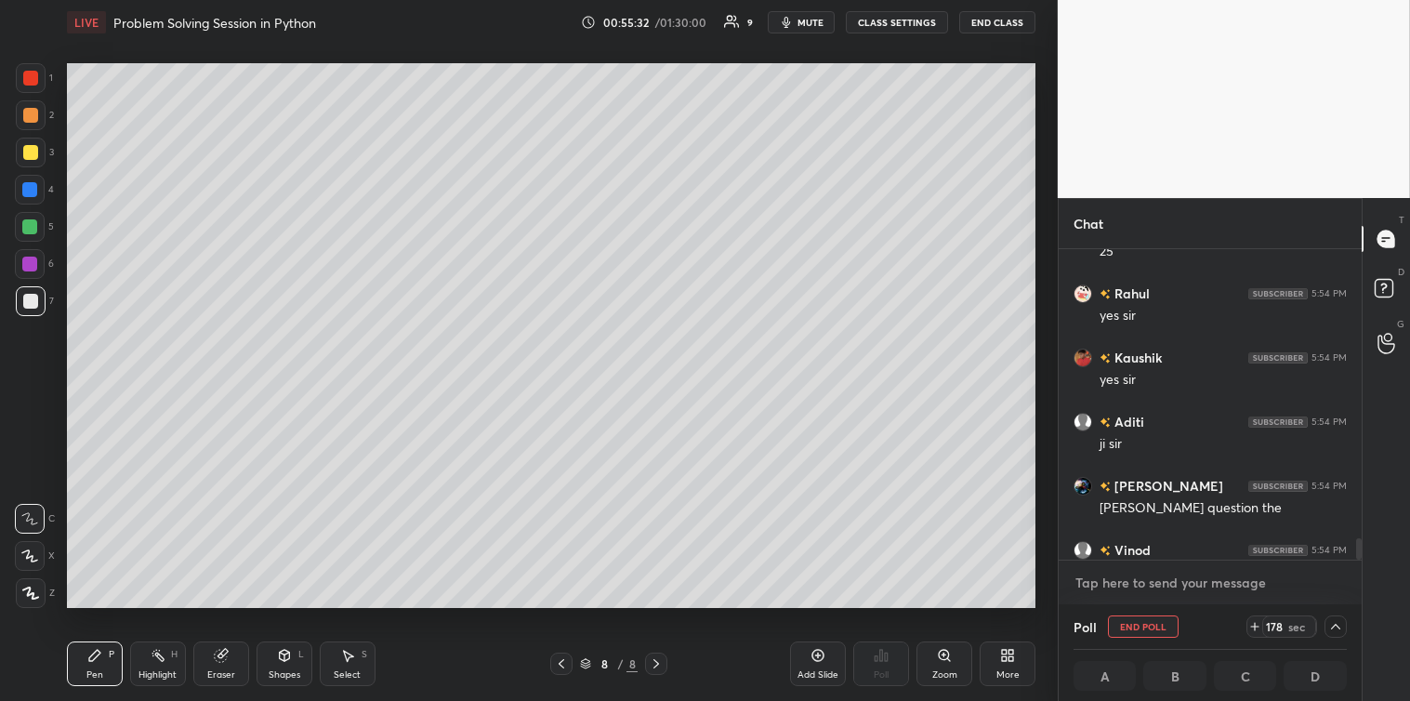
click at [1138, 584] on textarea at bounding box center [1209, 583] width 273 height 30
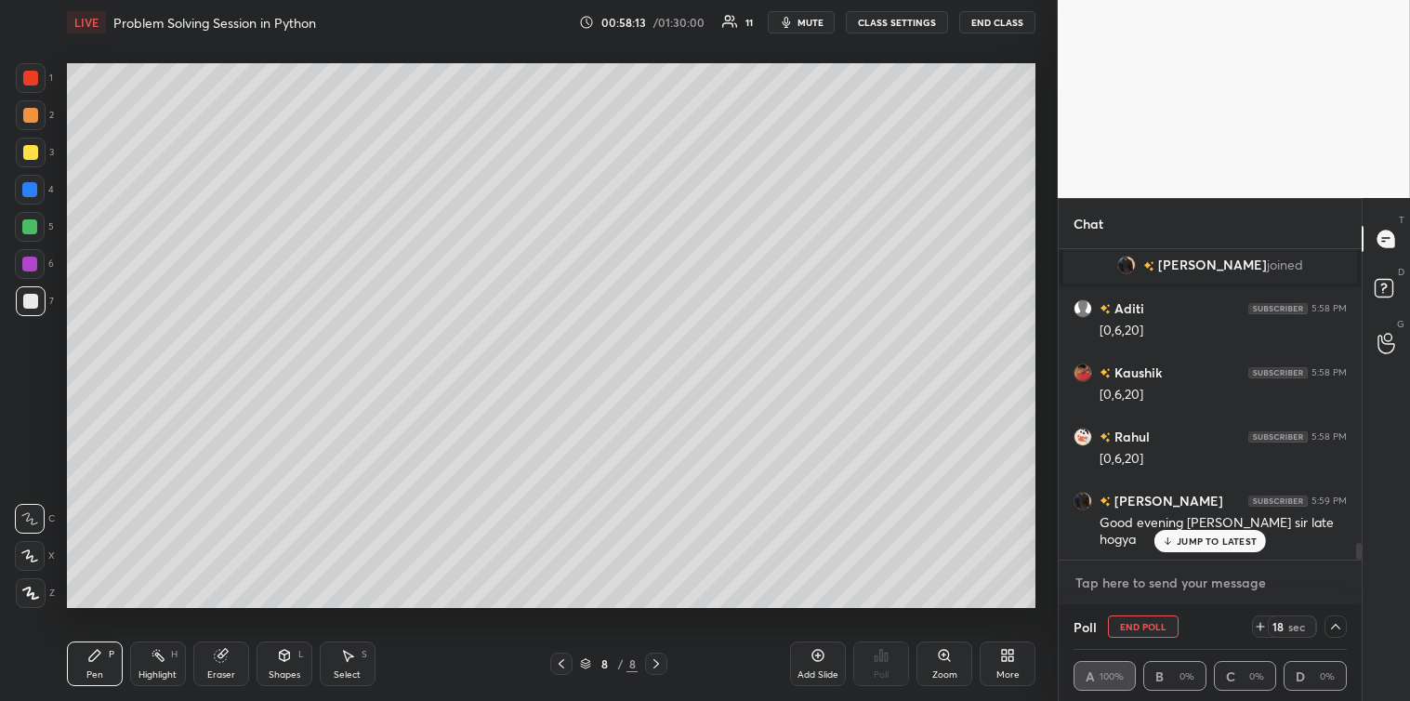
scroll to position [5609, 0]
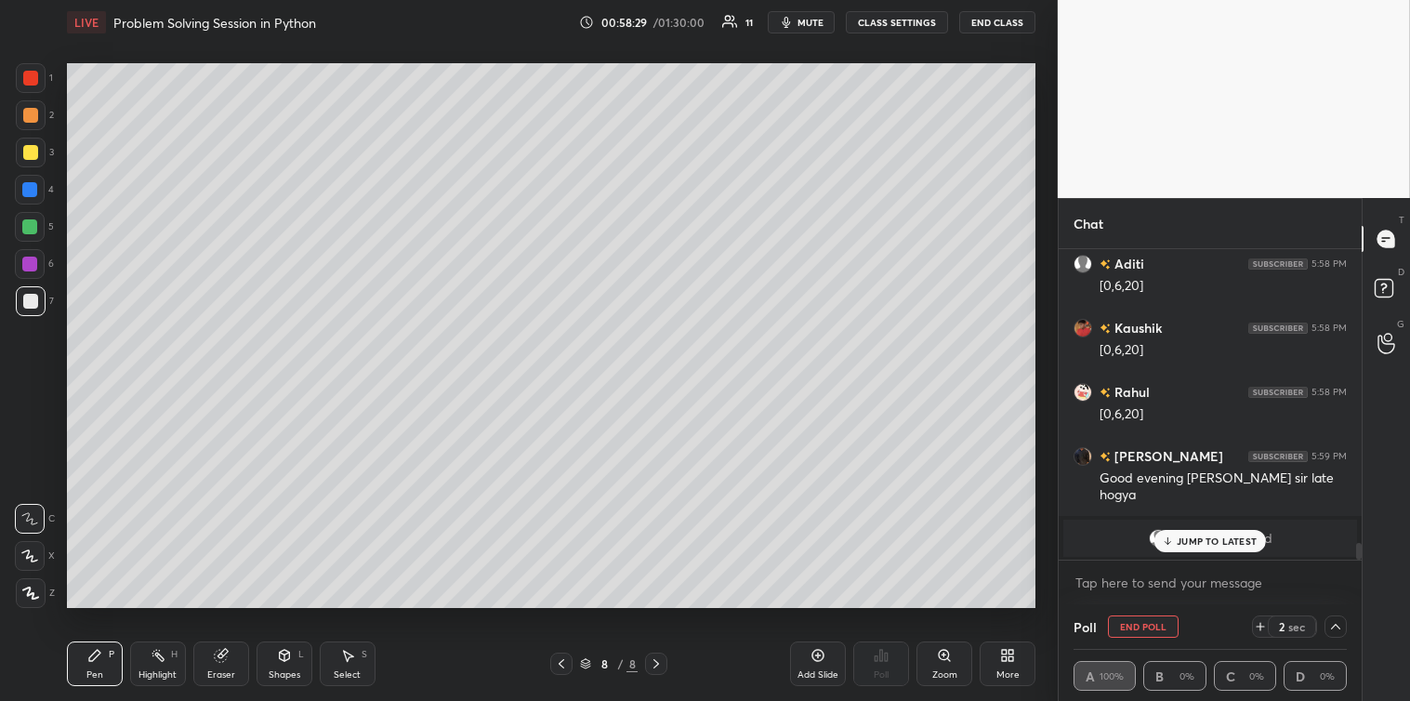
click at [1256, 543] on p "JUMP TO LATEST" at bounding box center [1217, 540] width 80 height 11
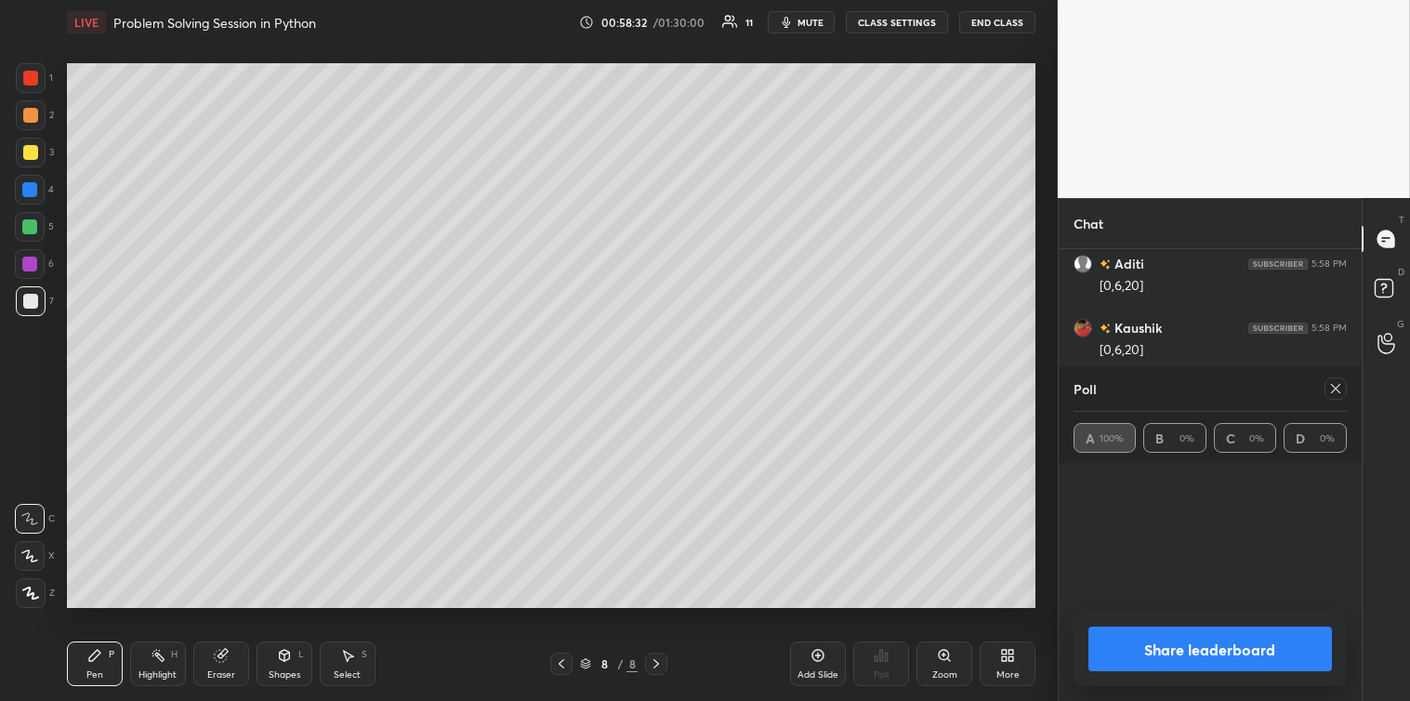
click at [1338, 403] on div "Poll" at bounding box center [1209, 388] width 273 height 45
click at [1339, 395] on icon at bounding box center [1335, 388] width 15 height 15
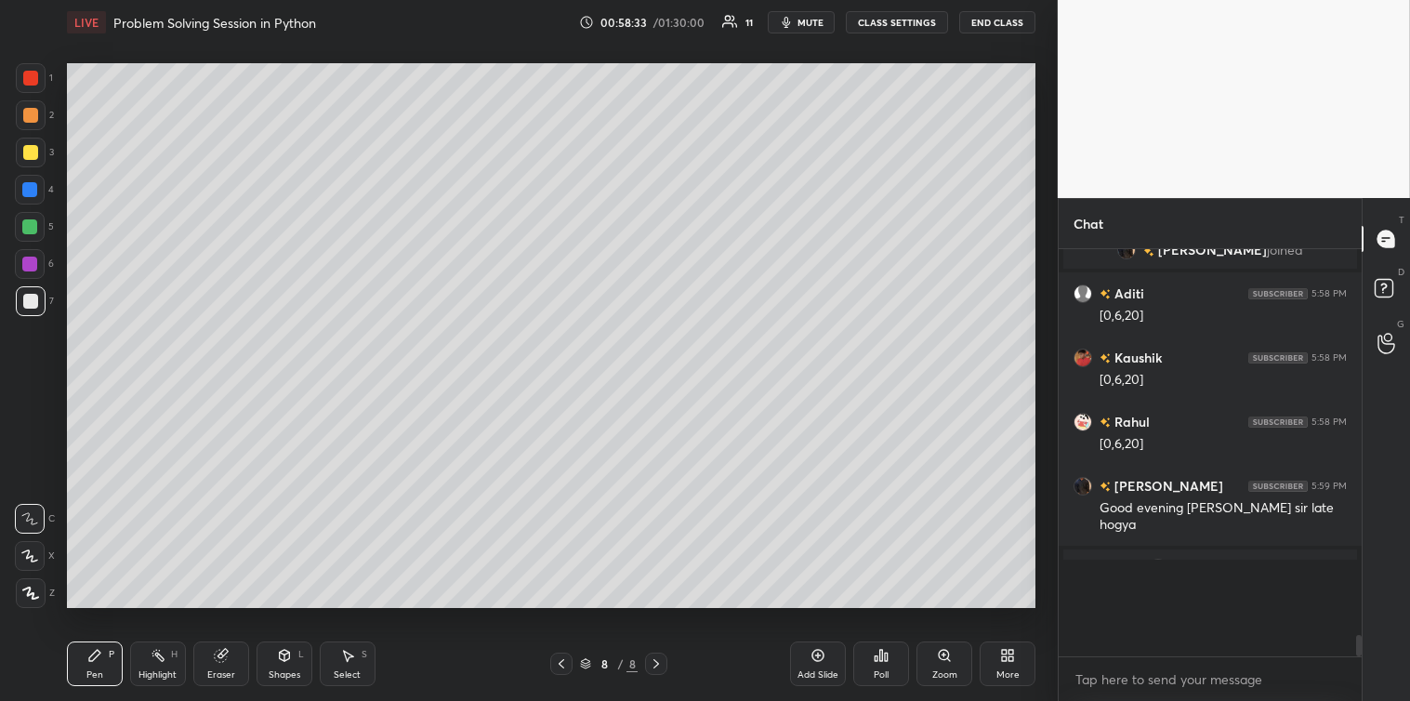
scroll to position [5, 5]
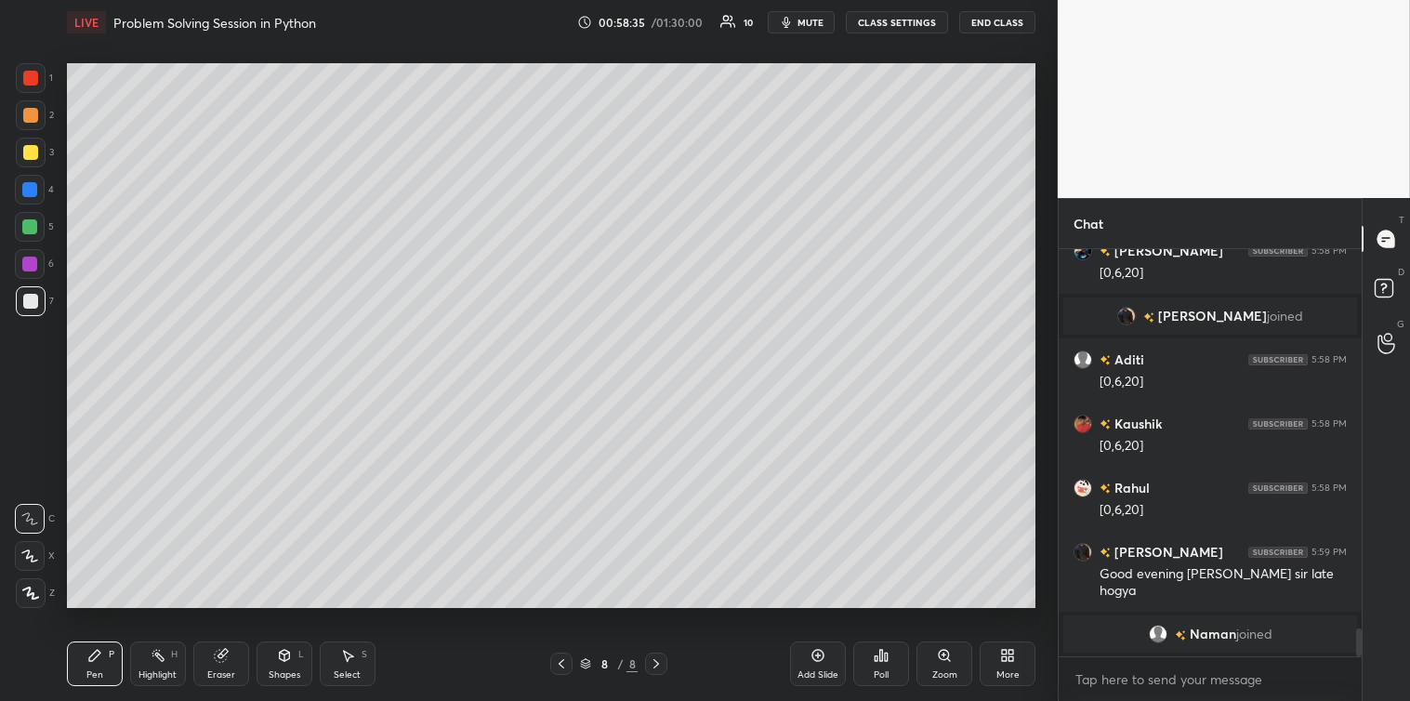
click at [31, 151] on div at bounding box center [30, 152] width 15 height 15
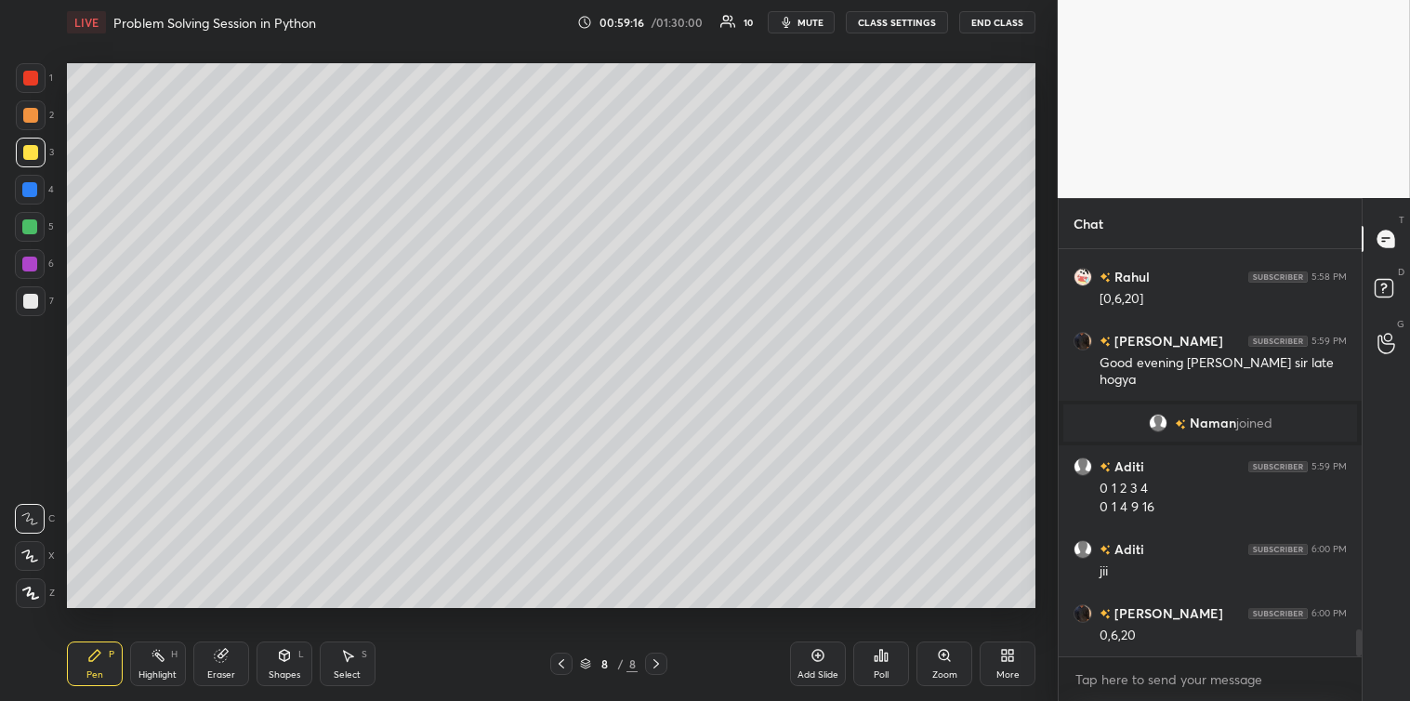
scroll to position [5788, 0]
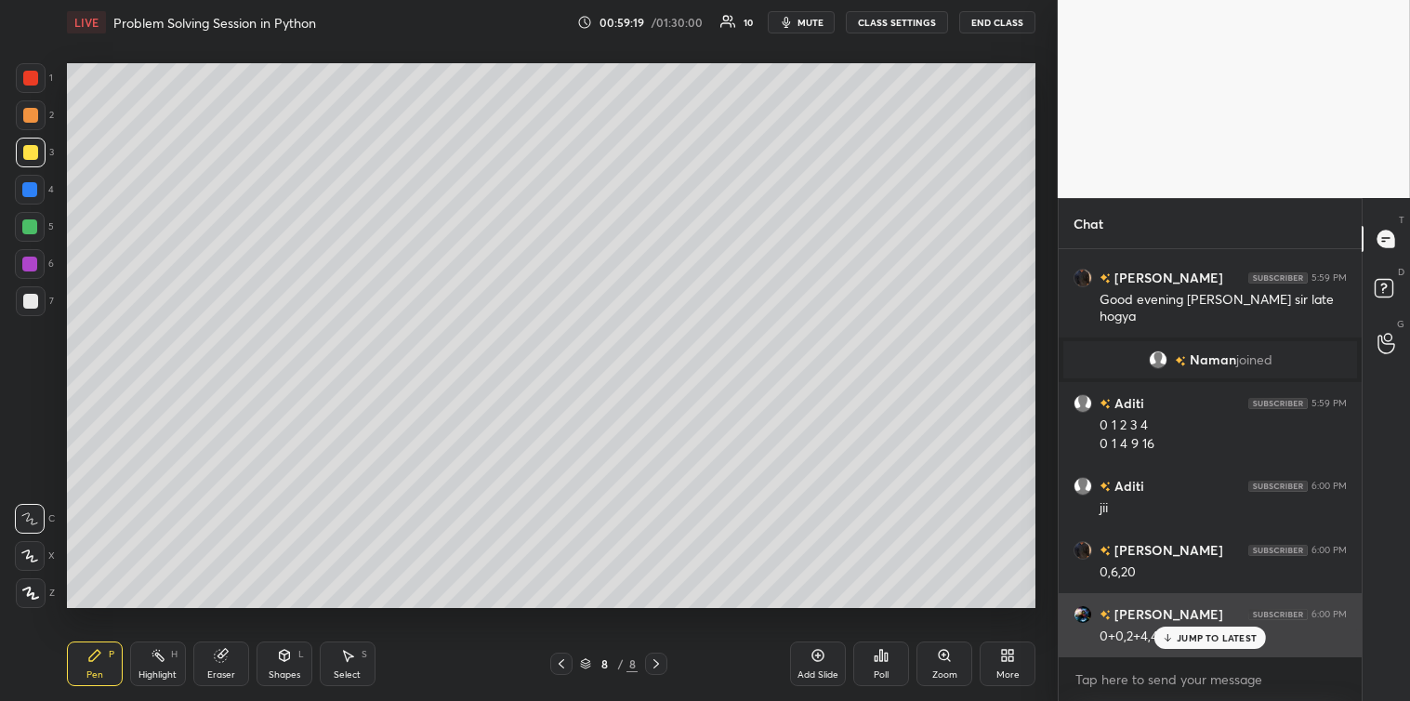
click at [1175, 639] on div "JUMP TO LATEST" at bounding box center [1210, 637] width 112 height 22
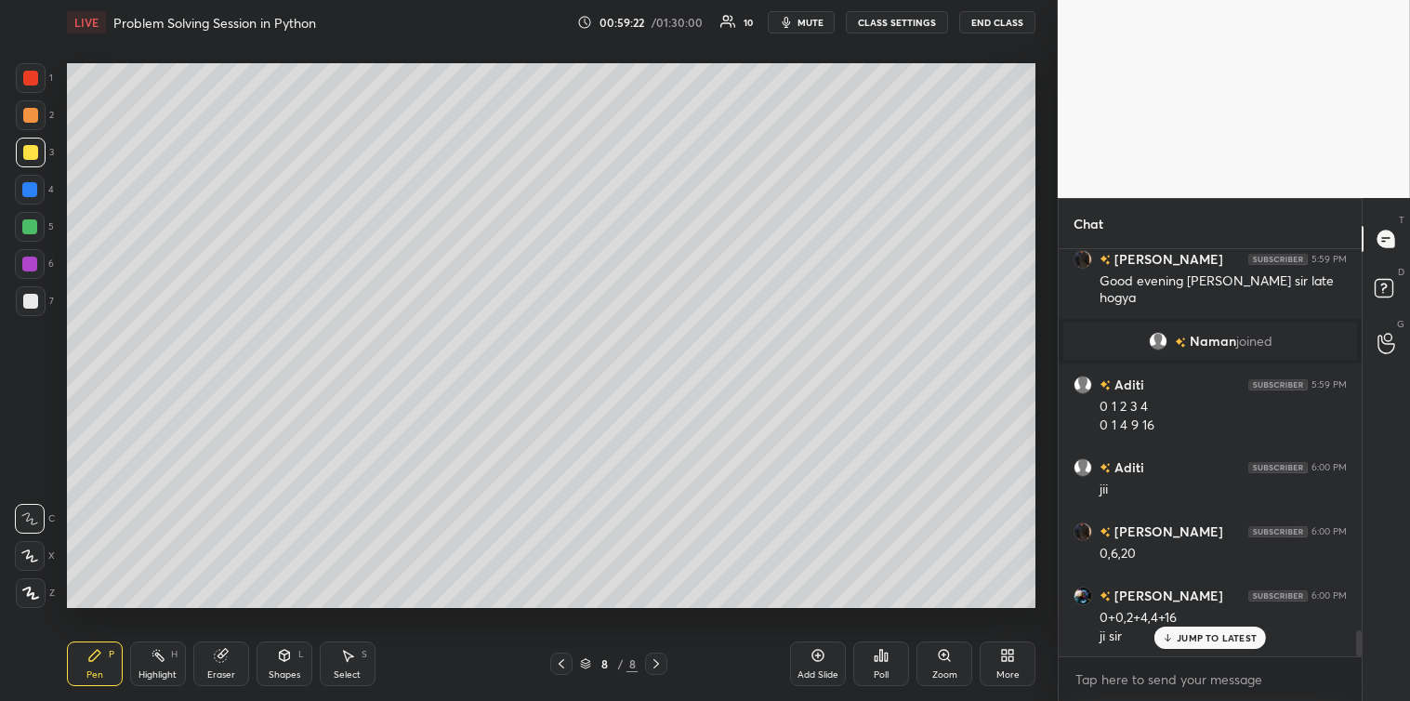
scroll to position [5871, 0]
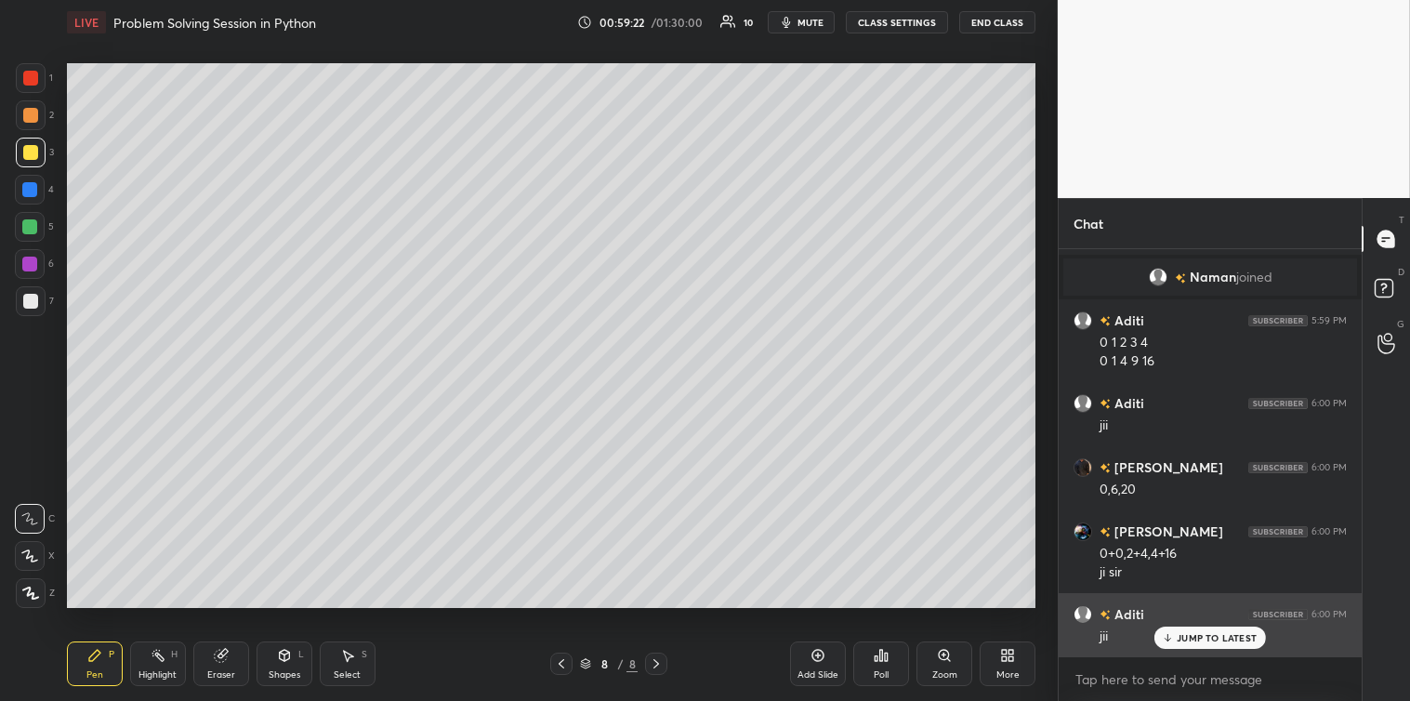
click at [1177, 638] on div "JUMP TO LATEST" at bounding box center [1210, 637] width 112 height 22
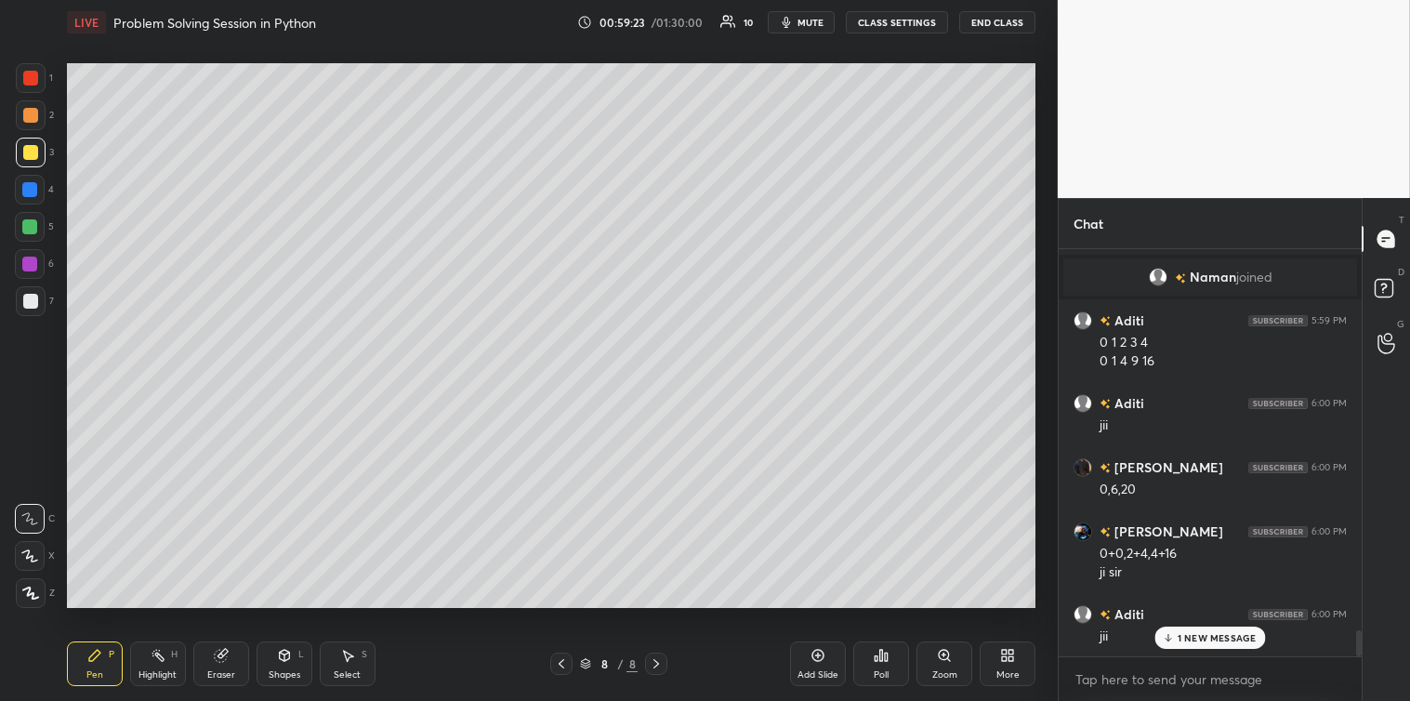
scroll to position [5999, 0]
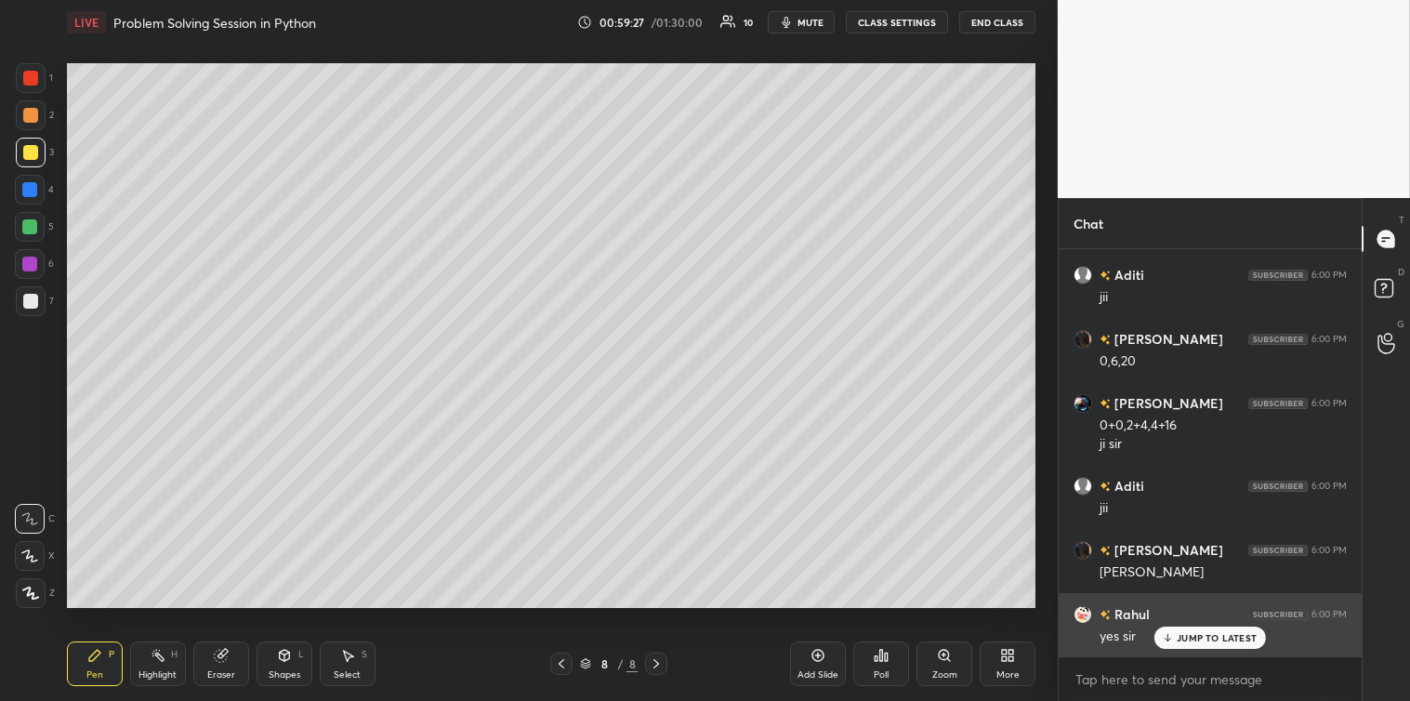
click at [1184, 643] on p "JUMP TO LATEST" at bounding box center [1217, 637] width 80 height 11
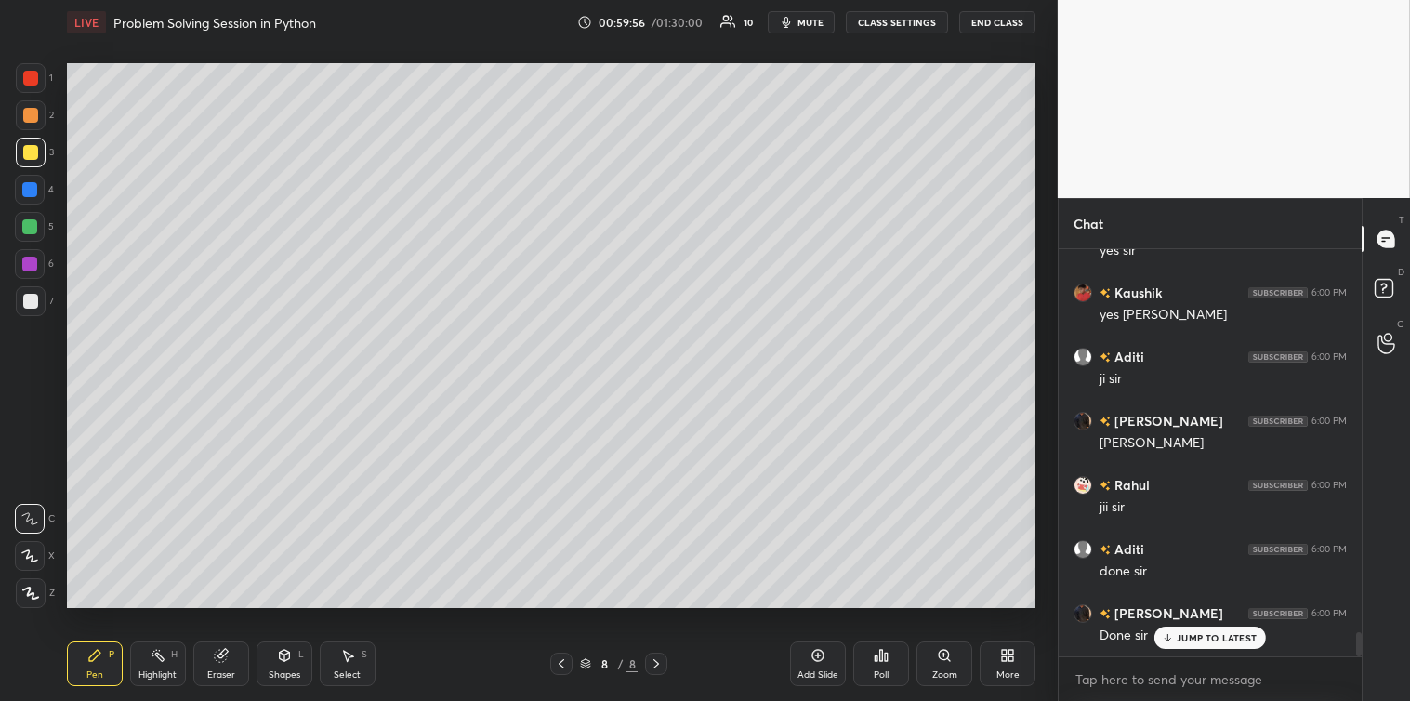
scroll to position [6448, 0]
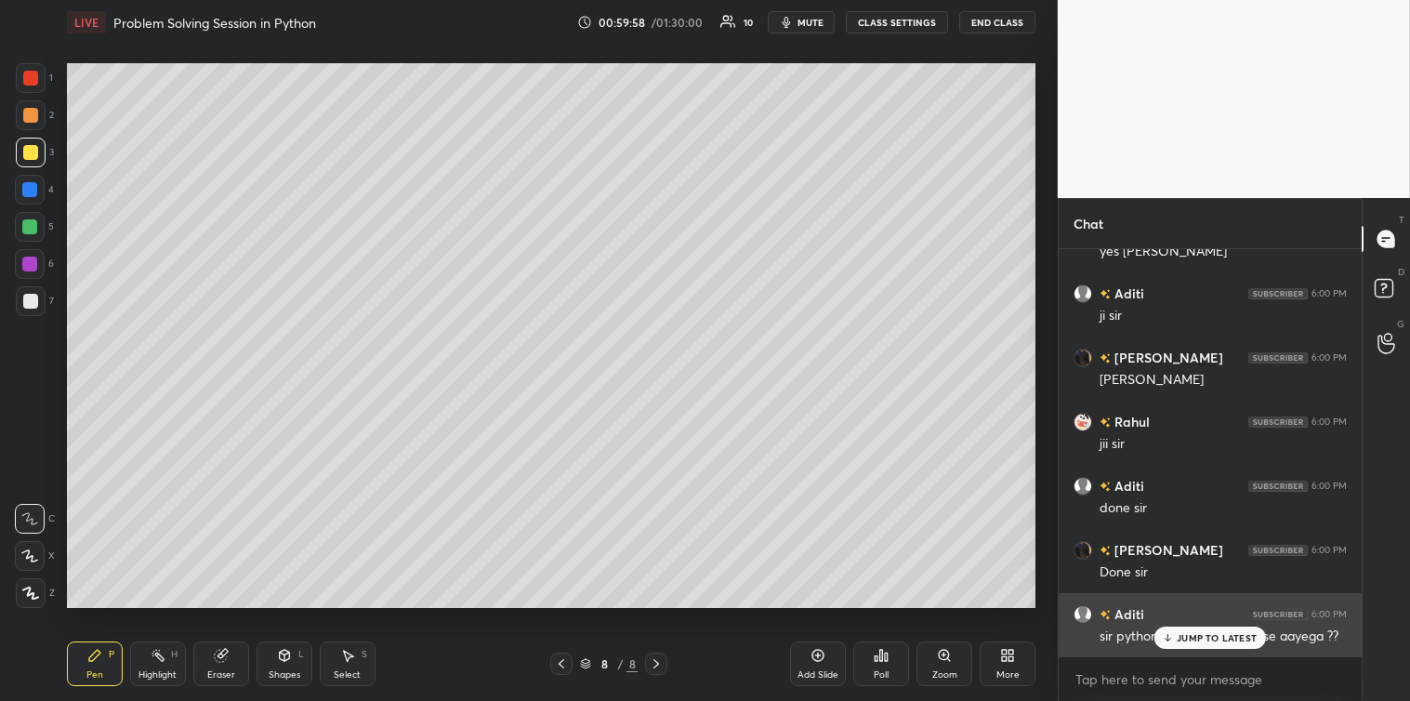
click at [1186, 637] on p "JUMP TO LATEST" at bounding box center [1217, 637] width 80 height 11
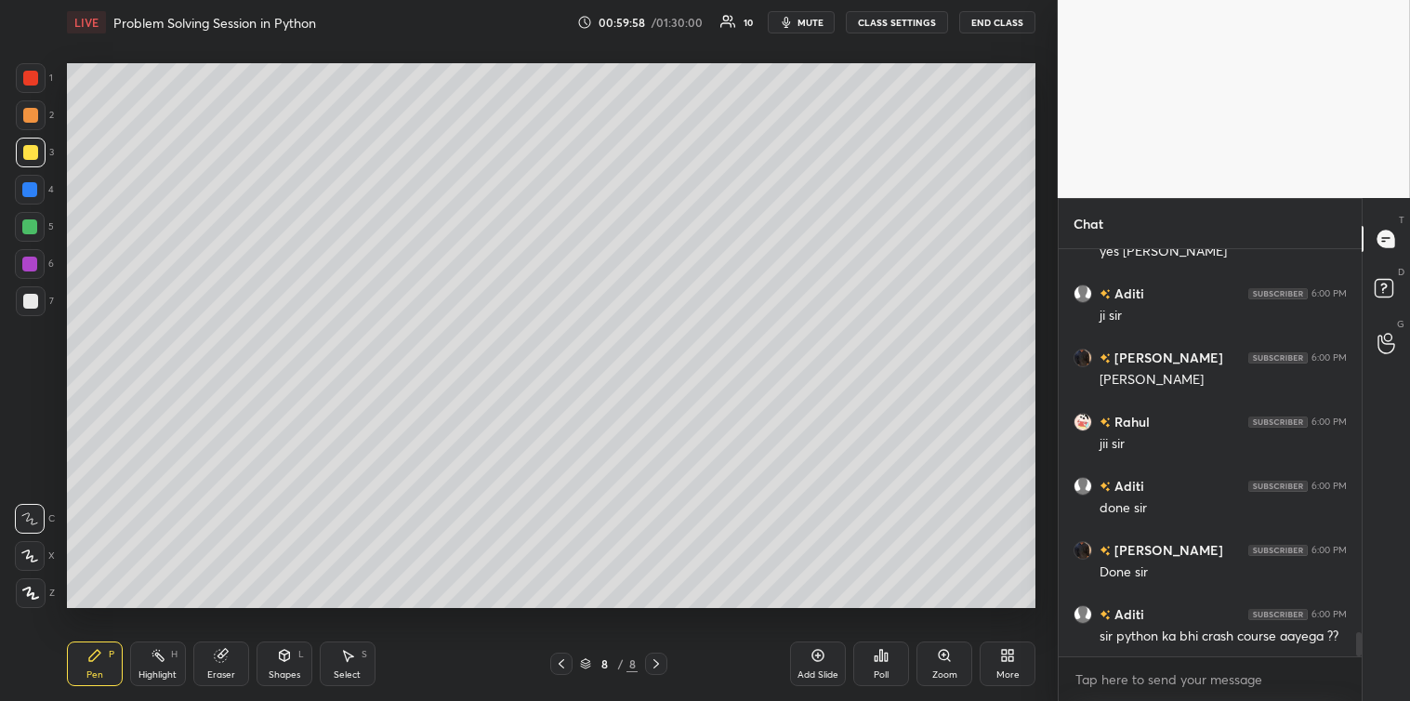
scroll to position [6512, 0]
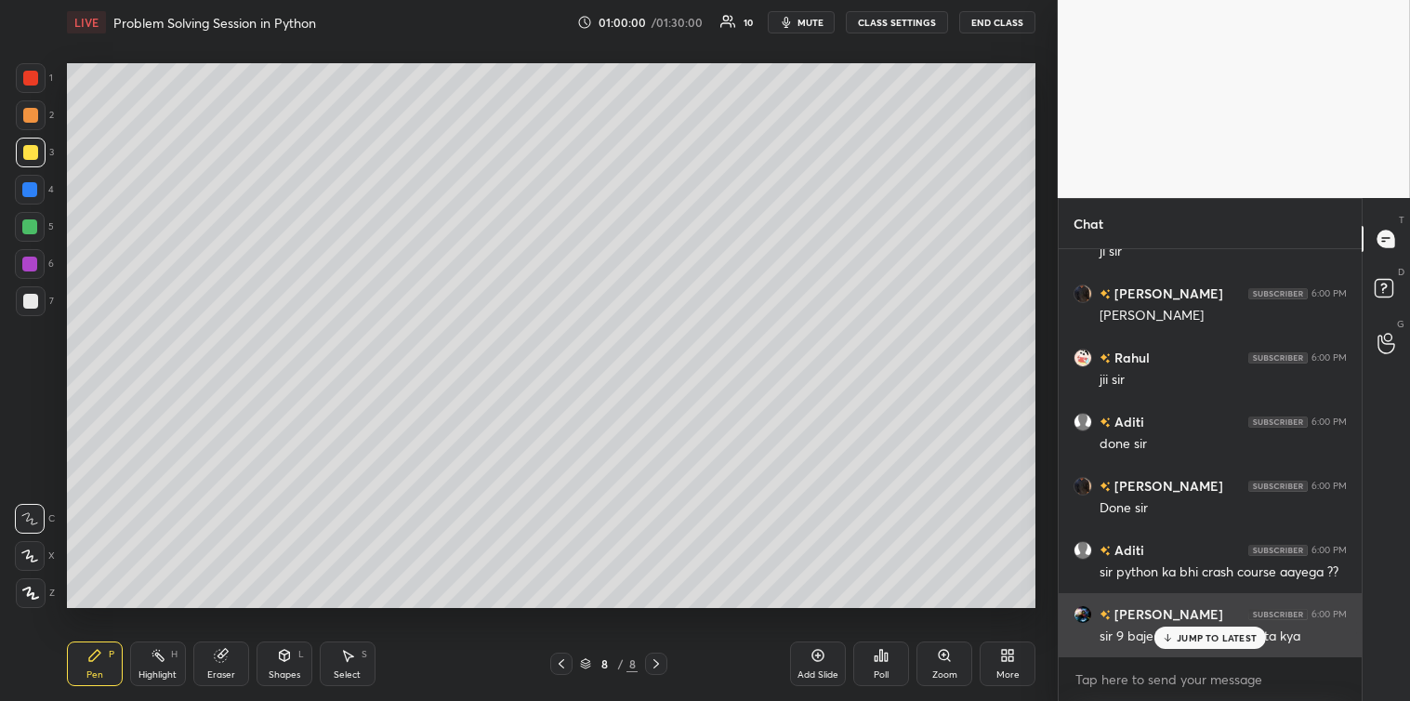
click at [1172, 637] on icon at bounding box center [1168, 637] width 12 height 11
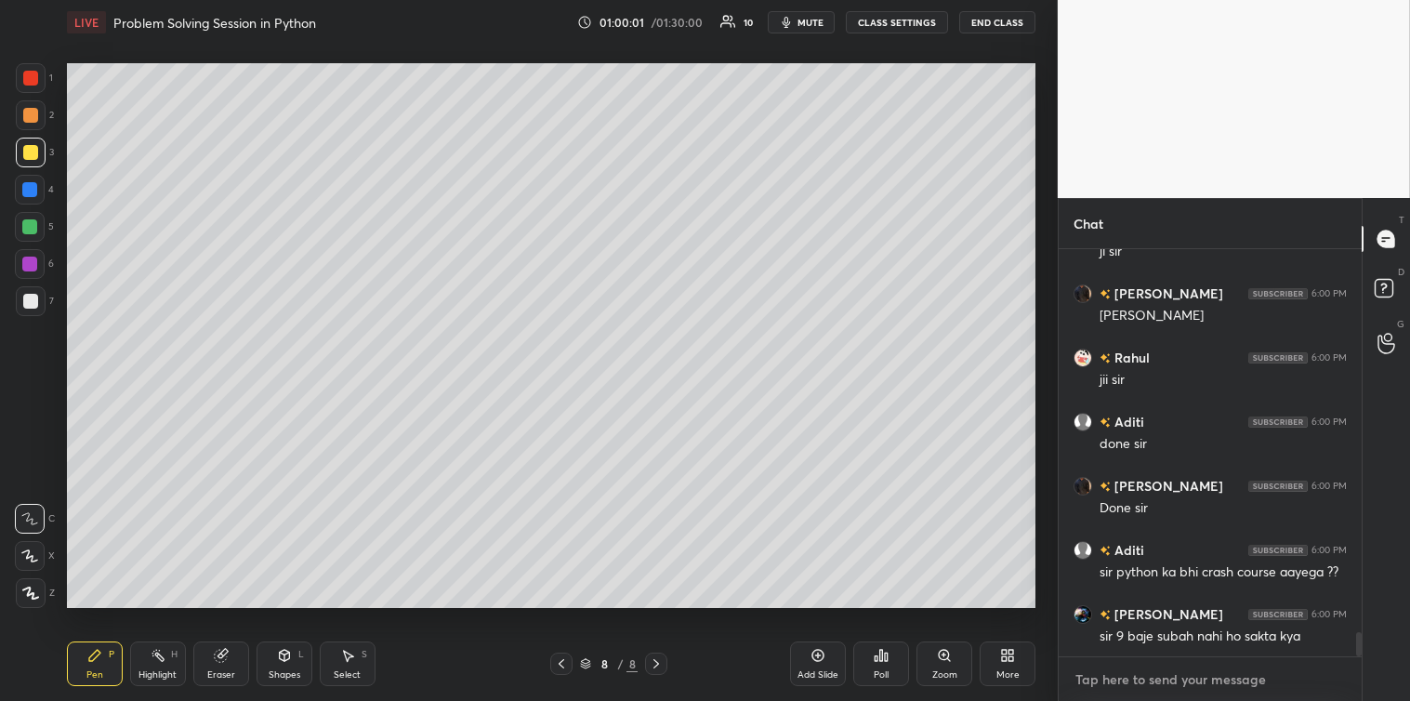
click at [1116, 679] on textarea at bounding box center [1209, 679] width 273 height 30
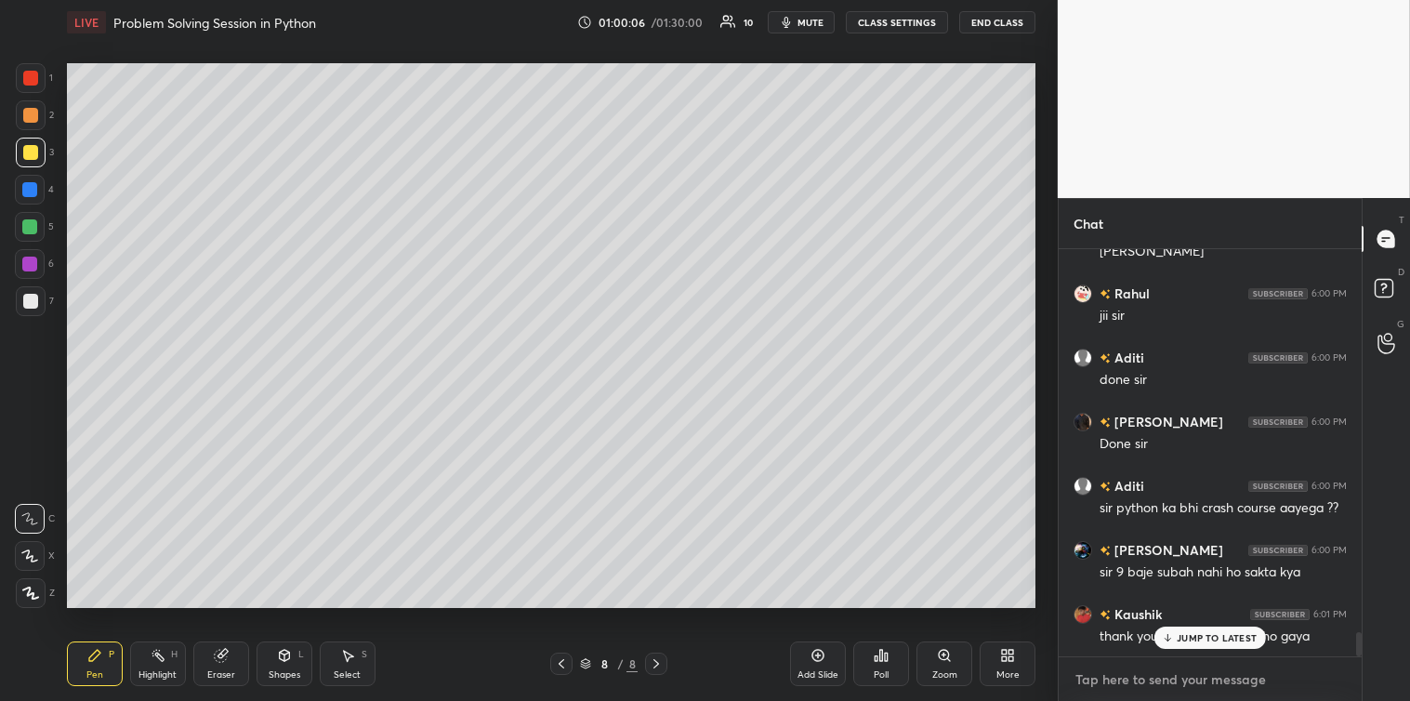
scroll to position [6640, 0]
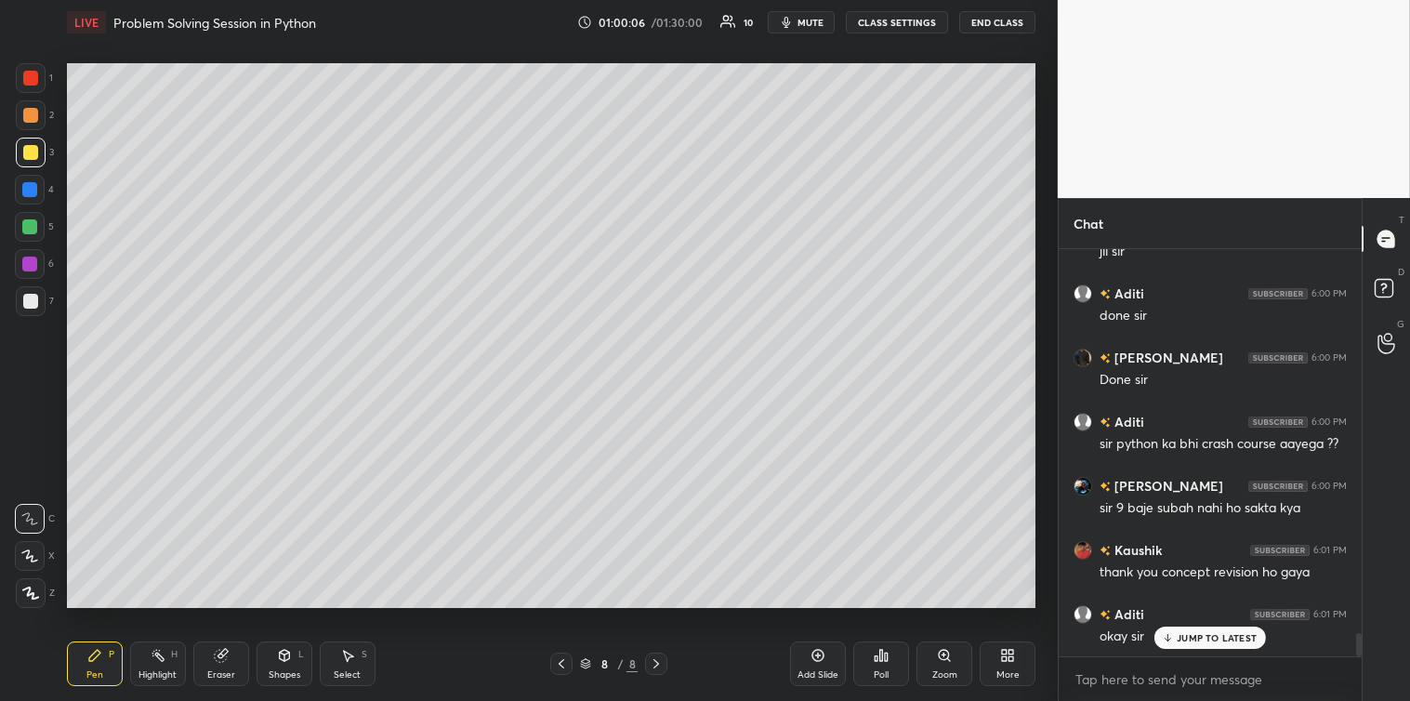
click at [821, 16] on span "mute" at bounding box center [810, 22] width 26 height 13
click at [981, 20] on button "End Class" at bounding box center [997, 22] width 76 height 22
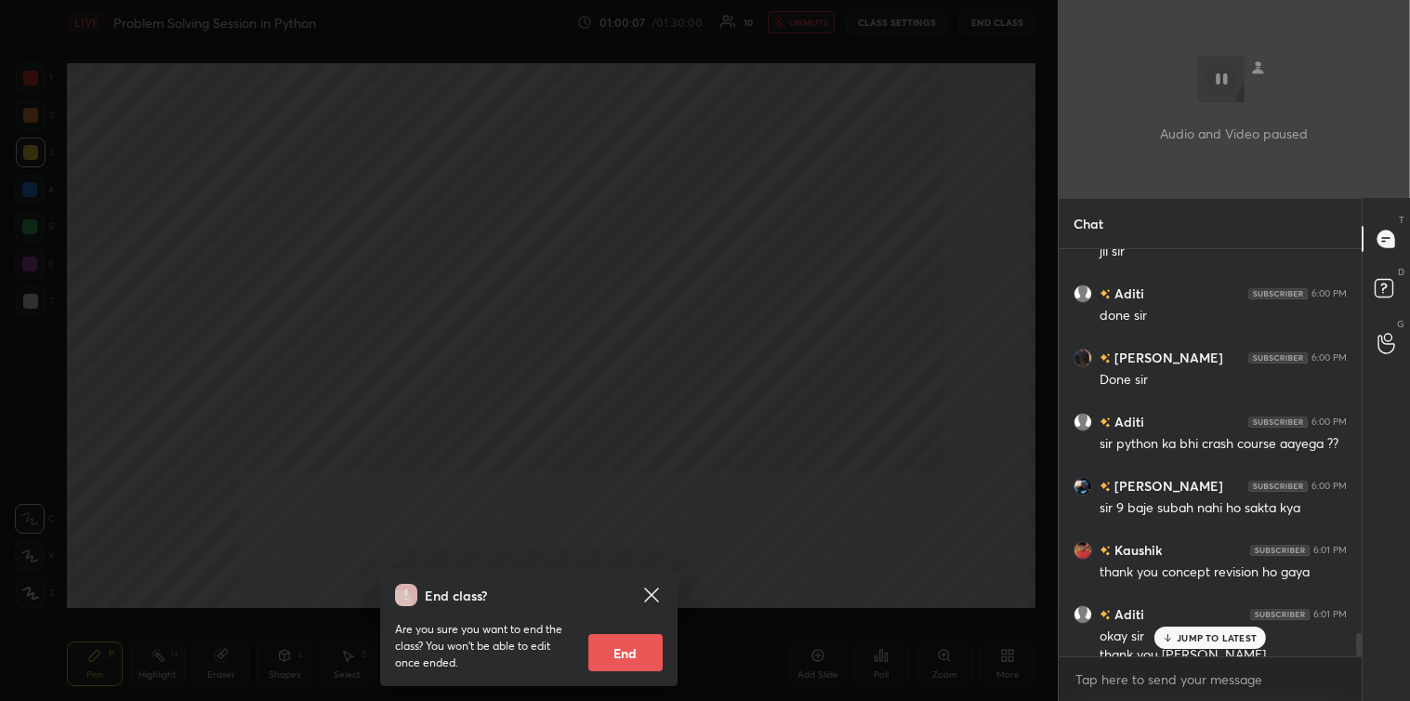
scroll to position [6659, 0]
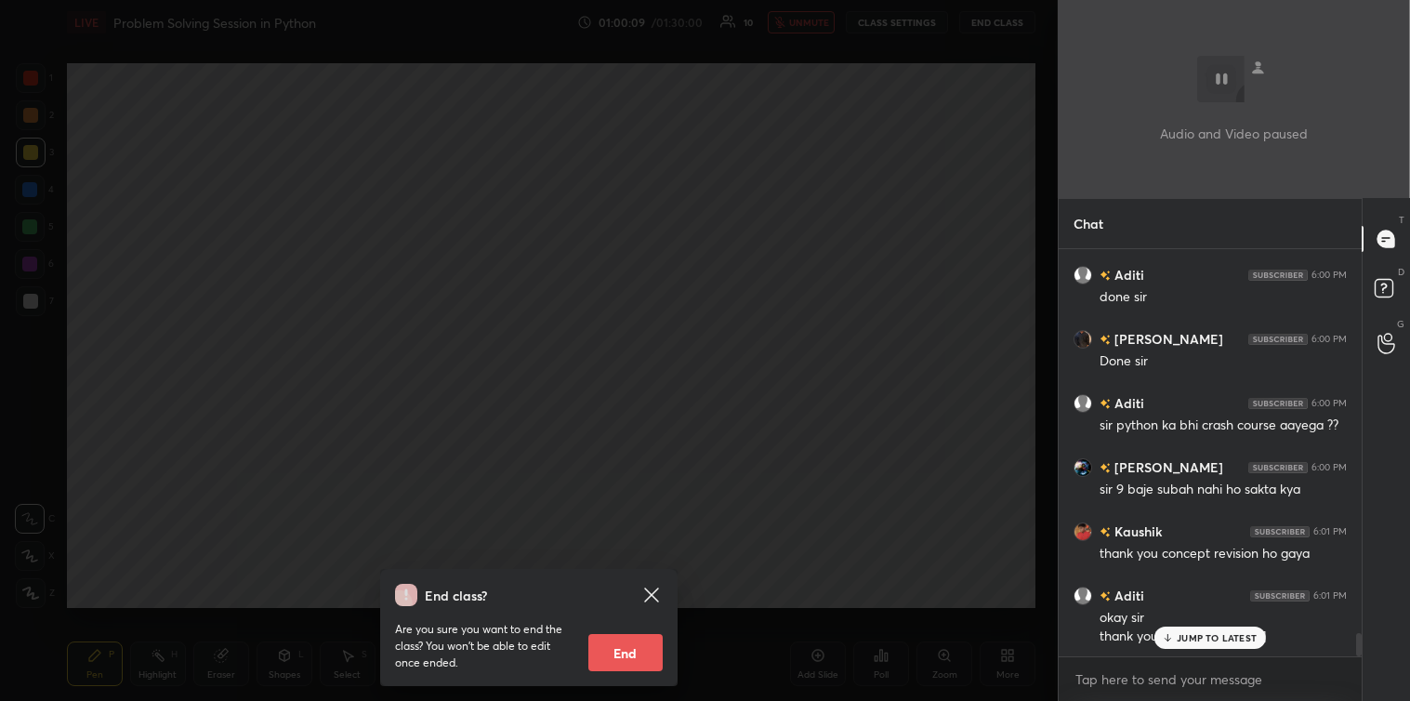
click at [625, 655] on button "End" at bounding box center [625, 652] width 74 height 37
type textarea "x"
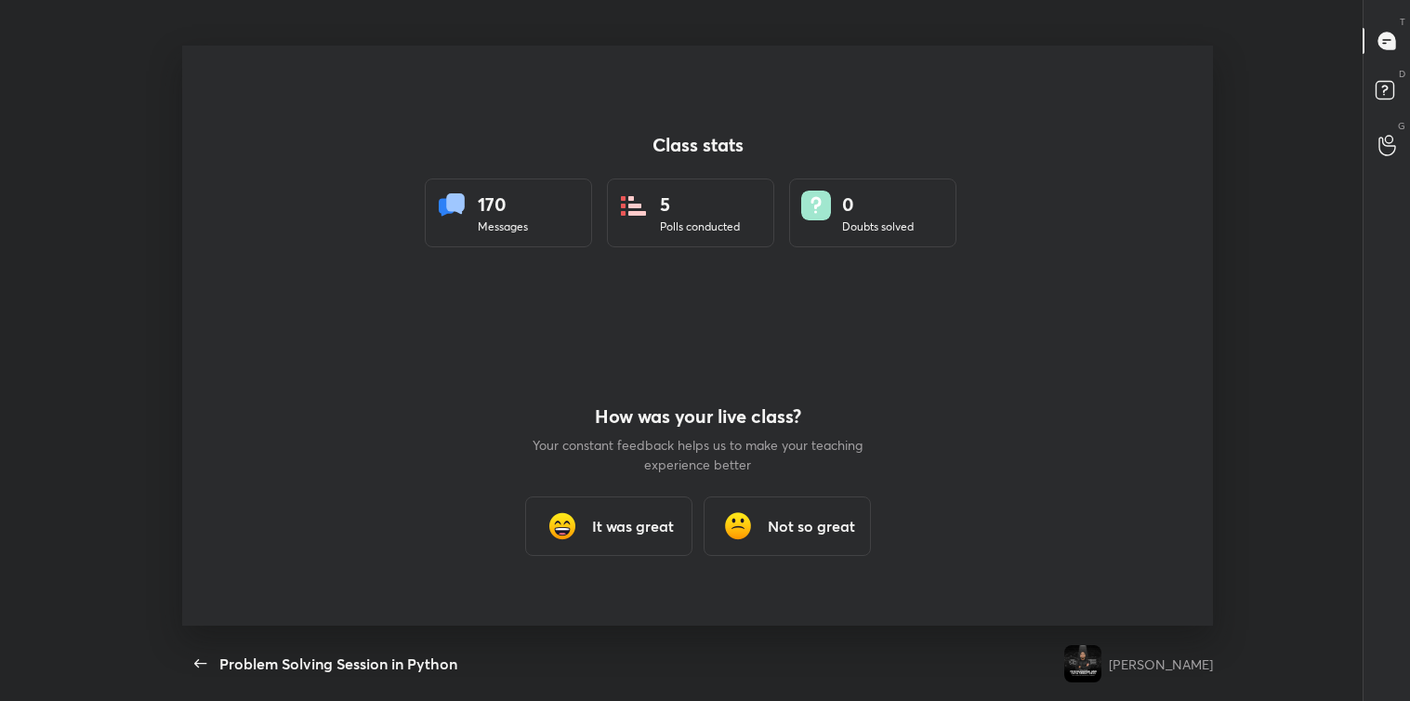
scroll to position [0, 0]
click at [621, 520] on h3 "It was great" at bounding box center [633, 527] width 82 height 22
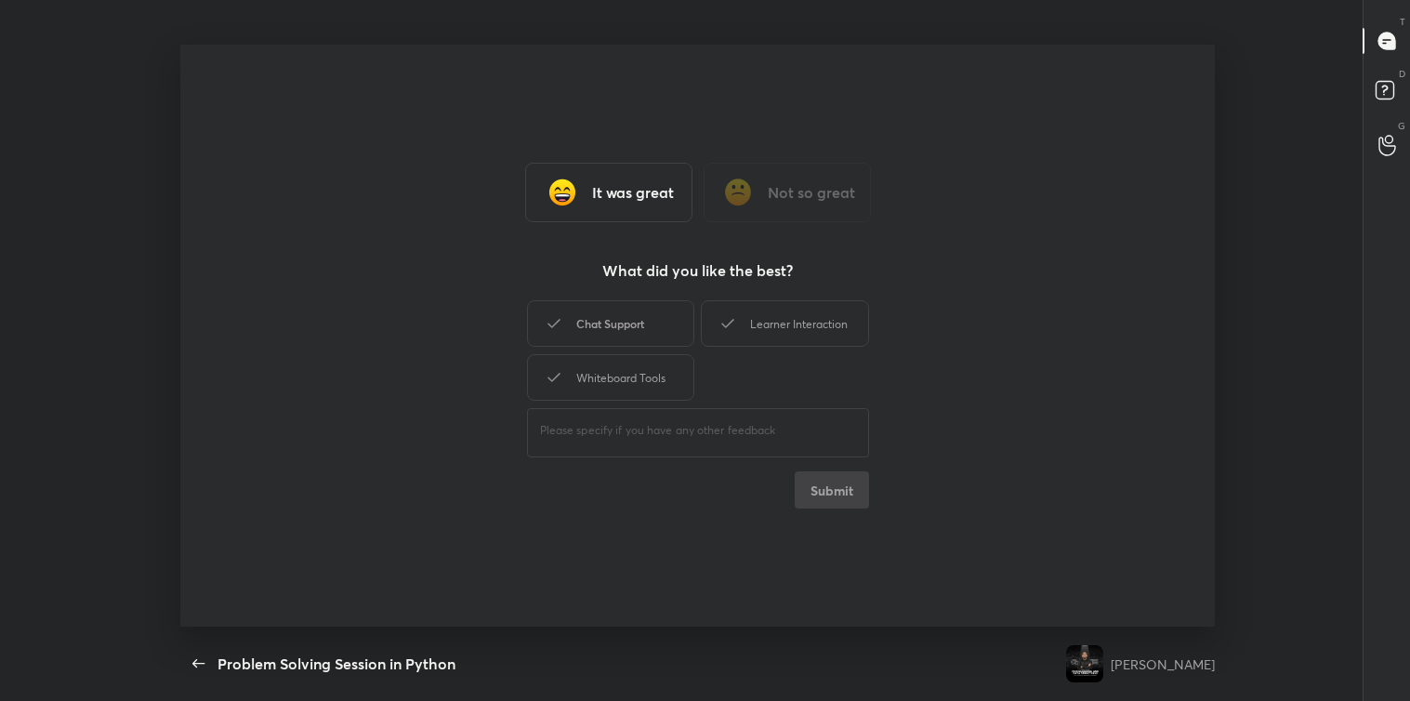
click at [625, 318] on div "Chat Support" at bounding box center [610, 323] width 167 height 46
click at [754, 322] on div "Learner Interaction" at bounding box center [784, 323] width 167 height 46
click at [620, 373] on div "Whiteboard Tools" at bounding box center [610, 377] width 167 height 46
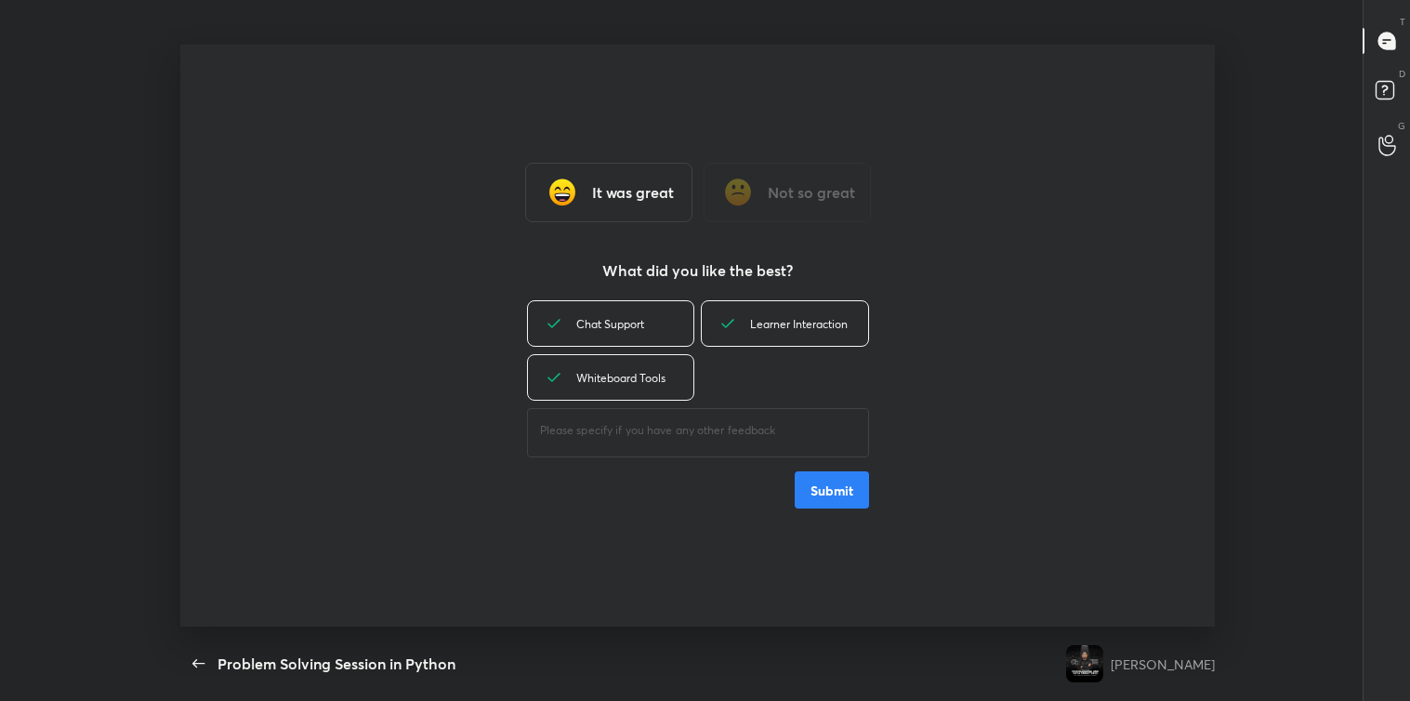
click at [612, 433] on textarea at bounding box center [698, 431] width 316 height 18
type textarea "great"
click at [838, 480] on button "Submit" at bounding box center [832, 489] width 74 height 37
